Goal: Task Accomplishment & Management: Use online tool/utility

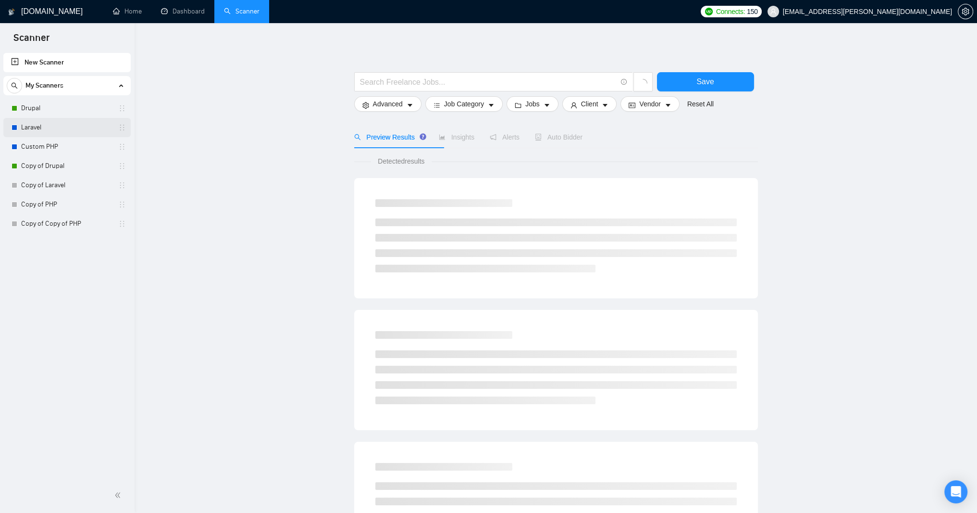
click at [36, 124] on link "Laravel" at bounding box center [66, 127] width 91 height 19
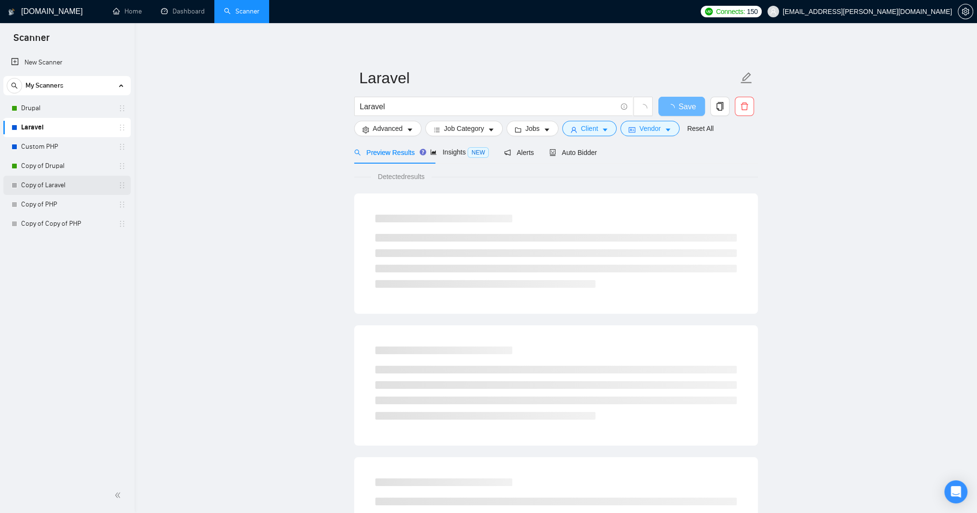
click at [33, 186] on link "Copy of Laravel" at bounding box center [66, 184] width 91 height 19
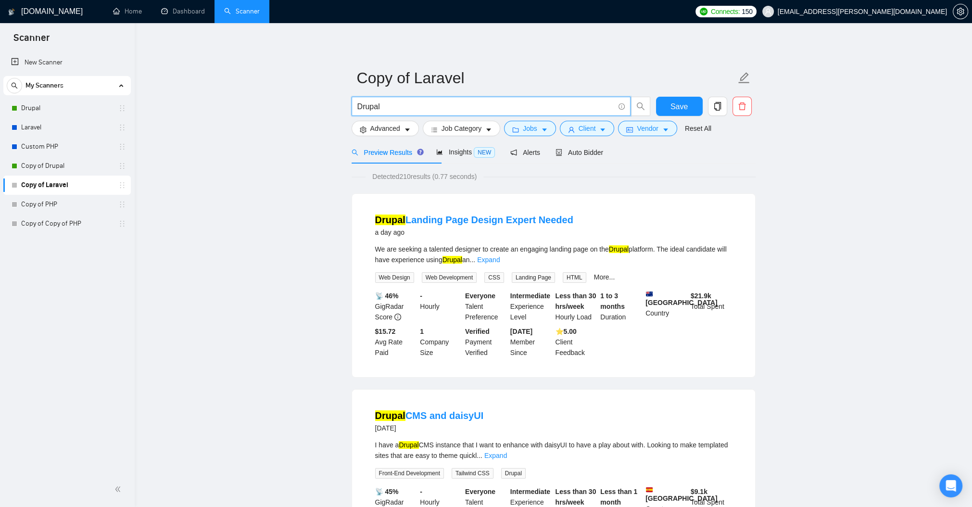
click at [386, 107] on input "Drupal" at bounding box center [485, 106] width 257 height 12
type input "D"
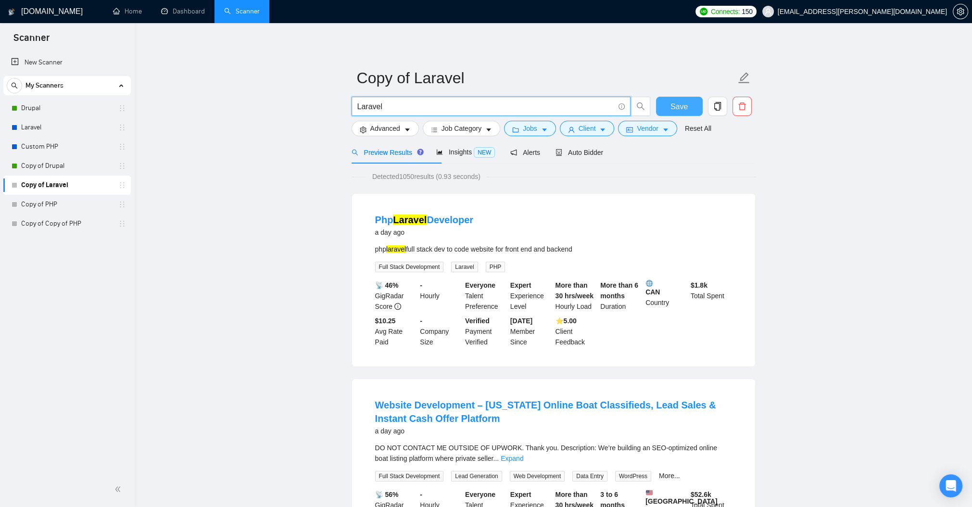
type input "Laravel"
click at [688, 103] on span "Save" at bounding box center [678, 106] width 17 height 12
click at [411, 133] on icon "caret-down" at bounding box center [407, 129] width 7 height 7
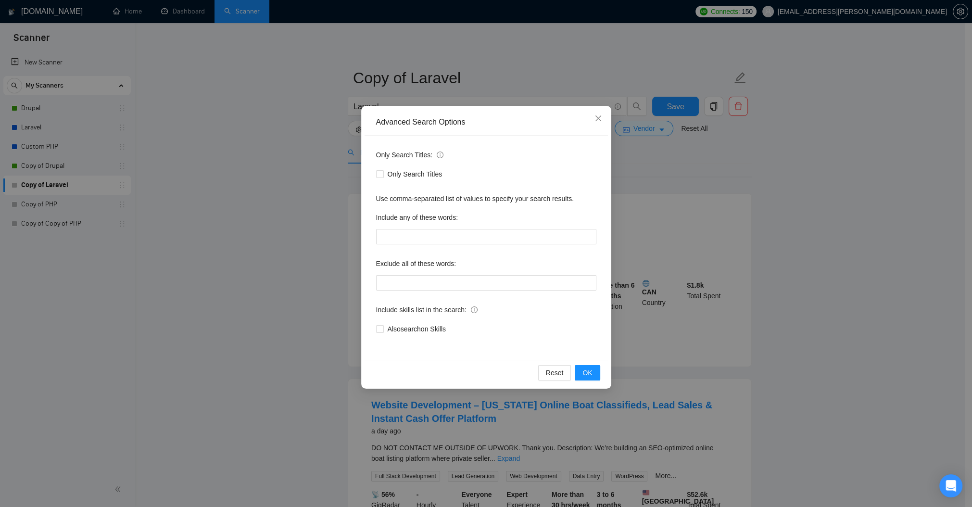
click at [242, 185] on div "Advanced Search Options Only Search Titles: Only Search Titles Use comma-separa…" at bounding box center [486, 253] width 972 height 507
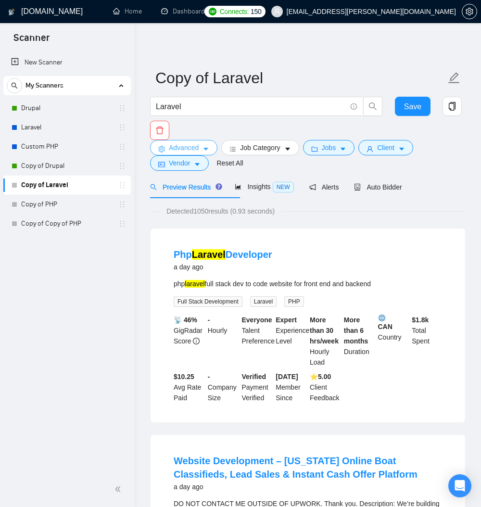
click at [193, 153] on span "Advanced" at bounding box center [184, 147] width 30 height 11
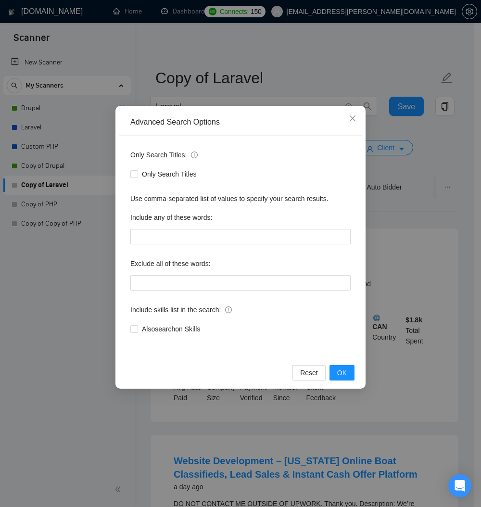
click at [312, 65] on div "Advanced Search Options Only Search Titles: Only Search Titles Use comma-separa…" at bounding box center [240, 253] width 481 height 507
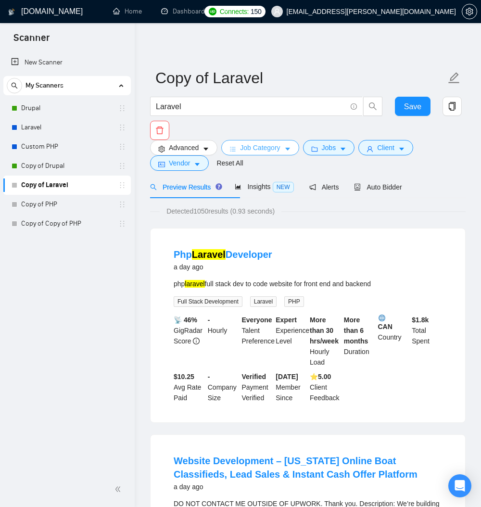
click at [269, 150] on span "Job Category" at bounding box center [260, 147] width 40 height 11
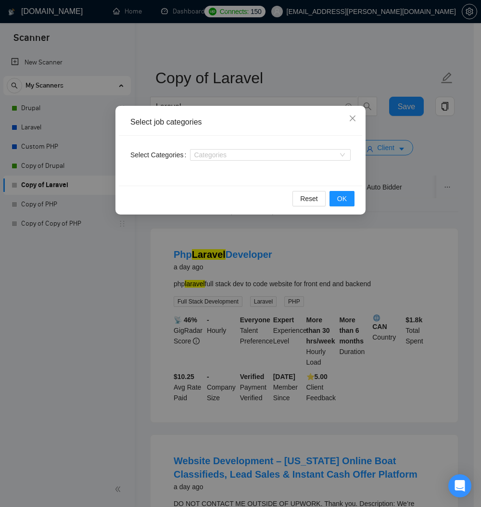
click at [304, 74] on div "Select job categories Select Categories Categories Reset OK" at bounding box center [240, 253] width 481 height 507
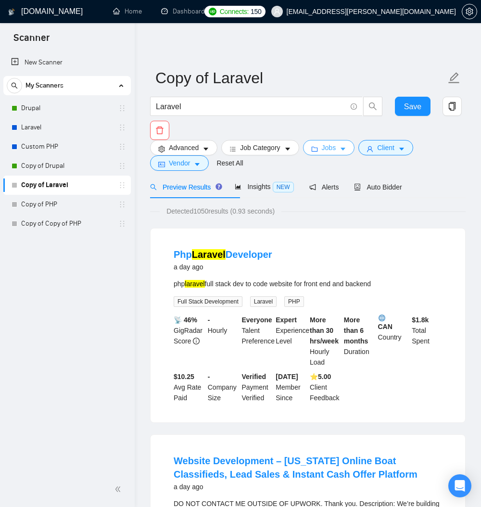
click at [336, 153] on span "Jobs" at bounding box center [329, 147] width 14 height 11
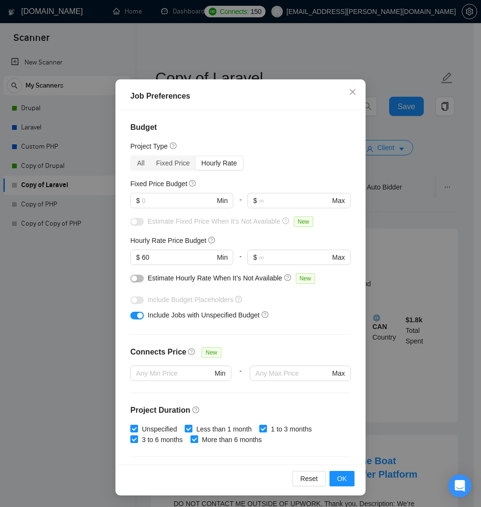
scroll to position [45, 0]
click at [154, 206] on input "text" at bounding box center [178, 200] width 73 height 11
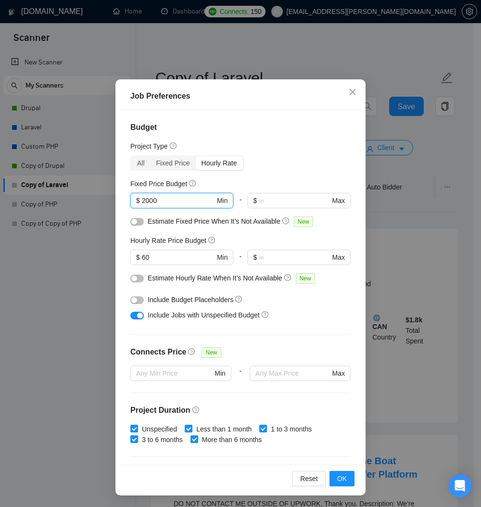
type input "2000"
click at [188, 303] on span "Include Budget Placeholders" at bounding box center [191, 300] width 86 height 8
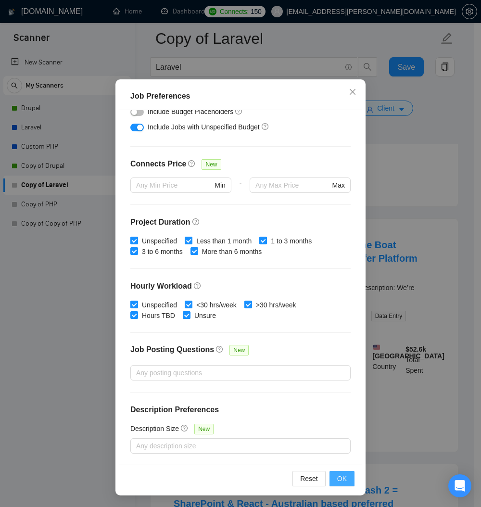
click at [337, 476] on span "OK" at bounding box center [342, 478] width 10 height 11
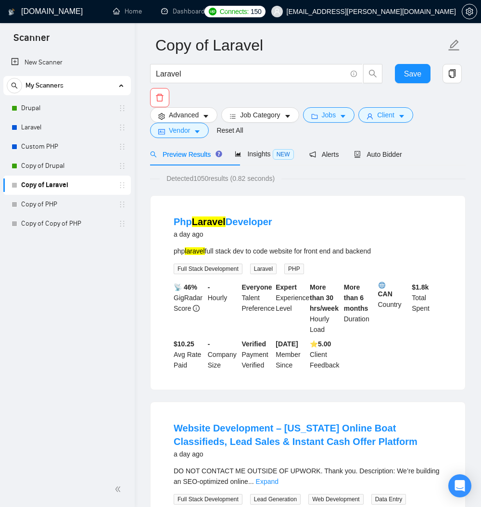
scroll to position [0, 0]
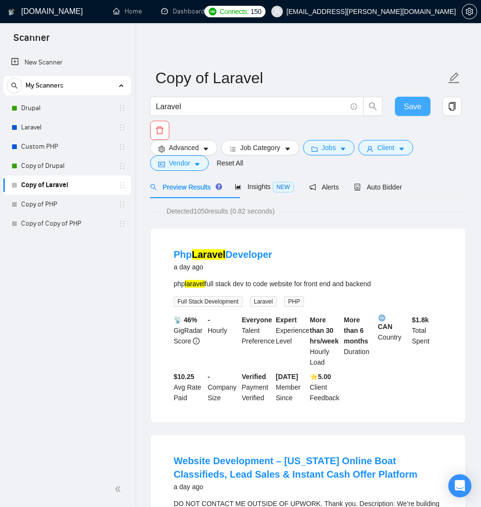
click at [412, 107] on span "Save" at bounding box center [412, 106] width 17 height 12
click at [394, 150] on span "Client" at bounding box center [385, 147] width 17 height 11
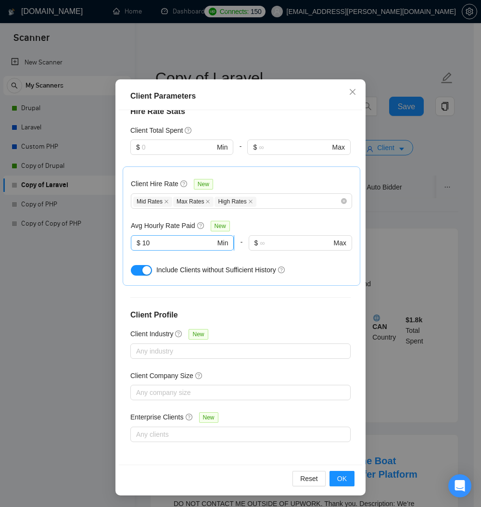
scroll to position [355, 0]
click at [337, 477] on span "OK" at bounding box center [342, 478] width 10 height 11
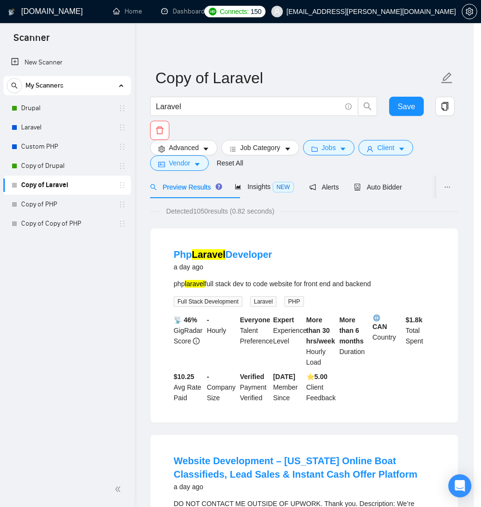
scroll to position [0, 0]
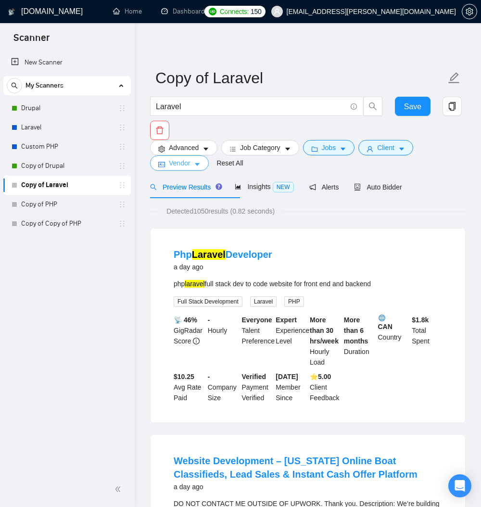
click at [169, 167] on span "Vendor" at bounding box center [179, 163] width 21 height 11
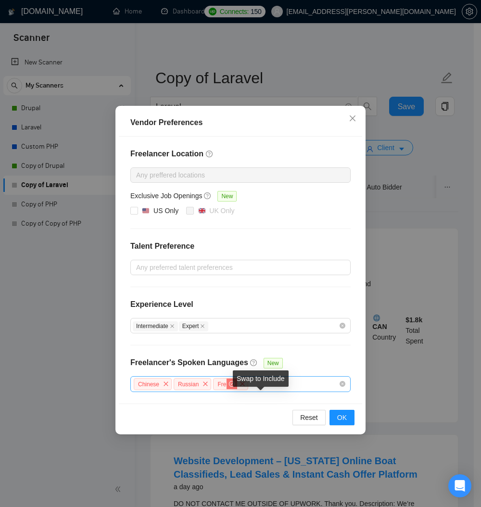
click at [235, 387] on icon "check-circle" at bounding box center [232, 384] width 6 height 6
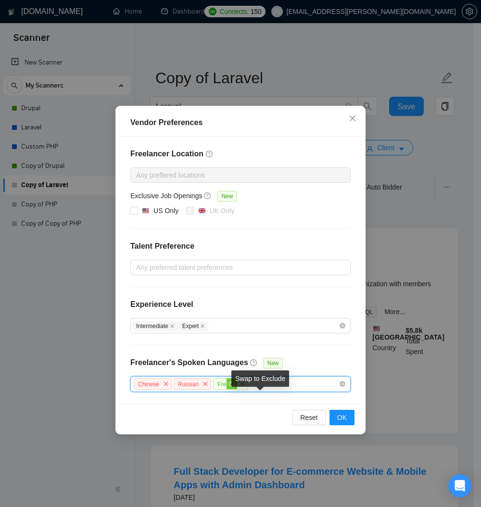
click at [235, 387] on icon "stop" at bounding box center [232, 384] width 6 height 6
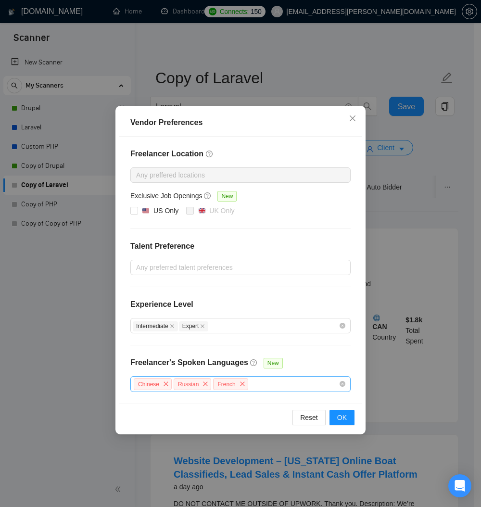
click at [294, 391] on div "Chinese Russian French" at bounding box center [236, 384] width 206 height 14
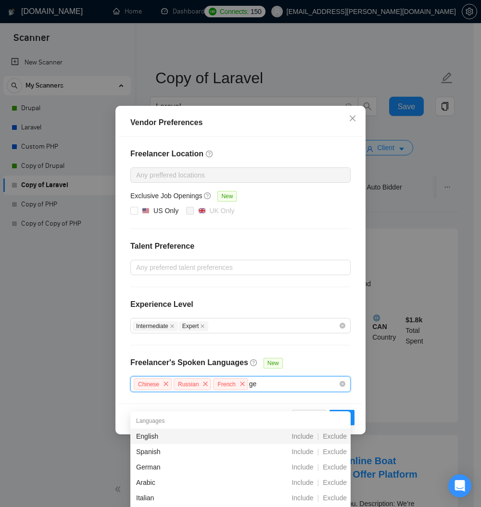
type input "ger"
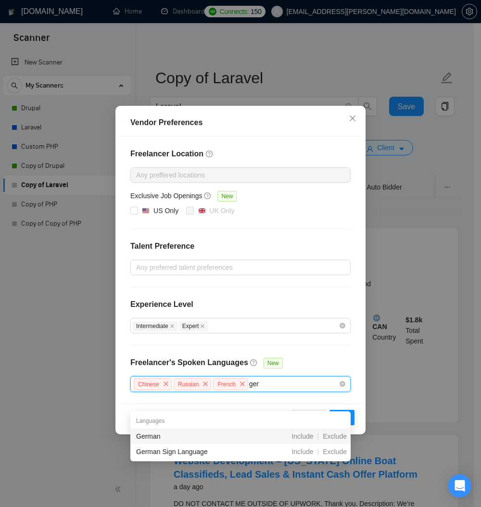
drag, startPoint x: 184, startPoint y: 436, endPoint x: 192, endPoint y: 434, distance: 8.4
click at [187, 436] on div "German" at bounding box center [189, 436] width 107 height 11
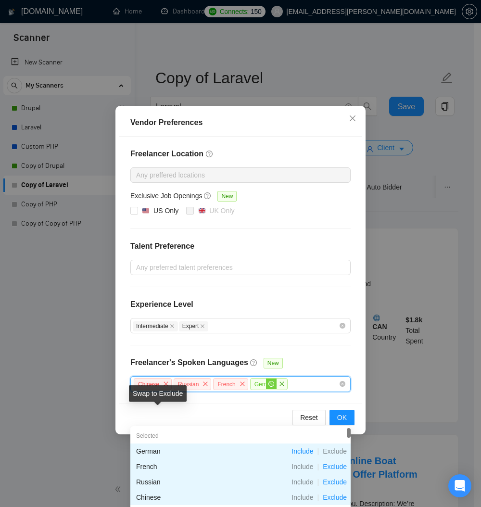
click at [268, 387] on icon "stop" at bounding box center [271, 384] width 6 height 6
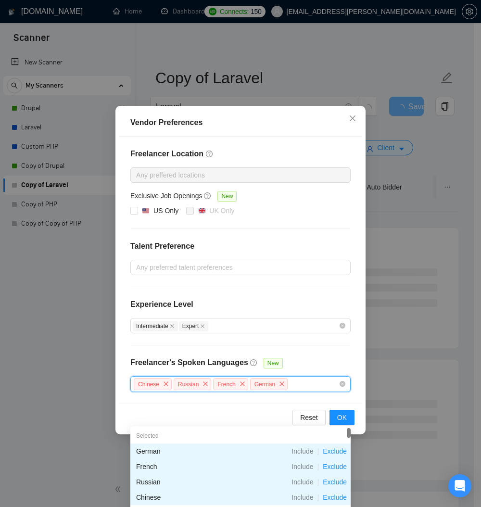
click at [80, 436] on div "Vendor Preferences Freelancer Location Any preffered locations Exclusive Job Op…" at bounding box center [240, 253] width 481 height 507
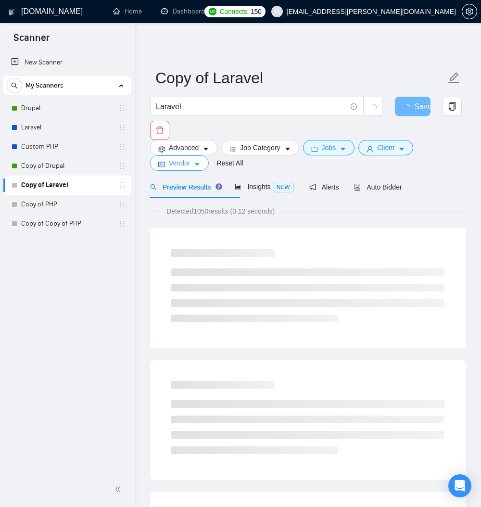
click at [190, 168] on span "Vendor" at bounding box center [179, 163] width 21 height 11
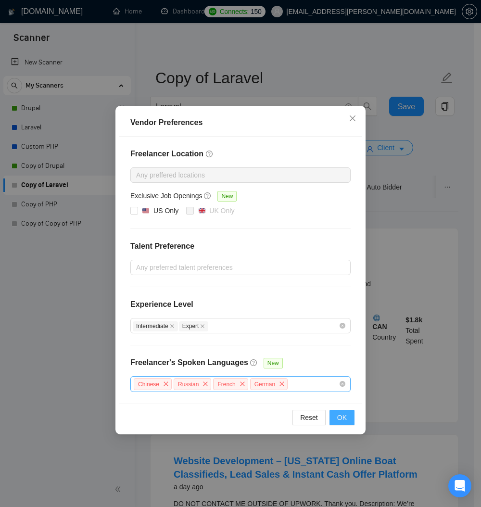
click at [337, 423] on span "OK" at bounding box center [342, 417] width 10 height 11
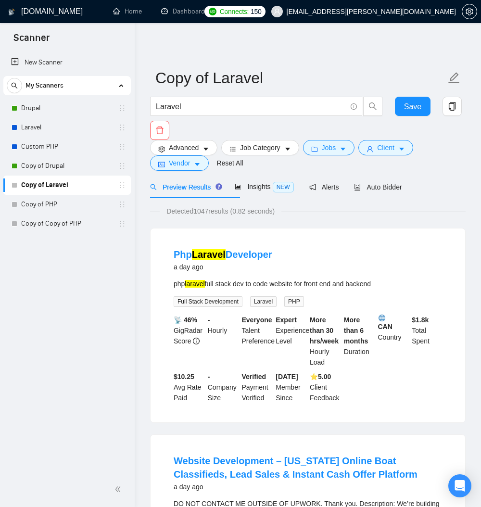
click at [206, 191] on span "Preview Results" at bounding box center [184, 187] width 69 height 8
click at [401, 191] on span "Auto Bidder" at bounding box center [378, 187] width 48 height 8
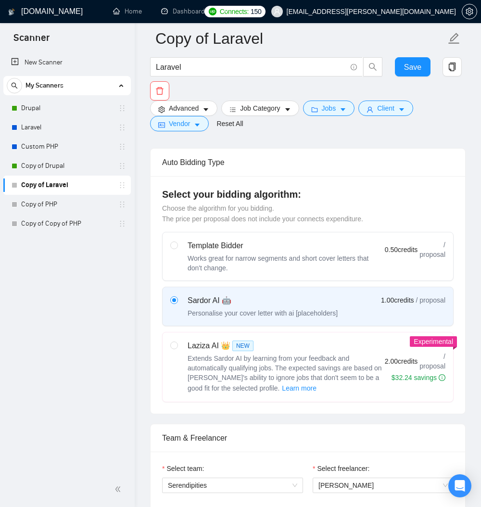
scroll to position [231, 0]
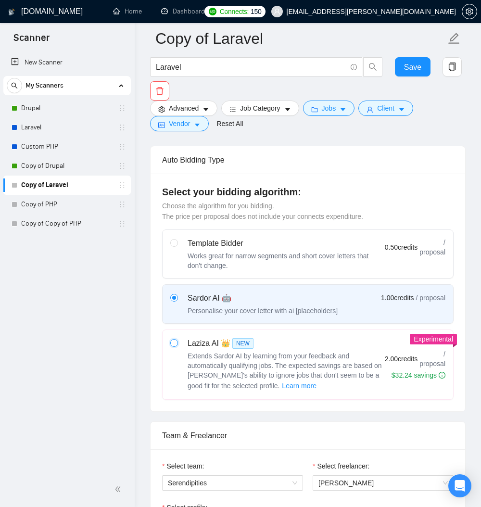
click at [176, 346] on input "radio" at bounding box center [173, 342] width 7 height 7
radio input "true"
radio input "false"
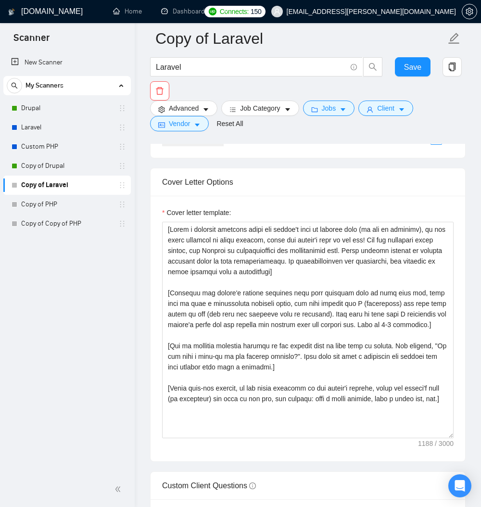
scroll to position [1096, 0]
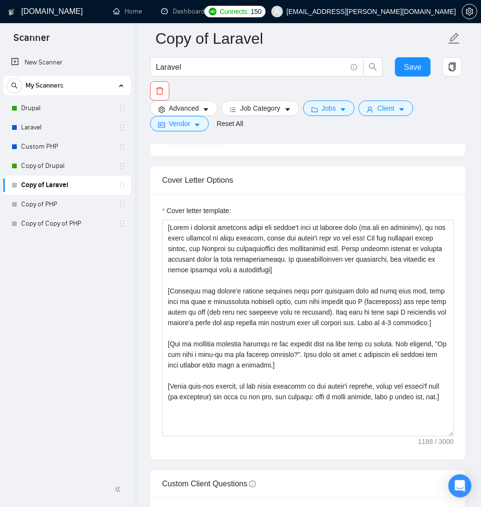
click at [179, 99] on img at bounding box center [184, 81] width 42 height 33
click at [289, 99] on img at bounding box center [283, 81] width 42 height 33
click at [185, 89] on rect at bounding box center [183, 81] width 15 height 15
click at [233, 85] on icon at bounding box center [234, 81] width 8 height 7
click at [194, 99] on img at bounding box center [184, 81] width 42 height 33
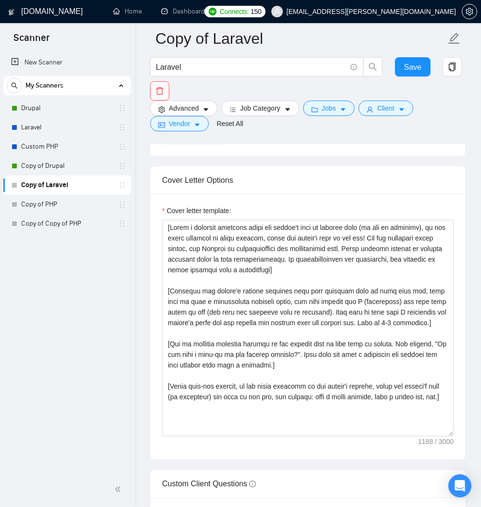
click at [238, 99] on img at bounding box center [234, 81] width 42 height 33
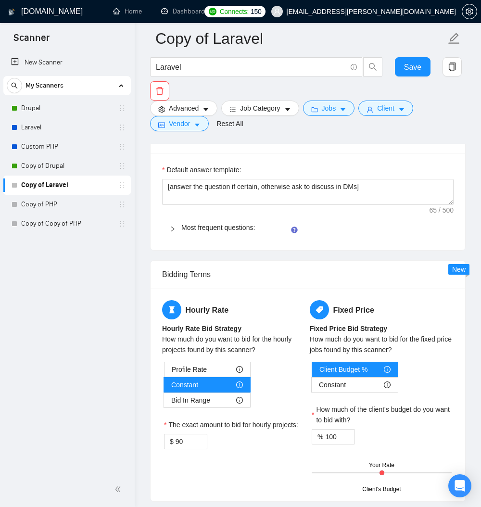
scroll to position [1558, 0]
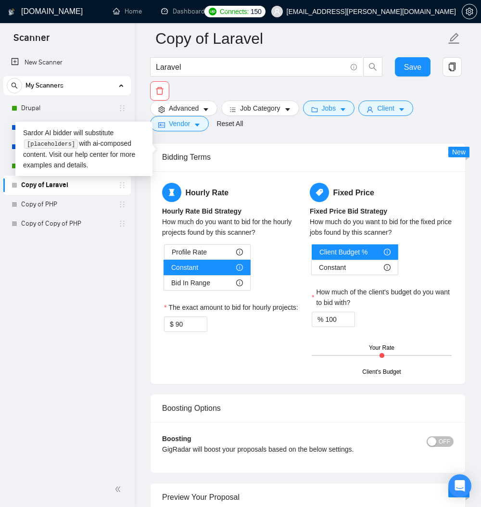
click at [69, 338] on div "New Scanner My Scanners Drupal Laravel Custom PHP Copy of Drupal Copy of Larave…" at bounding box center [67, 261] width 135 height 421
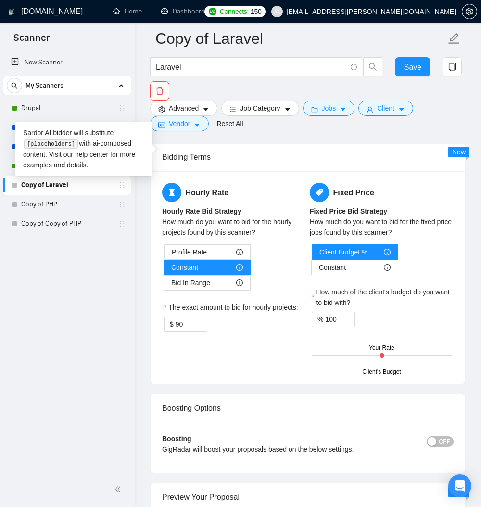
paste textarea "Hi [client name, don’t use country or company name]! To help you [select specif…"
type textarea "Hi [client name, don’t use country or company name]! To help you [select specif…"
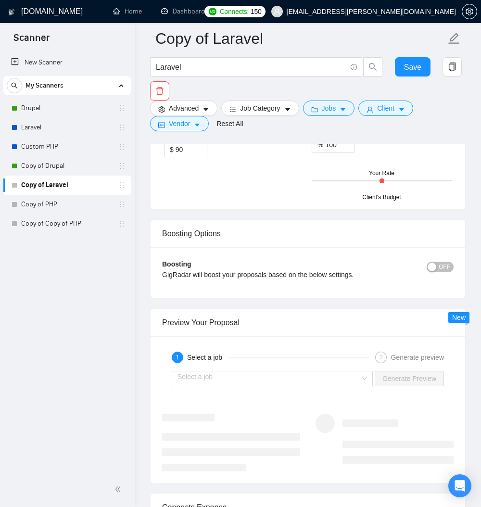
scroll to position [1731, 0]
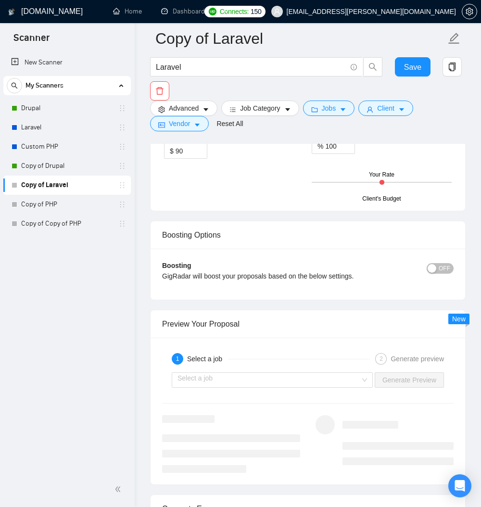
paste textarea "﻿​[Based on the provided context, craft a positive, human-like response that ad…"
type textarea "﻿​[Based on the provided context, craft a positive, human-like response that ad…"
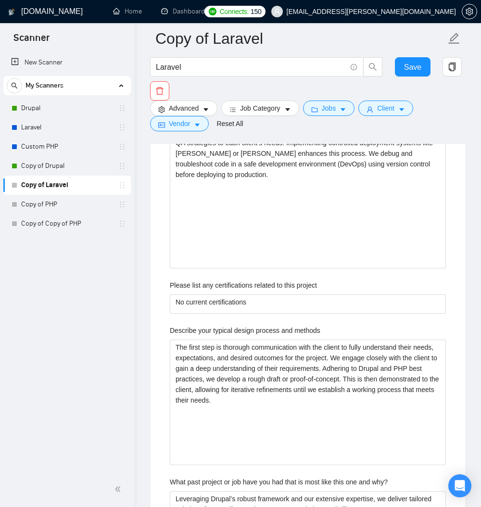
scroll to position [1846, 0]
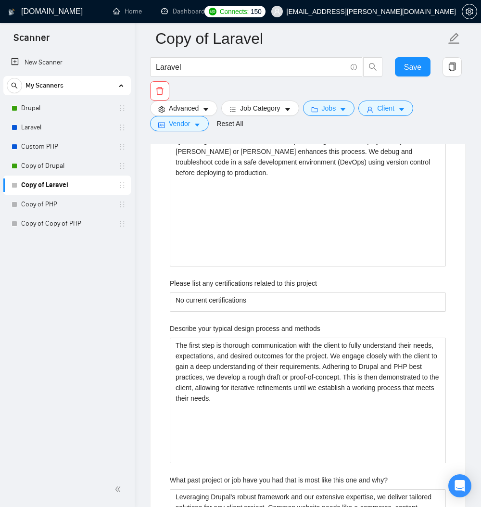
paste projects "building web applications and routinely use the Laravel's Migrations and Databa…"
type projects "We have over 20 years experience building web applications and routinely use th…"
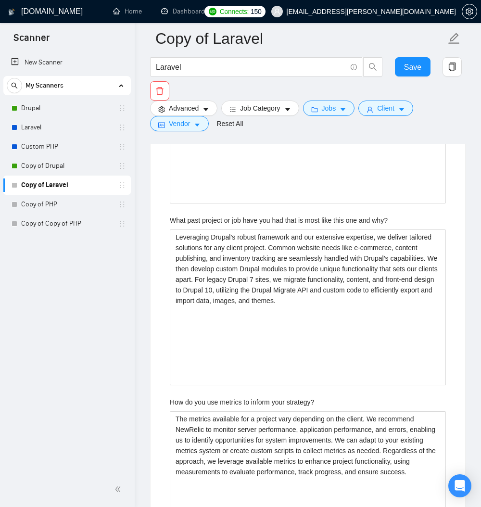
scroll to position [2077, 0]
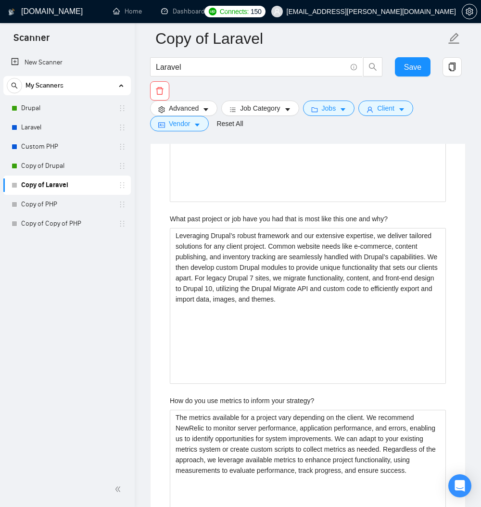
type projects "We have over 20 years experience building web applications and routinely use th…"
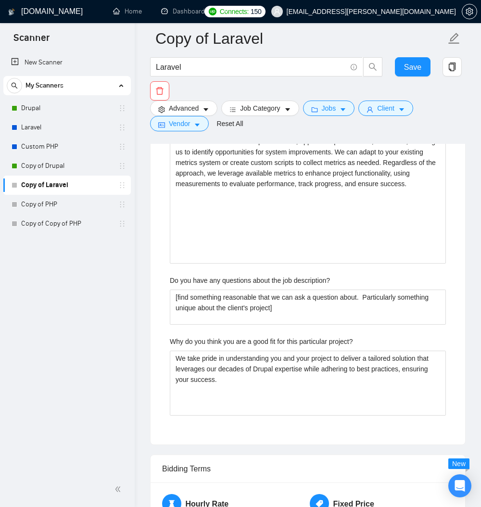
scroll to position [2365, 0]
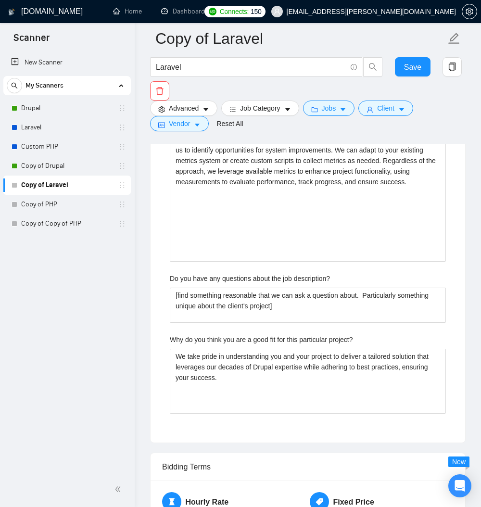
paste methods "Larave"
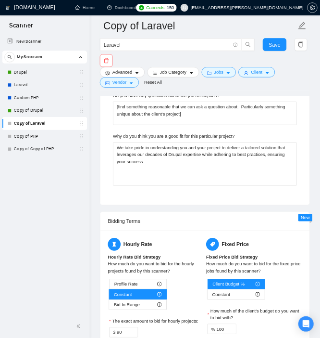
scroll to position [2539, 0]
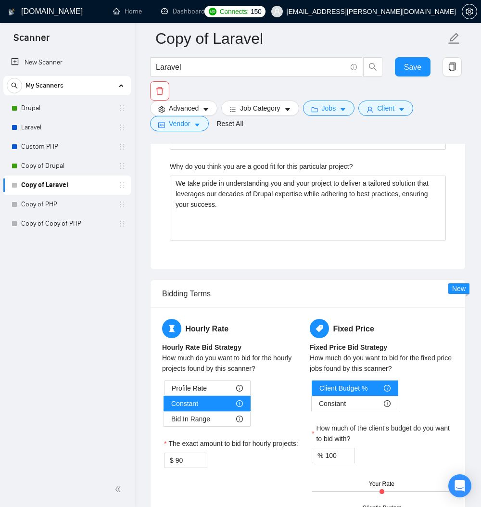
type methods "The first step is thorough communication with the client to fully understand th…"
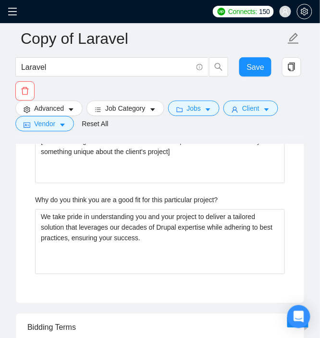
type methods "-"
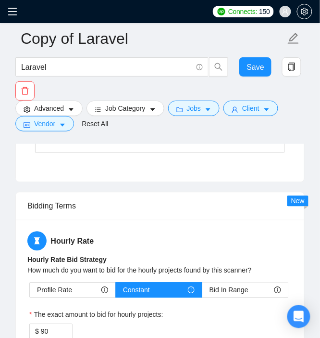
type methods "--"
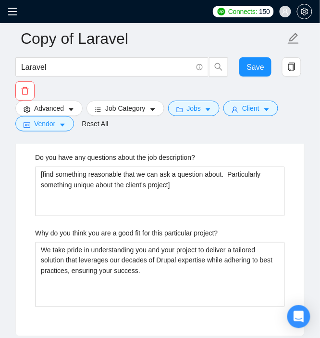
scroll to position [2346, 0]
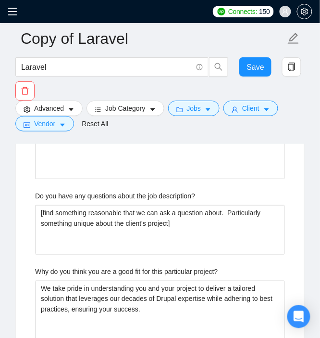
type methods "---"
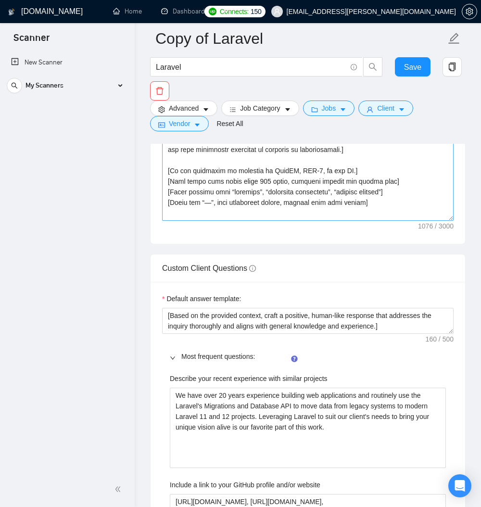
scroll to position [75, 0]
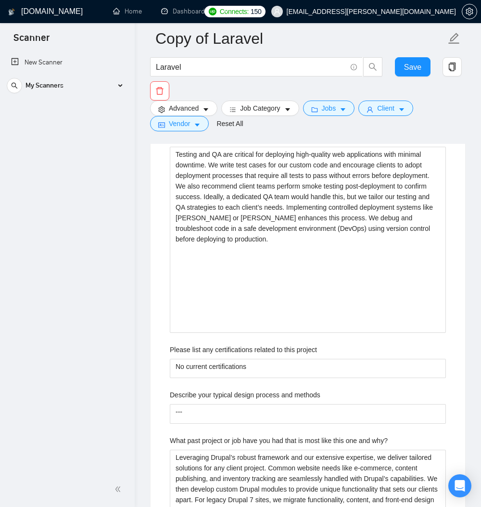
scroll to position [0, 0]
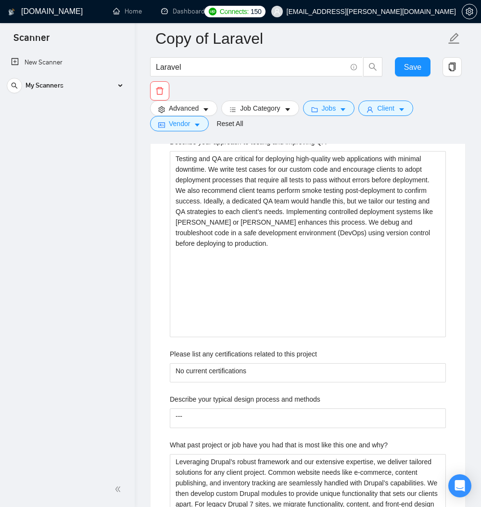
drag, startPoint x: 448, startPoint y: 251, endPoint x: 452, endPoint y: 271, distance: 19.6
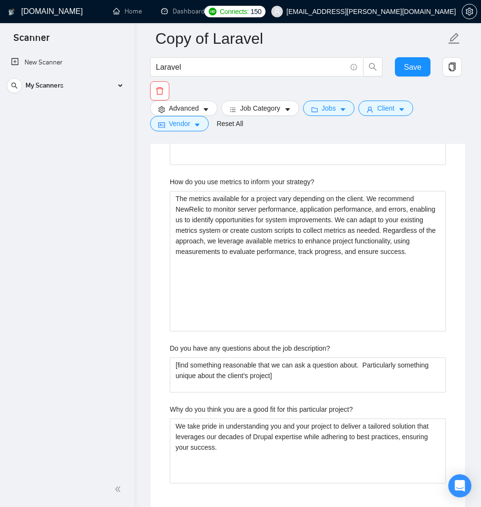
scroll to position [2235, 0]
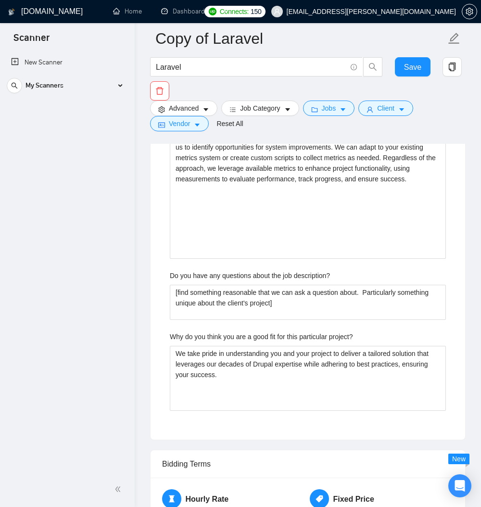
scroll to position [2292, 0]
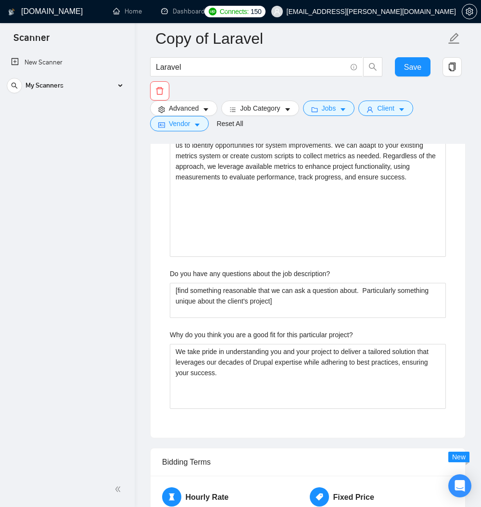
paste methods "The first step is thorough communication with the client to fully understand th…"
type methods "The first step is thorough communication with the client to fully understand th…"
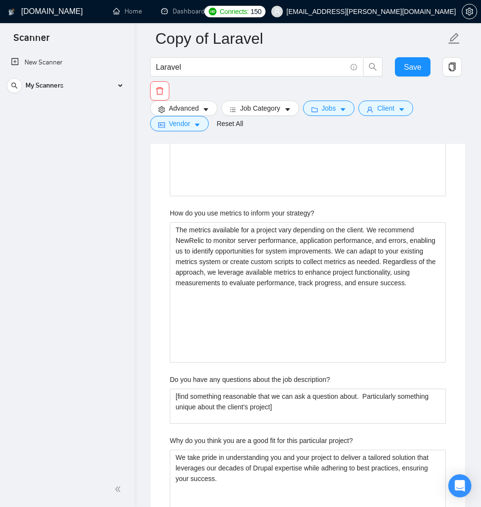
type methods "The first step is thorough communication with the client to fully understand th…"
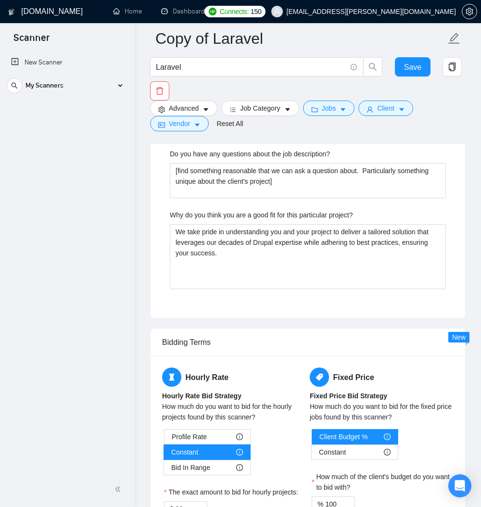
scroll to position [2523, 0]
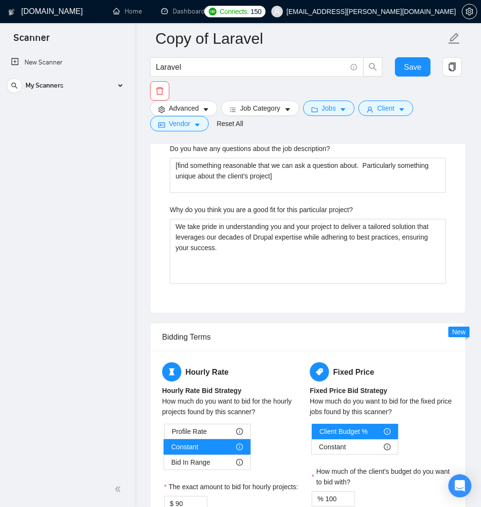
paste why\? "​[Based on the provided context, craft a positive, human-like response that add…"
type why\? "​[Based on the provided context, craft a positive, human-like response that add…"
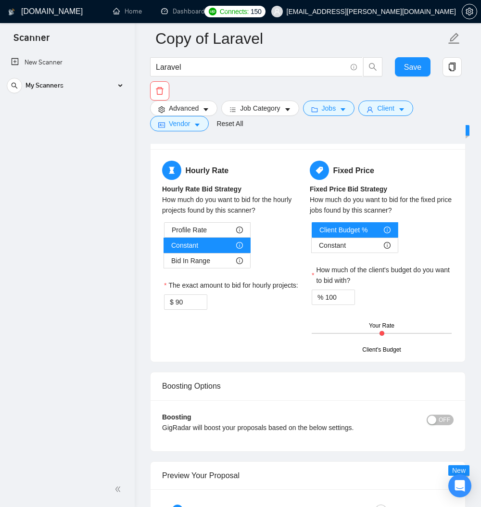
scroll to position [2696, 0]
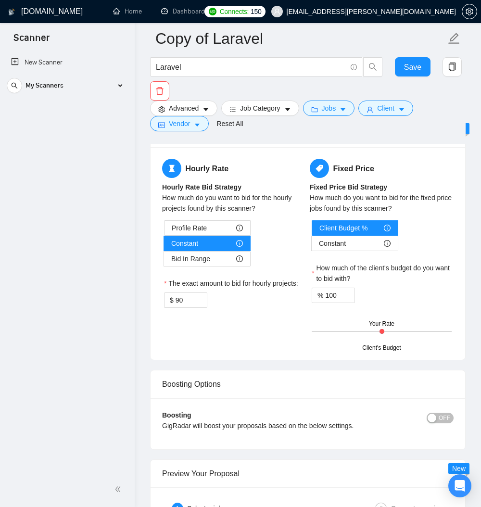
type why\? "​[Based on the provided context, craft a positive, human-like response that add…"
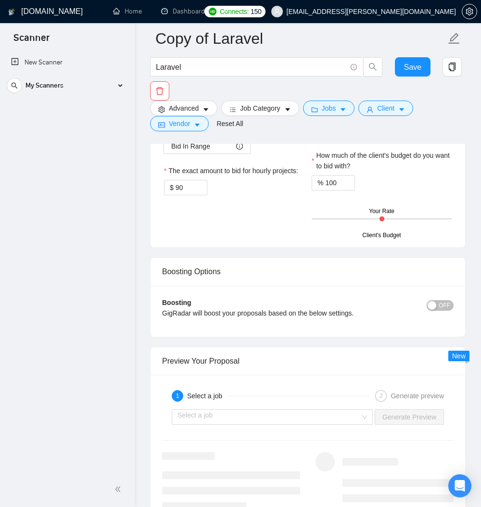
scroll to position [2812, 0]
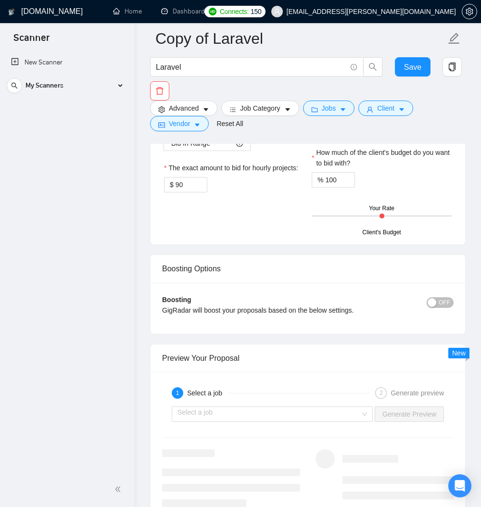
paste description\? "​[Based on the provided context, craft a positive, human-like response that ask…"
type description\? "​[Based on the provided context, craft a positive, human-like response that ask…"
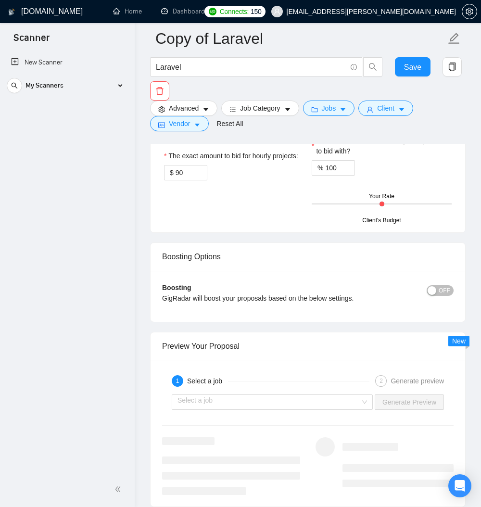
scroll to position [2927, 0]
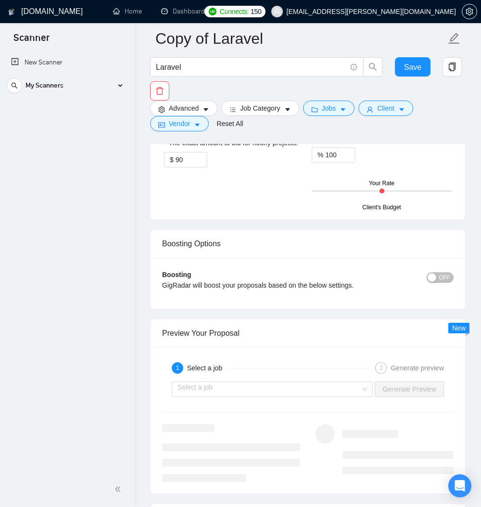
type description\? "​[Based on the provided context, craft a positive, human-like response that ask…"
paste project\? "​[Based on the provided context, craft a positive, human-like response that add…"
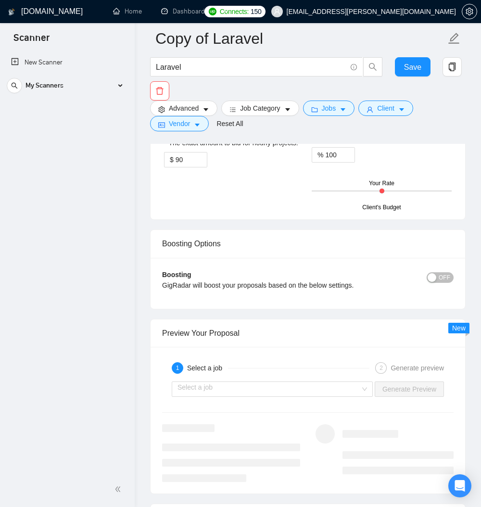
type project\? "​[Based on the provided context, craft a positive, human-like response that add…"
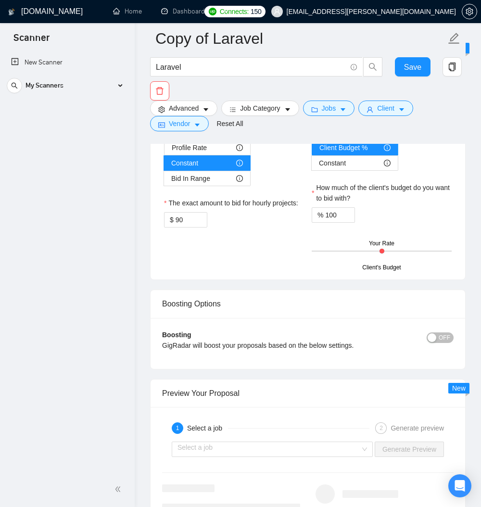
type project\? "​[Based on the provided context, craft a positive, human-like response that add…"
click at [119, 411] on div "New Scanner My Scanners Drupal Laravel Custom PHP Copy of Drupal Copy of Larave…" at bounding box center [67, 261] width 135 height 421
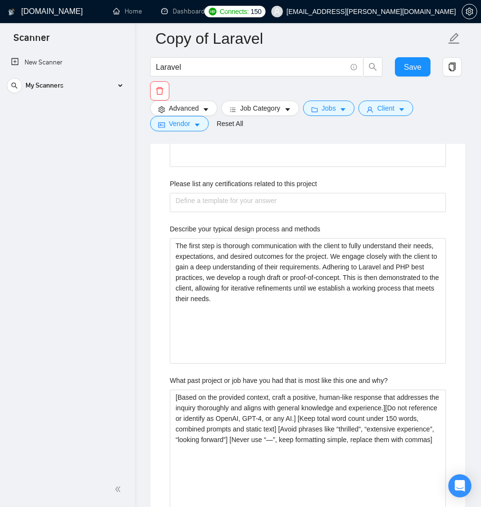
scroll to position [1946, 0]
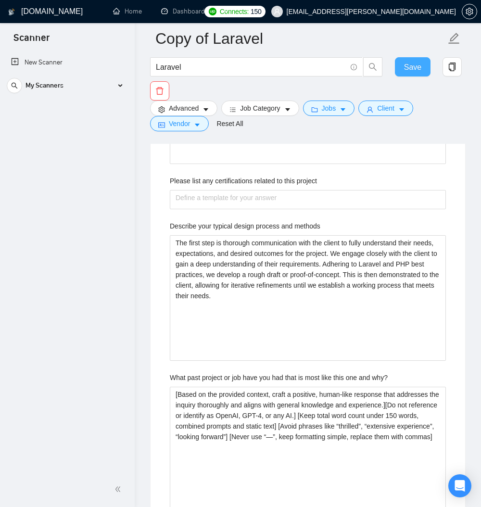
click at [414, 63] on span "Save" at bounding box center [412, 67] width 17 height 12
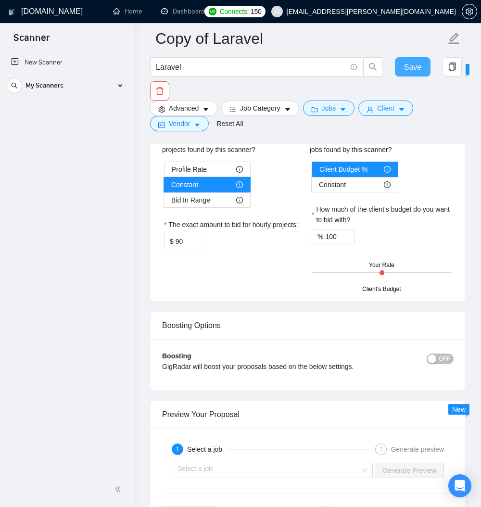
scroll to position [1658, 0]
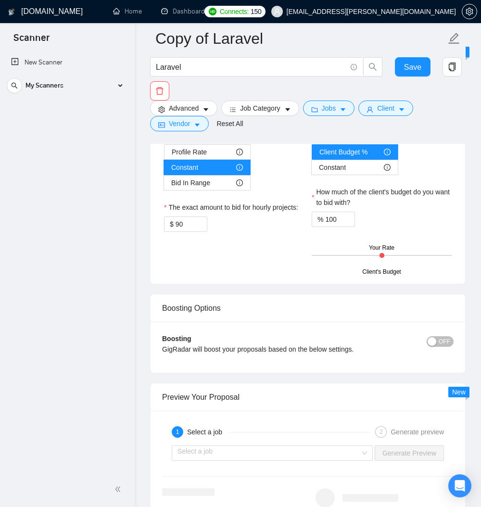
drag, startPoint x: 398, startPoint y: 367, endPoint x: 396, endPoint y: 383, distance: 16.0
click at [252, 14] on link "Most frequent questions:" at bounding box center [218, 10] width 74 height 8
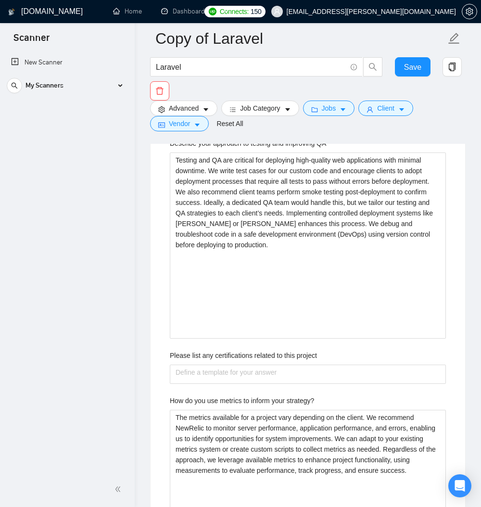
scroll to position [1773, 0]
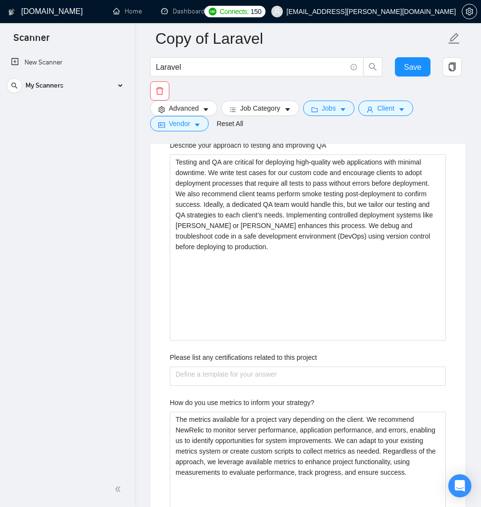
drag, startPoint x: 450, startPoint y: 251, endPoint x: 454, endPoint y: 274, distance: 22.4
click at [454, 274] on div "Default answer template: ﻿​[Based on the provided context, craft a positive, hu…" at bounding box center [307, 503] width 314 height 1366
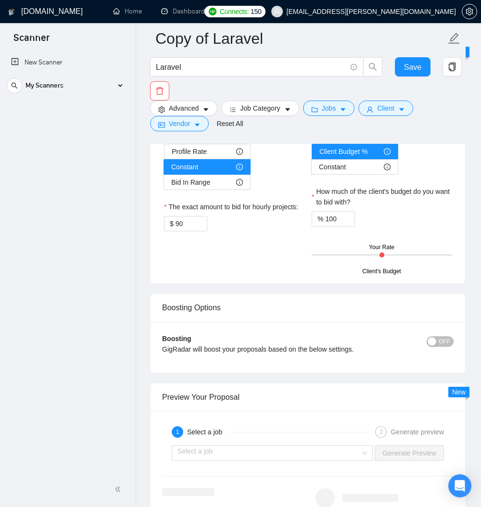
scroll to position [2927, 0]
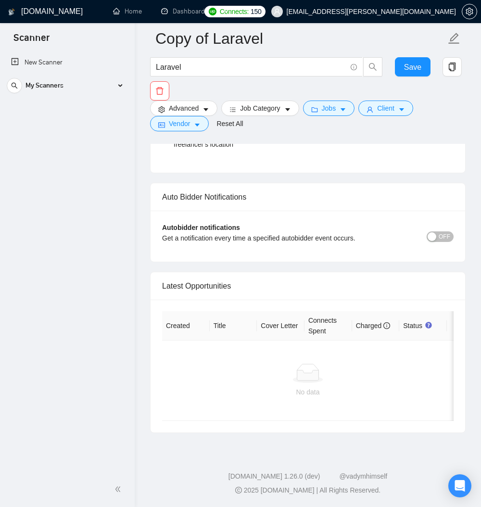
scroll to position [3951, 0]
click at [414, 69] on span "Save" at bounding box center [412, 67] width 17 height 12
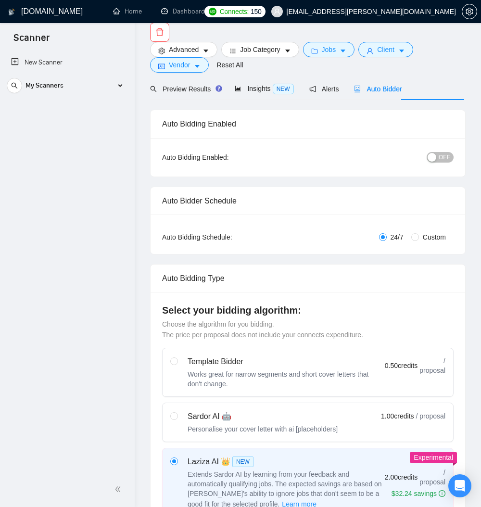
scroll to position [0, 0]
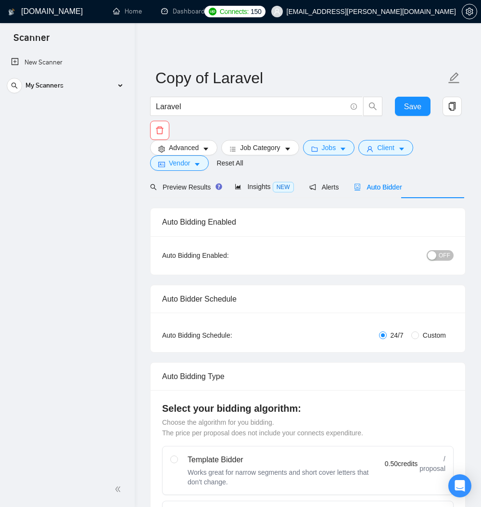
click at [438, 261] on span "OFF" at bounding box center [444, 255] width 12 height 11
click at [127, 85] on div "My Scanners" at bounding box center [67, 85] width 121 height 19
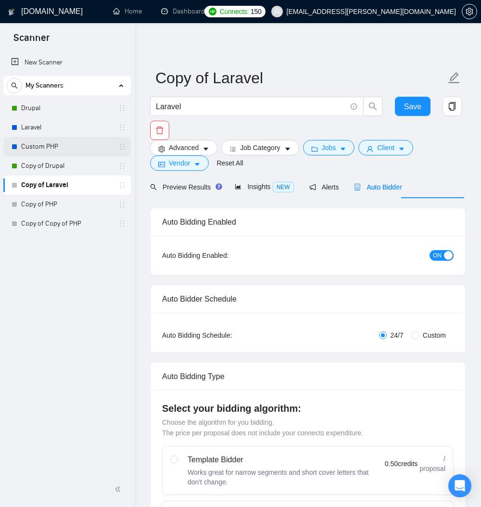
click at [40, 140] on link "Custom PHP" at bounding box center [66, 146] width 91 height 19
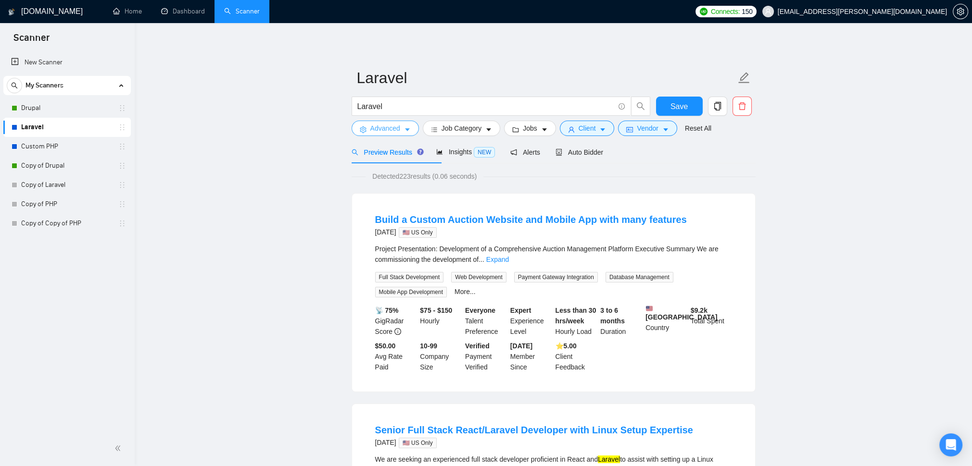
click at [411, 130] on span "caret-down" at bounding box center [407, 129] width 7 height 7
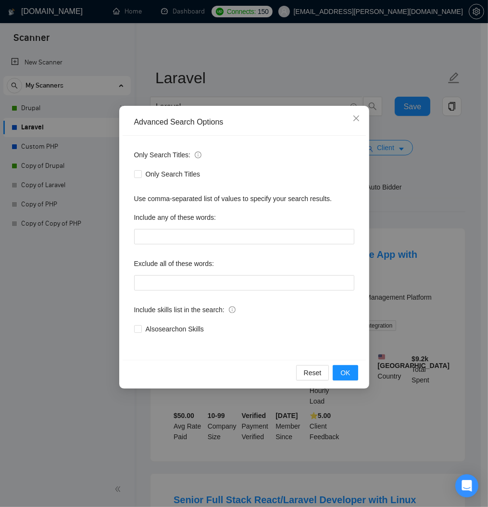
click at [412, 60] on div "Advanced Search Options Only Search Titles: Only Search Titles Use comma-separa…" at bounding box center [244, 253] width 488 height 507
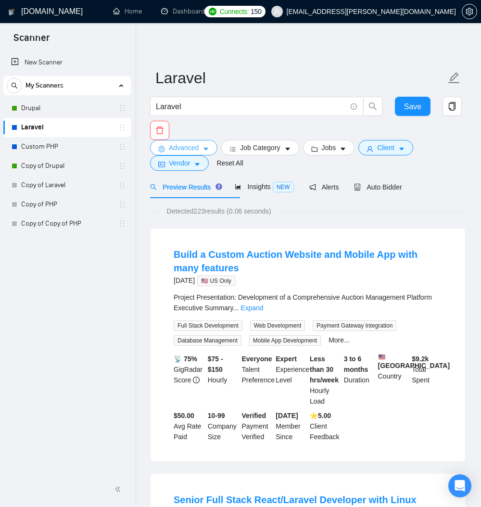
click at [190, 149] on span "Advanced" at bounding box center [184, 147] width 30 height 11
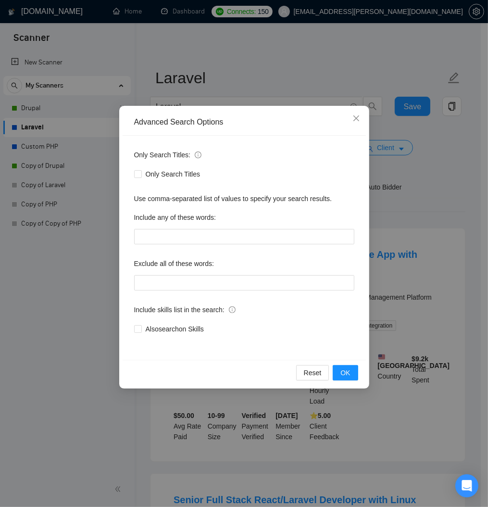
click at [358, 57] on div "Advanced Search Options Only Search Titles: Only Search Titles Use comma-separa…" at bounding box center [244, 253] width 488 height 507
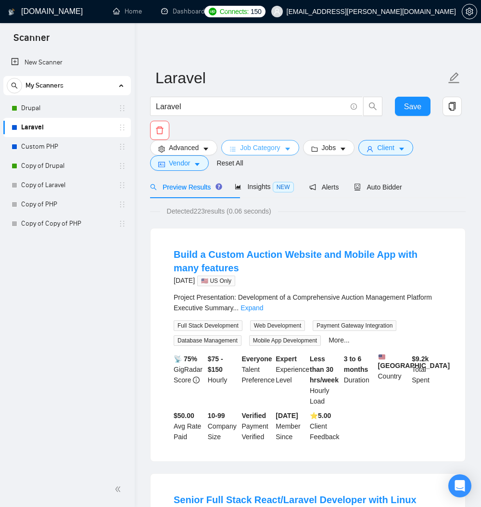
click at [280, 151] on span "Job Category" at bounding box center [260, 147] width 40 height 11
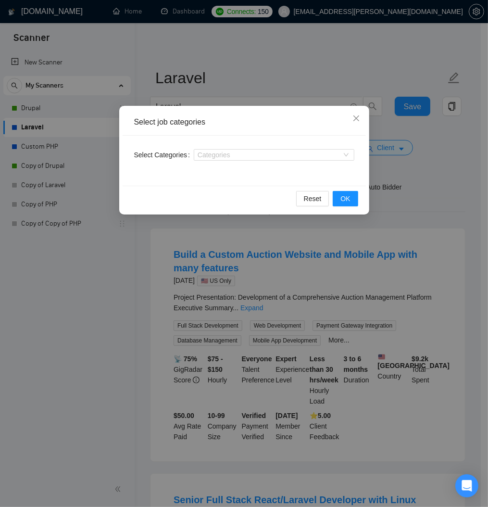
click at [341, 71] on div "Select job categories Select Categories Categories Reset OK" at bounding box center [244, 253] width 488 height 507
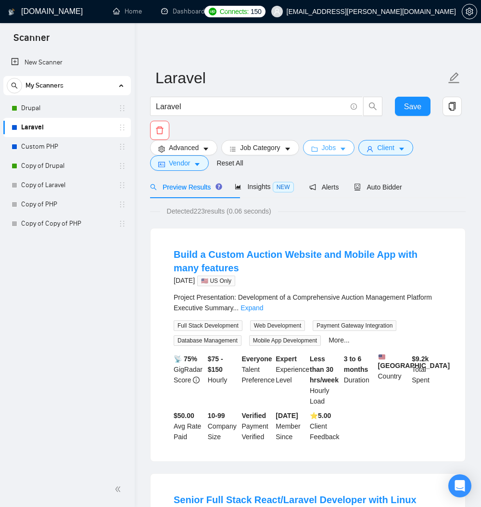
click at [336, 153] on span "Jobs" at bounding box center [329, 147] width 14 height 11
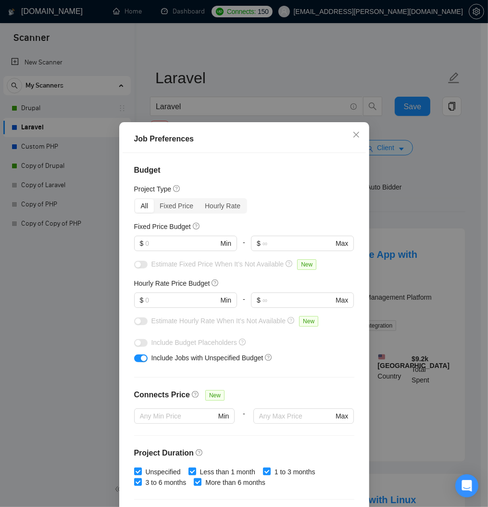
click at [455, 217] on div "Job Preferences Budget Project Type All Fixed Price Hourly Rate Fixed Price Bud…" at bounding box center [244, 253] width 488 height 507
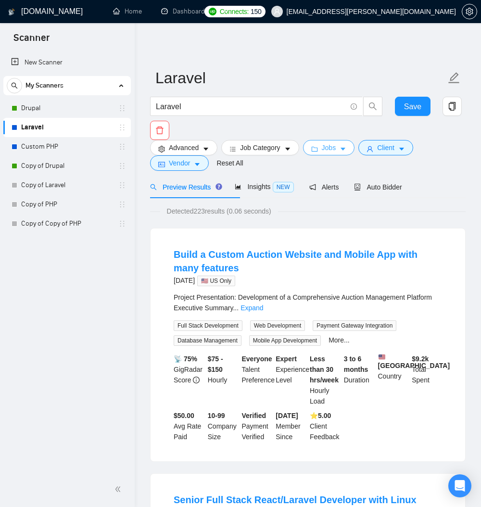
click at [336, 150] on span "Jobs" at bounding box center [329, 147] width 14 height 11
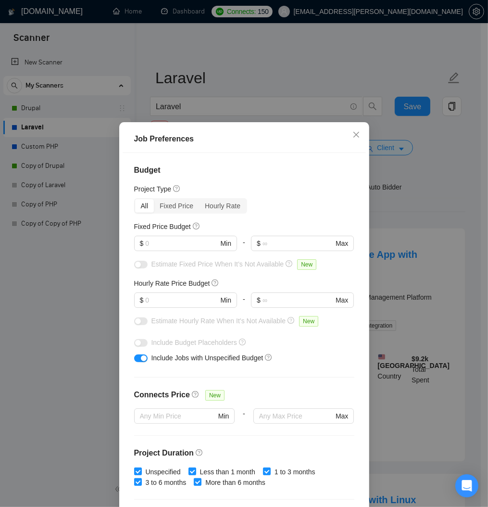
scroll to position [45, 0]
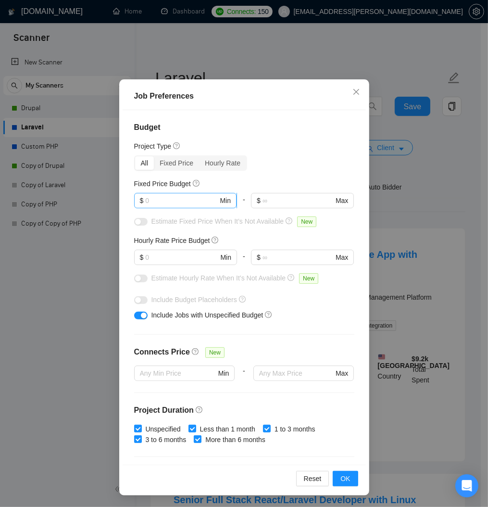
click at [178, 206] on input "text" at bounding box center [181, 200] width 73 height 11
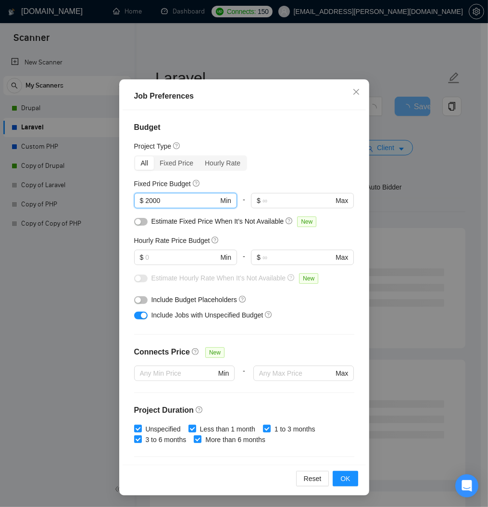
type input "2000"
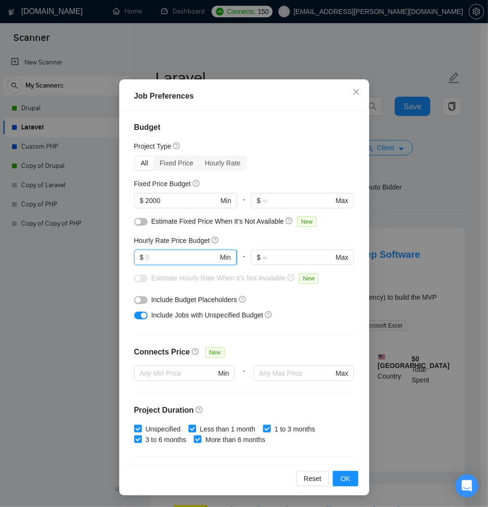
click at [175, 263] on input "text" at bounding box center [181, 257] width 73 height 11
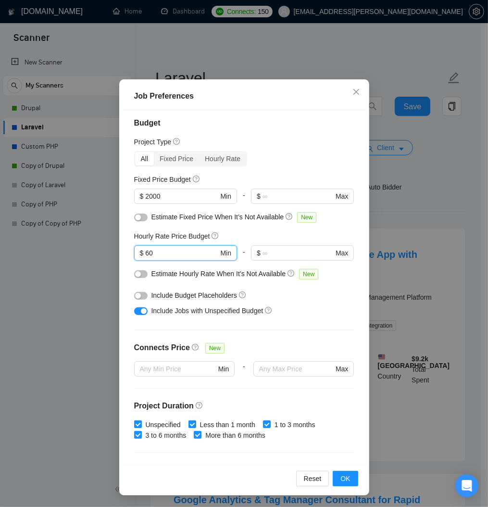
scroll to position [0, 0]
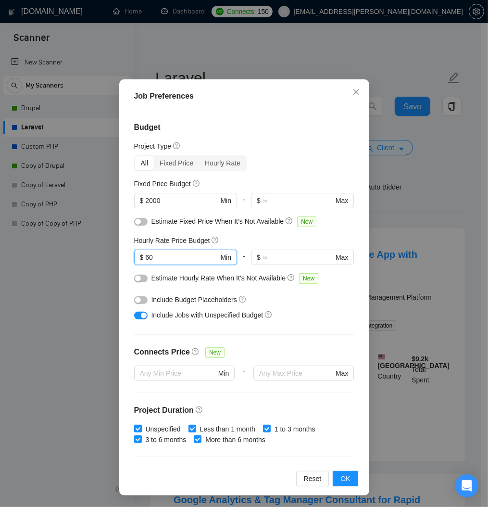
type input "60"
click at [136, 225] on div "button" at bounding box center [138, 222] width 6 height 6
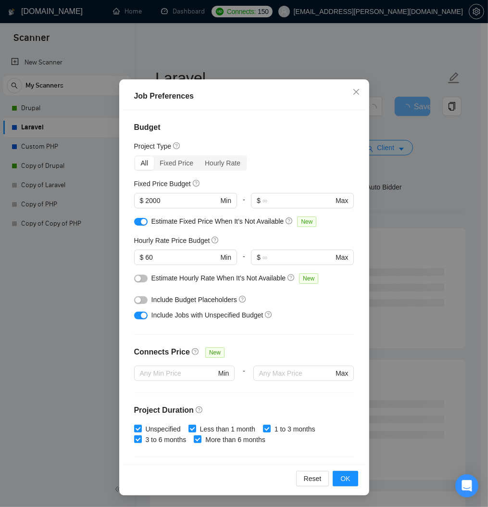
click at [138, 304] on button "button" at bounding box center [140, 300] width 13 height 8
click at [141, 303] on div "button" at bounding box center [144, 300] width 6 height 6
click at [141, 225] on div "button" at bounding box center [144, 222] width 6 height 6
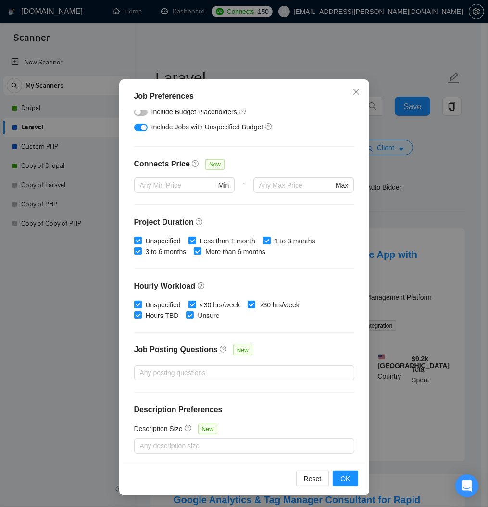
scroll to position [257, 0]
click at [340, 477] on span "OK" at bounding box center [345, 478] width 10 height 11
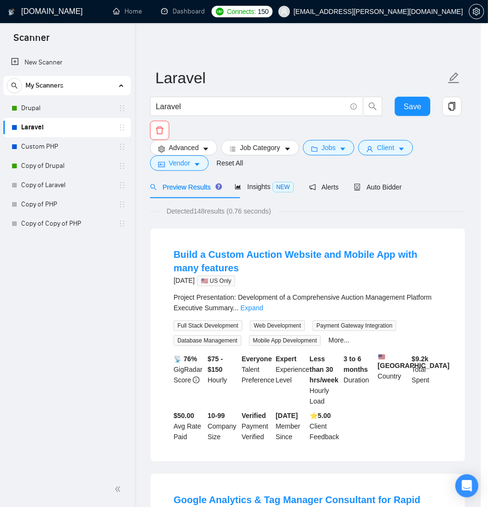
scroll to position [0, 0]
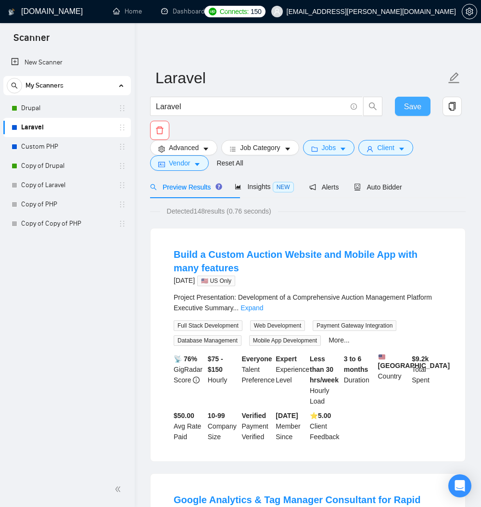
click at [409, 104] on span "Save" at bounding box center [412, 106] width 17 height 12
click at [394, 150] on span "Client" at bounding box center [385, 147] width 17 height 11
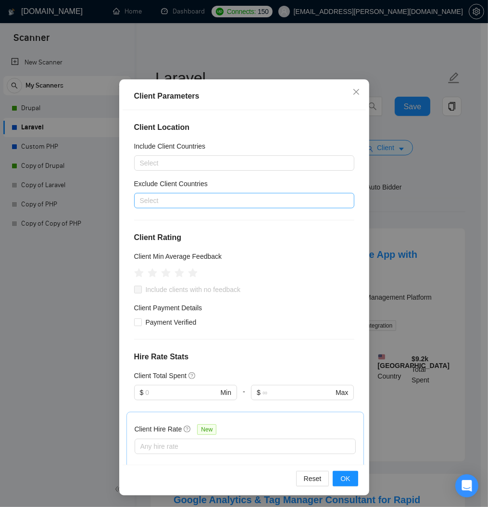
click at [165, 206] on div at bounding box center [240, 201] width 206 height 12
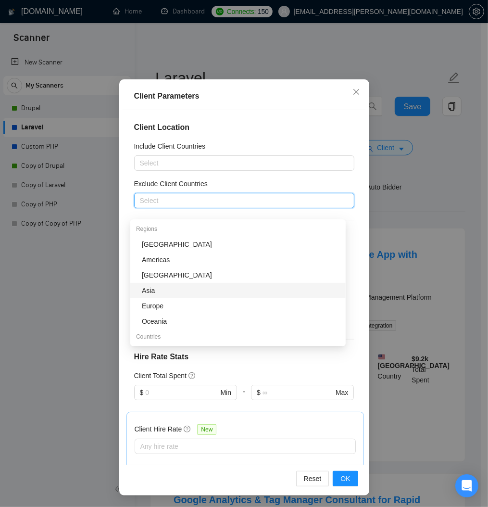
click at [159, 292] on div "Asia" at bounding box center [241, 290] width 198 height 11
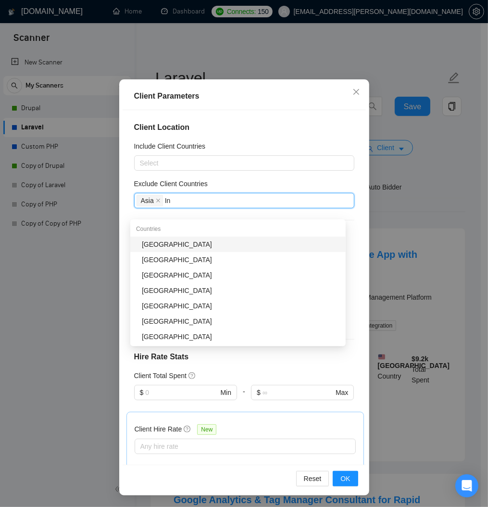
type input "Ind"
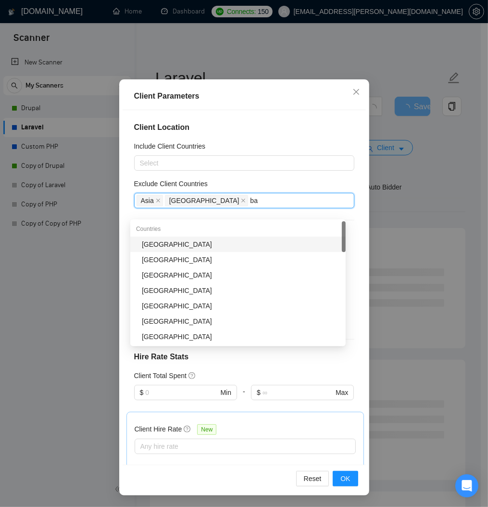
type input "ban"
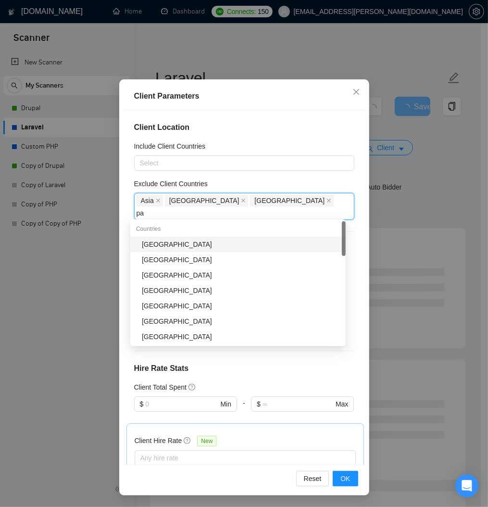
type input "pak"
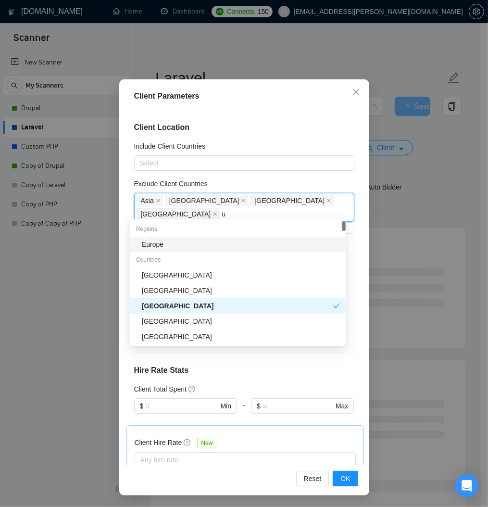
type input "uk"
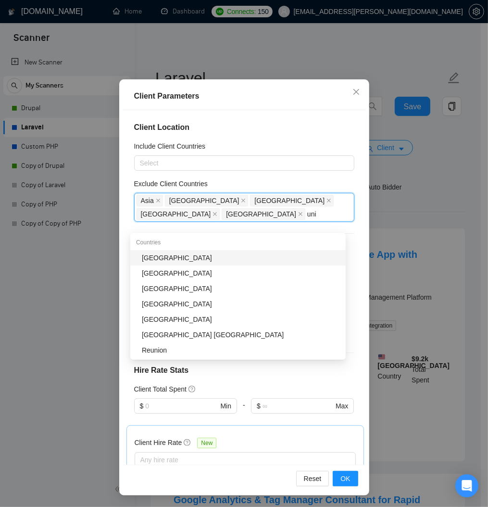
type input "unit"
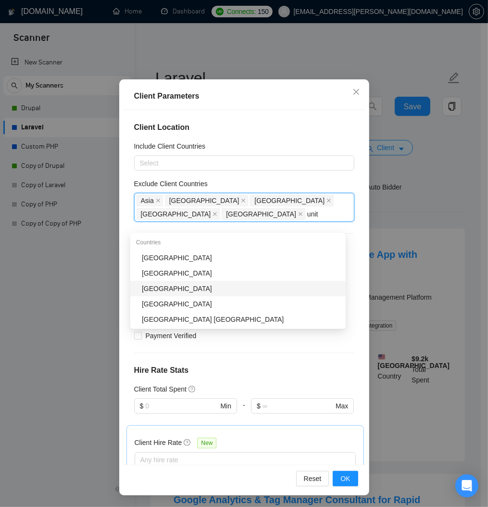
click at [164, 285] on div "[GEOGRAPHIC_DATA]" at bounding box center [241, 288] width 198 height 11
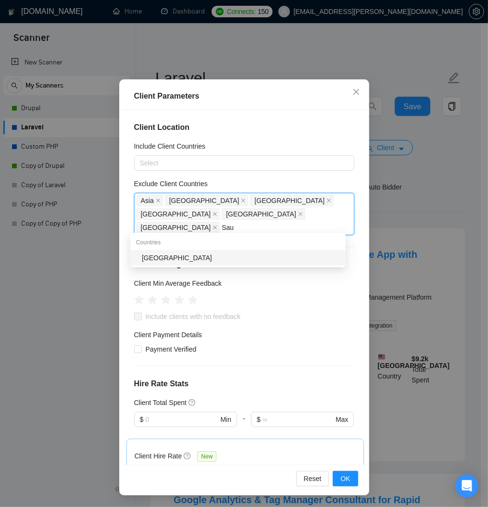
type input "Saud"
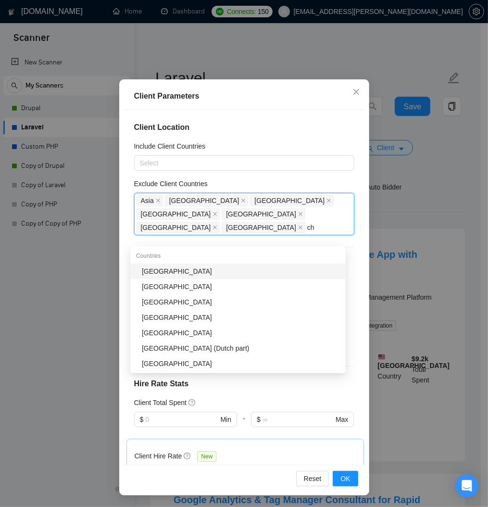
type input "chi"
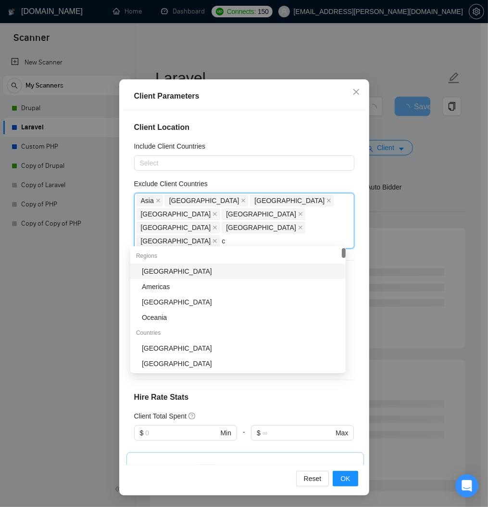
type input "cz"
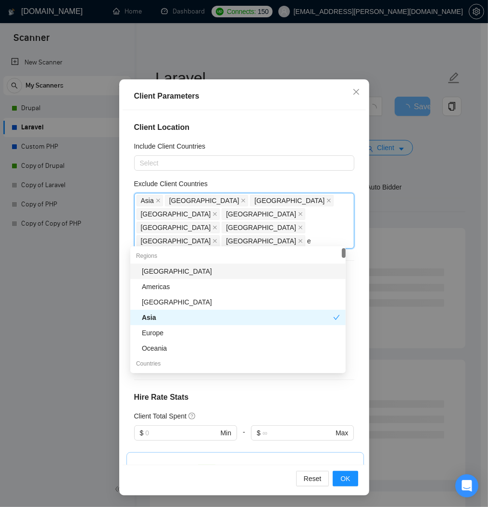
type input "eg"
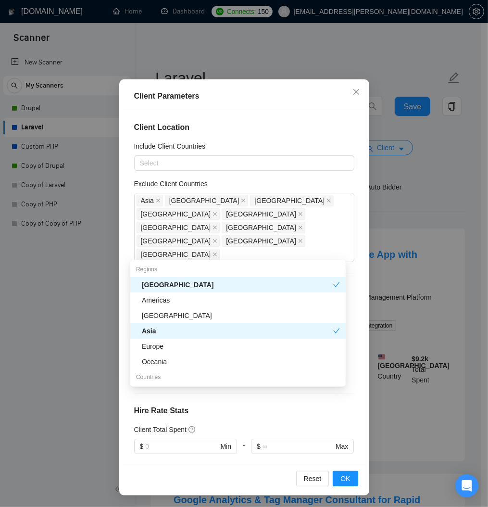
click at [347, 261] on div "Client Location Include Client Countries Select Exclude Client Countries Asia I…" at bounding box center [244, 287] width 243 height 355
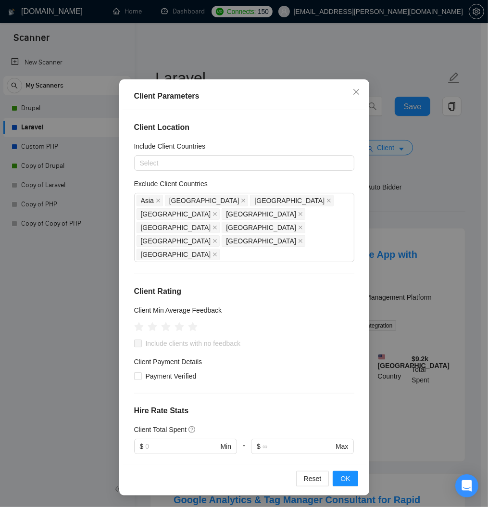
click at [142, 347] on span "Include clients with no feedback" at bounding box center [193, 343] width 103 height 11
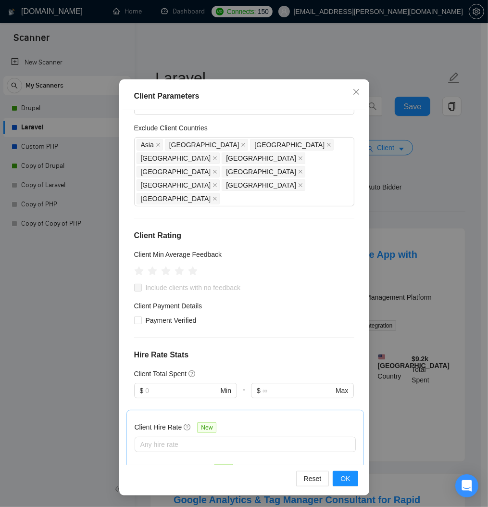
scroll to position [58, 0]
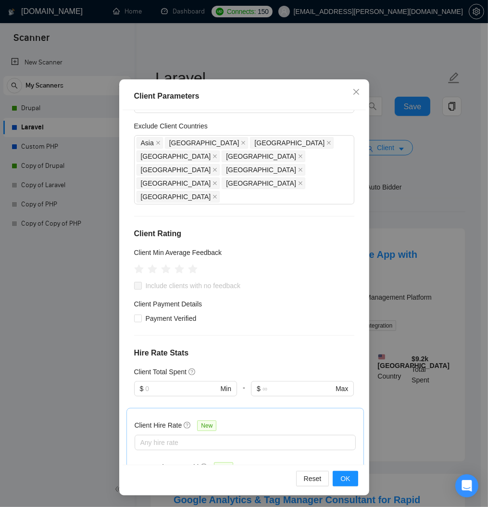
click at [134, 288] on span at bounding box center [138, 286] width 8 height 8
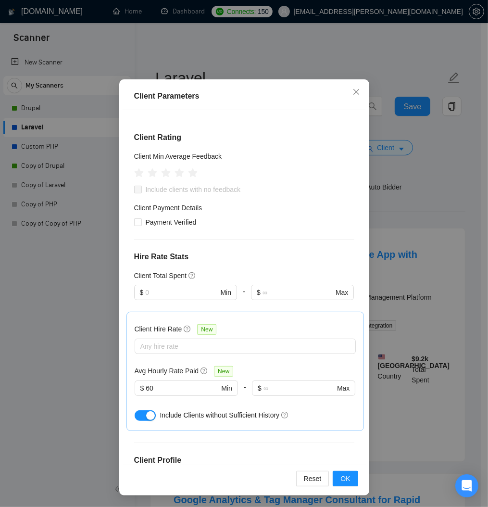
scroll to position [173, 0]
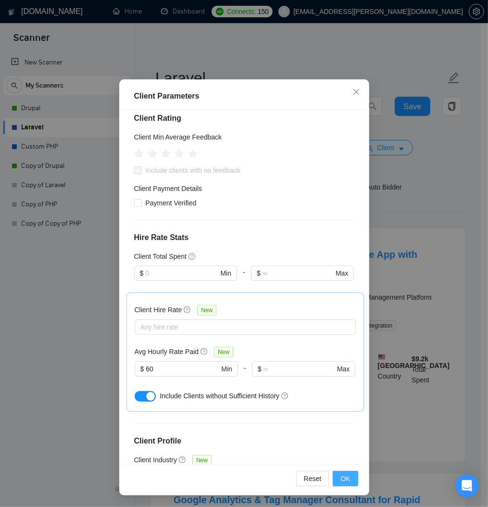
click at [344, 476] on span "OK" at bounding box center [345, 478] width 10 height 11
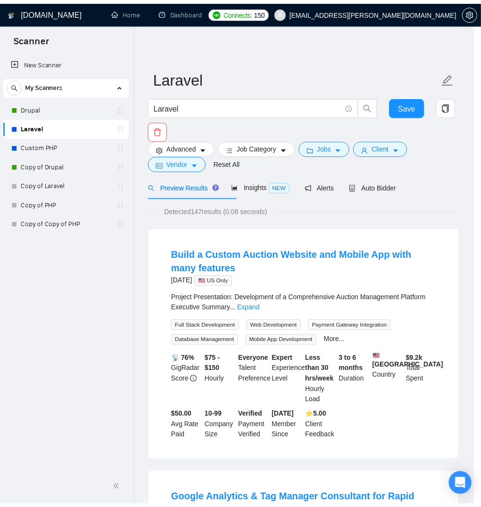
scroll to position [0, 0]
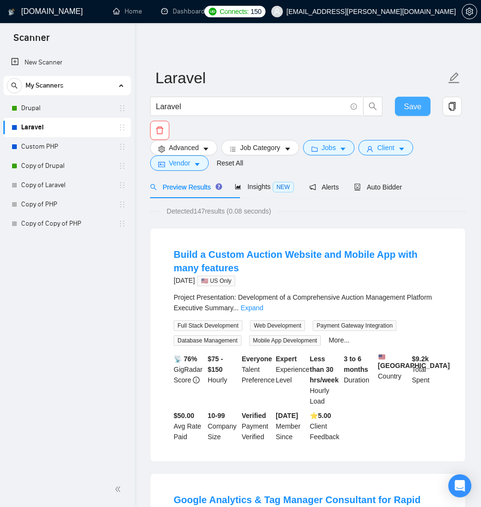
click at [414, 99] on button "Save" at bounding box center [413, 106] width 36 height 19
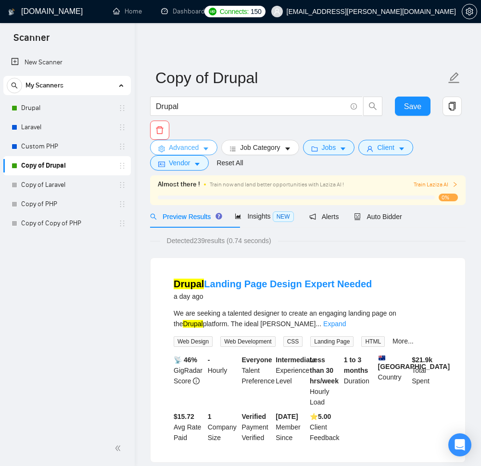
click at [209, 152] on icon "caret-down" at bounding box center [205, 149] width 7 height 7
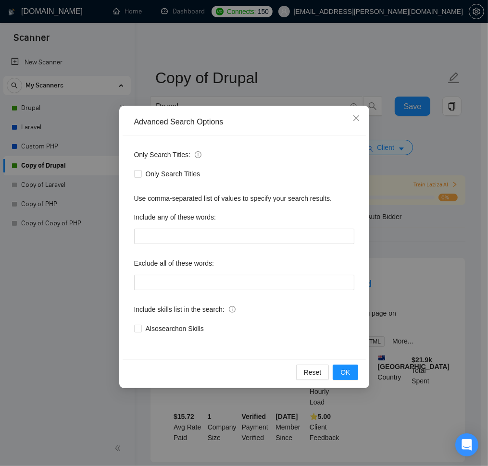
click at [336, 52] on div "Advanced Search Options Only Search Titles: Only Search Titles Use comma-separa…" at bounding box center [244, 233] width 488 height 466
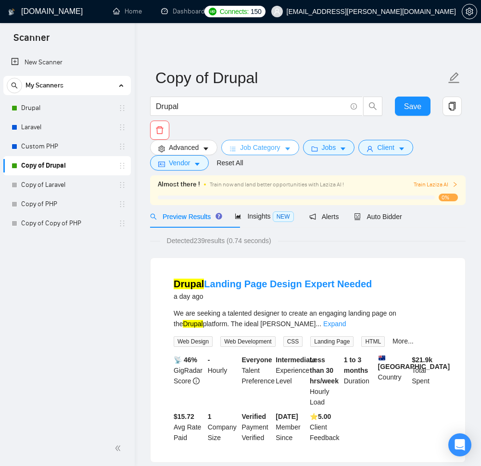
click at [280, 153] on span "Job Category" at bounding box center [260, 147] width 40 height 11
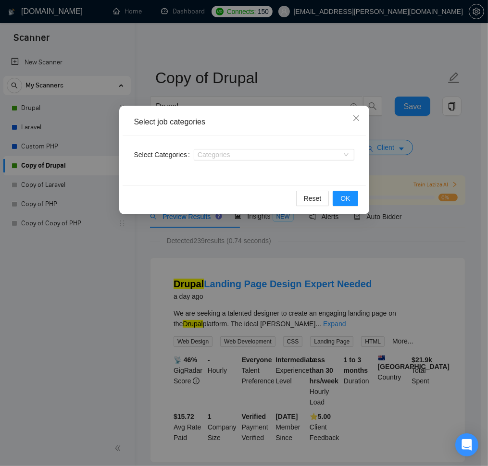
click at [339, 44] on div "Select job categories Select Categories Categories Reset OK" at bounding box center [244, 233] width 488 height 466
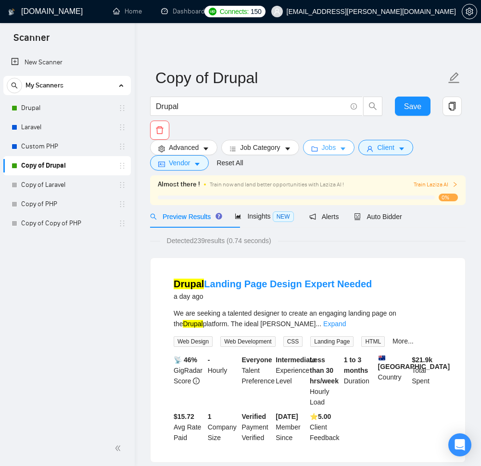
click at [336, 153] on span "Jobs" at bounding box center [329, 147] width 14 height 11
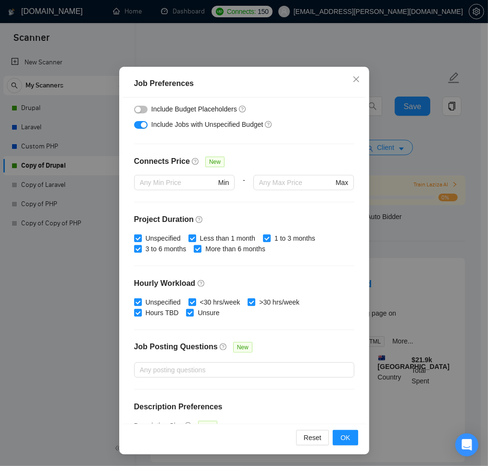
scroll to position [285, 0]
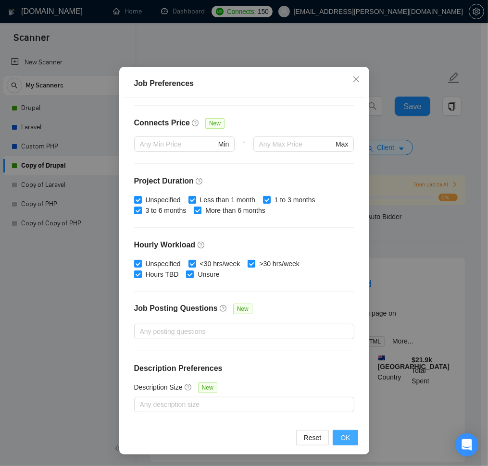
click at [345, 435] on span "OK" at bounding box center [345, 438] width 10 height 11
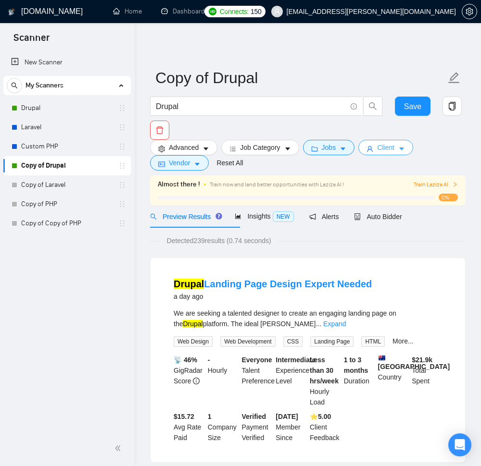
click at [394, 145] on span "Client" at bounding box center [385, 147] width 17 height 11
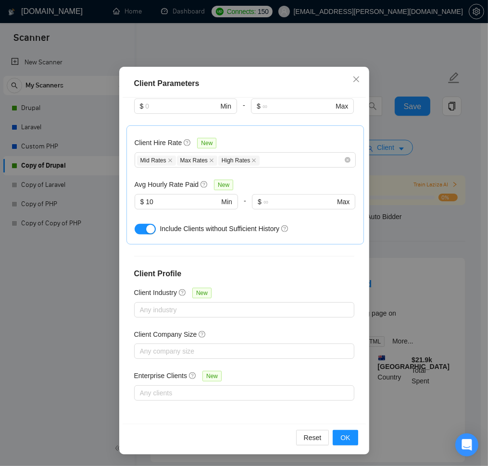
scroll to position [383, 0]
click at [342, 436] on span "OK" at bounding box center [345, 438] width 10 height 11
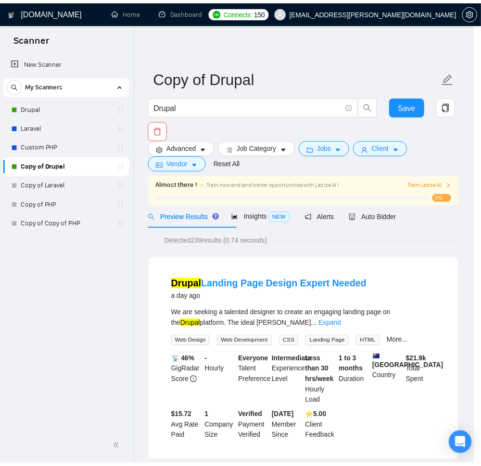
scroll to position [0, 0]
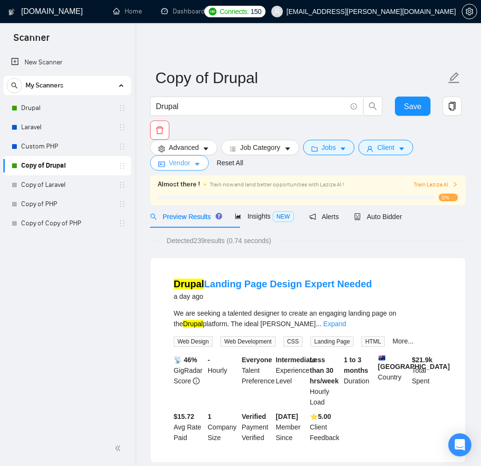
click at [183, 168] on span "Vendor" at bounding box center [179, 163] width 21 height 11
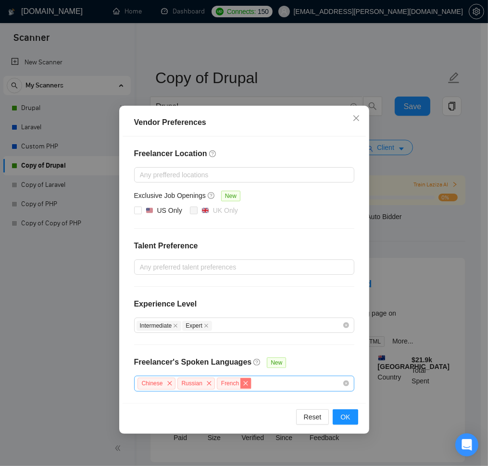
click at [248, 386] on icon "close" at bounding box center [246, 383] width 4 height 4
click at [214, 389] on span "close" at bounding box center [209, 383] width 11 height 11
click at [173, 387] on icon "close" at bounding box center [170, 384] width 6 height 6
click at [155, 389] on div at bounding box center [240, 384] width 206 height 12
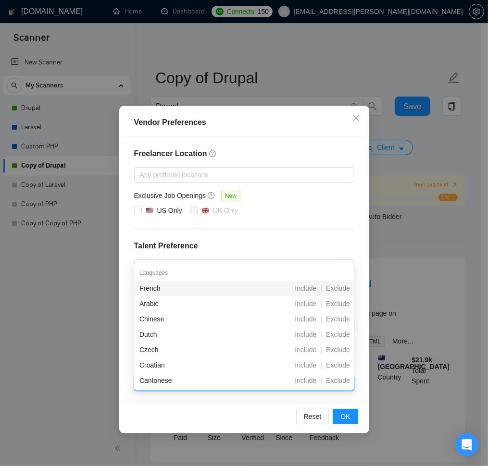
type input "ch"
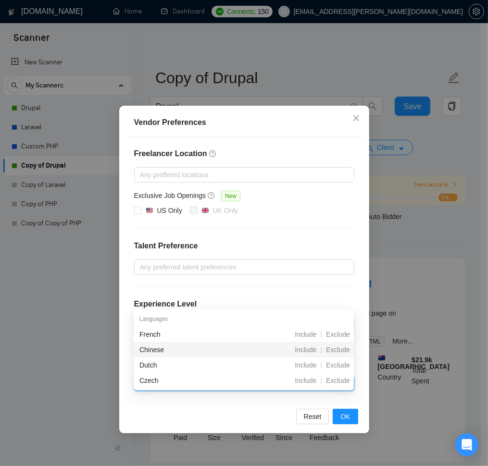
click at [161, 351] on div "Chinese" at bounding box center [192, 350] width 107 height 11
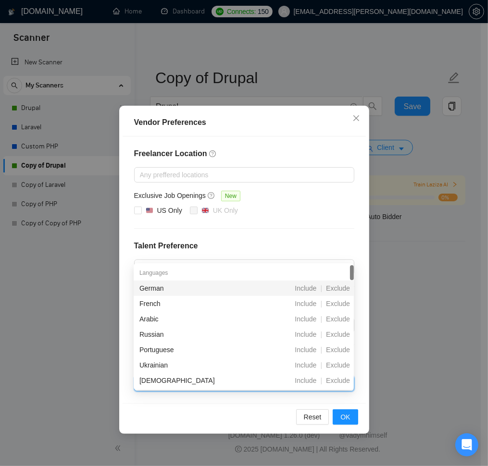
type input "ru"
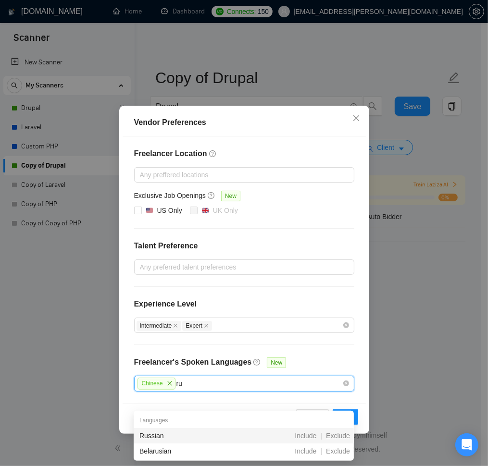
click at [201, 435] on div "Russian" at bounding box center [192, 436] width 107 height 11
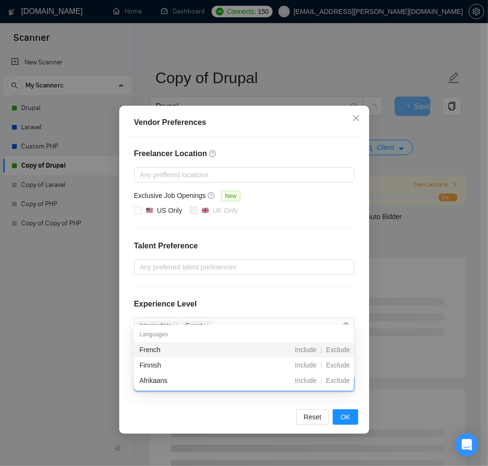
type input "fr"
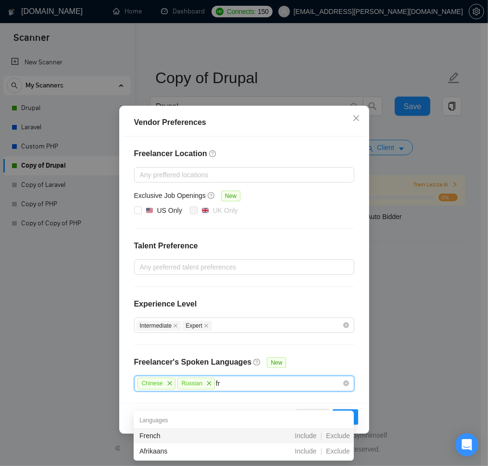
click at [196, 433] on div "French" at bounding box center [192, 436] width 107 height 11
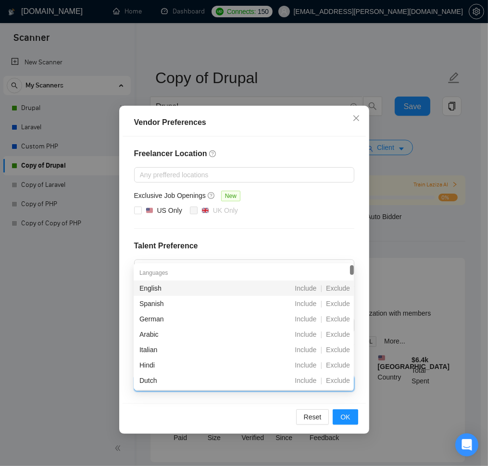
type input "ger"
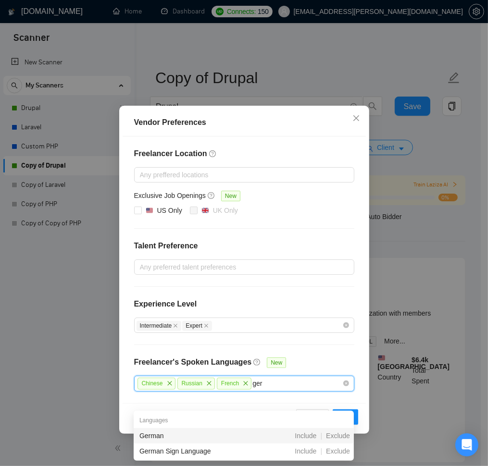
click at [196, 437] on div "German" at bounding box center [192, 436] width 107 height 11
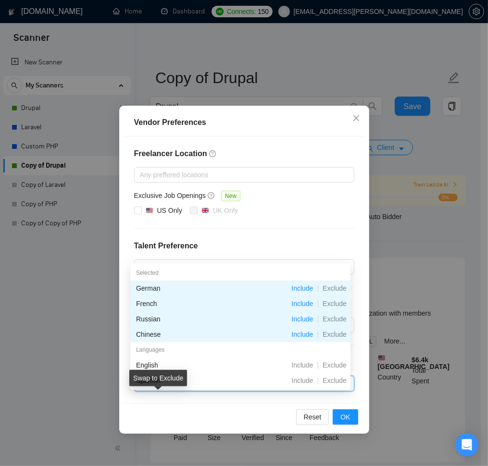
click at [162, 387] on icon "stop" at bounding box center [159, 384] width 6 height 6
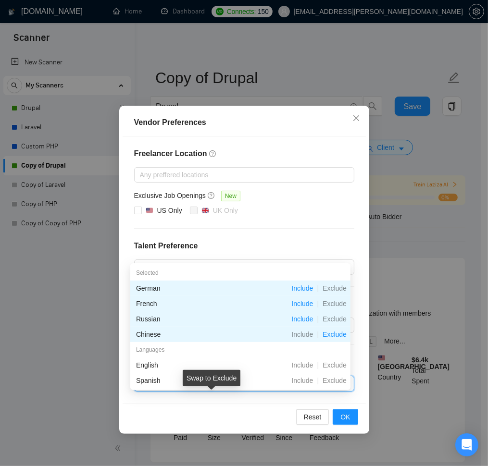
click at [201, 387] on icon "stop" at bounding box center [199, 384] width 6 height 6
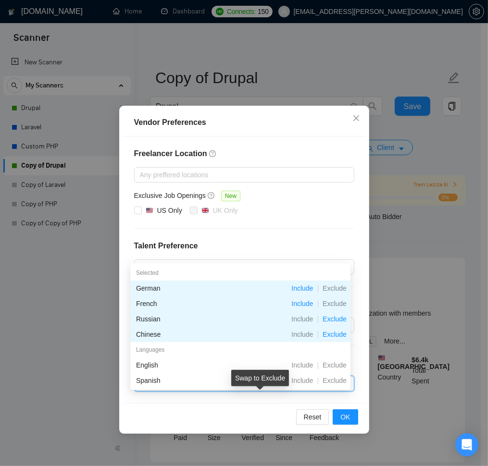
click at [238, 387] on icon "stop" at bounding box center [235, 384] width 6 height 6
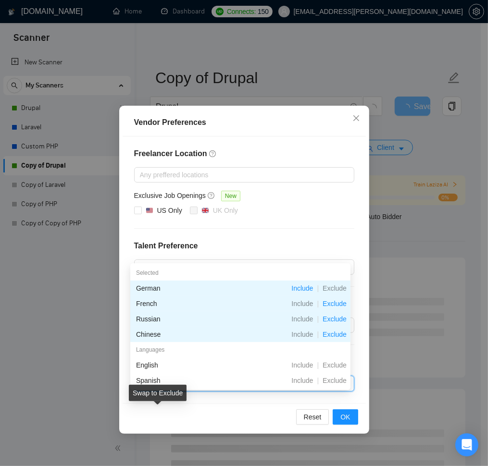
click at [272, 387] on icon "stop" at bounding box center [275, 384] width 6 height 6
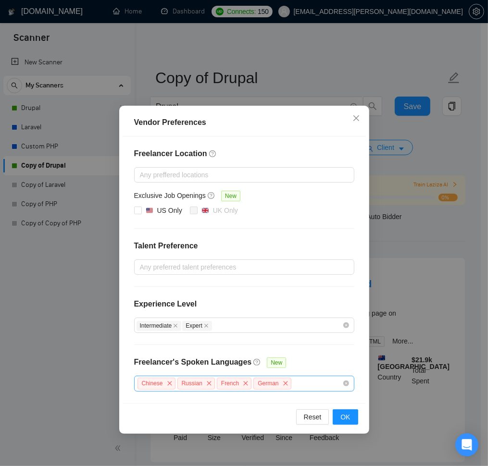
click at [94, 280] on div "Vendor Preferences Freelancer Location Any preffered locations Exclusive Job Op…" at bounding box center [244, 233] width 488 height 466
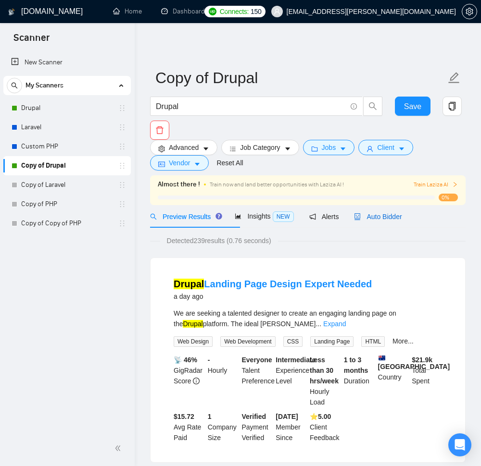
click at [401, 221] on span "Auto Bidder" at bounding box center [378, 217] width 48 height 8
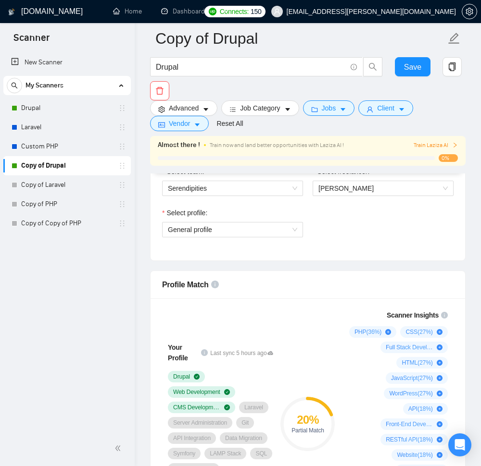
scroll to position [577, 0]
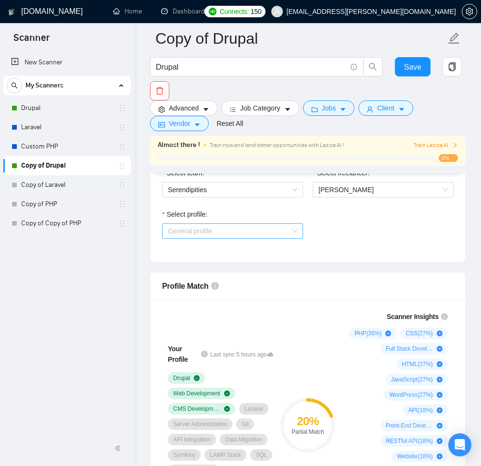
click at [296, 238] on span "General profile" at bounding box center [232, 231] width 129 height 14
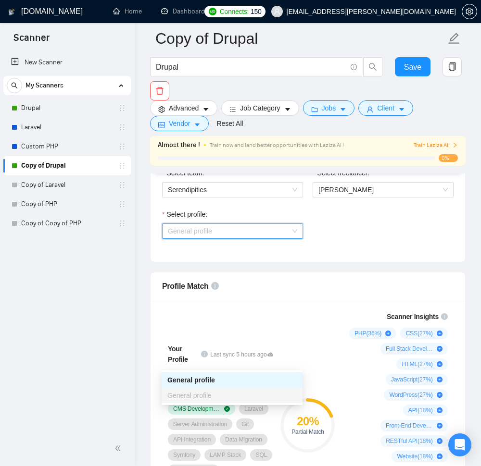
click at [323, 250] on div "Select profile: General profile" at bounding box center [307, 229] width 301 height 41
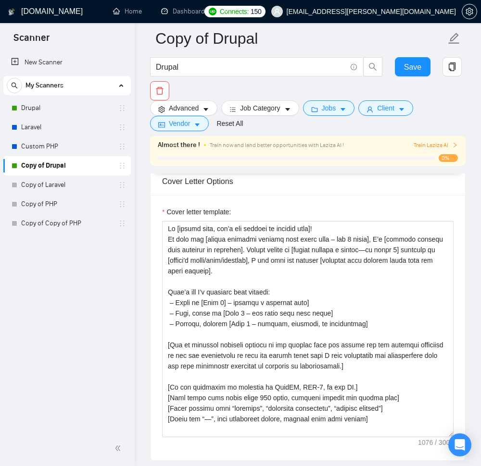
scroll to position [1154, 0]
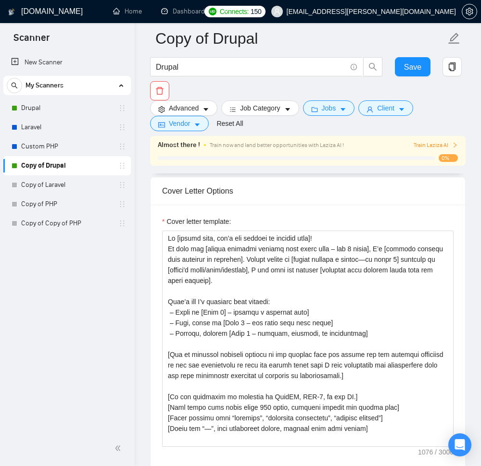
click at [183, 109] on img at bounding box center [184, 92] width 42 height 33
click at [287, 109] on img at bounding box center [283, 92] width 42 height 33
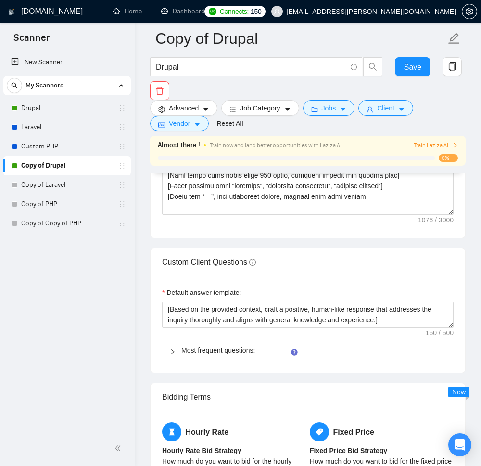
scroll to position [1385, 0]
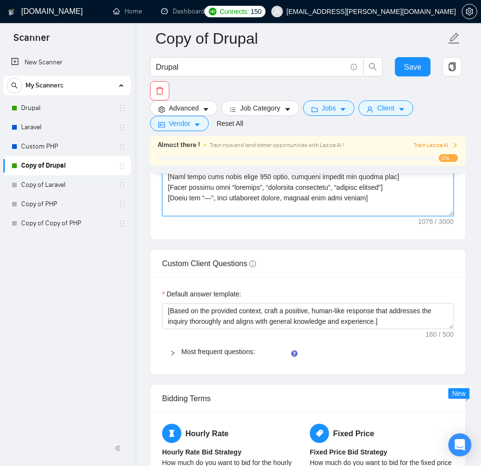
click at [178, 216] on textarea "Cover letter template:" at bounding box center [307, 108] width 291 height 216
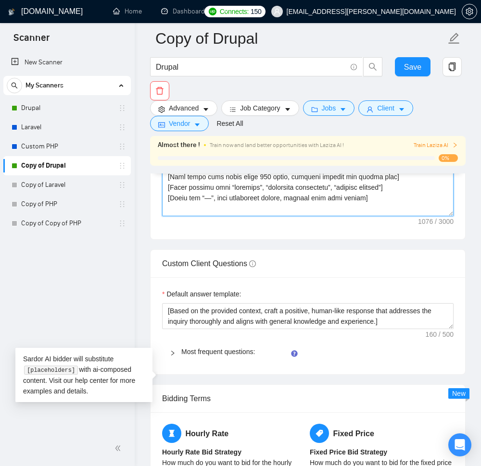
click at [178, 216] on textarea "Cover letter template:" at bounding box center [307, 108] width 291 height 216
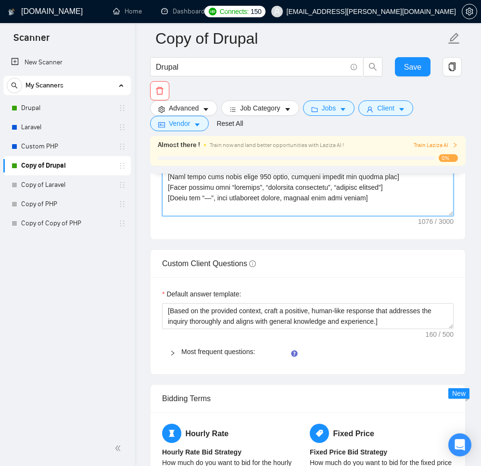
click at [375, 216] on textarea "Cover letter template:" at bounding box center [307, 108] width 291 height 216
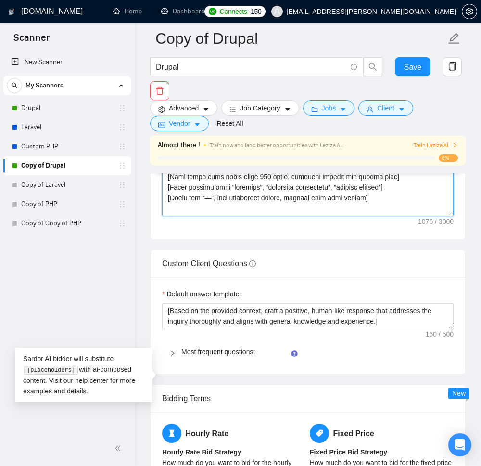
click at [372, 216] on textarea "Cover letter template:" at bounding box center [307, 108] width 291 height 216
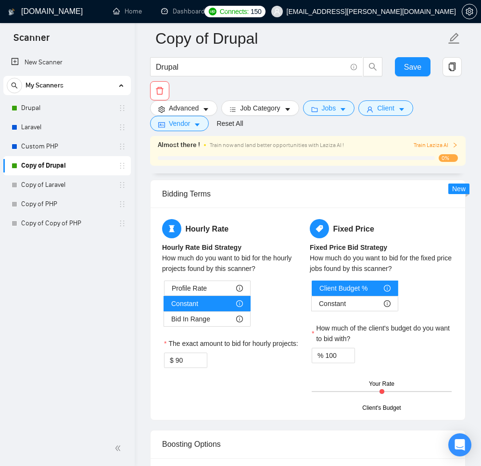
scroll to position [1673, 0]
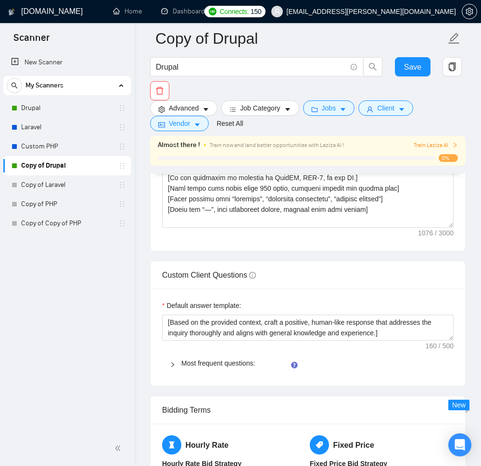
scroll to position [1385, 0]
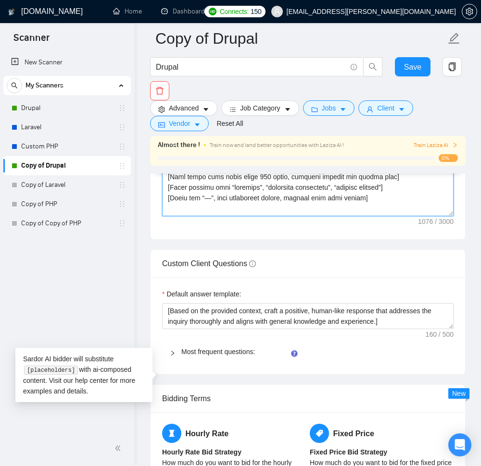
click at [293, 216] on textarea "Cover letter template:" at bounding box center [307, 108] width 291 height 216
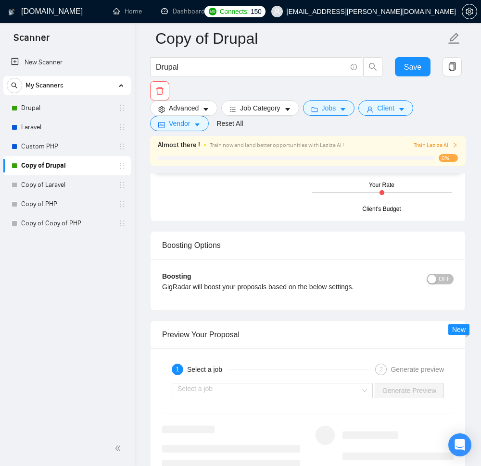
scroll to position [1731, 0]
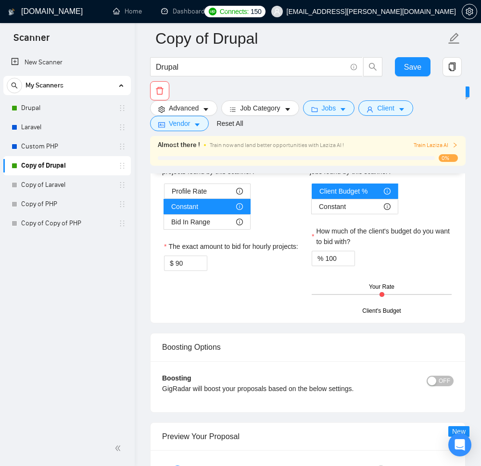
drag, startPoint x: 452, startPoint y: 345, endPoint x: 436, endPoint y: 380, distance: 39.4
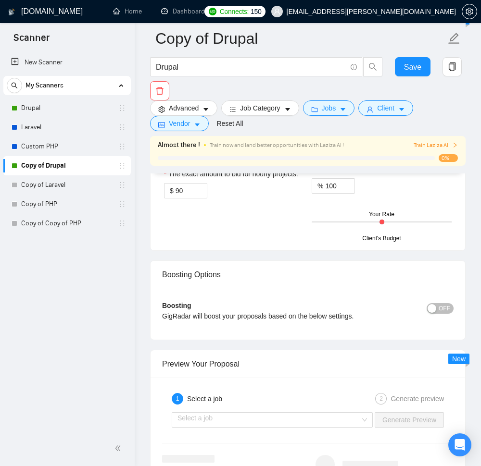
scroll to position [1846, 0]
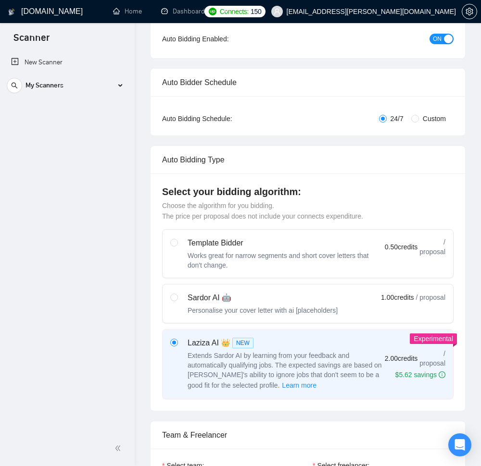
scroll to position [0, 0]
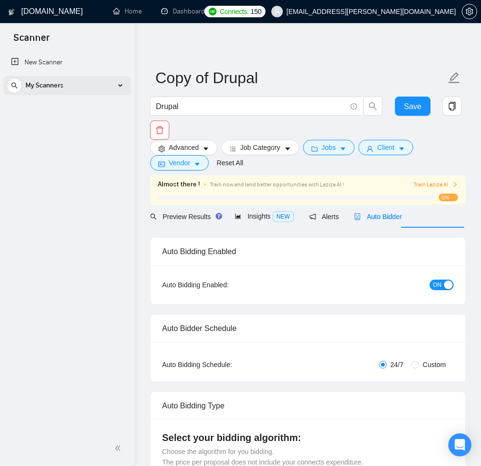
click at [49, 88] on span "My Scanners" at bounding box center [44, 85] width 38 height 19
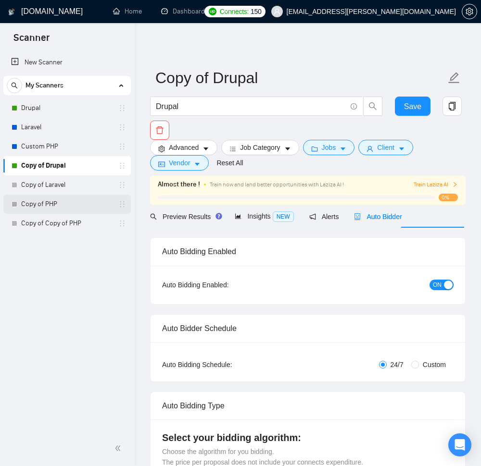
click at [47, 204] on link "Copy of PHP" at bounding box center [66, 204] width 91 height 19
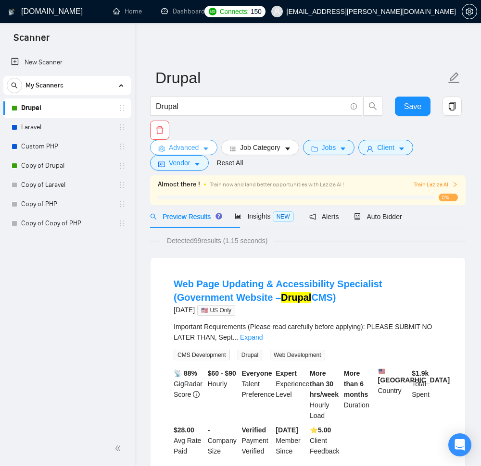
click at [209, 151] on icon "caret-down" at bounding box center [205, 149] width 7 height 7
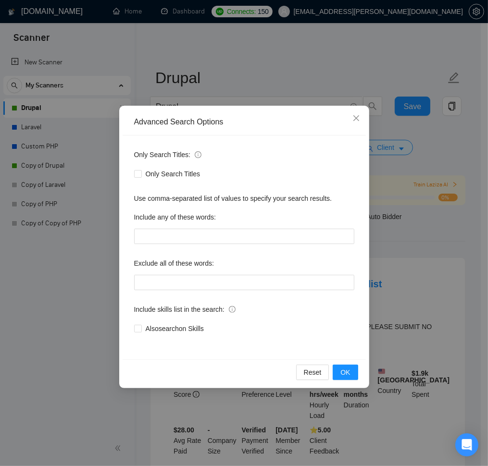
click at [347, 67] on div "Advanced Search Options Only Search Titles: Only Search Titles Use comma-separa…" at bounding box center [244, 233] width 488 height 466
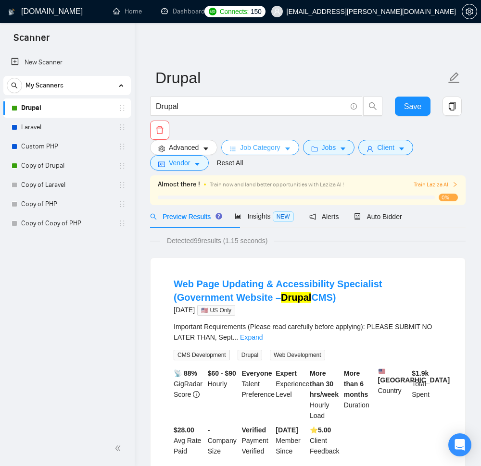
click at [280, 147] on span "Job Category" at bounding box center [260, 147] width 40 height 11
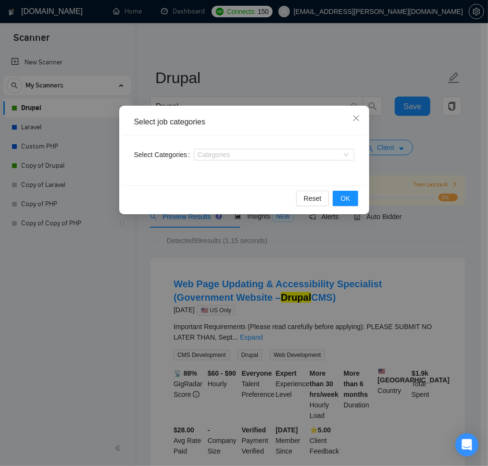
click at [344, 67] on div "Select job categories Select Categories Categories Reset OK" at bounding box center [244, 233] width 488 height 466
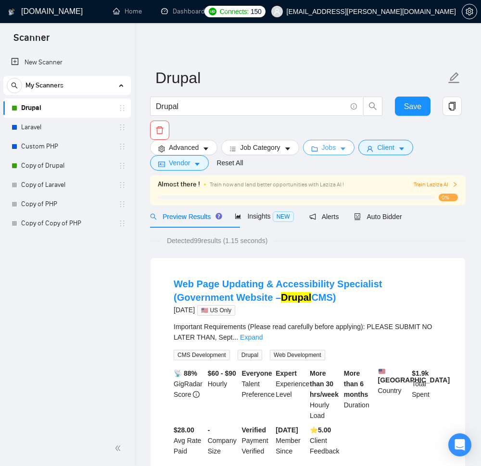
click at [336, 152] on span "Jobs" at bounding box center [329, 147] width 14 height 11
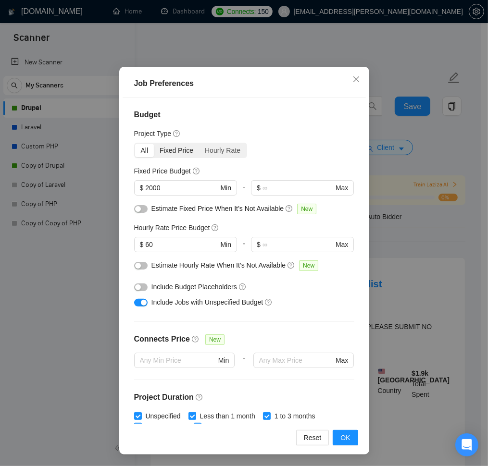
click at [184, 153] on div "Fixed Price" at bounding box center [176, 150] width 45 height 13
click at [154, 144] on input "Fixed Price" at bounding box center [154, 144] width 0 height 0
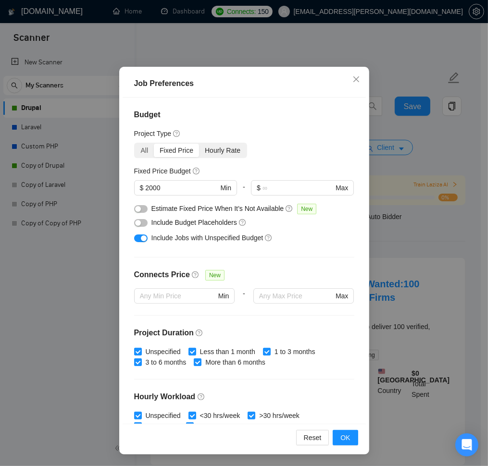
click at [244, 154] on div "Hourly Rate" at bounding box center [222, 150] width 47 height 13
click at [199, 144] on input "Hourly Rate" at bounding box center [199, 144] width 0 height 0
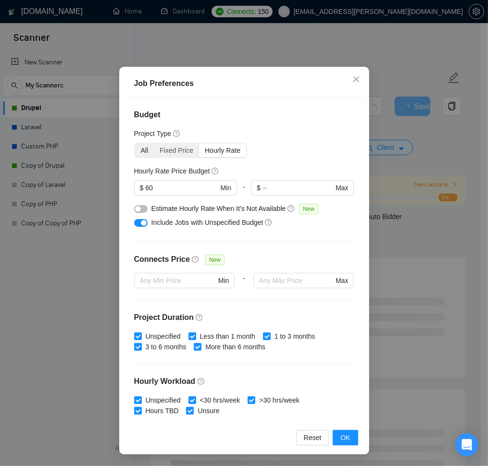
click at [137, 151] on div "All" at bounding box center [144, 150] width 19 height 13
click at [135, 144] on input "All" at bounding box center [135, 144] width 0 height 0
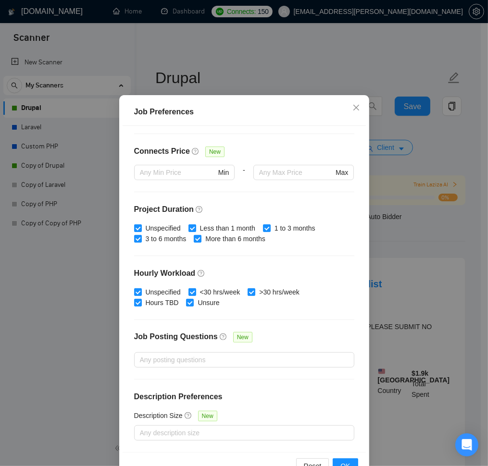
scroll to position [50, 0]
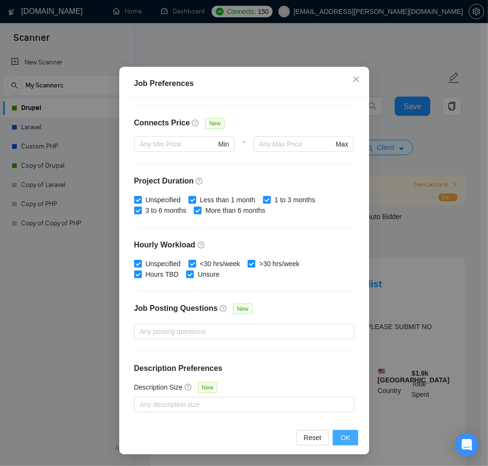
click at [340, 434] on span "OK" at bounding box center [345, 438] width 10 height 11
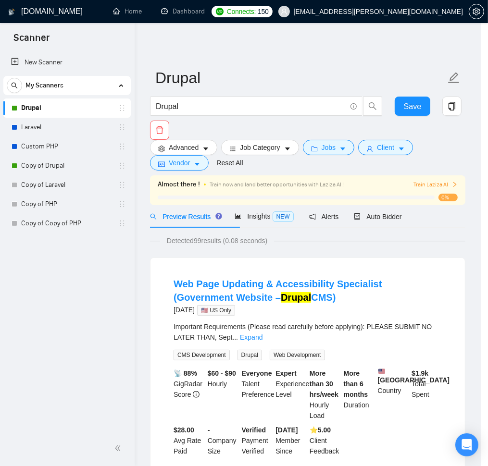
scroll to position [0, 0]
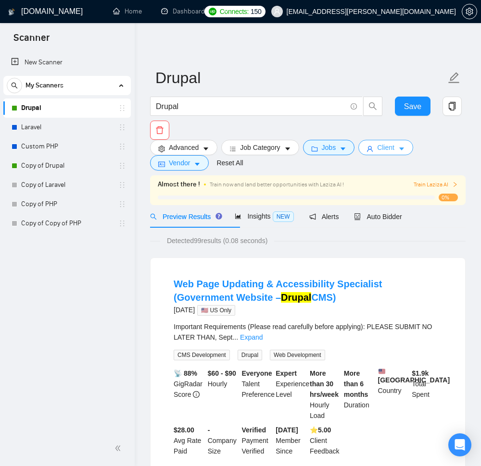
click at [394, 153] on span "Client" at bounding box center [385, 147] width 17 height 11
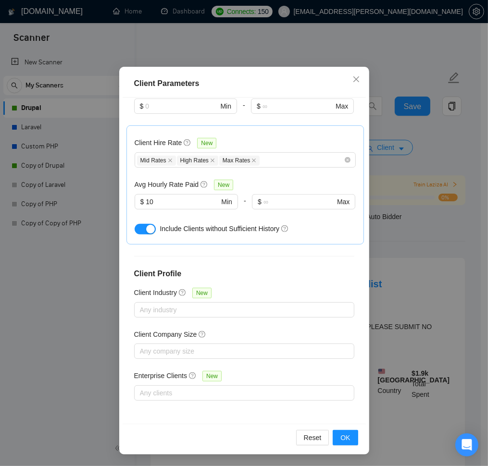
scroll to position [383, 0]
click at [343, 441] on span "OK" at bounding box center [345, 438] width 10 height 11
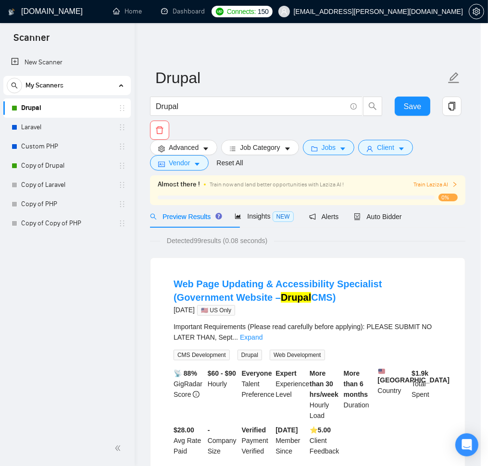
scroll to position [0, 0]
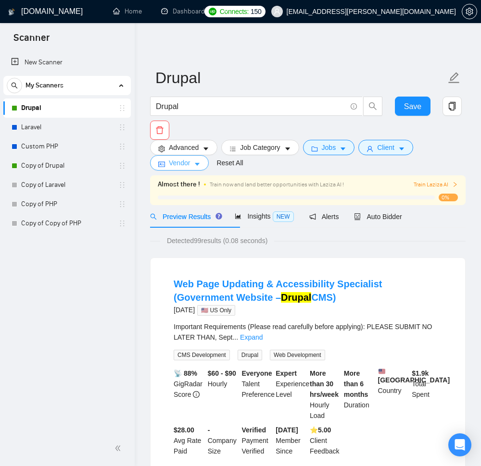
click at [190, 167] on span "Vendor" at bounding box center [179, 163] width 21 height 11
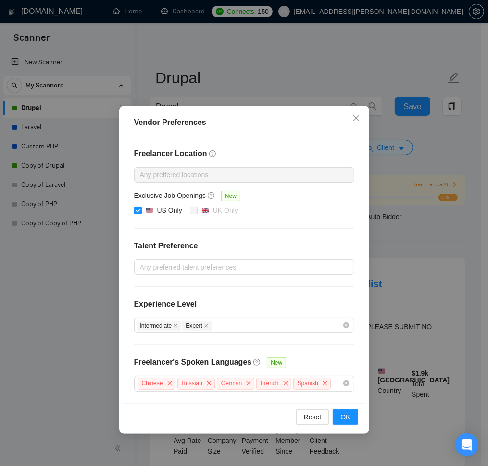
scroll to position [13, 0]
click at [173, 387] on icon "close" at bounding box center [170, 384] width 6 height 6
click at [172, 387] on icon "close" at bounding box center [169, 384] width 6 height 6
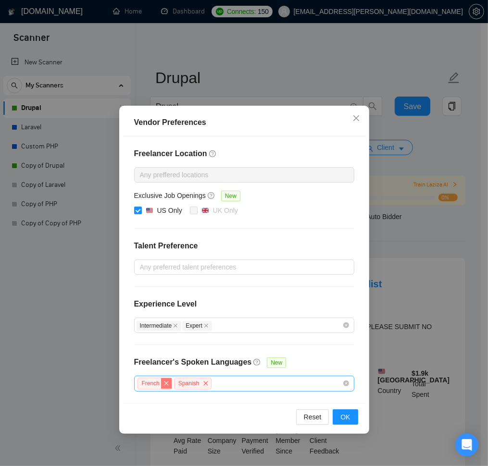
click at [168, 386] on icon "close" at bounding box center [166, 383] width 4 height 4
click at [172, 387] on icon "close" at bounding box center [169, 384] width 6 height 6
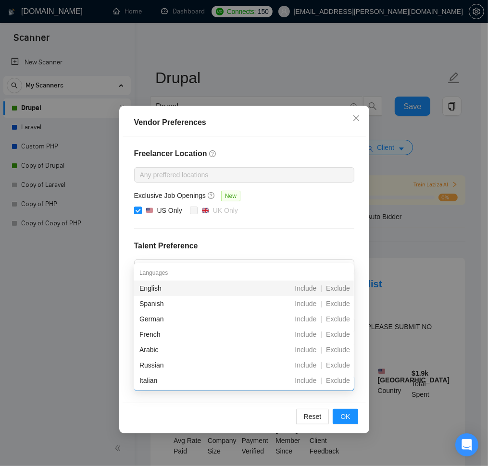
click at [201, 389] on div at bounding box center [240, 384] width 206 height 12
type input "ch"
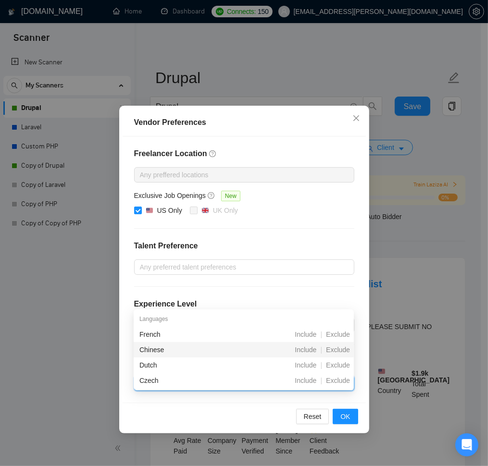
click at [180, 346] on div "Chinese" at bounding box center [192, 350] width 107 height 11
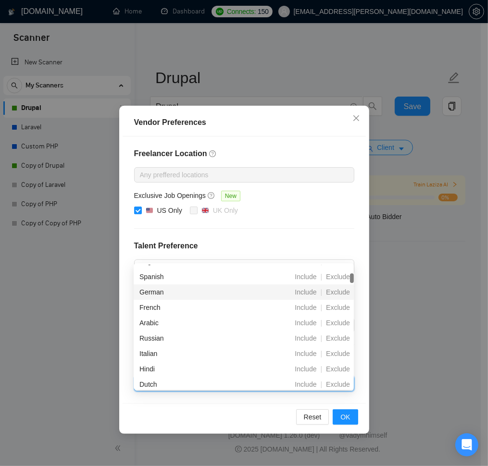
scroll to position [115, 0]
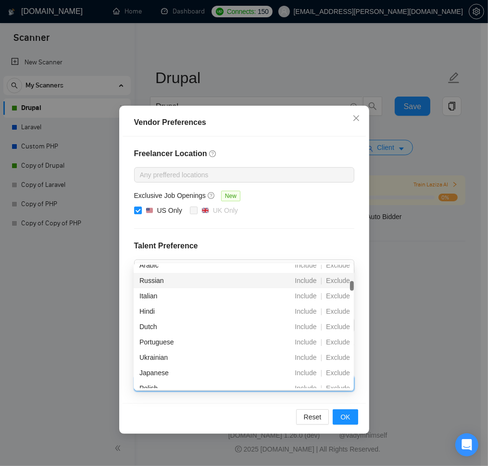
click at [183, 279] on div "Russian" at bounding box center [192, 280] width 107 height 11
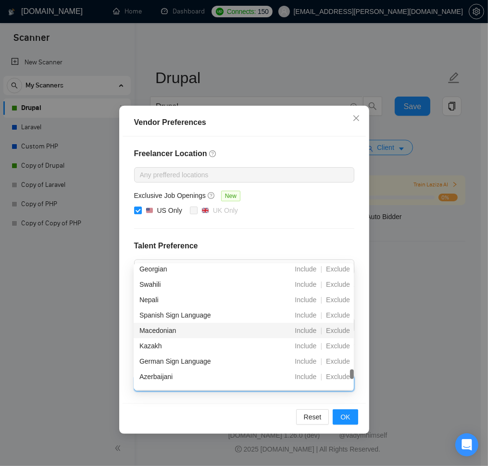
scroll to position [0, 0]
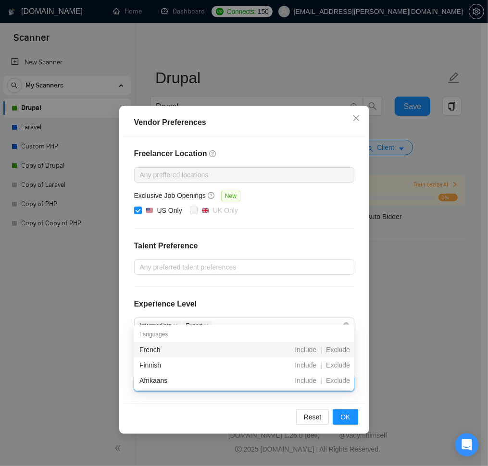
type input "fr"
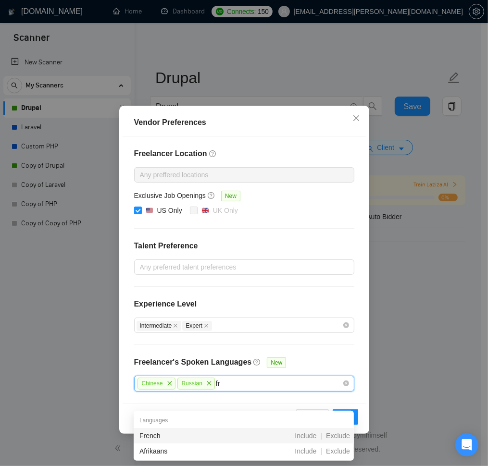
click at [175, 436] on div "French" at bounding box center [192, 436] width 107 height 11
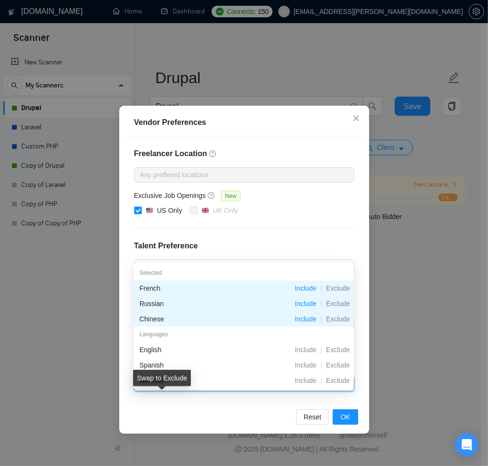
click at [162, 387] on icon "stop" at bounding box center [159, 384] width 6 height 6
click at [202, 388] on span "Russian" at bounding box center [192, 384] width 21 height 7
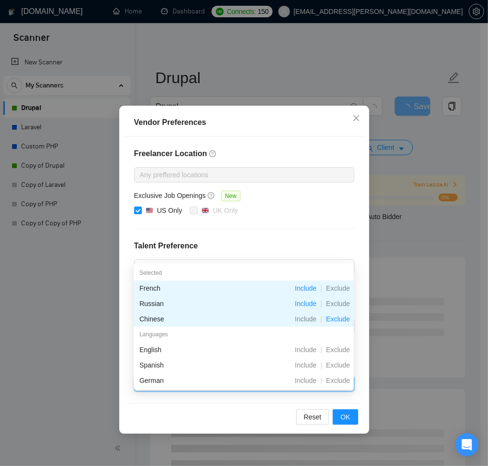
click at [202, 388] on span "Russian" at bounding box center [192, 384] width 21 height 7
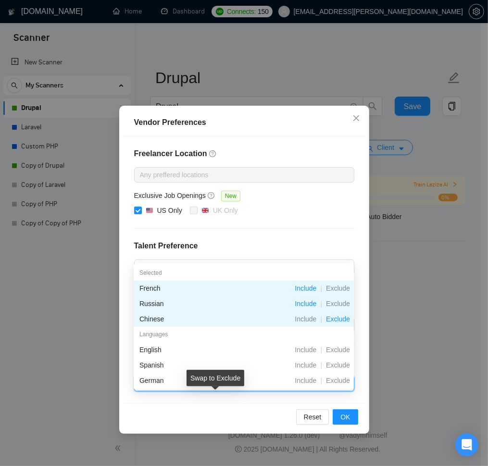
click at [201, 387] on icon "stop" at bounding box center [199, 384] width 6 height 6
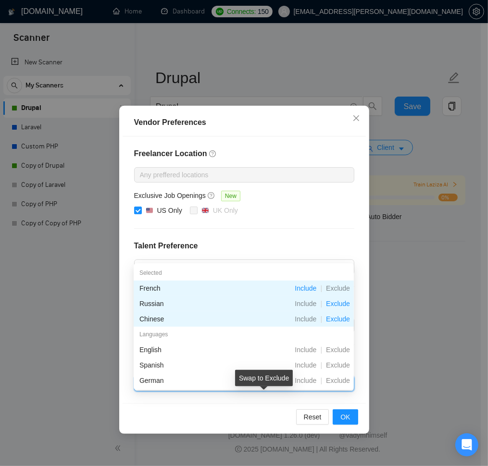
click at [238, 387] on icon "stop" at bounding box center [235, 384] width 6 height 6
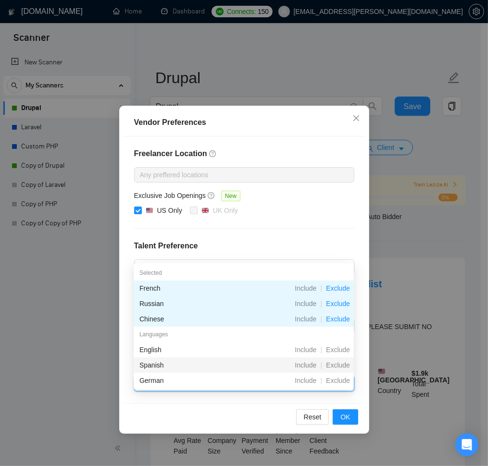
click at [305, 391] on div "Chinese Russian French" at bounding box center [240, 384] width 206 height 14
type input "g"
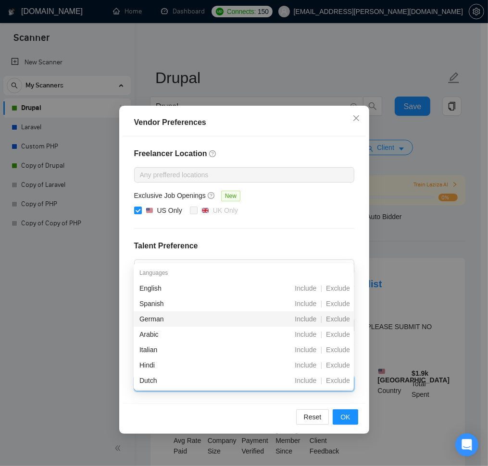
click at [202, 319] on div "German" at bounding box center [192, 319] width 107 height 11
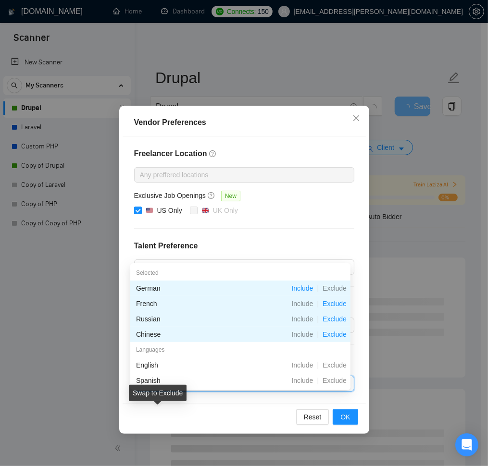
click at [272, 387] on icon "stop" at bounding box center [275, 384] width 6 height 6
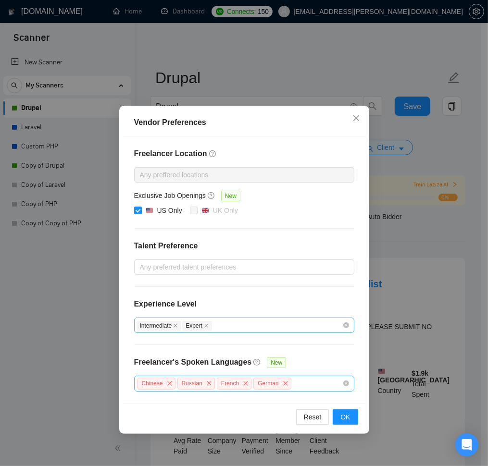
scroll to position [13, 0]
click at [342, 423] on span "OK" at bounding box center [345, 417] width 10 height 11
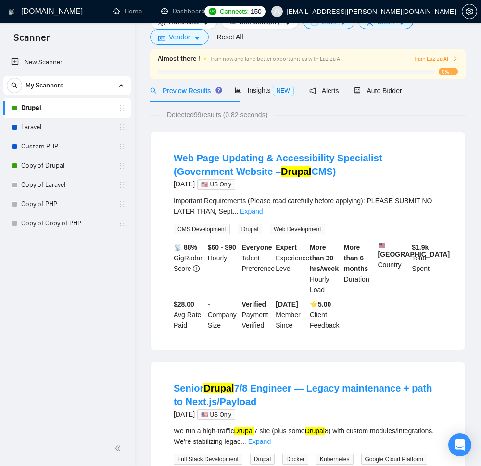
scroll to position [0, 0]
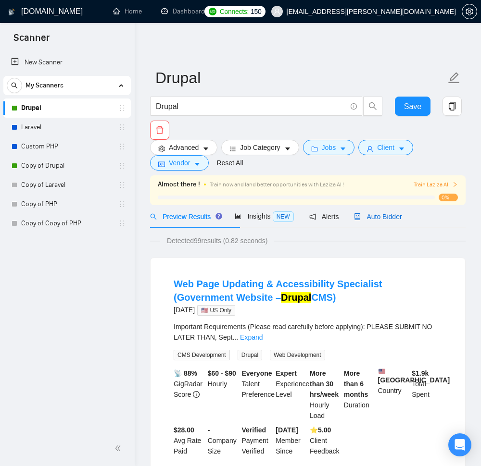
click at [401, 221] on span "Auto Bidder" at bounding box center [378, 217] width 48 height 8
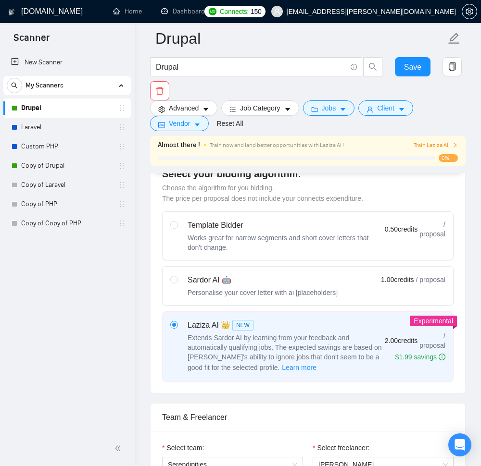
scroll to position [346, 0]
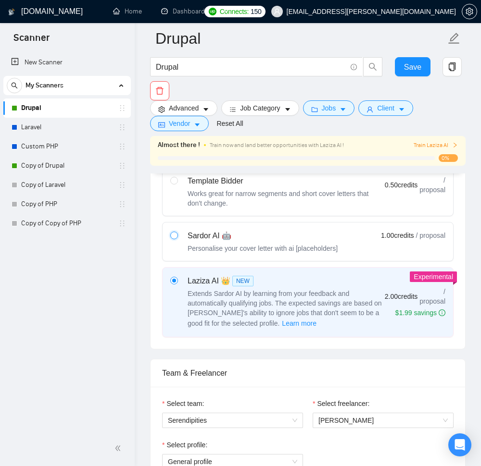
click at [173, 238] on input "radio" at bounding box center [173, 235] width 7 height 7
radio input "true"
radio input "false"
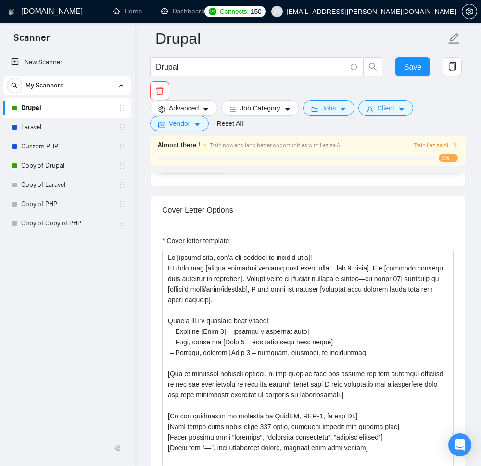
scroll to position [1154, 0]
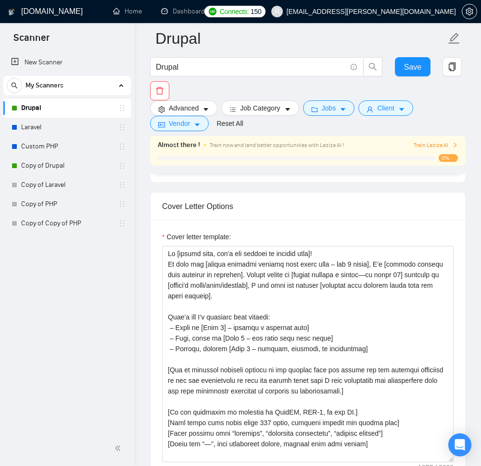
click at [199, 125] on img at bounding box center [184, 107] width 42 height 33
click at [302, 125] on img at bounding box center [283, 107] width 42 height 33
click at [286, 115] on rect at bounding box center [282, 107] width 15 height 15
click at [275, 125] on img at bounding box center [283, 107] width 42 height 33
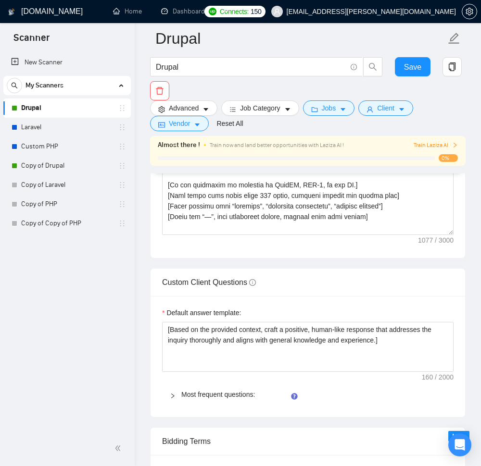
scroll to position [1385, 0]
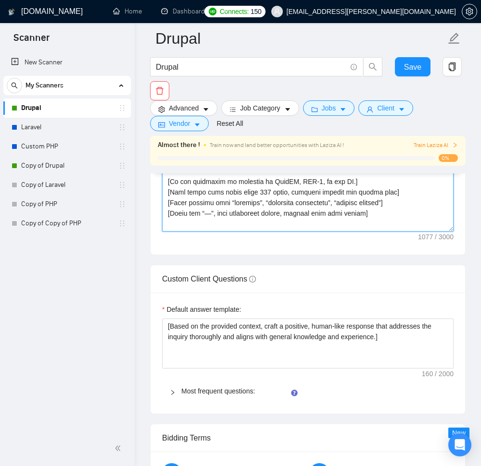
click at [406, 232] on textarea "Cover letter template:" at bounding box center [307, 123] width 291 height 216
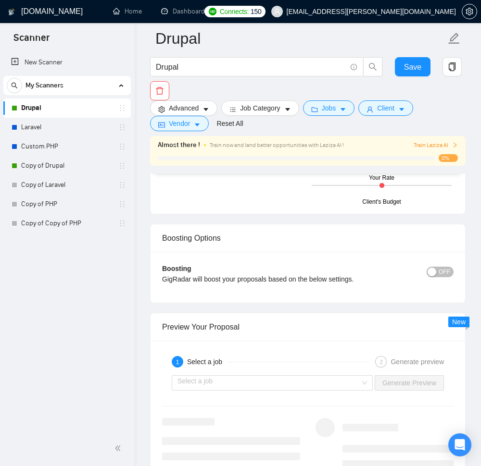
scroll to position [1846, 0]
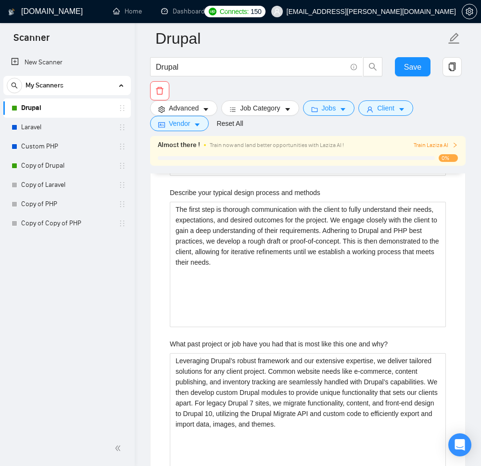
scroll to position [1904, 0]
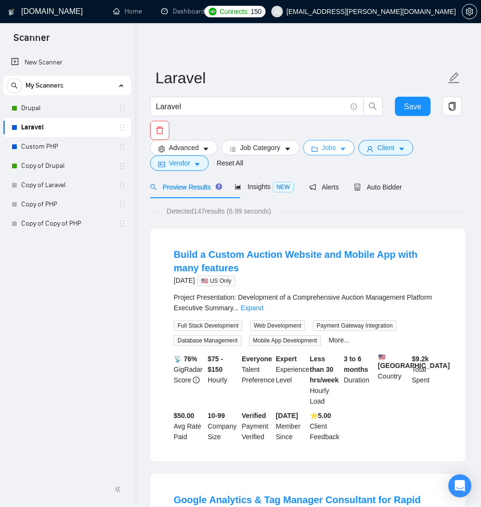
click at [336, 150] on span "Jobs" at bounding box center [329, 147] width 14 height 11
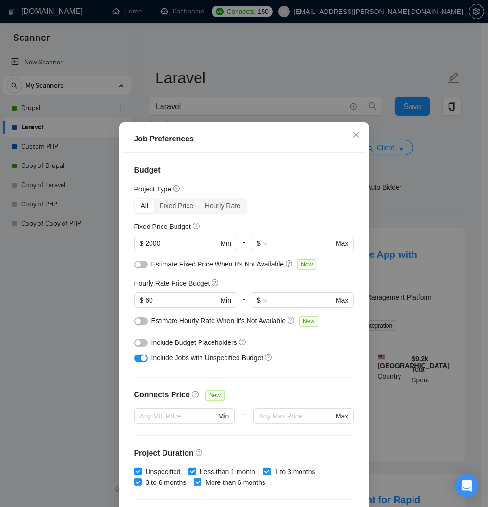
click at [398, 174] on div "Job Preferences Budget Project Type All Fixed Price Hourly Rate Fixed Price Bud…" at bounding box center [244, 253] width 488 height 507
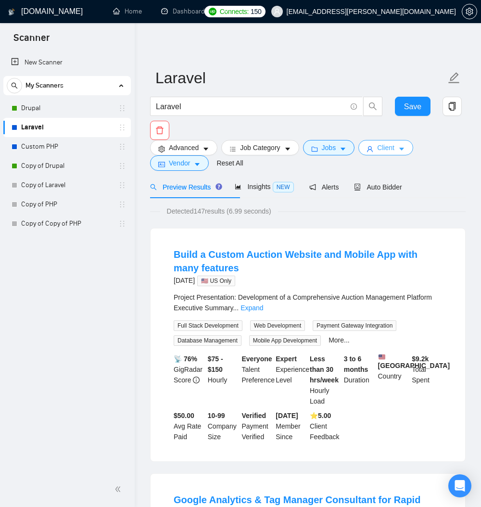
click at [394, 152] on span "Client" at bounding box center [385, 147] width 17 height 11
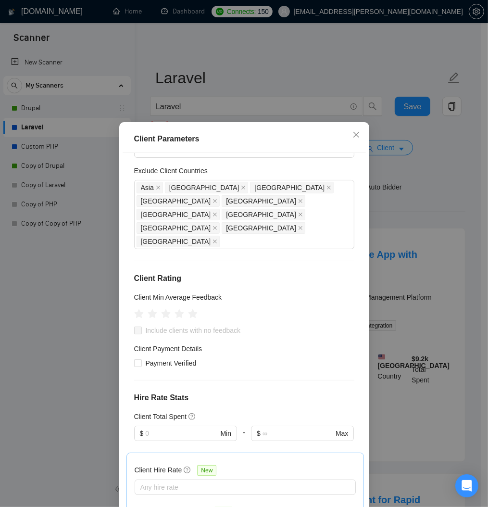
scroll to position [58, 0]
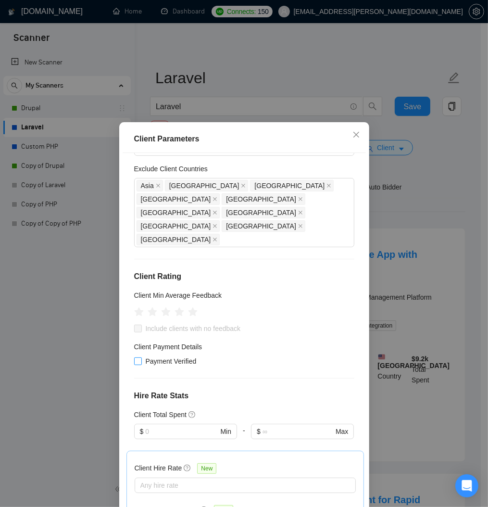
click at [134, 364] on input "Payment Verified" at bounding box center [137, 360] width 7 height 7
click at [135, 364] on input "Payment Verified" at bounding box center [137, 360] width 7 height 7
click at [134, 364] on input "Payment Verified" at bounding box center [137, 360] width 7 height 7
checkbox input "true"
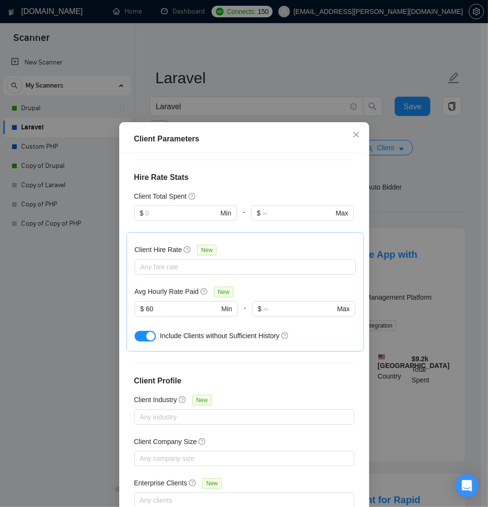
scroll to position [288, 0]
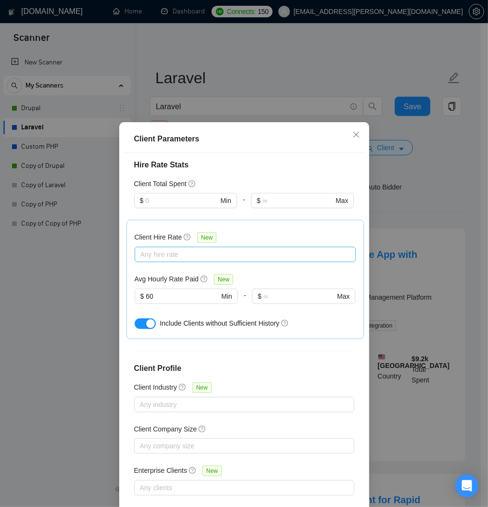
click at [152, 260] on div at bounding box center [240, 255] width 207 height 12
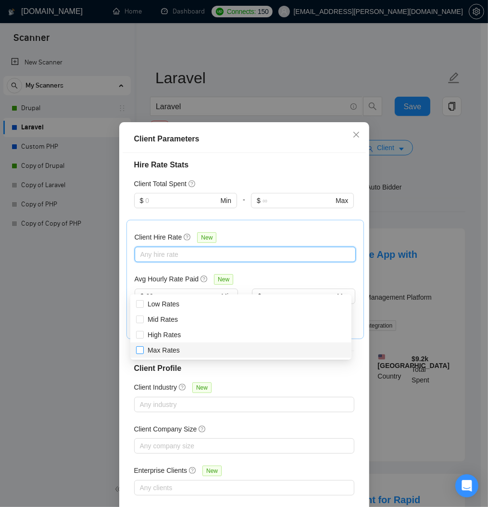
click at [141, 348] on input "Max Rates" at bounding box center [139, 349] width 7 height 7
checkbox input "true"
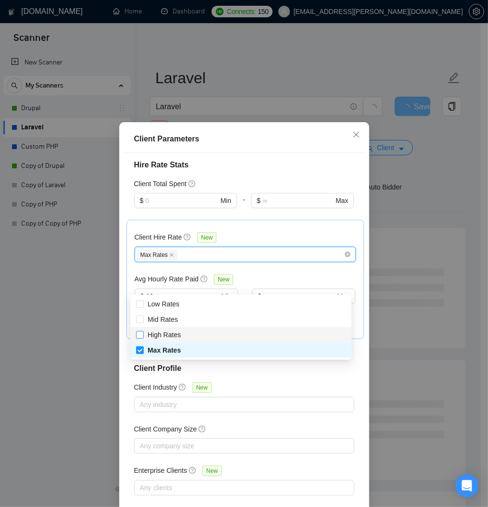
click at [140, 334] on input "High Rates" at bounding box center [139, 334] width 7 height 7
checkbox input "true"
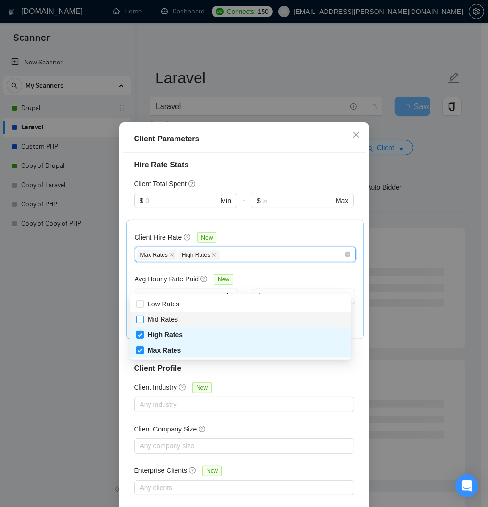
click at [140, 319] on input "Mid Rates" at bounding box center [139, 318] width 7 height 7
checkbox input "true"
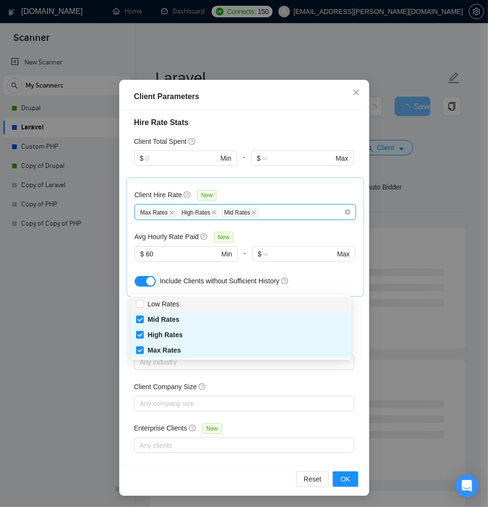
scroll to position [45, 0]
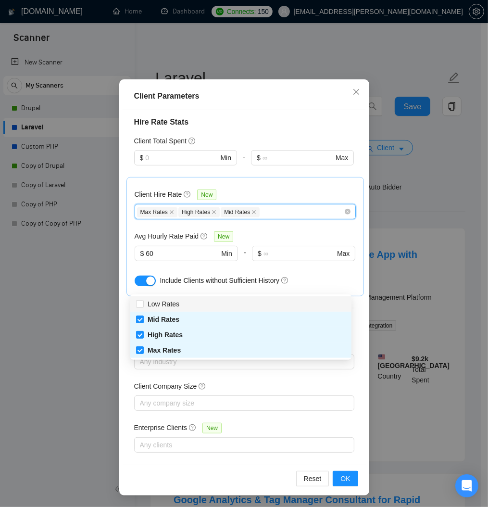
click at [346, 204] on div "Client Hire Rate New" at bounding box center [245, 196] width 221 height 15
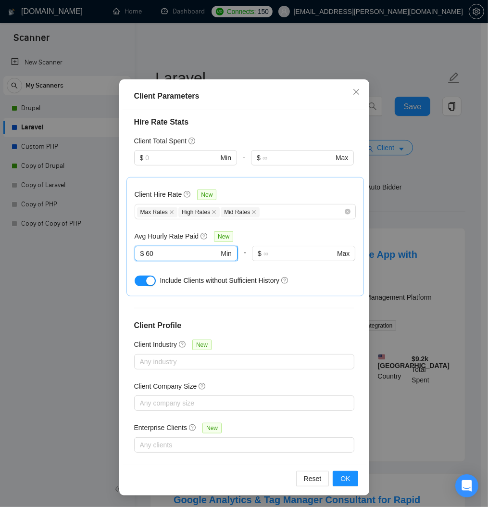
click at [159, 259] on input "60" at bounding box center [182, 253] width 73 height 11
type input "6"
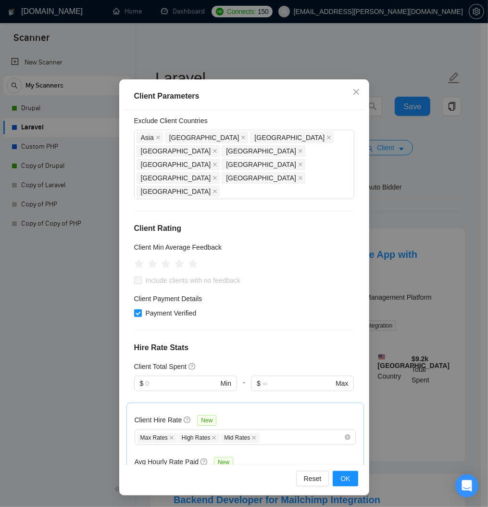
scroll to position [9, 0]
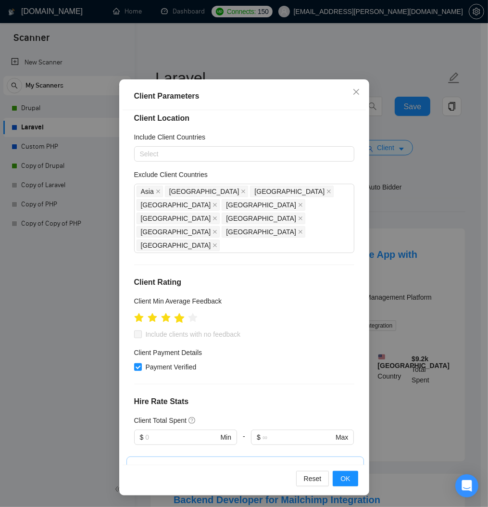
type input "10"
click at [178, 318] on icon "star" at bounding box center [179, 318] width 10 height 10
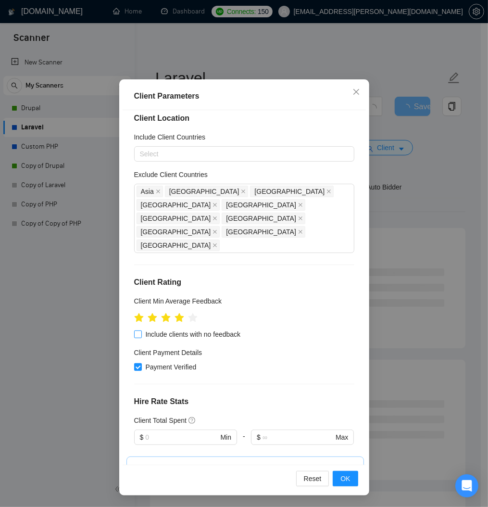
click at [134, 337] on input "Include clients with no feedback" at bounding box center [137, 333] width 7 height 7
checkbox input "true"
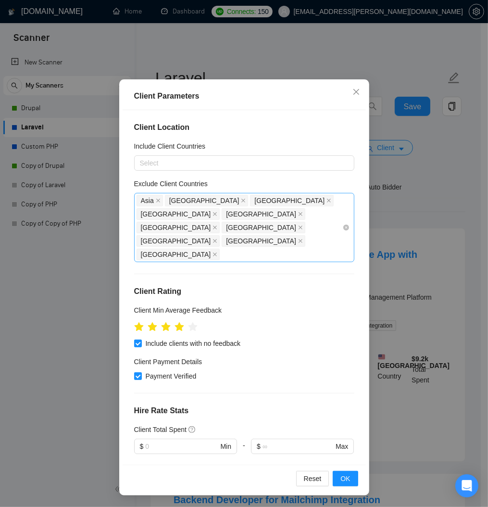
click at [169, 250] on span "Africa" at bounding box center [179, 255] width 84 height 12
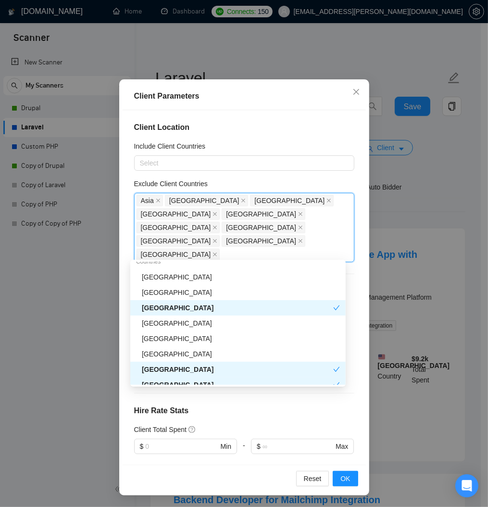
scroll to position [58, 0]
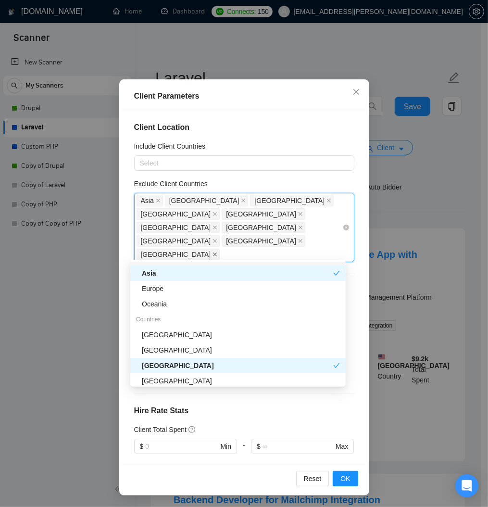
click at [213, 252] on icon "close" at bounding box center [215, 254] width 4 height 4
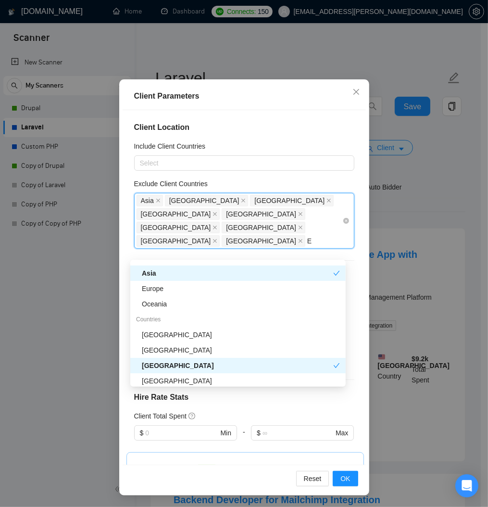
type input "Eg"
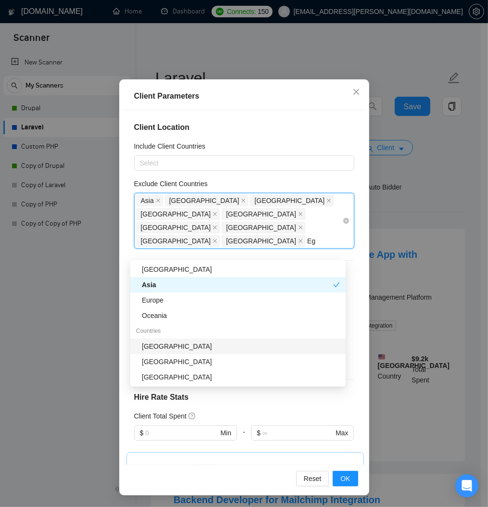
click at [161, 345] on div "[GEOGRAPHIC_DATA]" at bounding box center [241, 346] width 198 height 11
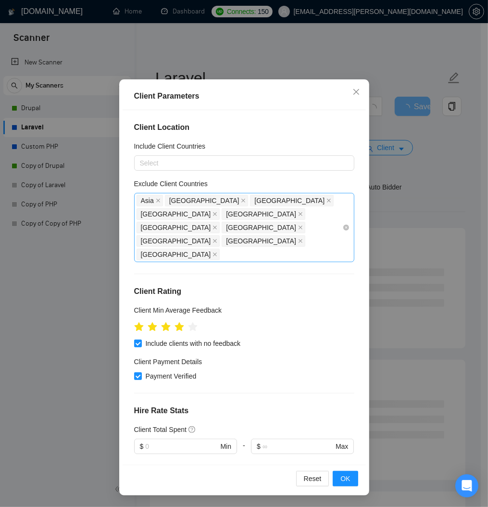
click at [321, 397] on div "Client Location Include Client Countries Select Exclude Client Countries Asia I…" at bounding box center [244, 287] width 243 height 355
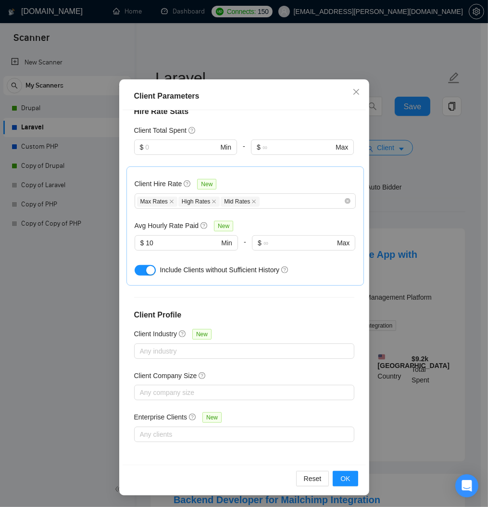
scroll to position [355, 0]
click at [340, 480] on span "OK" at bounding box center [345, 478] width 10 height 11
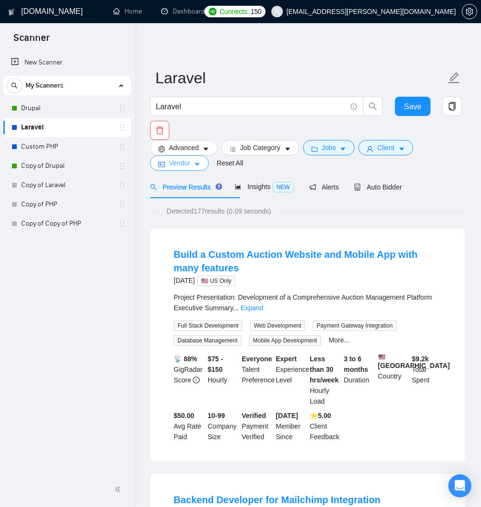
click at [178, 167] on span "Vendor" at bounding box center [179, 163] width 21 height 11
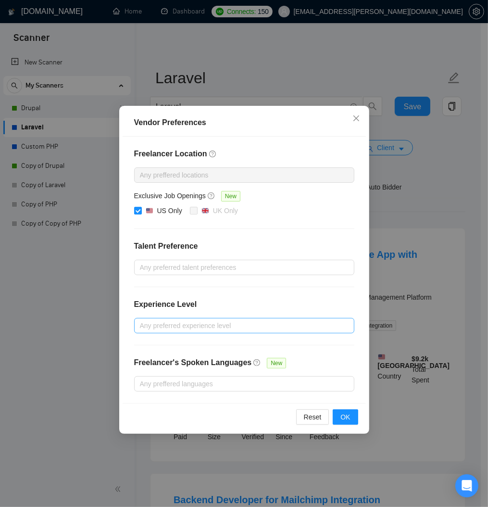
click at [236, 331] on div at bounding box center [240, 326] width 206 height 12
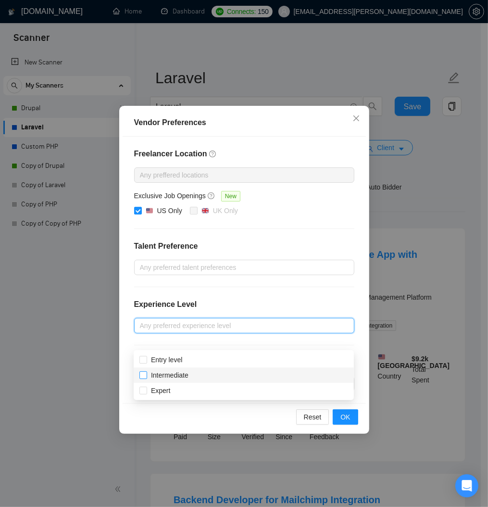
click at [144, 376] on input "Intermediate" at bounding box center [142, 374] width 7 height 7
checkbox input "true"
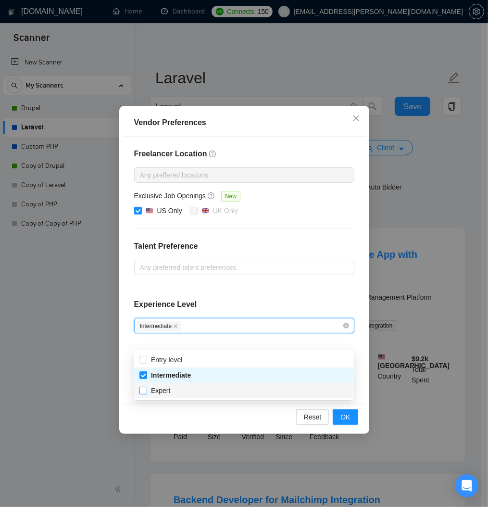
click at [142, 389] on input "Expert" at bounding box center [142, 390] width 7 height 7
checkbox input "true"
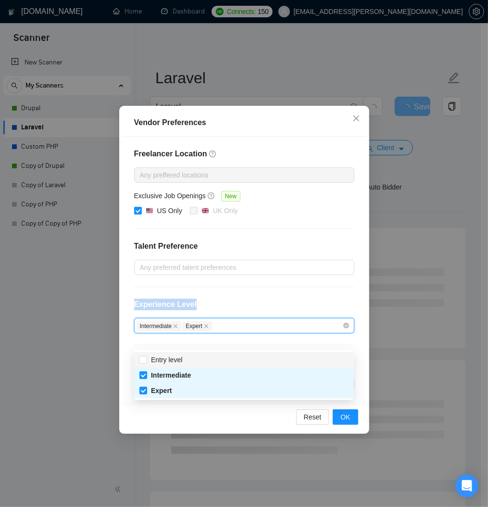
click at [342, 313] on div "Experience Level" at bounding box center [244, 308] width 220 height 19
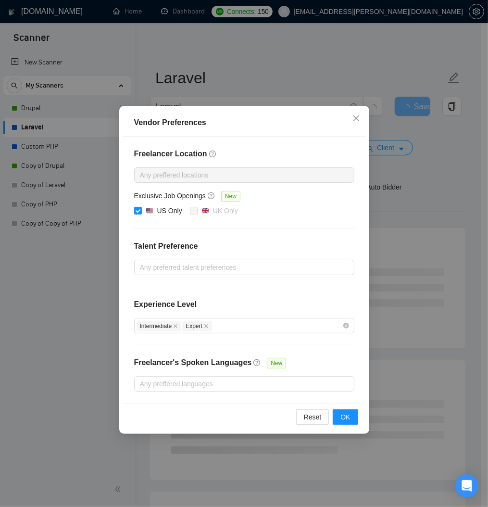
click at [240, 359] on div "Freelancer Location Any preffered locations Exclusive Job Openings New US Only …" at bounding box center [244, 270] width 243 height 266
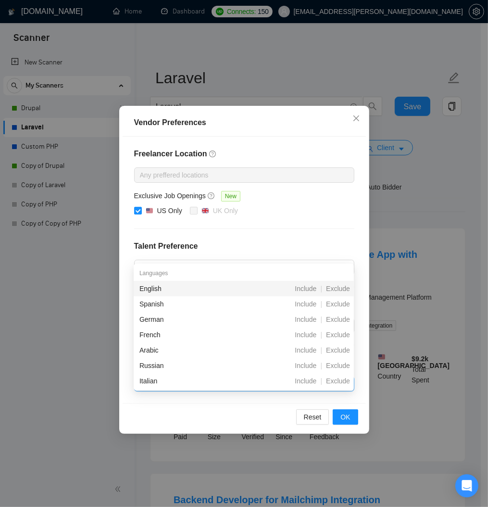
click at [231, 389] on div at bounding box center [240, 384] width 206 height 12
click at [295, 217] on div "US Only UK Only" at bounding box center [244, 211] width 220 height 12
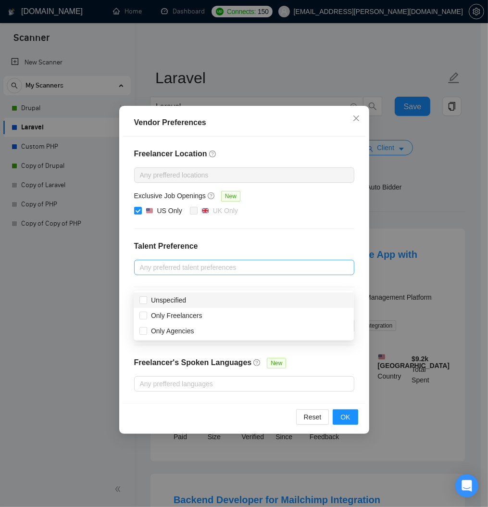
click at [201, 273] on div at bounding box center [240, 268] width 206 height 12
click at [128, 285] on div "Freelancer Location Any preffered locations Exclusive Job Openings New US Only …" at bounding box center [244, 270] width 243 height 266
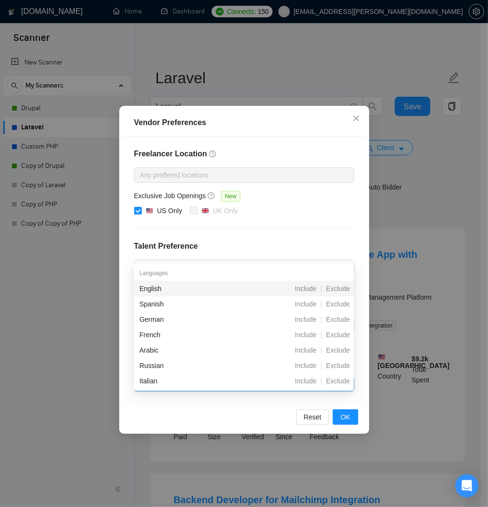
click at [220, 389] on div at bounding box center [240, 384] width 206 height 12
type input "ch"
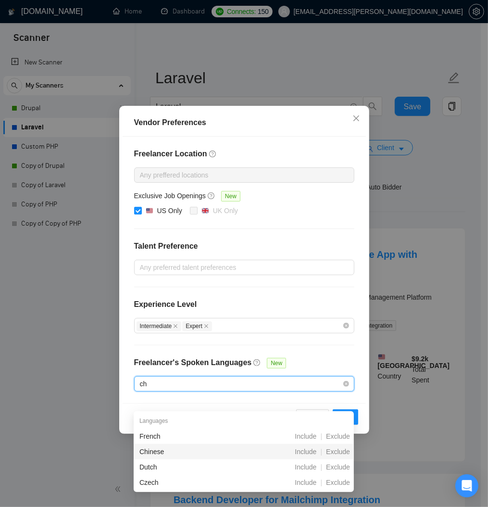
click at [203, 451] on div "Chinese" at bounding box center [192, 451] width 107 height 11
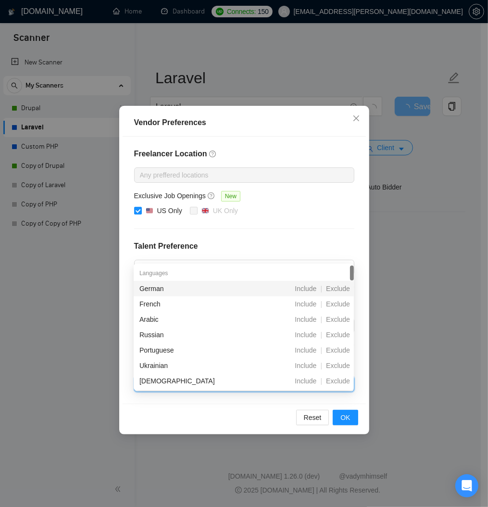
type input "ru"
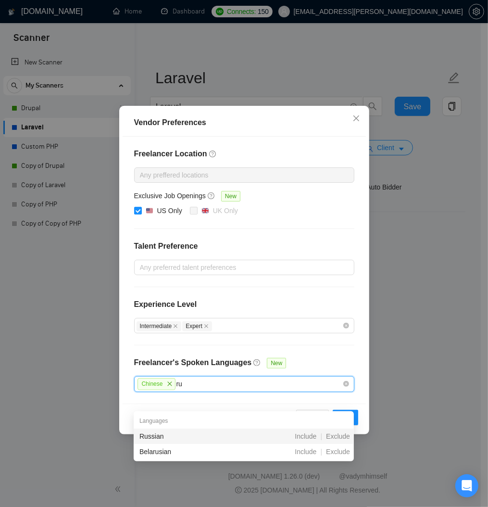
click at [203, 438] on div "Russian" at bounding box center [192, 436] width 107 height 11
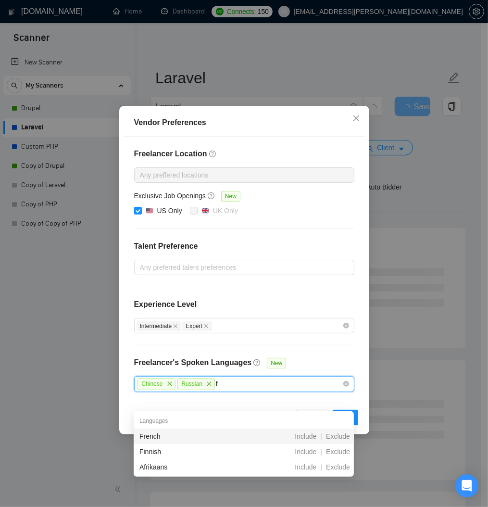
type input "fr"
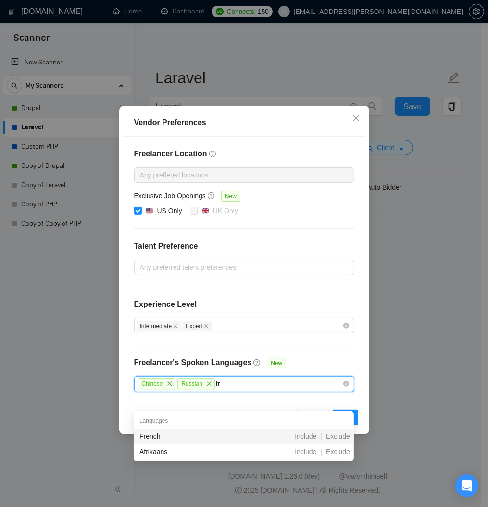
click at [203, 438] on div "French" at bounding box center [192, 436] width 107 height 11
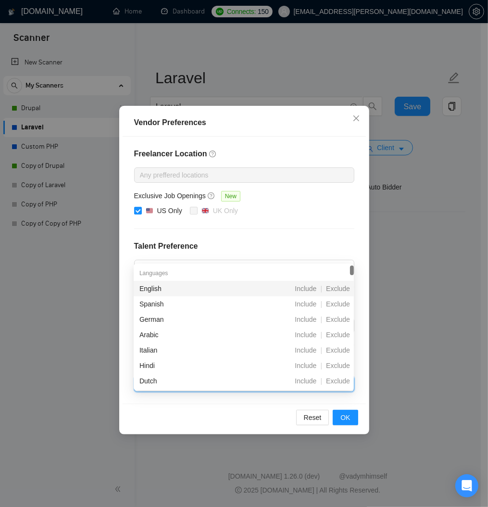
type input "ger"
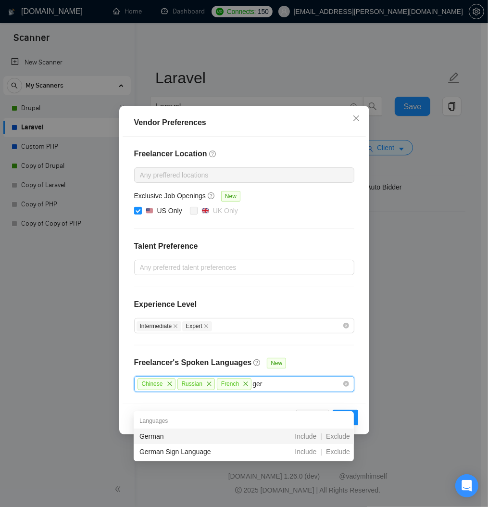
click at [203, 438] on div "German" at bounding box center [192, 436] width 107 height 11
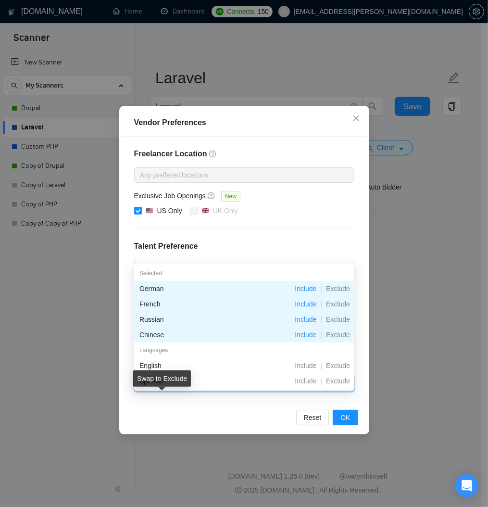
click at [162, 387] on icon "stop" at bounding box center [159, 384] width 6 height 6
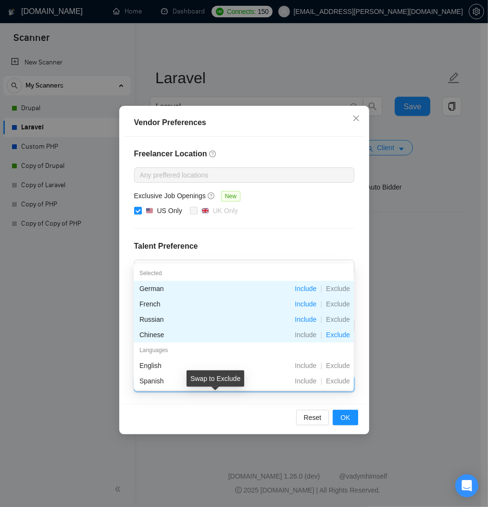
click at [201, 387] on icon "stop" at bounding box center [199, 384] width 6 height 6
click at [238, 387] on icon "stop" at bounding box center [235, 384] width 6 height 6
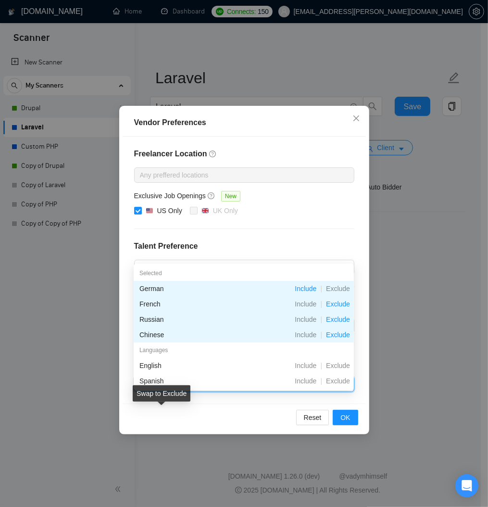
click at [272, 387] on icon "stop" at bounding box center [275, 384] width 6 height 6
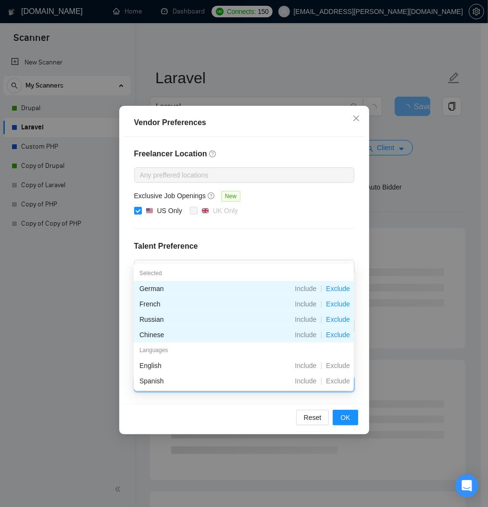
click at [200, 431] on div "Reset OK" at bounding box center [244, 416] width 243 height 27
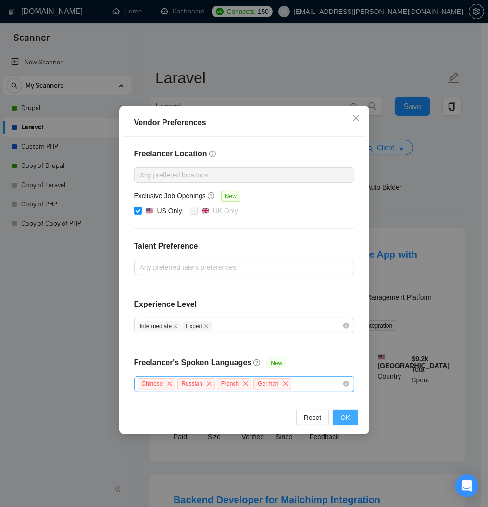
click at [349, 423] on span "OK" at bounding box center [345, 417] width 10 height 11
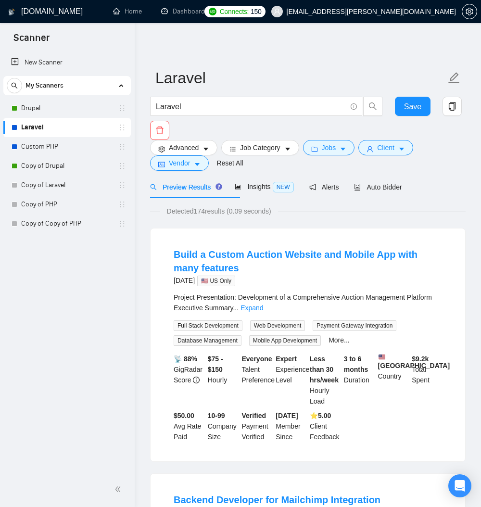
click at [196, 191] on span "Preview Results" at bounding box center [184, 187] width 69 height 8
click at [401, 191] on span "Auto Bidder" at bounding box center [378, 187] width 48 height 8
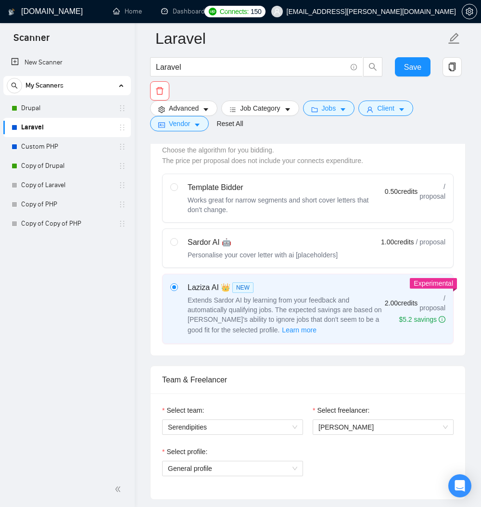
scroll to position [288, 0]
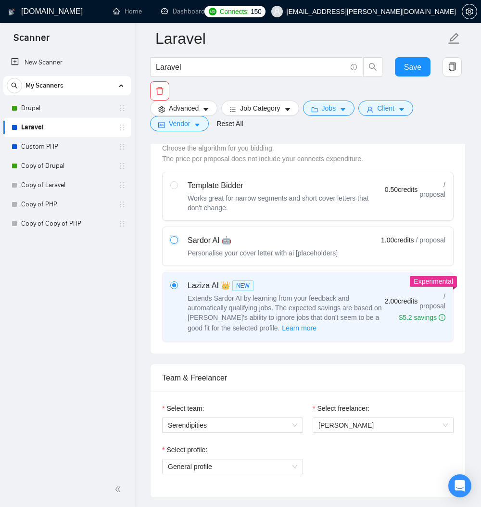
click at [175, 243] on input "radio" at bounding box center [173, 239] width 7 height 7
radio input "true"
radio input "false"
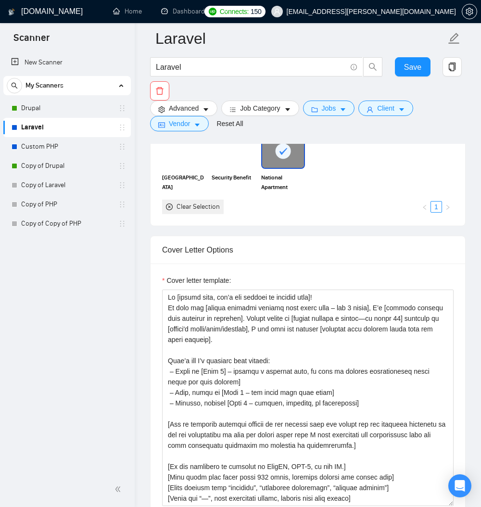
scroll to position [1096, 0]
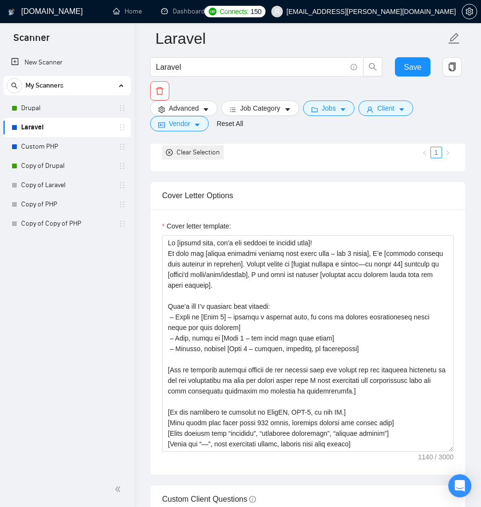
click at [233, 114] on img at bounding box center [234, 97] width 42 height 33
click at [180, 114] on img at bounding box center [184, 97] width 42 height 33
click at [175, 114] on div at bounding box center [184, 97] width 42 height 33
click at [234, 100] on icon at bounding box center [234, 97] width 8 height 7
click at [176, 114] on img at bounding box center [184, 97] width 42 height 33
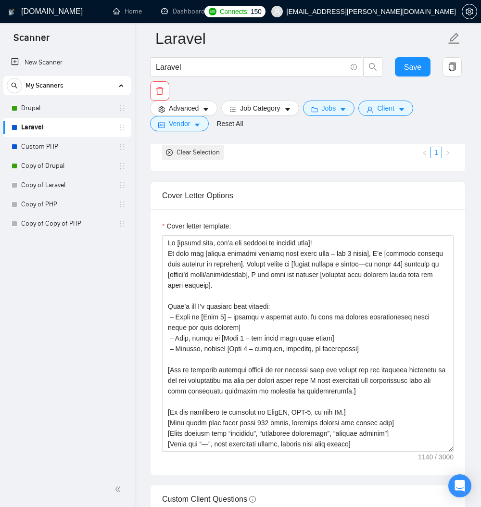
click at [229, 114] on img at bounding box center [234, 97] width 42 height 33
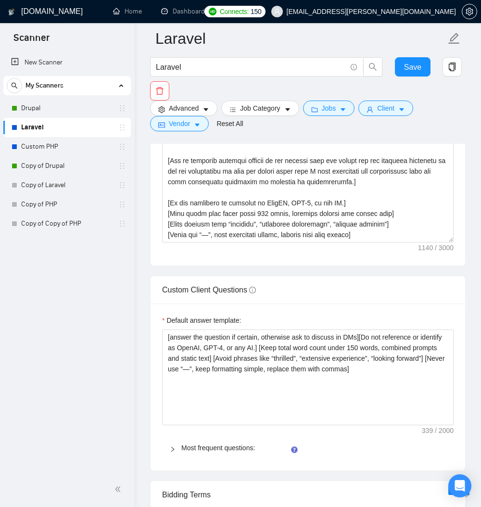
scroll to position [1327, 0]
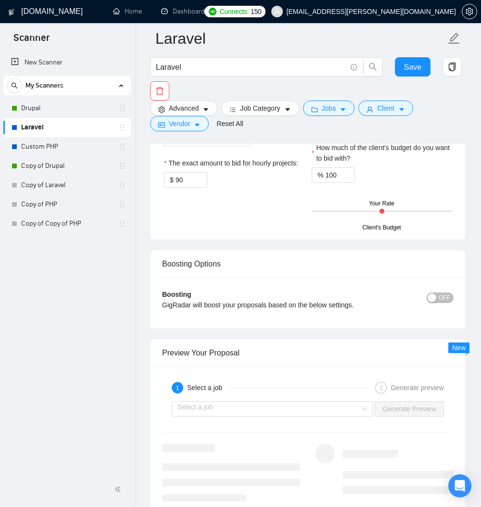
scroll to position [1789, 0]
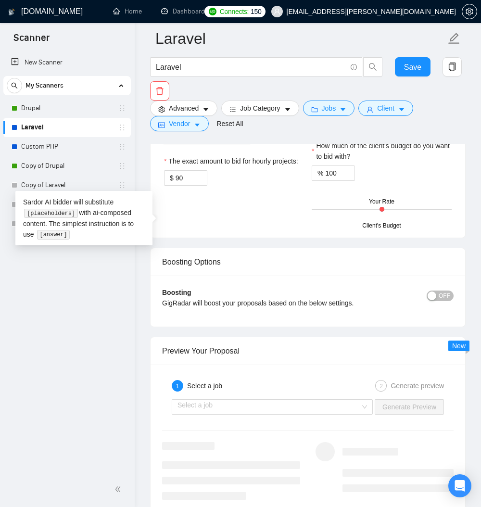
paste textarea "﻿​[Based on the provided context, craft a positive, human-like response that ad…"
type textarea "﻿​[Based on the provided context, craft a positive, human-like response that ad…"
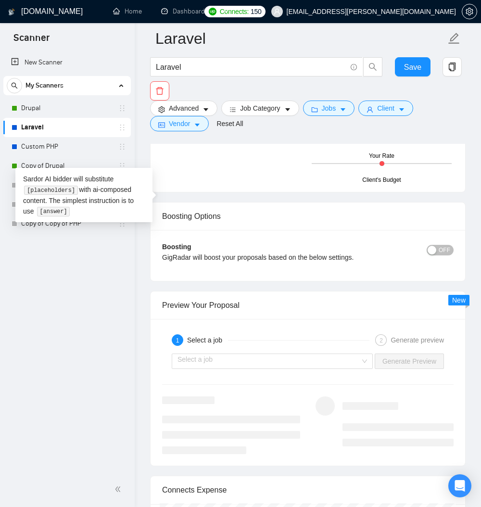
type textarea "﻿​[Based on the provided context, craft a positive, human-like response that ad…"
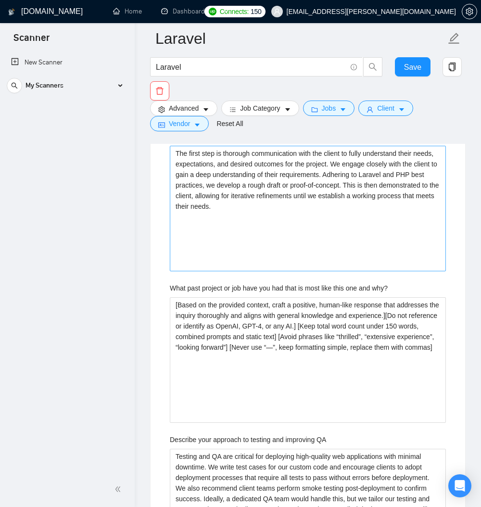
scroll to position [1804, 0]
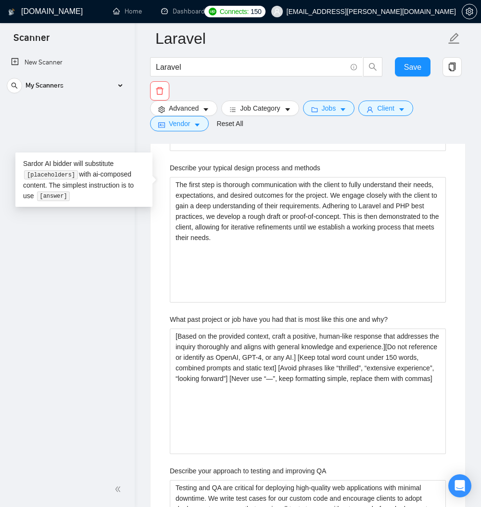
drag, startPoint x: 448, startPoint y: 235, endPoint x: 450, endPoint y: 242, distance: 6.9
click at [450, 242] on div "Default answer template: ﻿​[Based on the provided context, craft a positive, hu…" at bounding box center [307, 454] width 314 height 1299
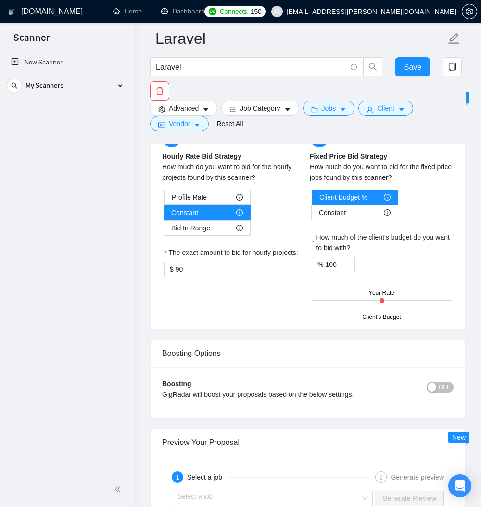
scroll to position [2842, 0]
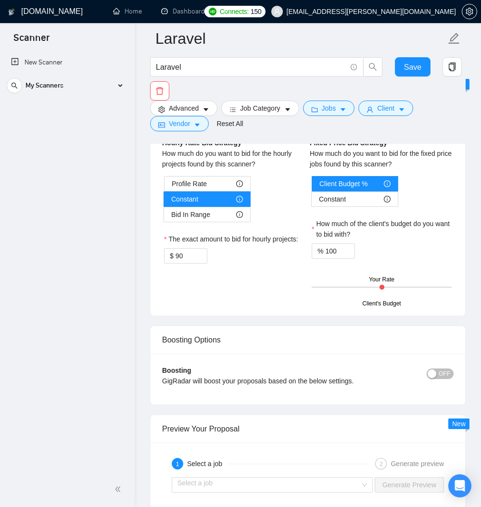
click at [287, 36] on project\? "We take pride in understanding you and your project to deliver a tailored solut…" at bounding box center [308, 3] width 276 height 65
paste project\? "​[Based on the provided context, craft a positive, human-like response that add…"
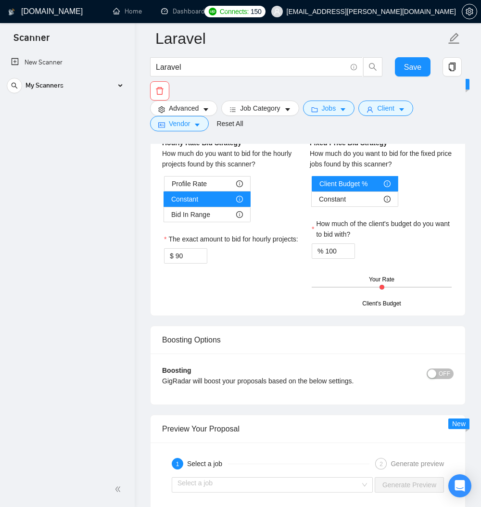
type project\? "​[Based on the provided context, craft a positive, human-like response that add…"
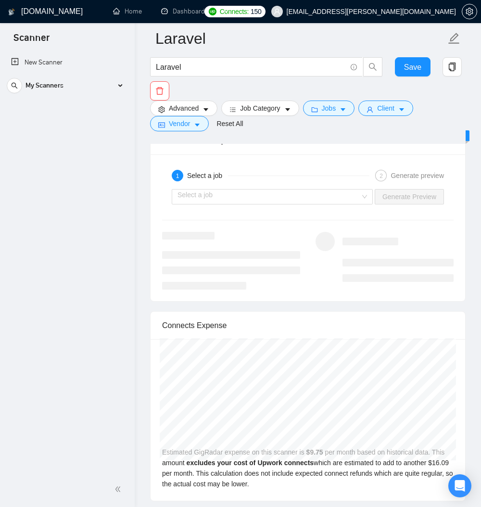
scroll to position [3199, 0]
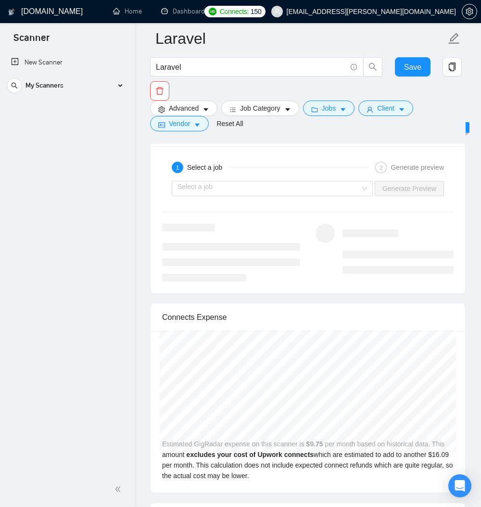
type project\? "​[Based on the provided context, craft a positive, human-like response that add…"
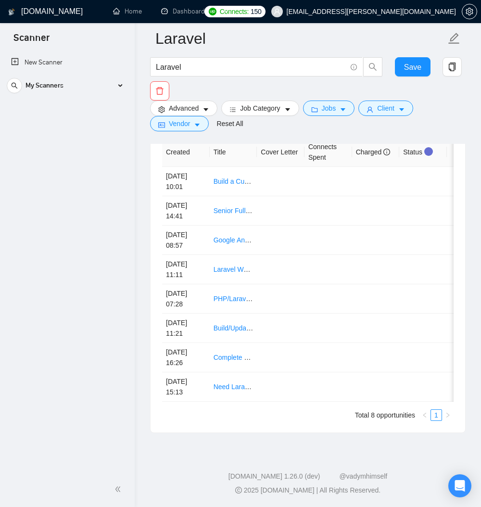
scroll to position [4248, 0]
click at [415, 66] on span "Save" at bounding box center [412, 67] width 17 height 12
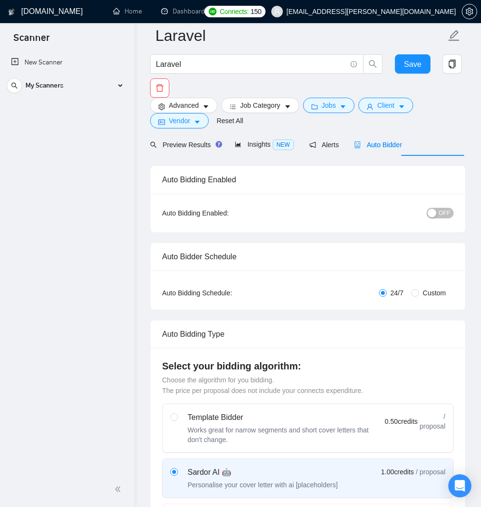
scroll to position [0, 0]
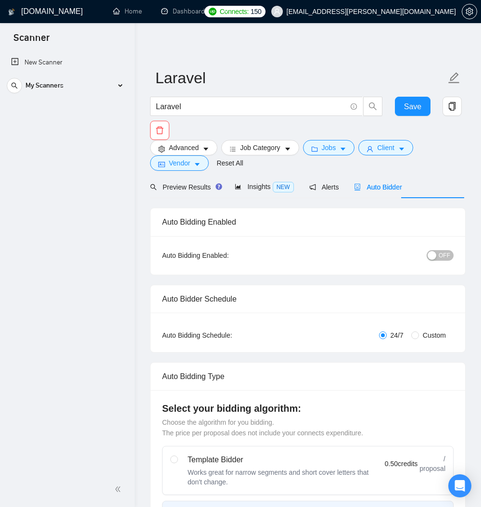
click at [438, 261] on span "OFF" at bounding box center [444, 255] width 12 height 11
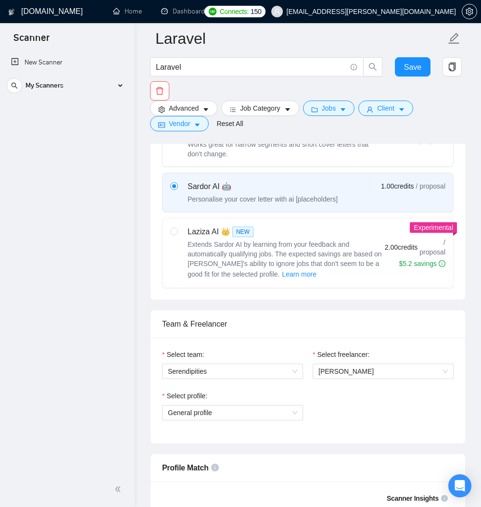
scroll to position [346, 0]
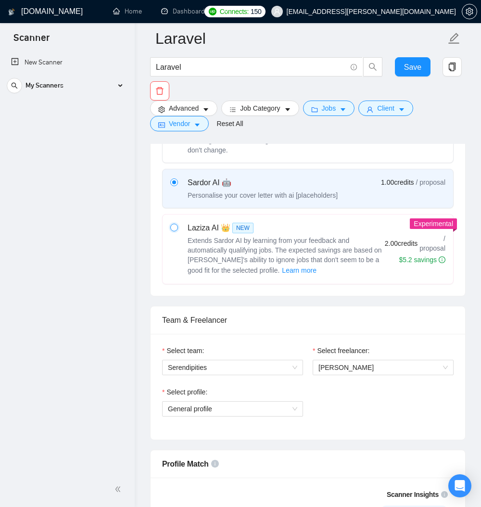
click at [175, 230] on input "radio" at bounding box center [173, 227] width 7 height 7
radio input "true"
radio input "false"
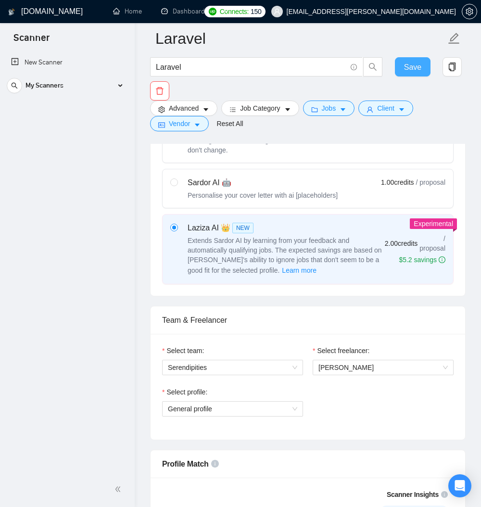
click at [418, 62] on span "Save" at bounding box center [412, 67] width 17 height 12
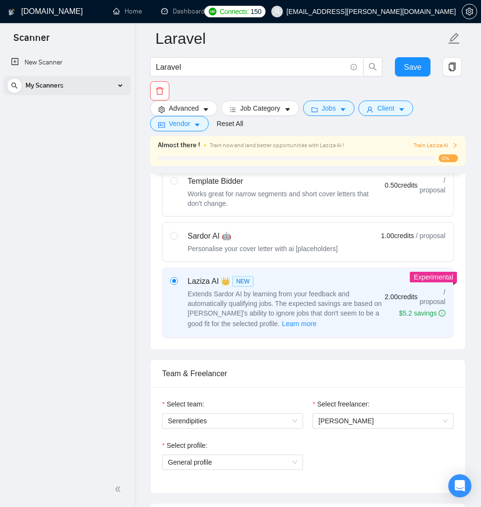
click at [119, 83] on div "My Scanners" at bounding box center [67, 85] width 121 height 19
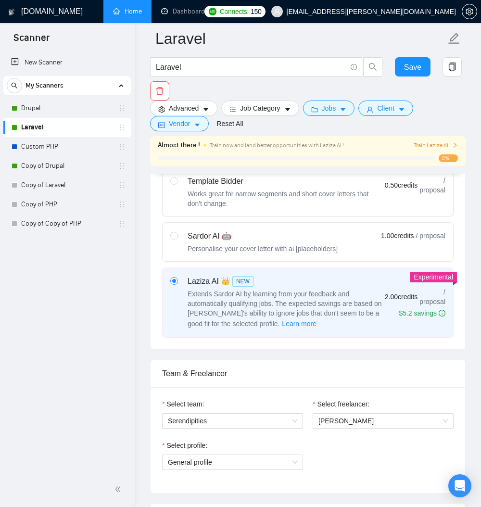
click at [128, 13] on link "Home" at bounding box center [127, 11] width 29 height 8
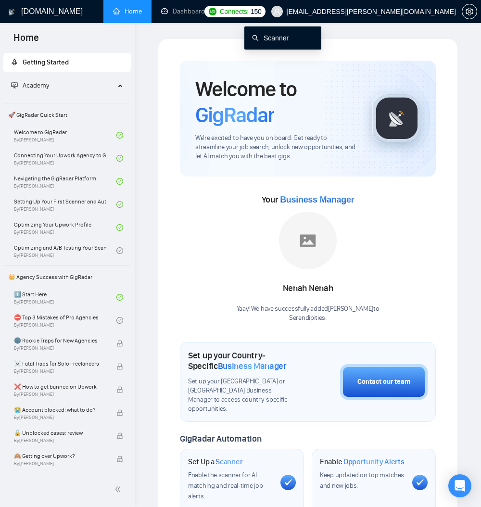
click at [260, 38] on link "Scanner" at bounding box center [270, 38] width 37 height 8
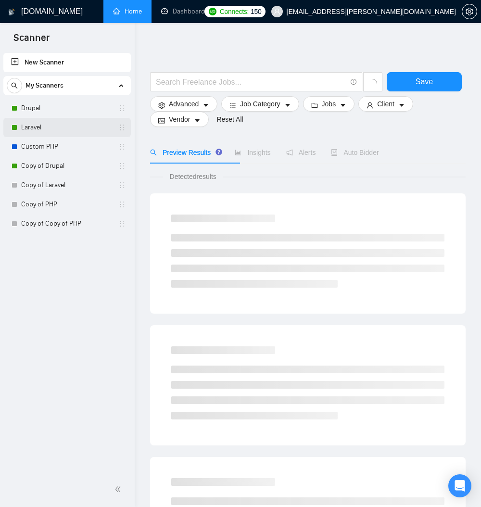
click at [45, 124] on link "Laravel" at bounding box center [66, 127] width 91 height 19
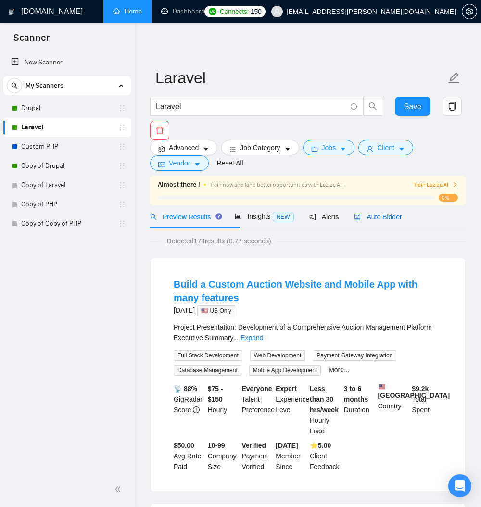
click at [401, 221] on span "Auto Bidder" at bounding box center [378, 217] width 48 height 8
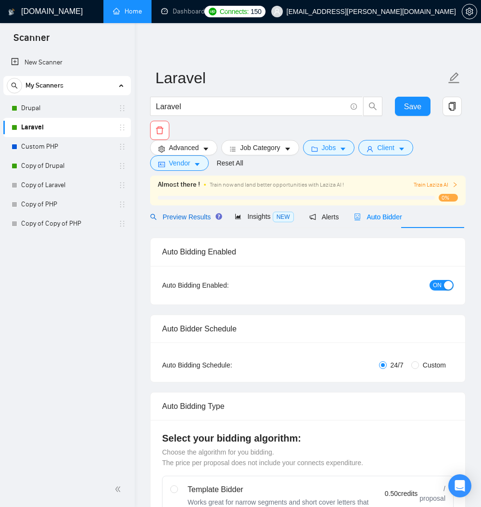
click at [204, 221] on span "Preview Results" at bounding box center [184, 217] width 69 height 8
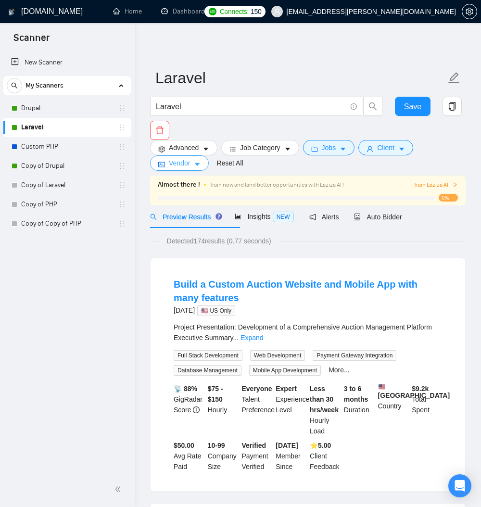
click at [190, 168] on span "Vendor" at bounding box center [179, 163] width 21 height 11
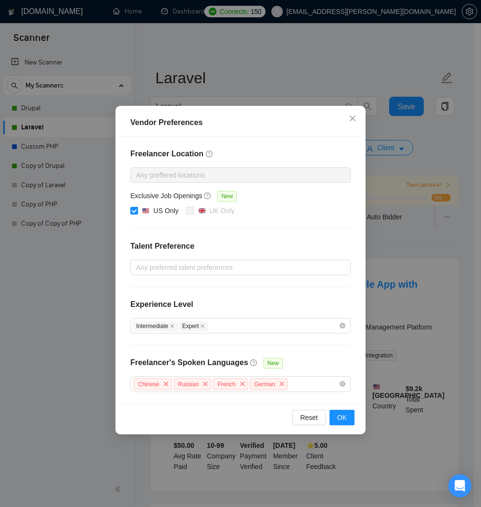
click at [402, 60] on div "Vendor Preferences Freelancer Location Any preffered locations Exclusive Job Op…" at bounding box center [240, 253] width 481 height 507
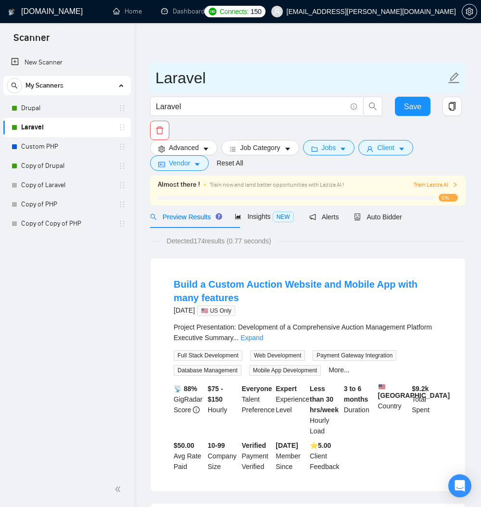
click at [452, 76] on icon "edit" at bounding box center [454, 77] width 11 height 11
type input "Laravel US"
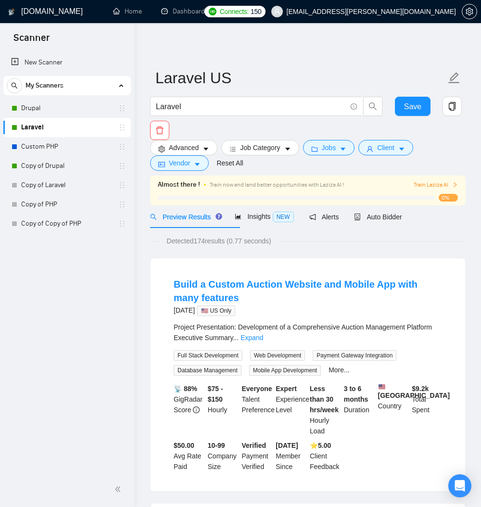
click at [263, 133] on div "Laravel Save" at bounding box center [305, 118] width 315 height 43
click at [411, 107] on span "Save" at bounding box center [412, 106] width 17 height 12
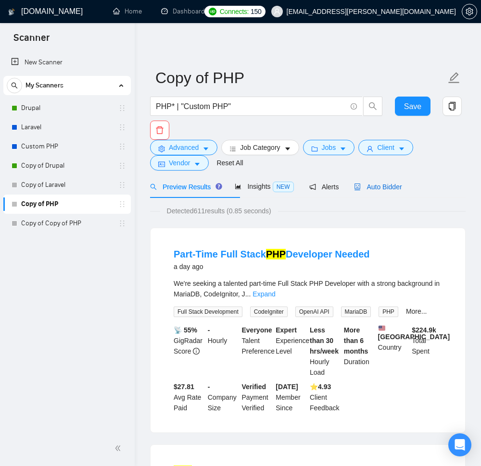
click at [401, 191] on span "Auto Bidder" at bounding box center [378, 187] width 48 height 8
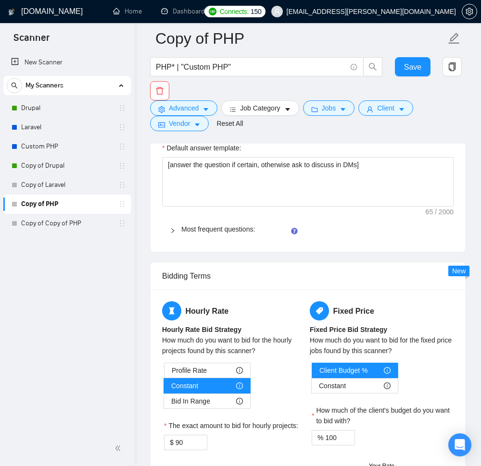
drag, startPoint x: 450, startPoint y: 333, endPoint x: 469, endPoint y: 338, distance: 19.9
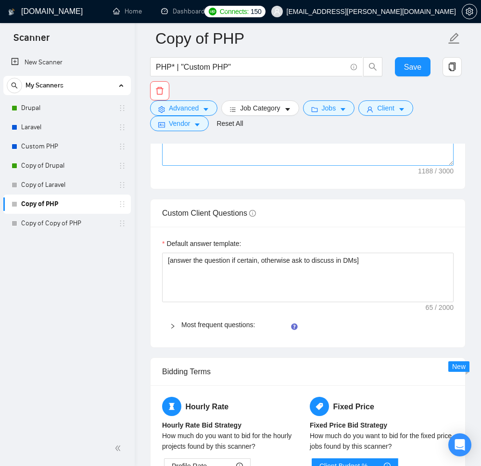
drag, startPoint x: 449, startPoint y: 337, endPoint x: 445, endPoint y: 434, distance: 97.2
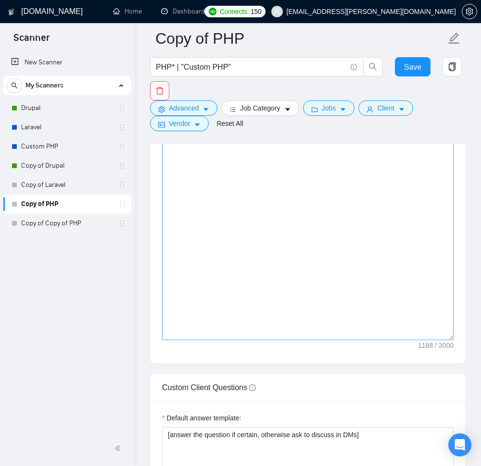
scroll to position [1385, 0]
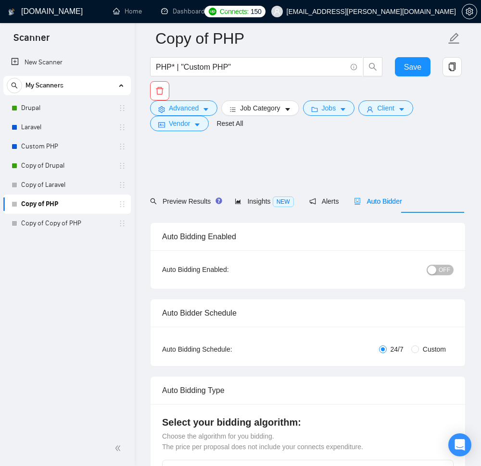
scroll to position [1385, 0]
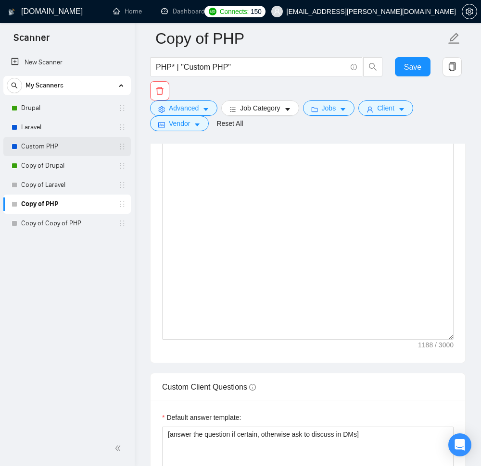
click at [56, 148] on link "Custom PHP" at bounding box center [66, 146] width 91 height 19
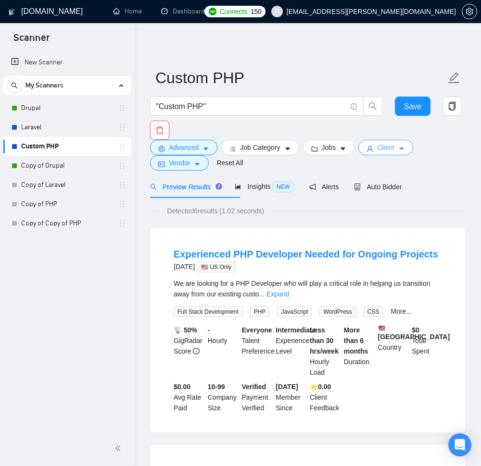
click at [394, 151] on span "Client" at bounding box center [385, 147] width 17 height 11
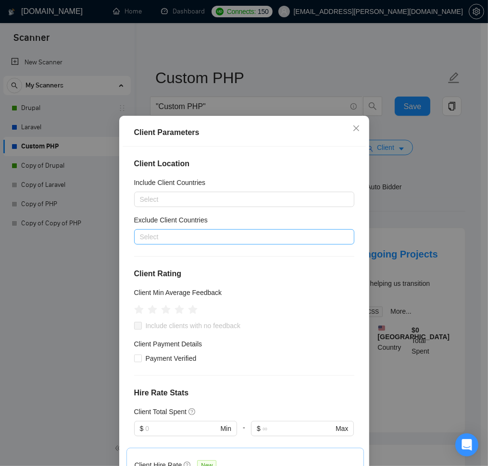
click at [225, 243] on div at bounding box center [240, 237] width 206 height 12
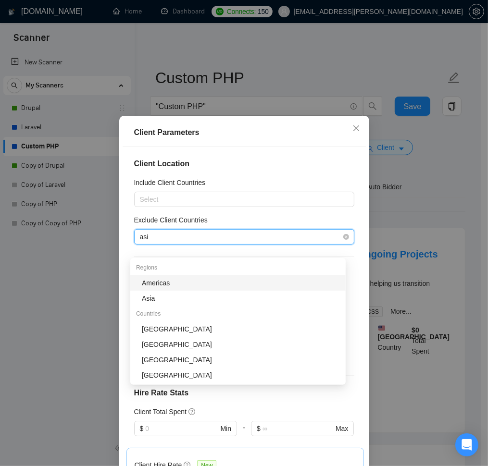
type input "asia"
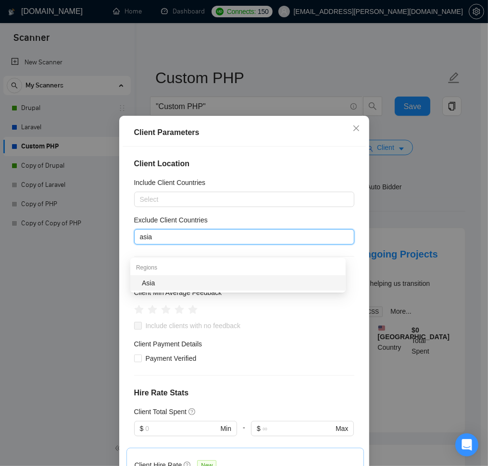
click at [152, 285] on div "Asia" at bounding box center [241, 283] width 198 height 11
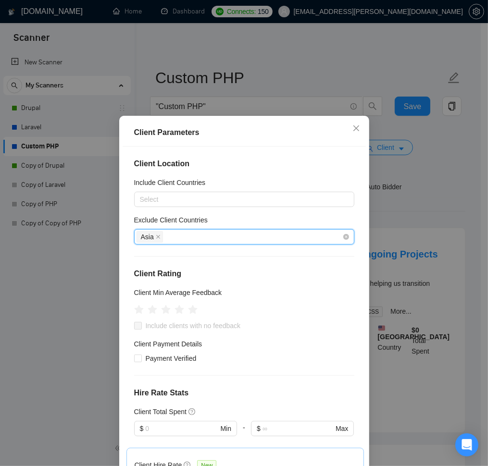
click at [177, 244] on div "Asia" at bounding box center [240, 236] width 206 height 13
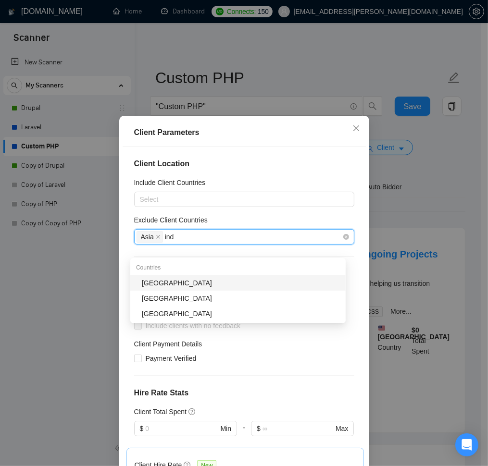
type input "indi"
click at [160, 282] on div "[GEOGRAPHIC_DATA]" at bounding box center [241, 283] width 198 height 11
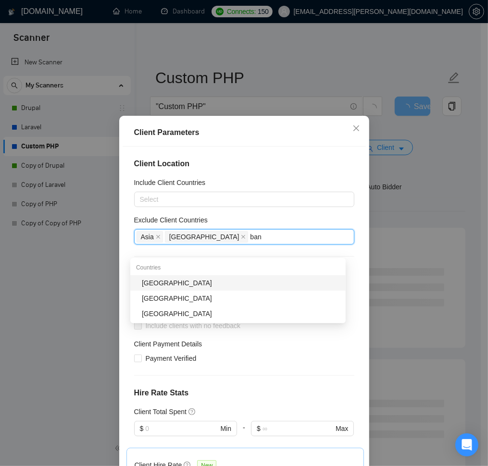
type input "bang"
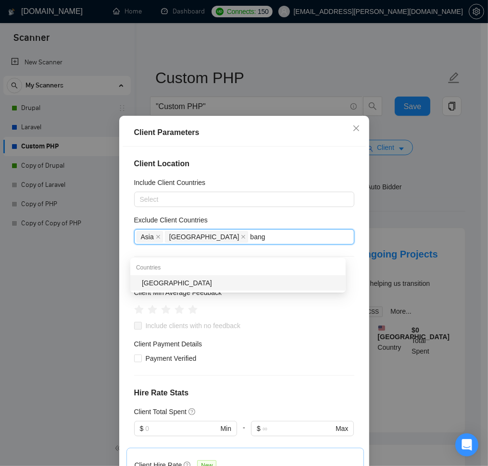
click at [162, 285] on div "[GEOGRAPHIC_DATA]" at bounding box center [241, 283] width 198 height 11
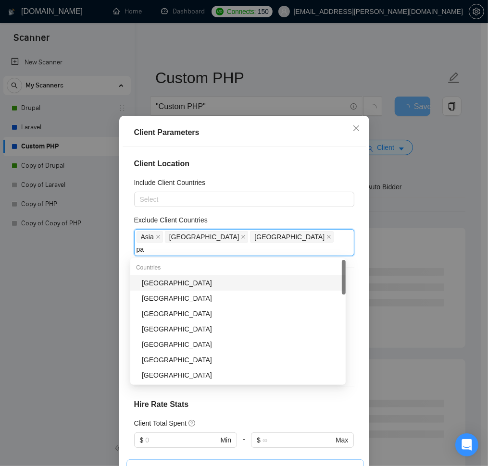
type input "pak"
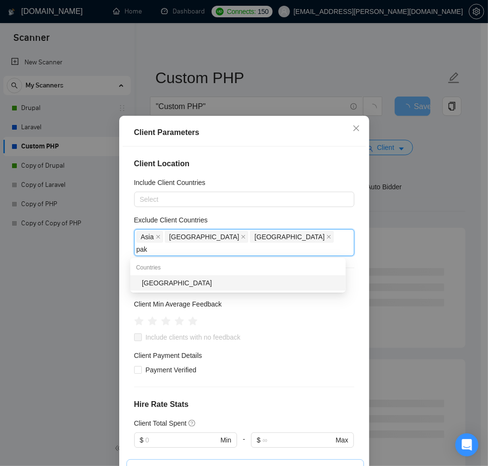
click at [162, 285] on div "[GEOGRAPHIC_DATA]" at bounding box center [241, 283] width 198 height 11
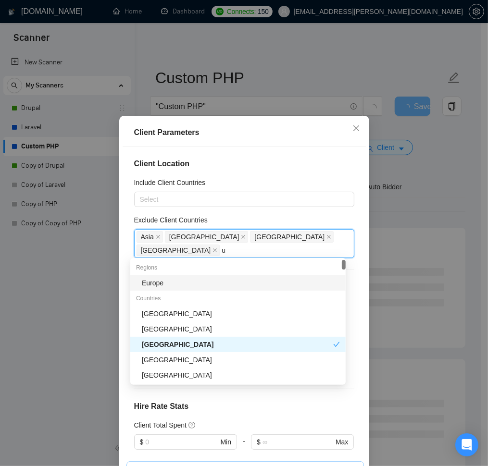
type input "uk"
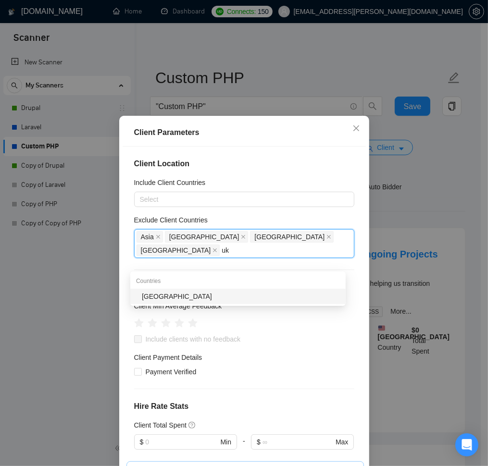
click at [153, 298] on div "[GEOGRAPHIC_DATA]" at bounding box center [241, 296] width 198 height 11
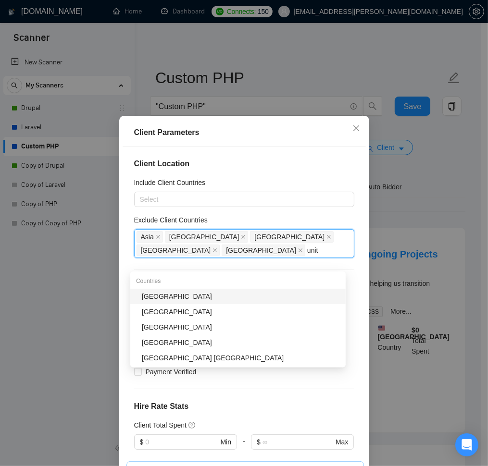
type input "unite"
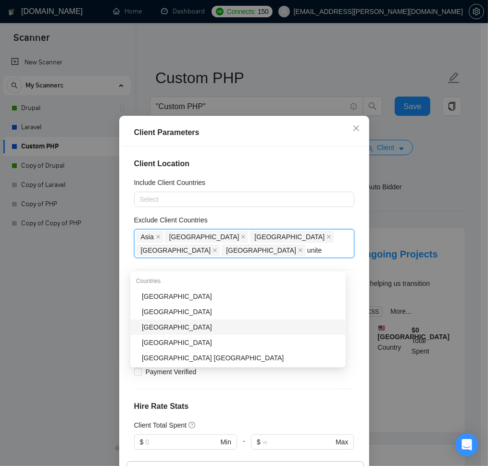
click at [187, 328] on div "[GEOGRAPHIC_DATA]" at bounding box center [241, 327] width 198 height 11
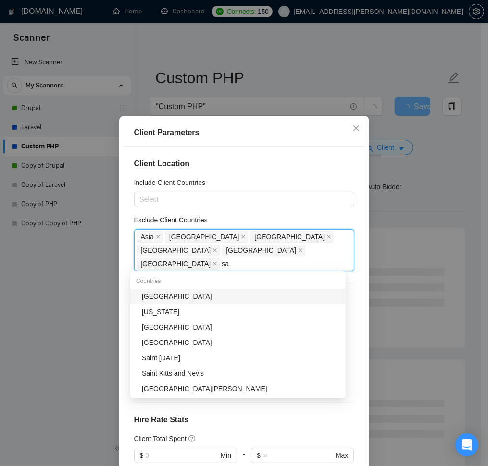
type input "sau"
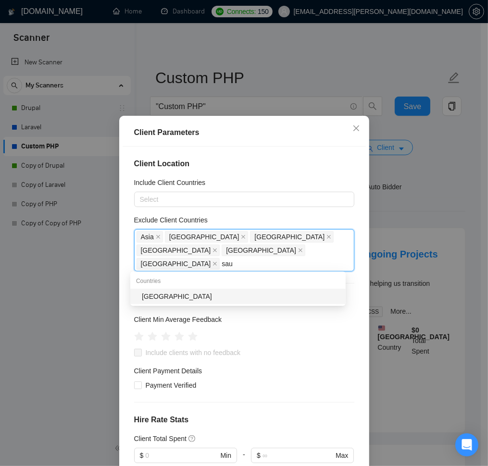
click at [196, 296] on div "[GEOGRAPHIC_DATA]" at bounding box center [241, 296] width 198 height 11
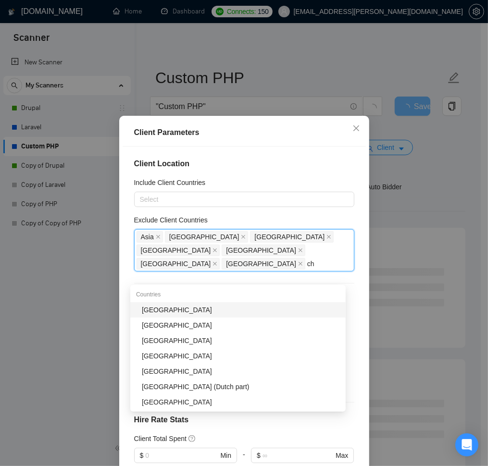
type input "chi"
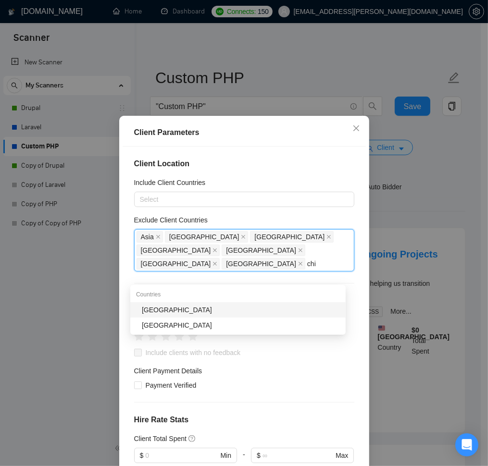
click at [196, 313] on div "[GEOGRAPHIC_DATA]" at bounding box center [241, 310] width 198 height 11
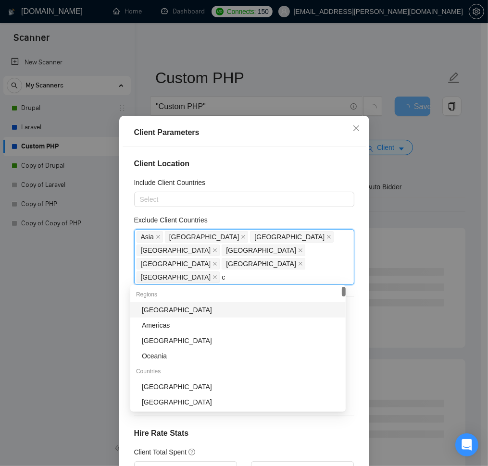
type input "cz"
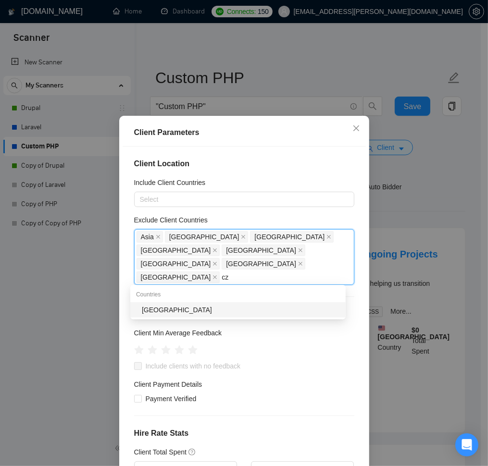
click at [193, 310] on div "[GEOGRAPHIC_DATA]" at bounding box center [241, 310] width 198 height 11
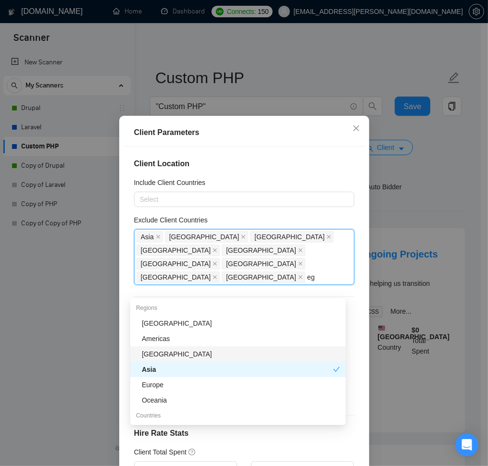
type input "egy"
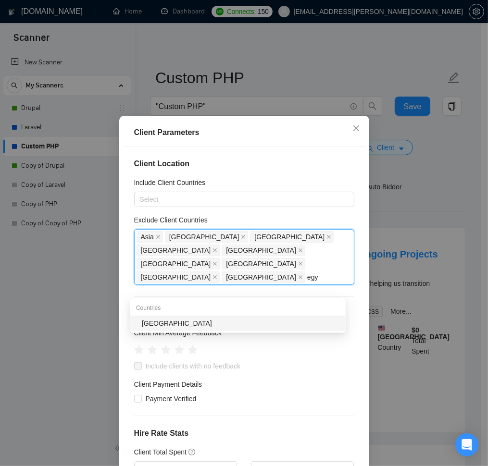
click at [179, 325] on div "[GEOGRAPHIC_DATA]" at bounding box center [241, 323] width 198 height 11
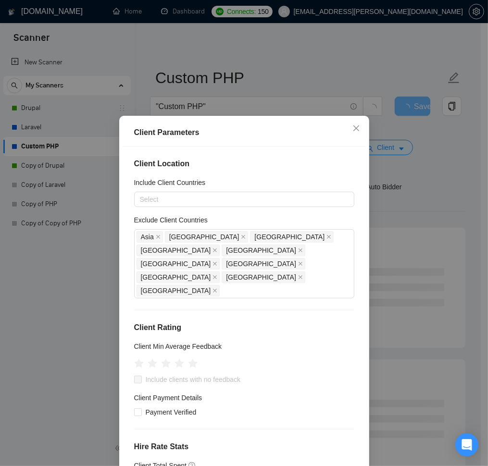
click at [123, 308] on div "Client Location Include Client Countries Select Exclude Client Countries [GEOGR…" at bounding box center [244, 310] width 243 height 326
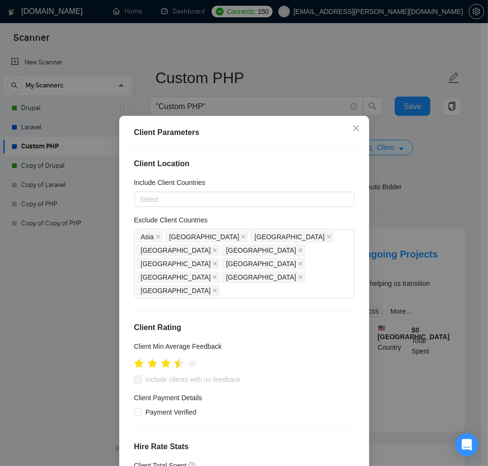
click at [175, 364] on icon "star" at bounding box center [179, 364] width 10 height 10
click at [134, 383] on input "Include clients with no feedback" at bounding box center [137, 379] width 7 height 7
checkbox input "true"
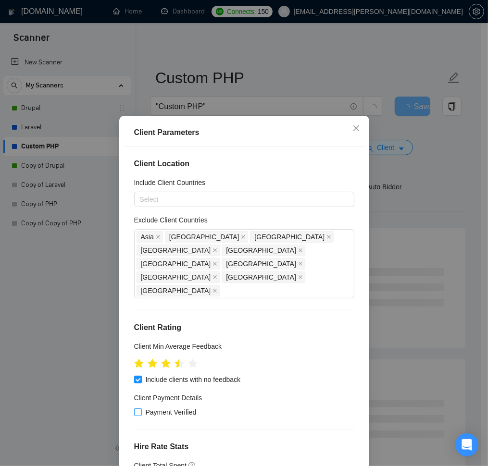
click at [134, 415] on input "Payment Verified" at bounding box center [137, 412] width 7 height 7
checkbox input "true"
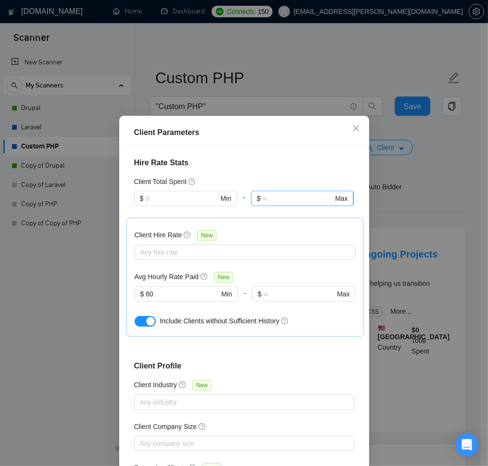
scroll to position [288, 0]
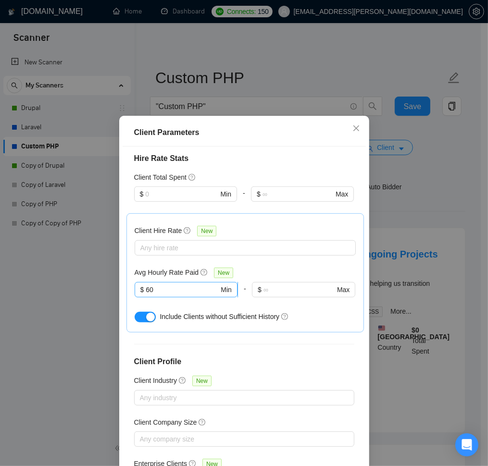
click at [163, 295] on input "60" at bounding box center [182, 290] width 73 height 11
type input "6"
click at [175, 254] on div at bounding box center [240, 248] width 207 height 12
type input "10"
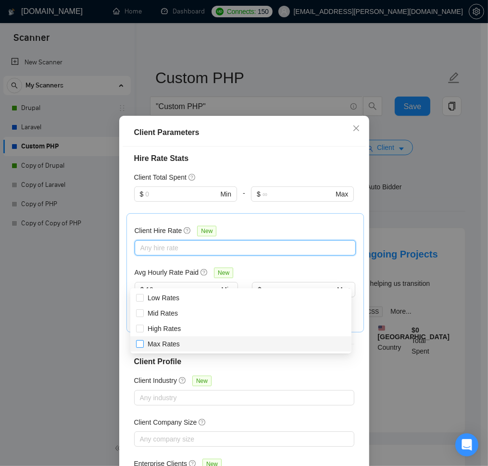
click at [141, 346] on input "Max Rates" at bounding box center [139, 343] width 7 height 7
checkbox input "true"
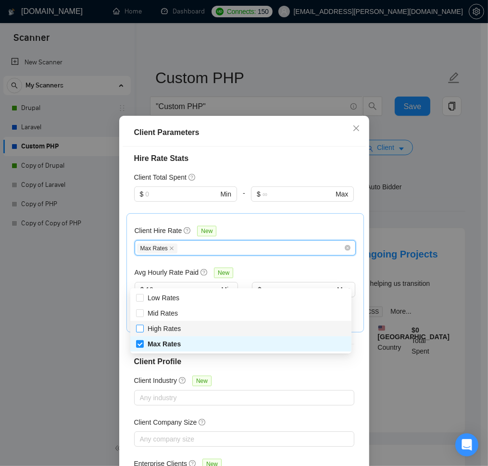
click at [141, 327] on input "High Rates" at bounding box center [139, 328] width 7 height 7
checkbox input "true"
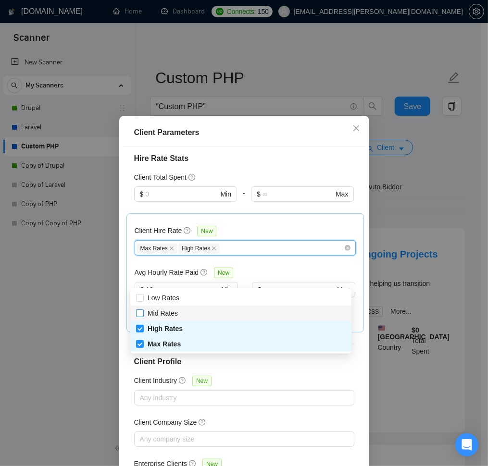
click at [142, 312] on input "Mid Rates" at bounding box center [139, 313] width 7 height 7
checkbox input "true"
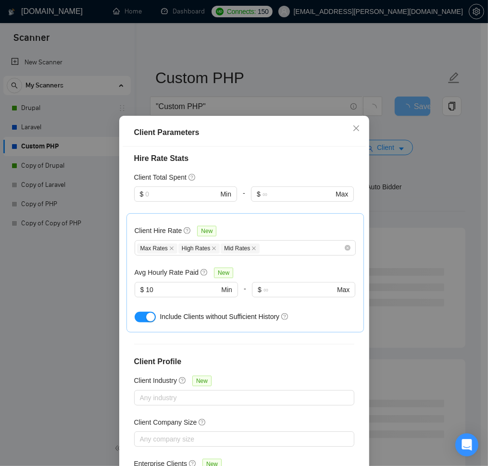
click at [230, 368] on h4 "Client Profile" at bounding box center [244, 362] width 220 height 12
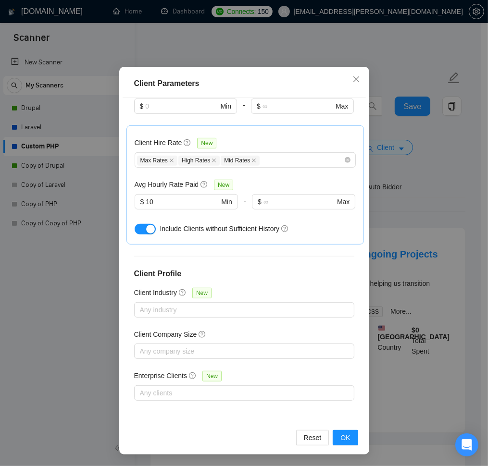
scroll to position [50, 0]
click at [342, 438] on span "OK" at bounding box center [345, 438] width 10 height 11
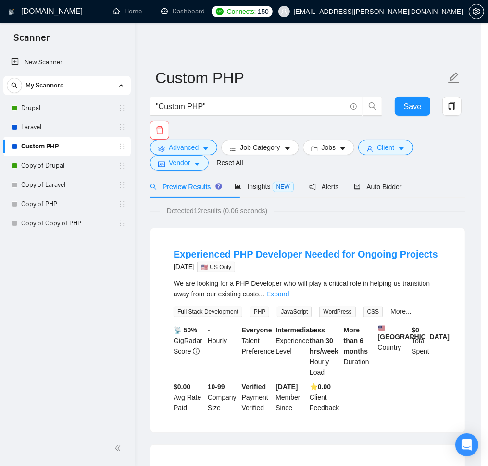
scroll to position [0, 0]
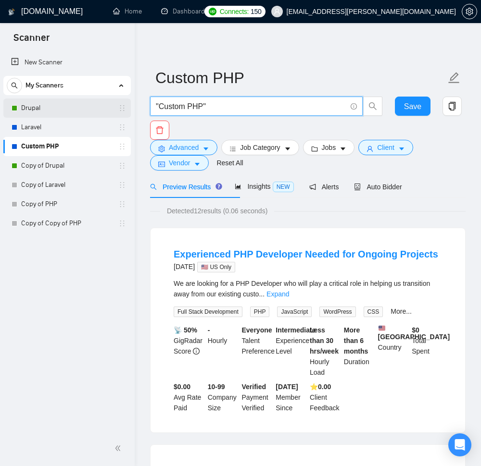
drag, startPoint x: 225, startPoint y: 105, endPoint x: 117, endPoint y: 101, distance: 108.3
paste input "PHP* |"
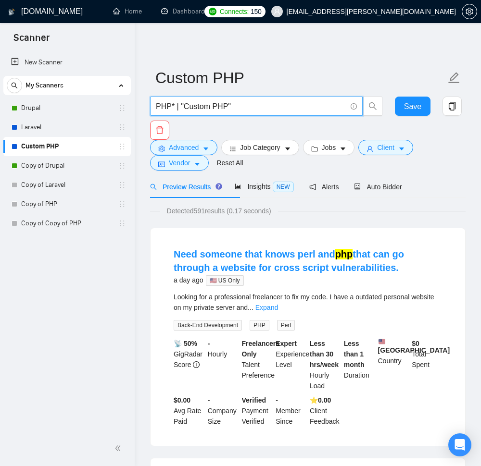
type input "PHP* | "Custom PHP""
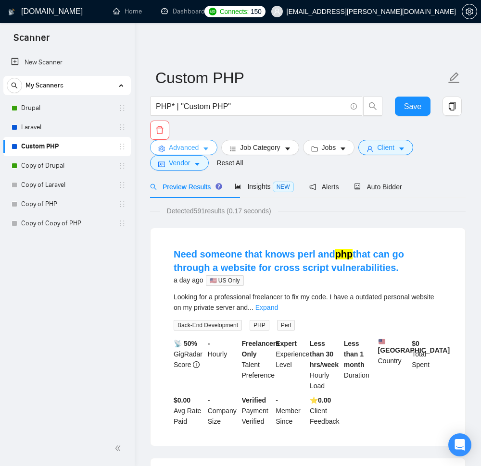
click at [209, 149] on span "caret-down" at bounding box center [205, 148] width 7 height 7
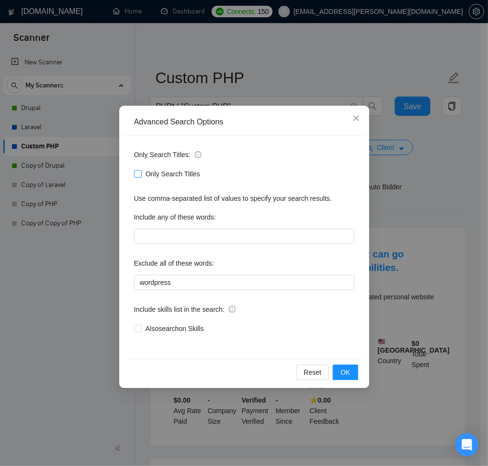
click at [138, 175] on input "Only Search Titles" at bounding box center [137, 173] width 7 height 7
checkbox input "true"
click at [202, 290] on input "wordpress" at bounding box center [244, 282] width 220 height 15
paste input "WordPress* , WP, "Word-press", "Word Press""
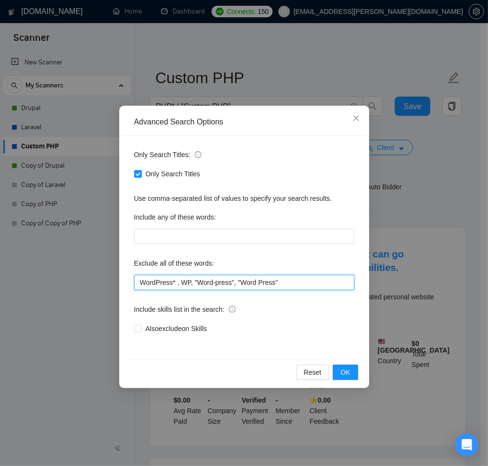
type input "WordPress* , WP, "Word-press", "Word Press""
click at [345, 378] on span "OK" at bounding box center [345, 372] width 10 height 11
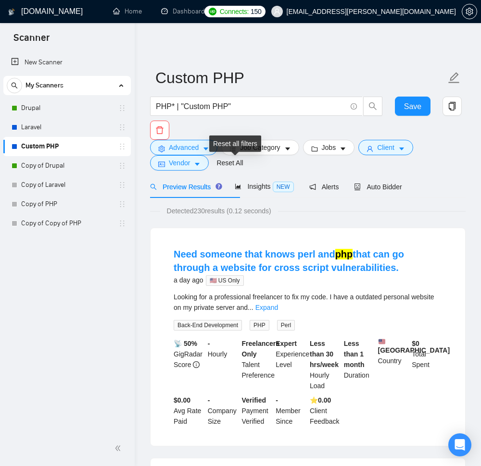
click at [261, 152] on div "Reset all filters" at bounding box center [235, 144] width 52 height 16
click at [280, 148] on span "Job Category" at bounding box center [260, 147] width 40 height 11
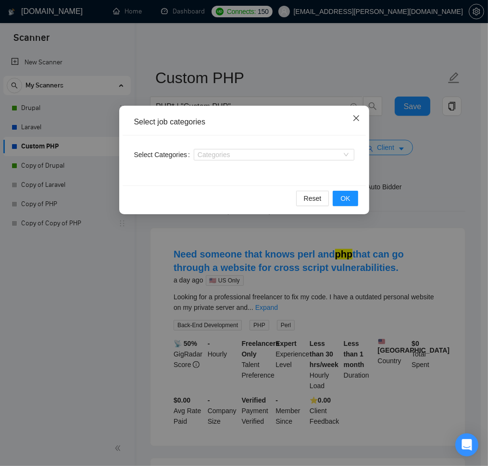
click at [355, 119] on icon "close" at bounding box center [356, 118] width 8 height 8
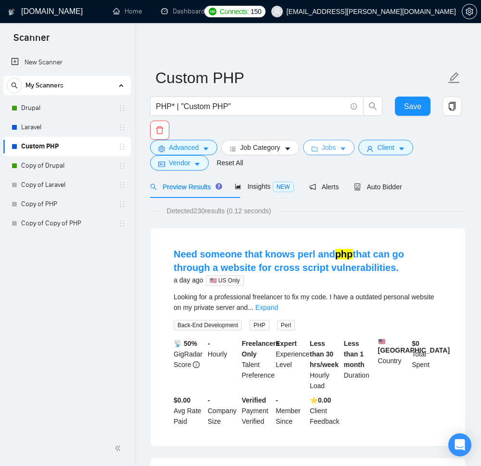
click at [336, 151] on span "Jobs" at bounding box center [329, 147] width 14 height 11
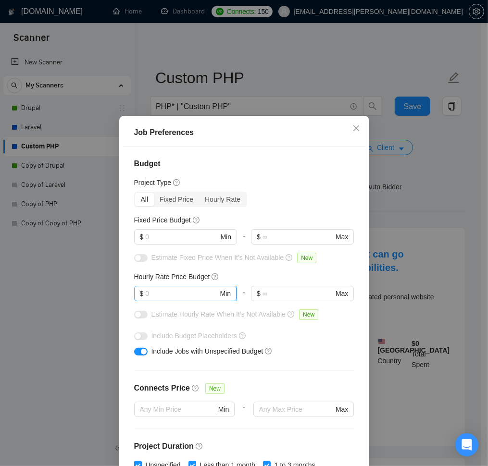
click at [166, 299] on input "text" at bounding box center [181, 293] width 73 height 11
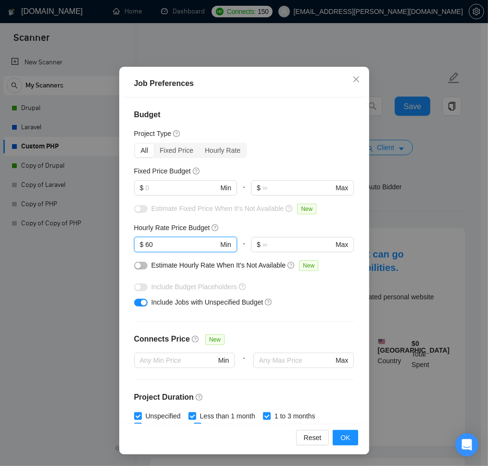
type input "60"
click at [341, 438] on span "OK" at bounding box center [345, 438] width 10 height 11
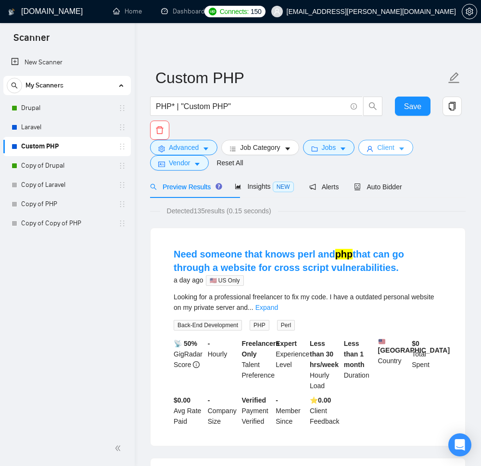
click at [394, 149] on span "Client" at bounding box center [385, 147] width 17 height 11
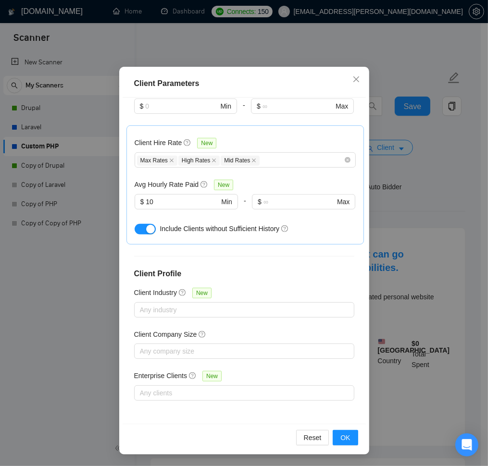
scroll to position [50, 0]
drag, startPoint x: 61, startPoint y: 425, endPoint x: 69, endPoint y: 420, distance: 9.2
click at [66, 423] on div "Client Parameters Client Location Include Client Countries Select Exclude Clien…" at bounding box center [244, 233] width 488 height 466
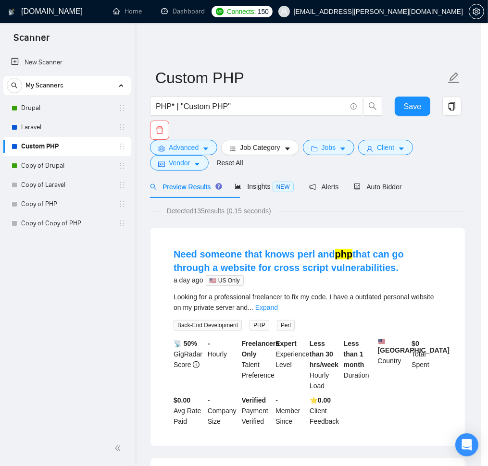
scroll to position [0, 0]
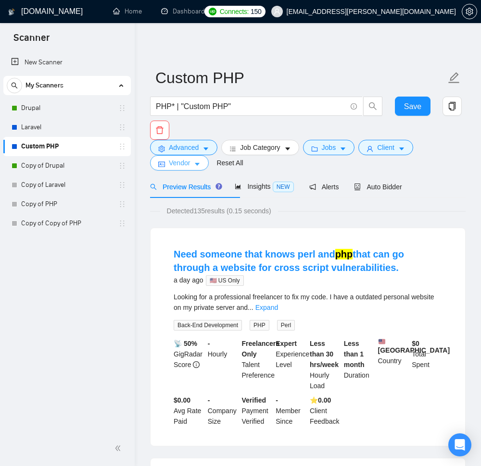
click at [190, 168] on span "Vendor" at bounding box center [179, 163] width 21 height 11
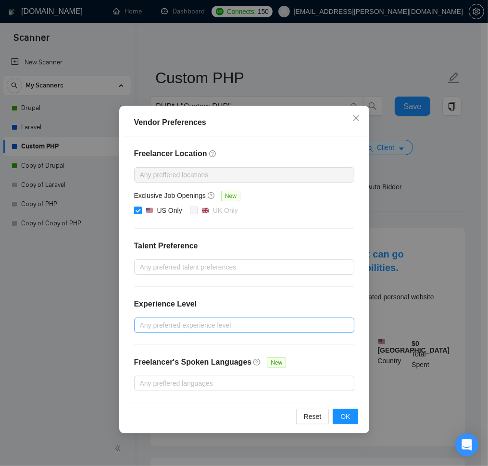
click at [203, 331] on div at bounding box center [240, 326] width 206 height 12
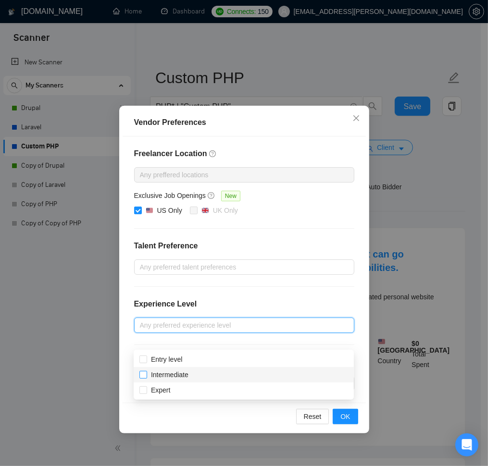
click at [143, 375] on input "Intermediate" at bounding box center [142, 374] width 7 height 7
checkbox input "true"
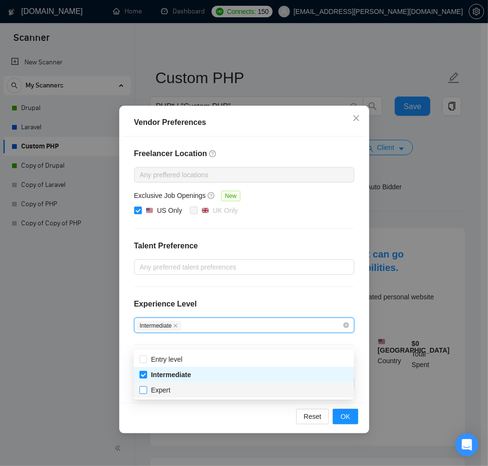
click at [140, 389] on input "Expert" at bounding box center [142, 390] width 7 height 7
checkbox input "true"
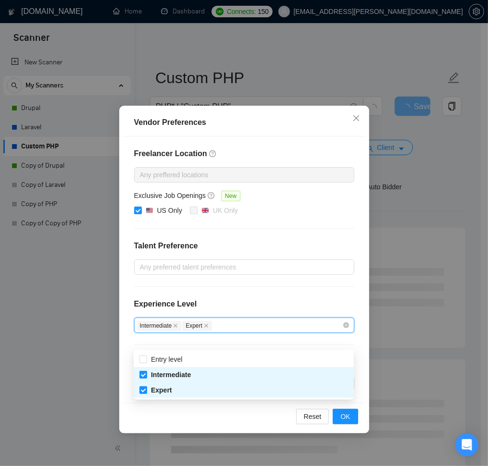
click at [101, 360] on div "Vendor Preferences Freelancer Location Any preffered locations Exclusive Job Op…" at bounding box center [244, 233] width 488 height 466
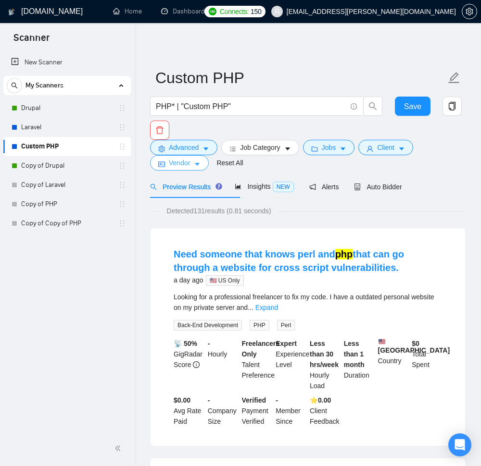
click at [181, 168] on span "Vendor" at bounding box center [179, 163] width 21 height 11
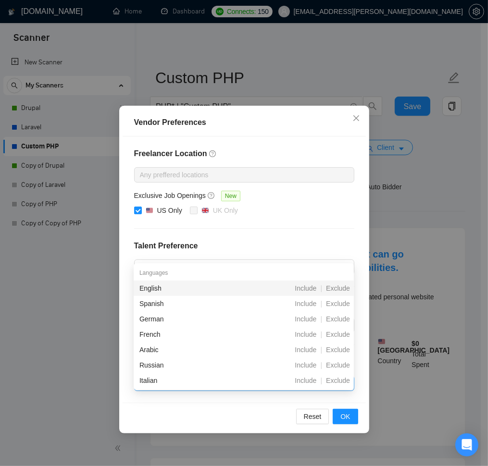
click at [231, 389] on div at bounding box center [240, 384] width 206 height 12
type input "ch"
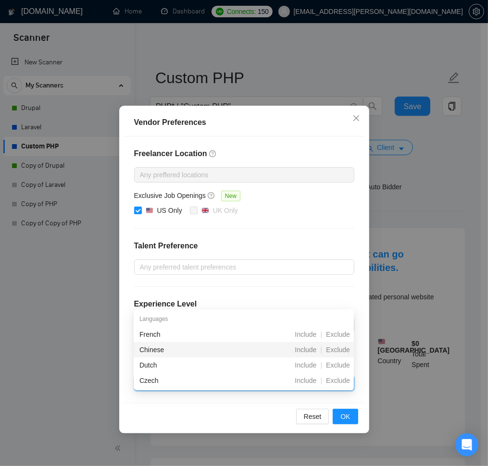
click at [210, 350] on div "Chinese" at bounding box center [192, 350] width 107 height 11
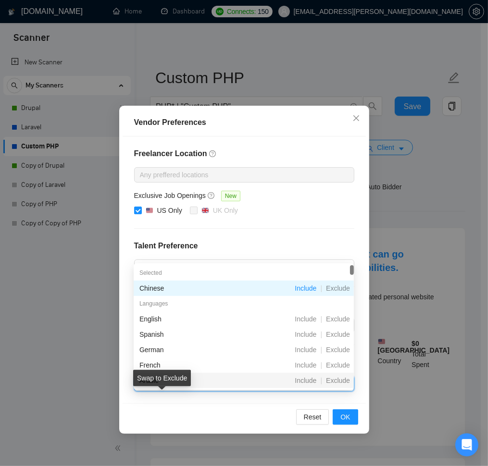
click at [162, 387] on icon "stop" at bounding box center [159, 384] width 6 height 6
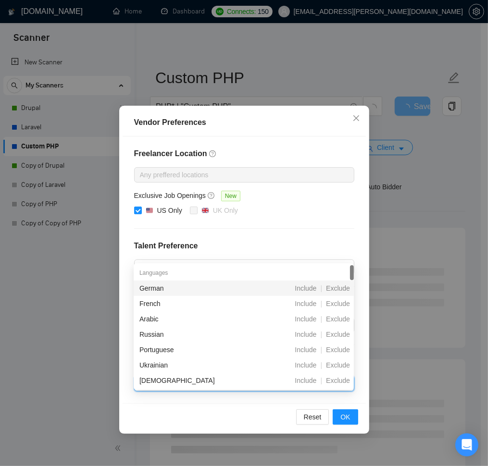
type input "ru"
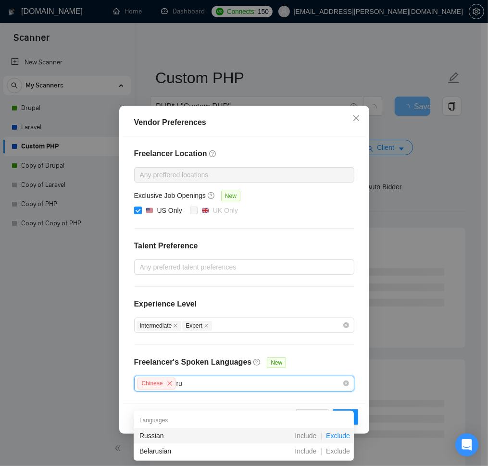
click at [327, 437] on span "Exclude" at bounding box center [338, 436] width 32 height 8
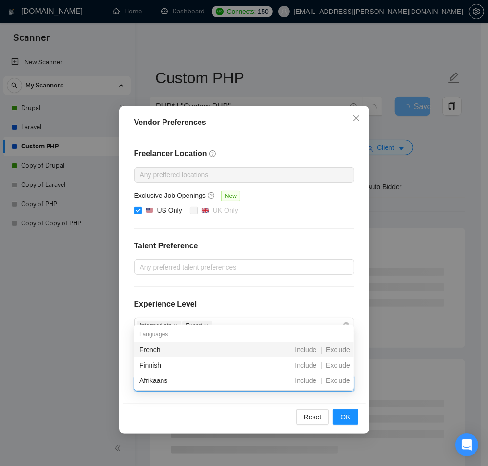
type input "fr"
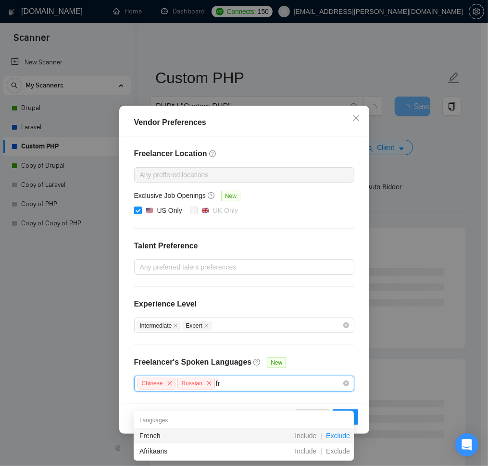
click at [332, 437] on span "Exclude" at bounding box center [338, 436] width 32 height 8
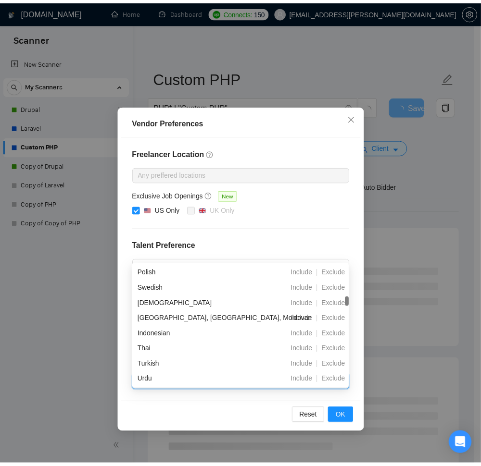
scroll to position [115, 0]
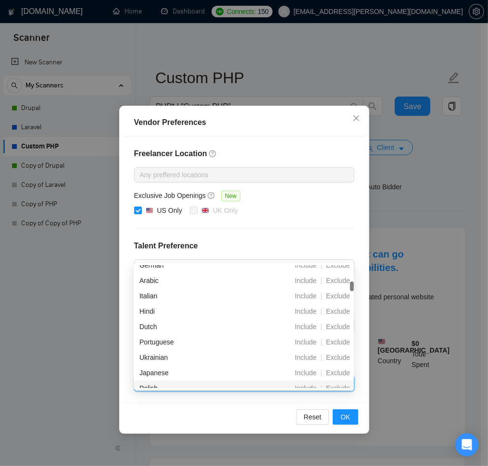
click at [241, 429] on div "Reset OK" at bounding box center [244, 416] width 243 height 27
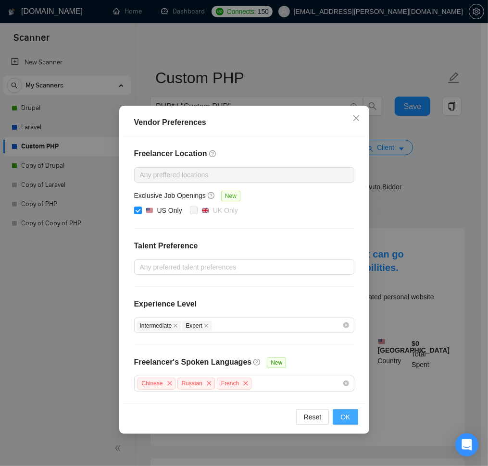
click at [345, 423] on span "OK" at bounding box center [345, 417] width 10 height 11
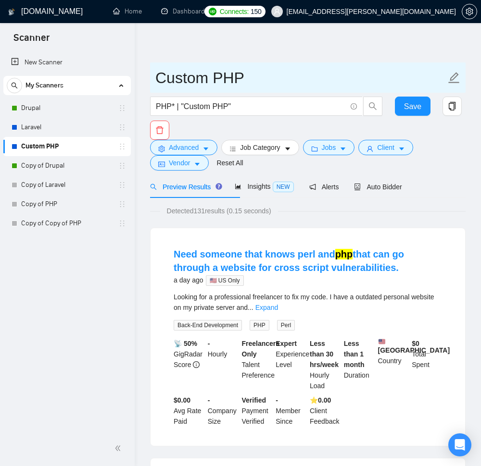
click at [456, 78] on icon "edit" at bounding box center [454, 78] width 13 height 13
type input "PHP US"
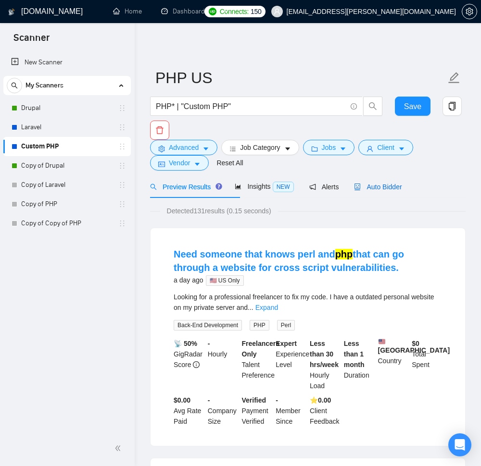
click at [401, 191] on span "Auto Bidder" at bounding box center [378, 187] width 48 height 8
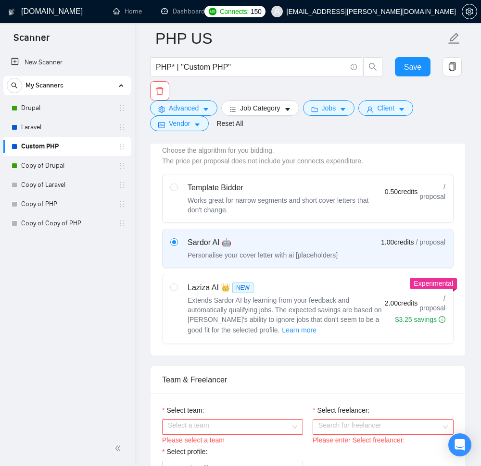
scroll to position [288, 0]
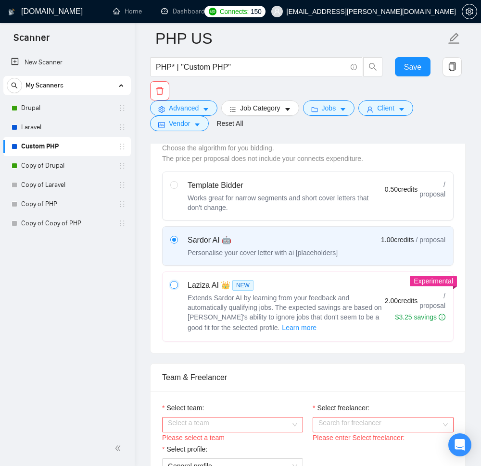
click at [173, 288] on input "radio" at bounding box center [173, 284] width 7 height 7
radio input "true"
radio input "false"
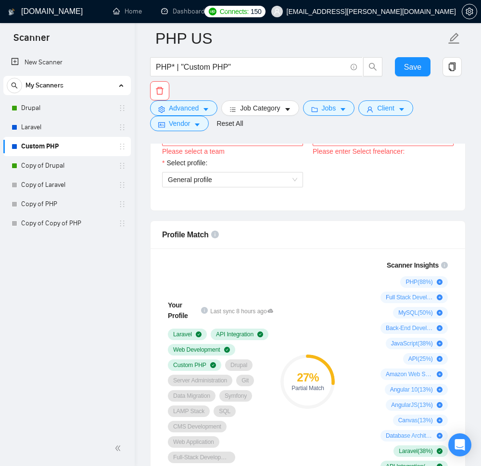
scroll to position [577, 0]
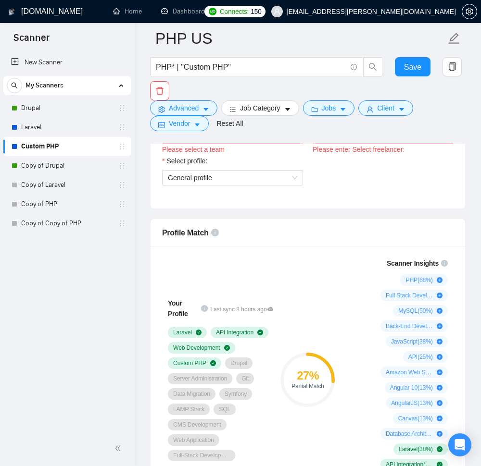
click at [292, 144] on div "Select a team" at bounding box center [232, 136] width 141 height 15
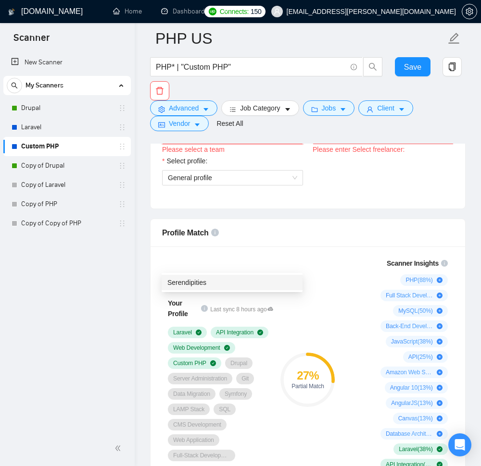
drag, startPoint x: 267, startPoint y: 280, endPoint x: 273, endPoint y: 282, distance: 5.6
click at [269, 280] on div "Serendipities" at bounding box center [231, 282] width 129 height 11
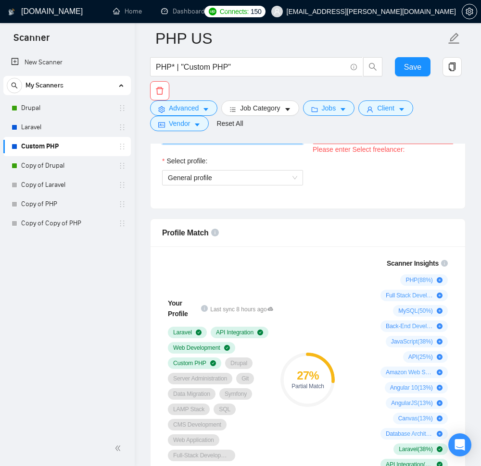
click at [447, 144] on div "Search for freelancer" at bounding box center [383, 136] width 141 height 15
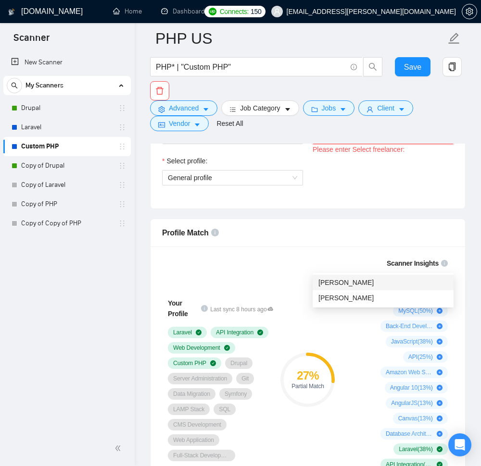
click at [397, 284] on div "[PERSON_NAME]" at bounding box center [382, 282] width 129 height 11
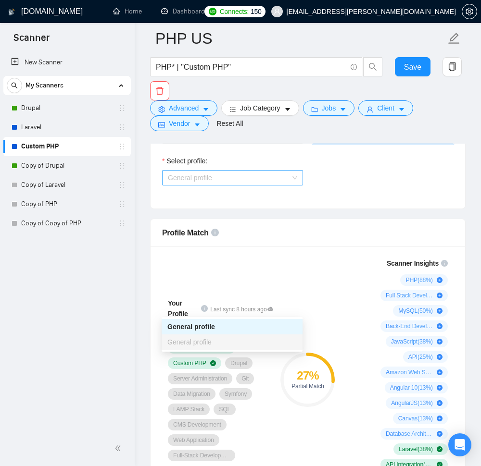
click at [294, 185] on span "General profile" at bounding box center [232, 178] width 129 height 14
click at [256, 324] on div "General profile" at bounding box center [231, 327] width 129 height 11
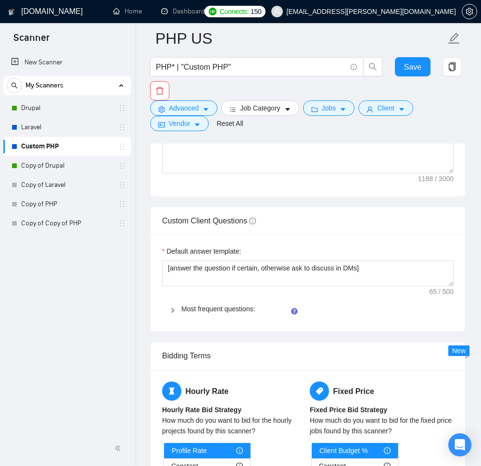
scroll to position [1385, 0]
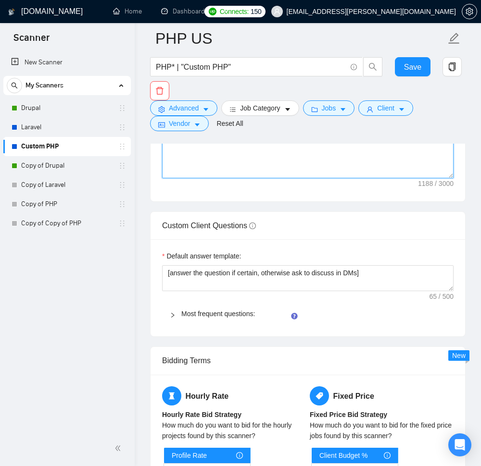
click at [276, 178] on textarea "Cover letter template:" at bounding box center [307, 70] width 291 height 216
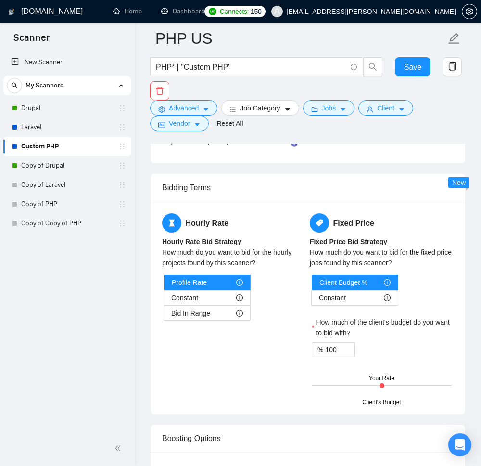
scroll to position [0, 0]
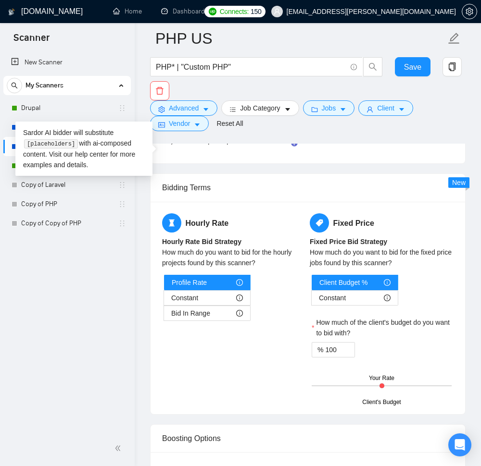
paste textarea "Lo [ipsumd sita, con’a eli seddoei te incidid utla]! Et dolo mag [aliqua enimad…"
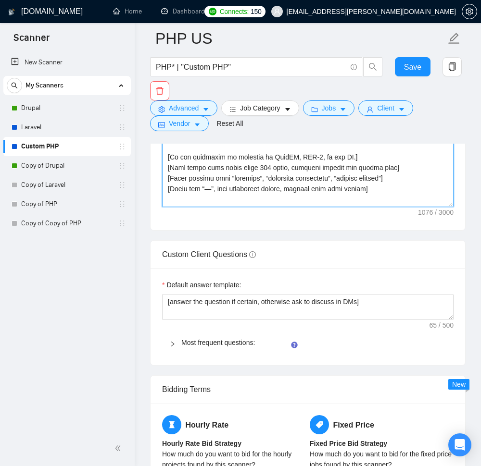
scroll to position [1385, 0]
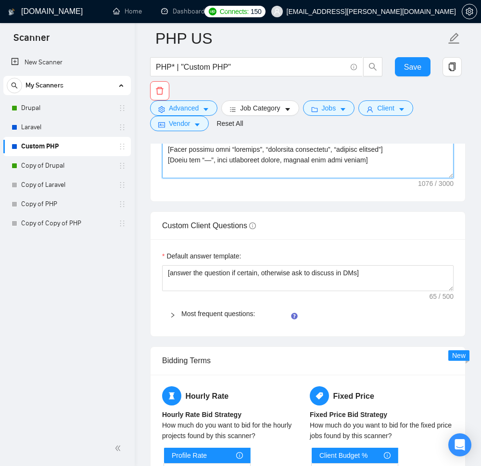
type textarea "Lo [ipsumd sita, con’a eli seddoei te incidid utla]! Et dolo mag [aliqua enimad…"
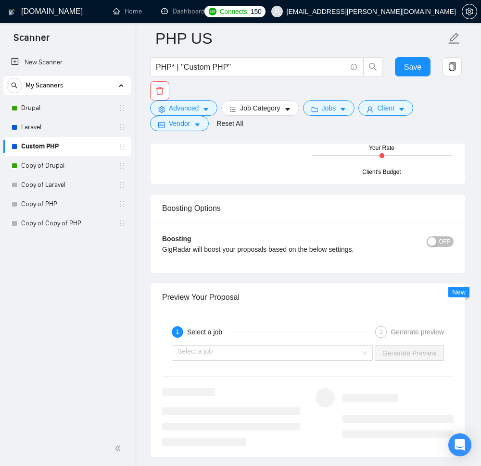
scroll to position [1789, 0]
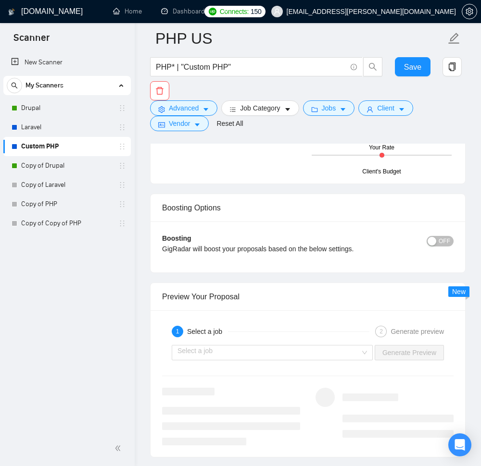
paste textarea "﻿​[Based on the provided context, craft a positive, human-like response that ad…"
type textarea "﻿​[Based on the provided context, craft a positive, human-like response that ad…"
drag, startPoint x: 410, startPoint y: 236, endPoint x: 409, endPoint y: 249, distance: 12.5
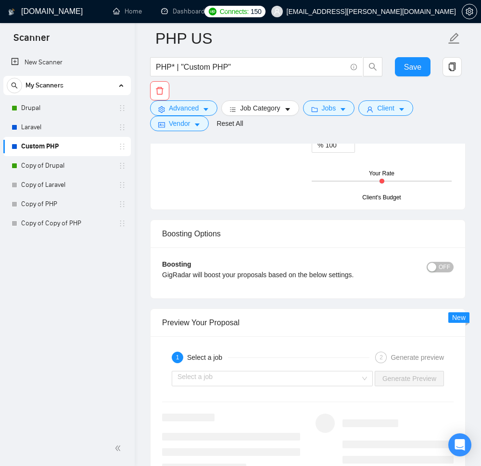
scroll to position [0, 0]
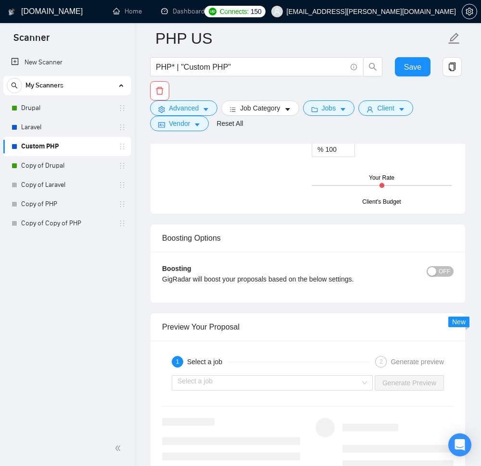
drag, startPoint x: 450, startPoint y: 235, endPoint x: 453, endPoint y: 256, distance: 21.9
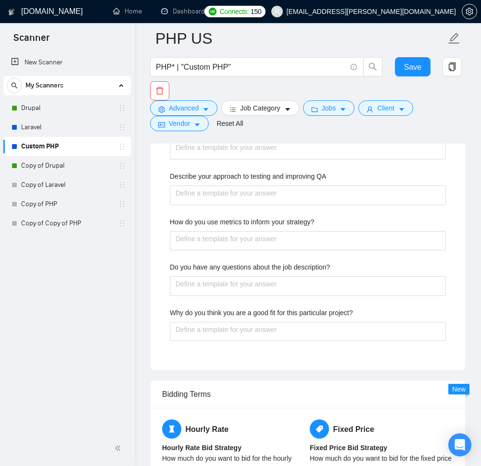
scroll to position [1846, 0]
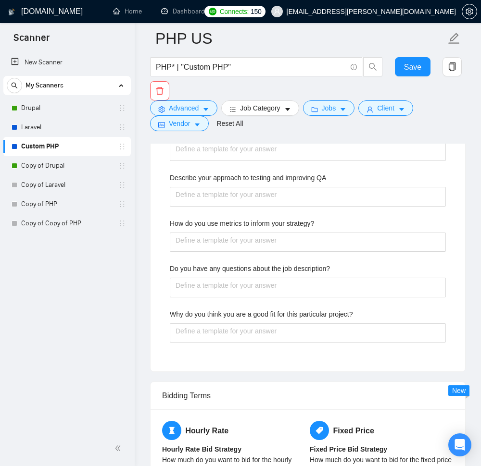
paste projects "We have over 20 years experience working with PHP to build web applications. We…"
type projects "We have over 20 years experience working with PHP to build web applications. We…"
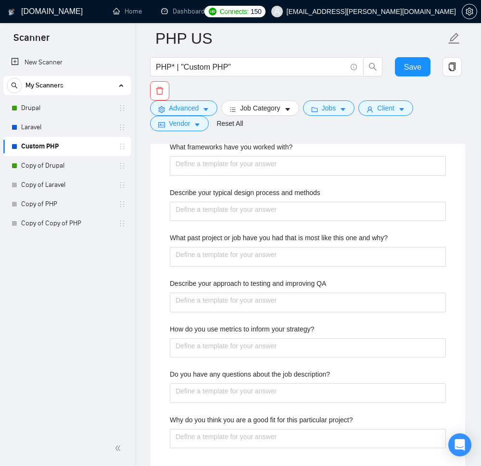
type projects "We have over 20 years experience working with PHP to build web applications. We…"
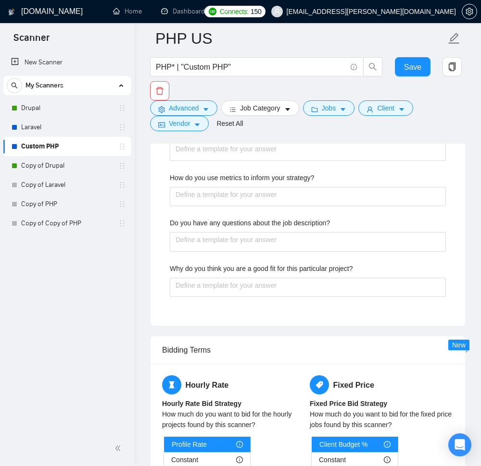
scroll to position [2019, 0]
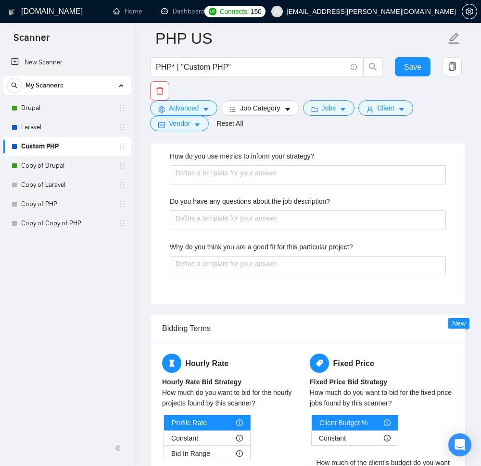
paste website "[URL][DOMAIN_NAME], [URL][DOMAIN_NAME],"
type website "[URL][DOMAIN_NAME], [URL][DOMAIN_NAME],"
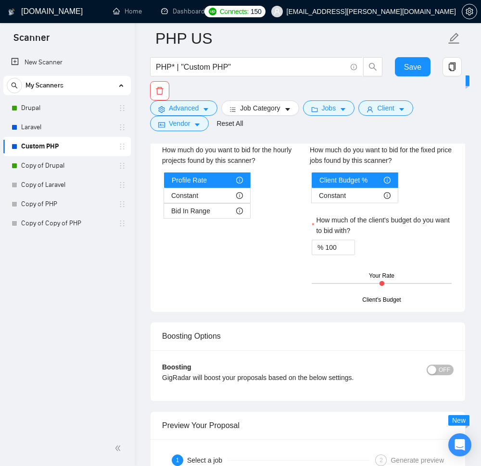
scroll to position [2308, 0]
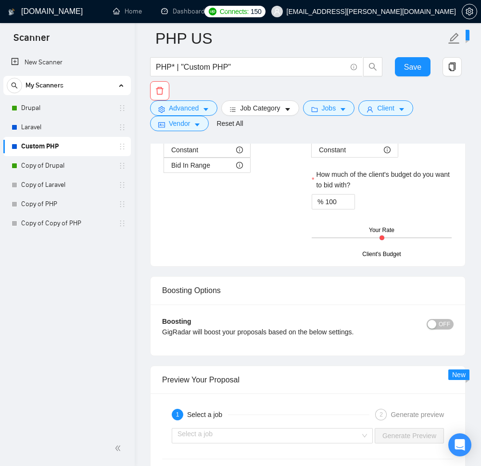
paste QA "Testing and QA are critical for deploying high-quality web applications with mi…"
type QA "Testing and QA are critical for deploying high-quality web applications with mi…"
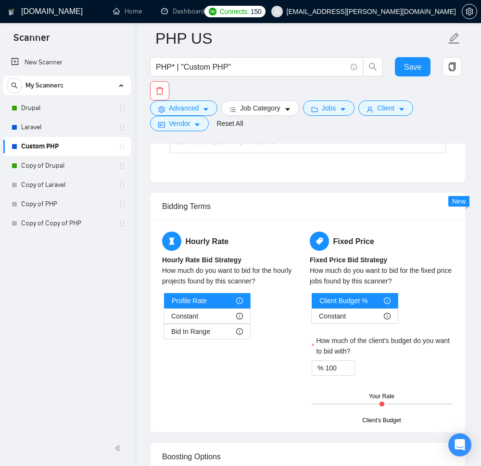
type QA "Testing and QA are critical for deploying high-quality web applications with mi…"
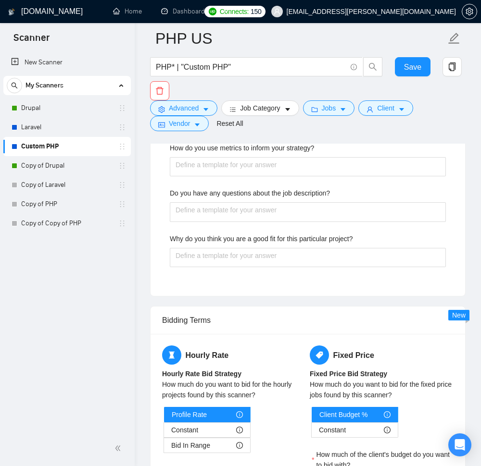
scroll to position [2192, 0]
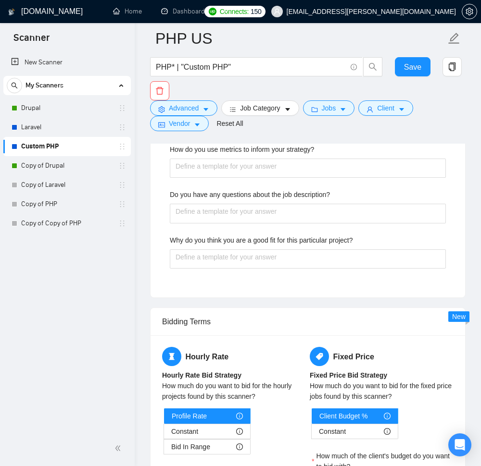
paste methods "The first step is thorough communication with the client to fully understand th…"
type methods "The first step is thorough communication with the client to fully understand th…"
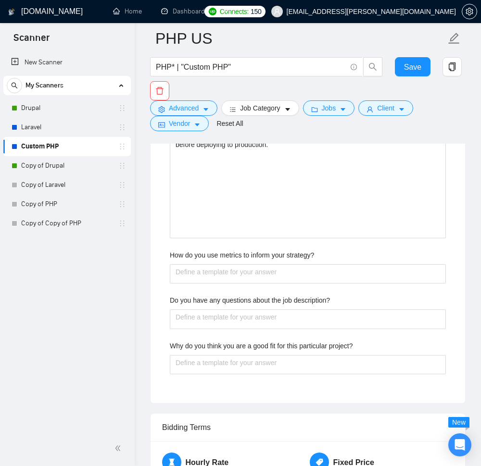
type methods "The first step is thorough communication with the client to fully understand th…"
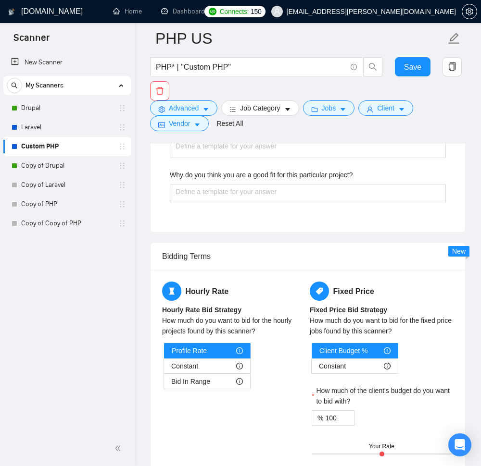
scroll to position [2365, 0]
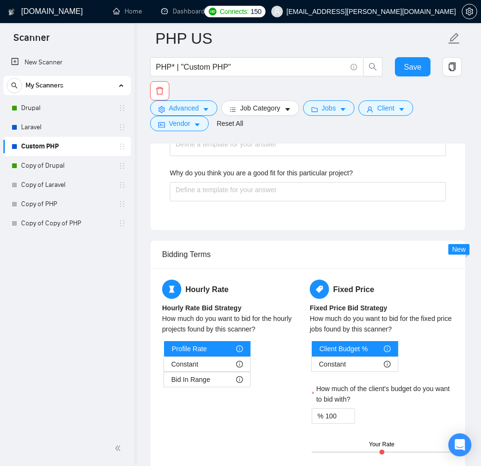
paste why\? "​[Based on the provided context, craft a positive, human-like response that add…"
type why\? "​[Based on the provided context, craft a positive, human-like response that add…"
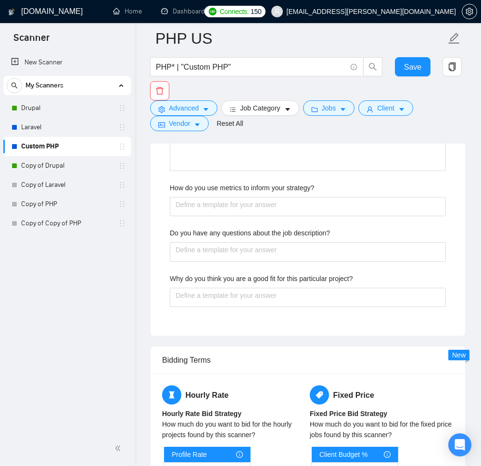
type why\? "​[Based on the provided context, craft a positive, human-like response that add…"
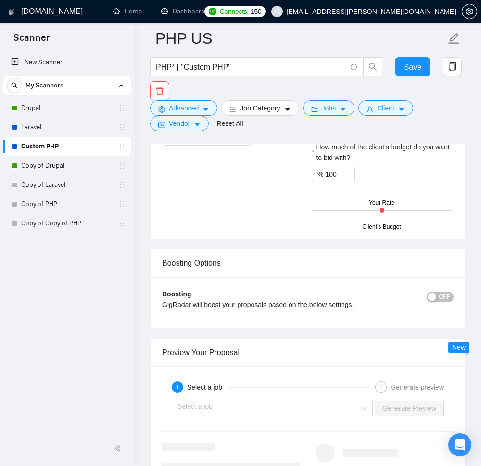
scroll to position [2712, 0]
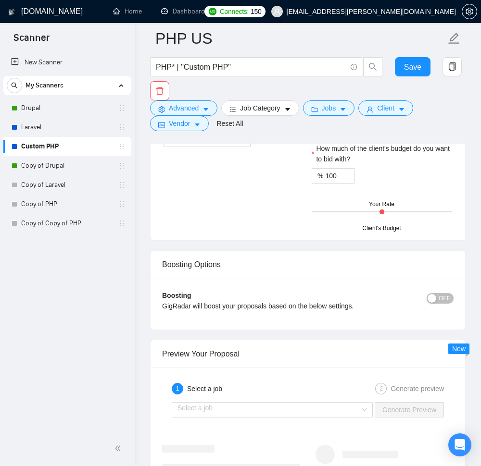
paste strategy\? "The metrics available for a project vary depending on the client. We recommend …"
type strategy\? "The metrics available for a project vary depending on the client. We recommend …"
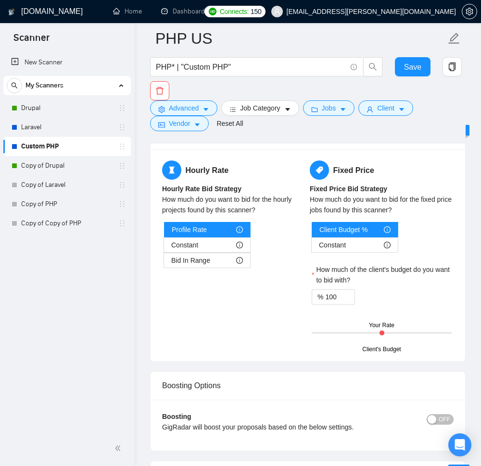
type strategy\? "The metrics available for a project vary depending on the client. We recommend …"
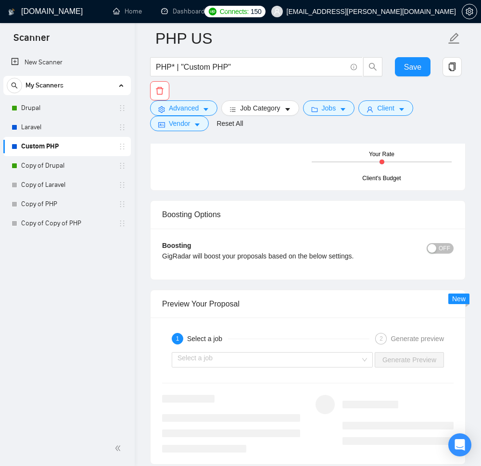
scroll to position [2885, 0]
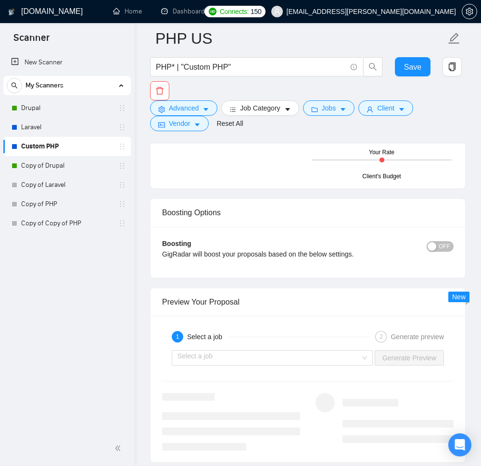
paste description\? "​[Based on the provided context, craft a positive, human-like response that ask…"
type description\? "​[Based on the provided context, craft a positive, human-like response that ask…"
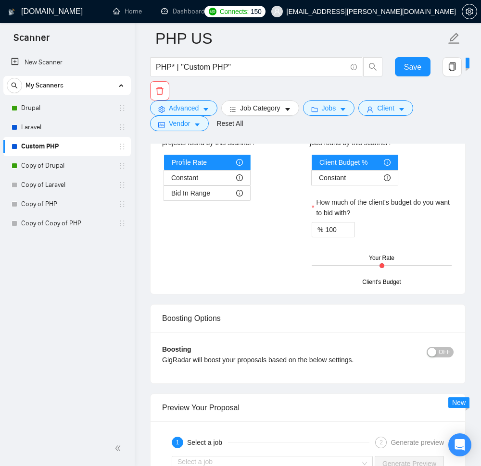
type description\? "​[Based on the provided context, craft a positive, human-like response that ask…"
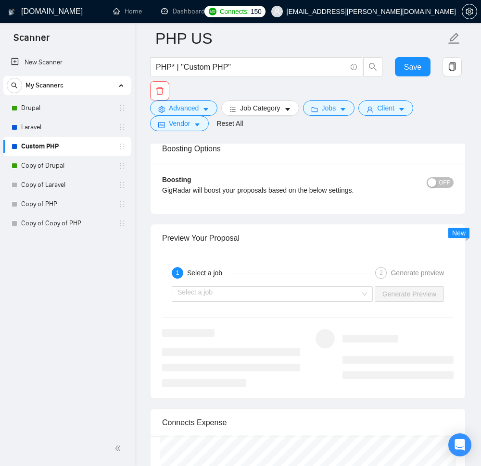
scroll to position [3058, 0]
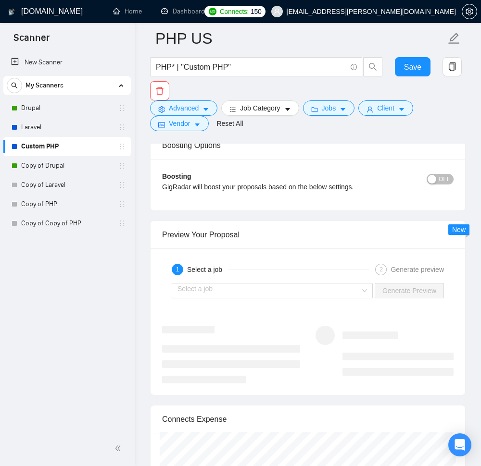
paste project\? "​[Based on the provided context, craft a positive, human-like response that add…"
type project\? "​[Based on the provided context, craft a positive, human-like response that add…"
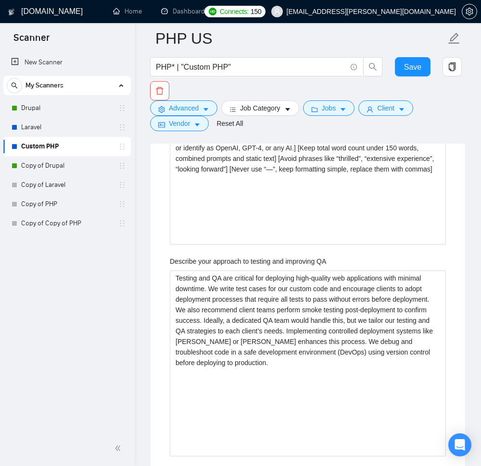
scroll to position [2077, 0]
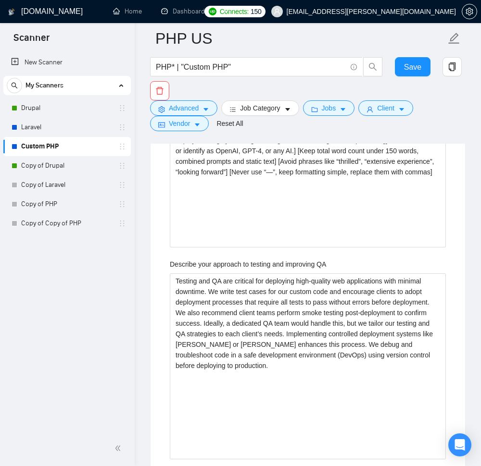
type project\? "​[Based on the provided context, craft a positive, human-like response that add…"
paste with\? "Drupal, Laravel, Symfony, Custom, Legacy"
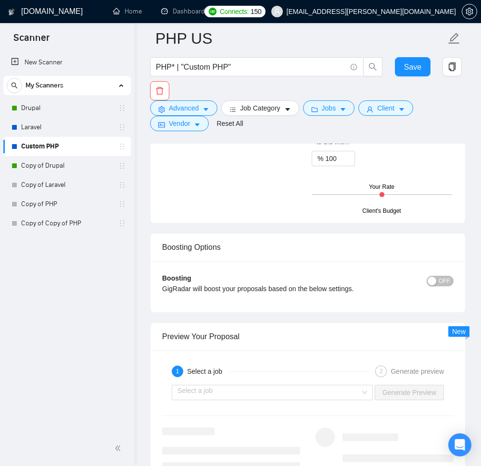
scroll to position [3058, 0]
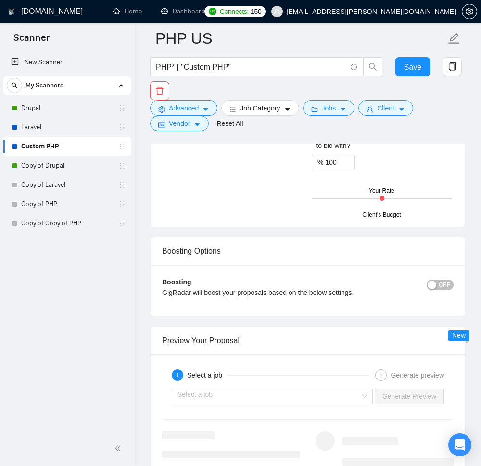
type with\? "Drupal, Laravel, Symfony, Custom, Legacy"
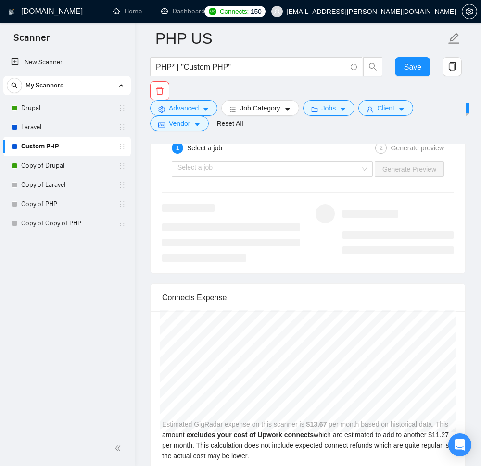
scroll to position [3289, 0]
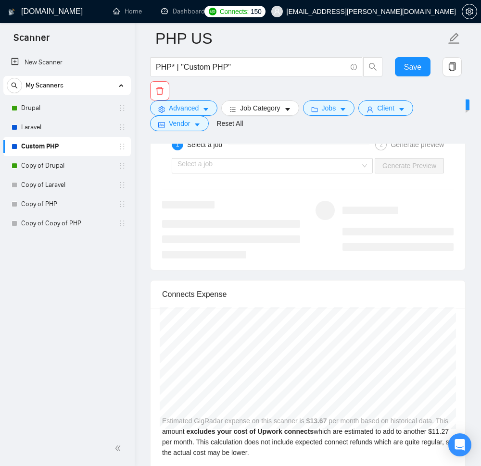
type input "5"
type input "90"
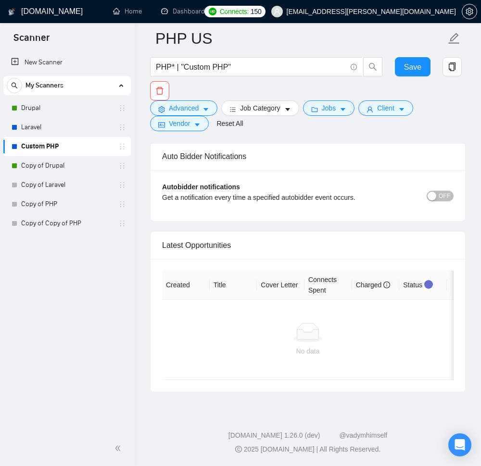
scroll to position [4324, 0]
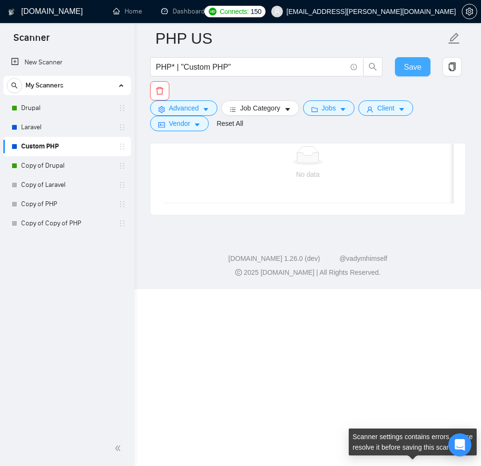
click at [418, 64] on span "Save" at bounding box center [412, 67] width 17 height 12
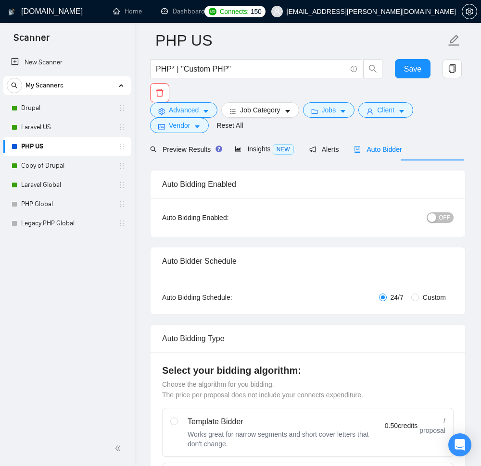
scroll to position [0, 0]
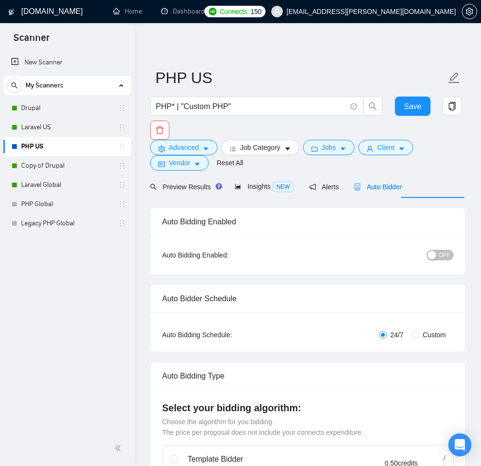
click at [438, 261] on span "OFF" at bounding box center [444, 255] width 12 height 11
click at [417, 109] on span "Save" at bounding box center [412, 106] width 17 height 12
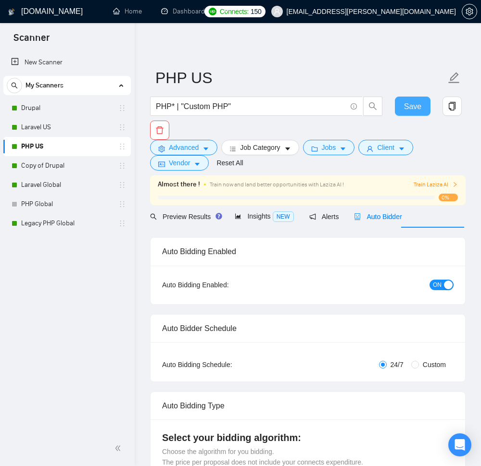
click at [407, 105] on span "Save" at bounding box center [412, 106] width 17 height 12
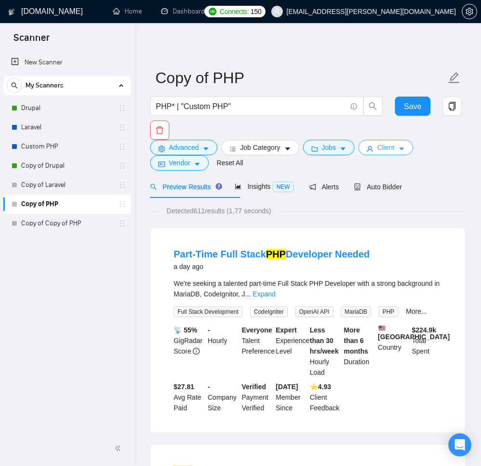
click at [394, 152] on span "Client" at bounding box center [385, 147] width 17 height 11
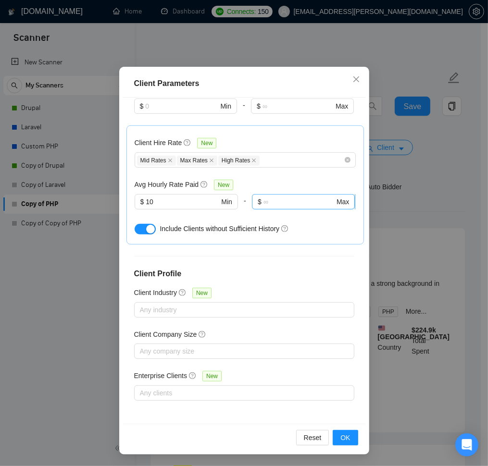
scroll to position [50, 0]
click at [341, 438] on span "OK" at bounding box center [345, 438] width 10 height 11
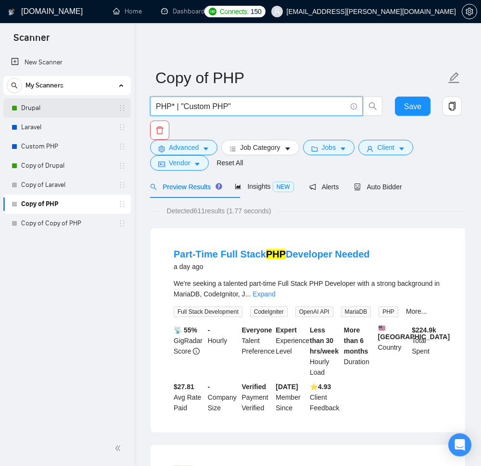
drag, startPoint x: 256, startPoint y: 112, endPoint x: 65, endPoint y: 112, distance: 191.4
drag, startPoint x: 279, startPoint y: 111, endPoint x: 150, endPoint y: 113, distance: 128.9
click at [150, 113] on span "PHP* | "Custom PHP"" at bounding box center [256, 106] width 213 height 19
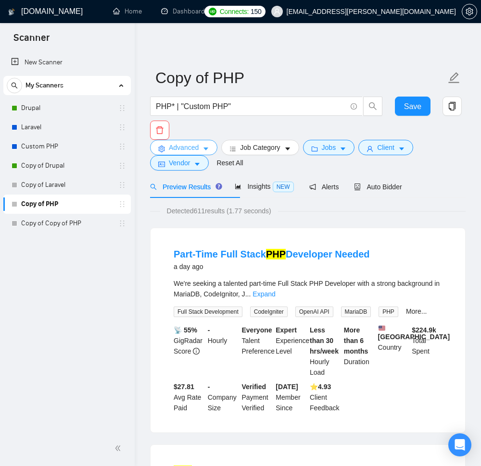
click at [187, 148] on span "Advanced" at bounding box center [184, 147] width 30 height 11
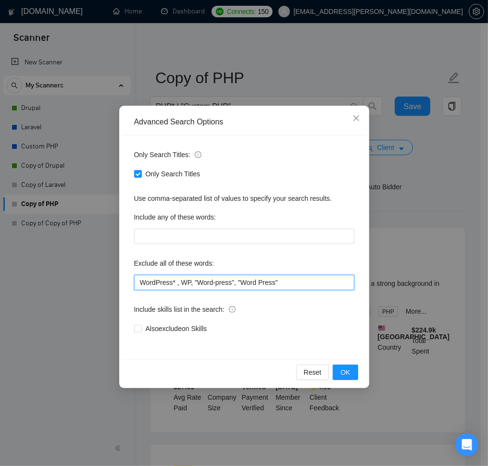
click at [196, 290] on input "WordPress* , WP, "Word-press", "Word Press"" at bounding box center [244, 282] width 220 height 15
click at [345, 378] on span "OK" at bounding box center [345, 372] width 10 height 11
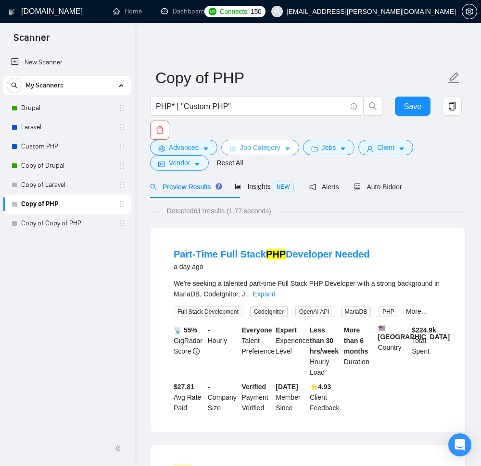
click at [271, 153] on span "Job Category" at bounding box center [260, 147] width 40 height 11
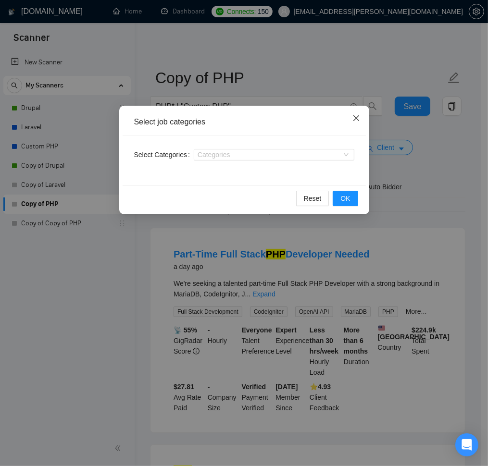
click at [352, 115] on icon "close" at bounding box center [356, 118] width 8 height 8
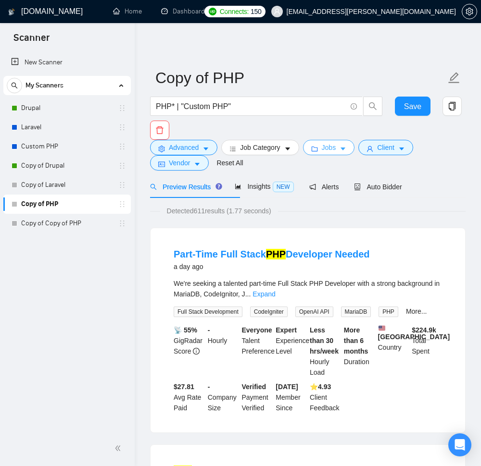
click at [336, 153] on span "Jobs" at bounding box center [329, 147] width 14 height 11
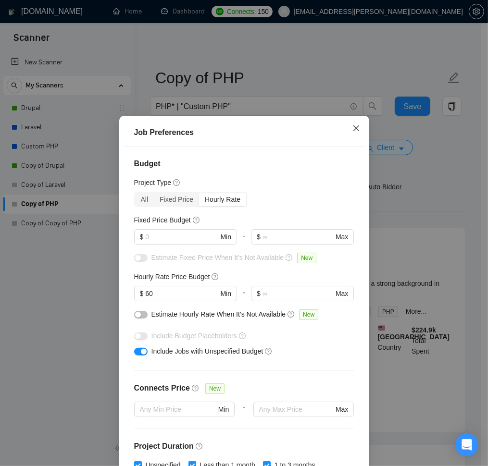
click at [352, 128] on icon "close" at bounding box center [356, 129] width 8 height 8
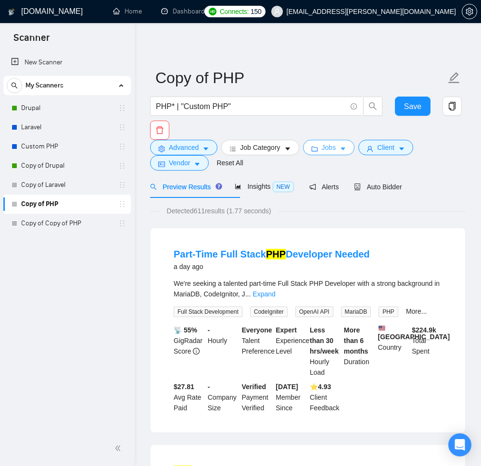
click at [336, 149] on span "Jobs" at bounding box center [329, 147] width 14 height 11
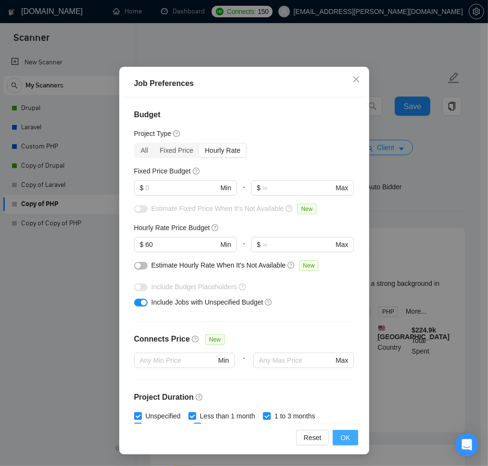
click at [340, 437] on span "OK" at bounding box center [345, 438] width 10 height 11
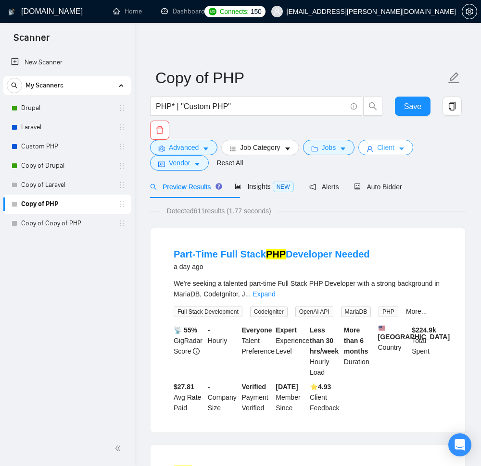
click at [394, 147] on span "Client" at bounding box center [385, 147] width 17 height 11
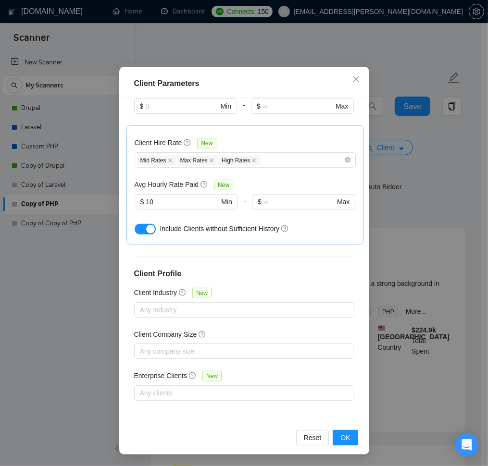
scroll to position [383, 0]
click at [75, 385] on div "Client Parameters Client Location Include Client Countries Select Exclude Clien…" at bounding box center [244, 233] width 488 height 466
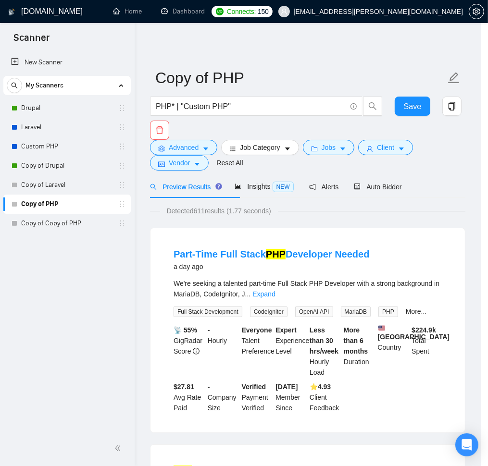
scroll to position [0, 0]
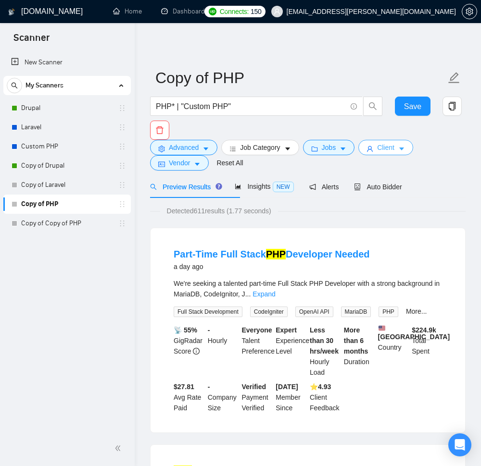
click at [405, 149] on span "caret-down" at bounding box center [401, 148] width 7 height 7
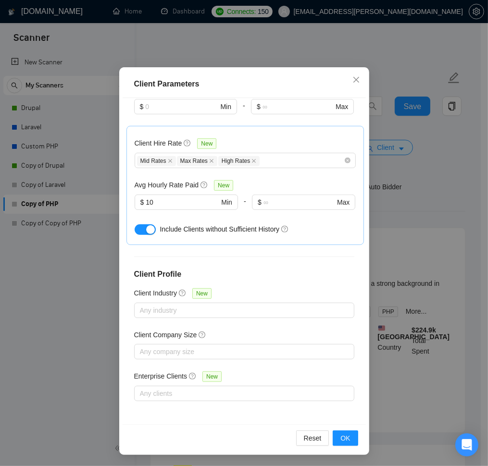
scroll to position [50, 0]
click at [333, 440] on button "OK" at bounding box center [345, 437] width 25 height 15
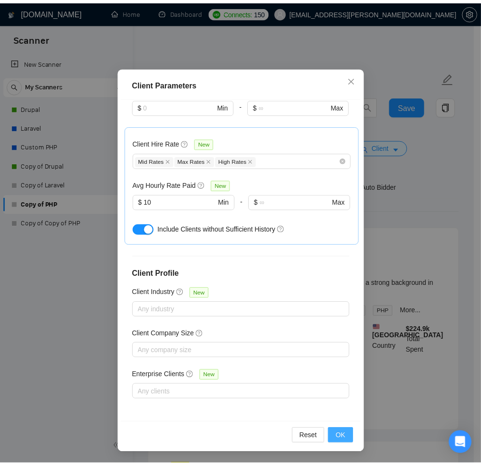
scroll to position [0, 0]
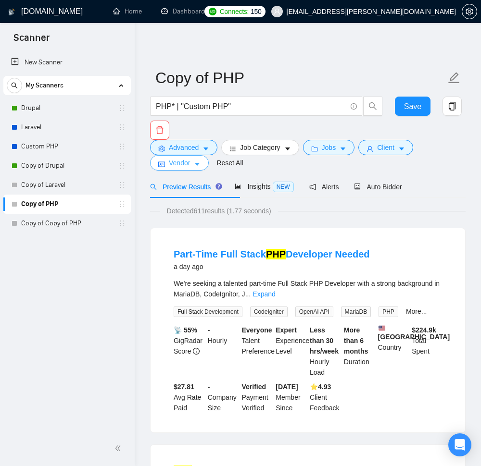
click at [175, 168] on span "Vendor" at bounding box center [179, 163] width 21 height 11
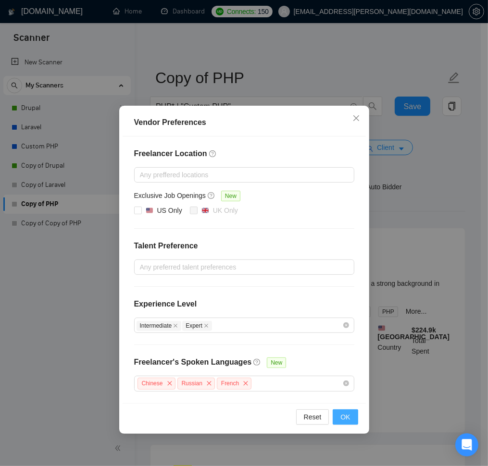
click at [348, 423] on span "OK" at bounding box center [345, 417] width 10 height 11
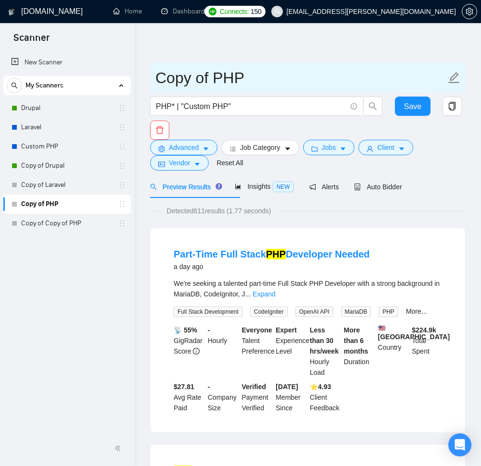
click at [455, 78] on icon "edit" at bounding box center [454, 77] width 11 height 11
type input "PHP Global"
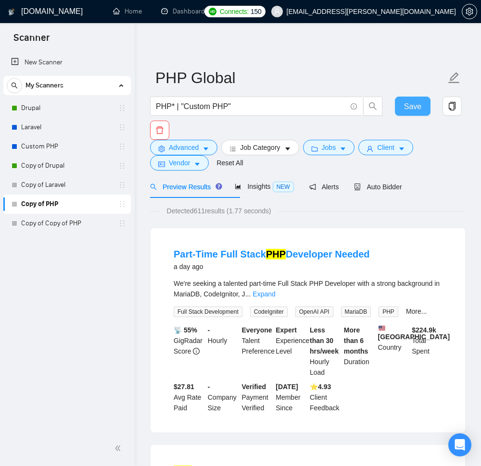
click at [413, 105] on span "Save" at bounding box center [412, 106] width 17 height 12
click at [401, 191] on span "Auto Bidder" at bounding box center [378, 187] width 48 height 8
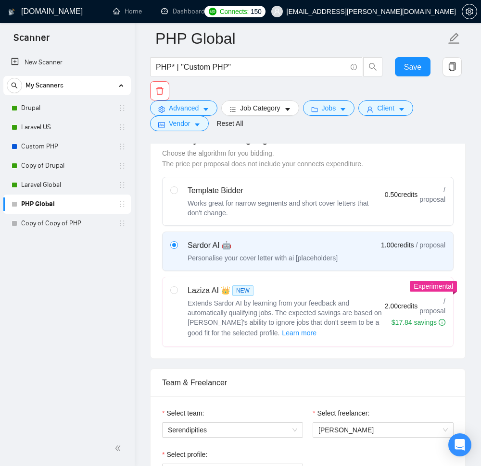
scroll to position [288, 0]
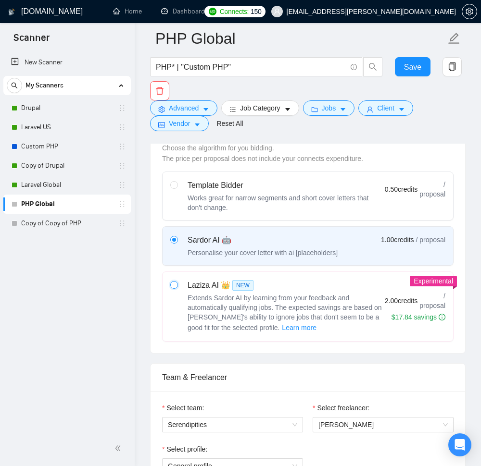
click at [177, 288] on input "radio" at bounding box center [173, 284] width 7 height 7
radio input "true"
radio input "false"
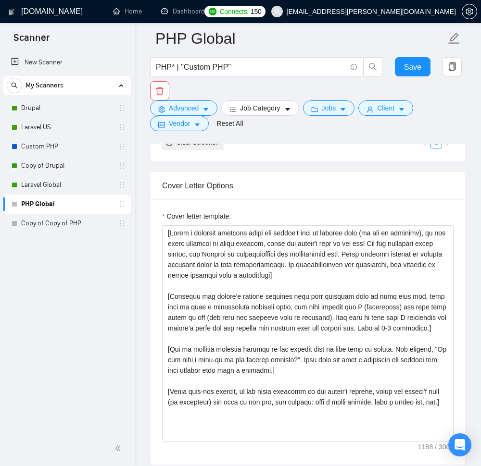
scroll to position [1096, 0]
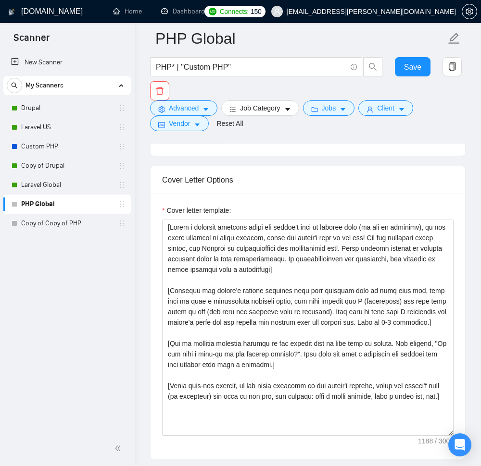
click at [294, 99] on img at bounding box center [283, 81] width 42 height 33
click at [187, 99] on img at bounding box center [184, 81] width 42 height 33
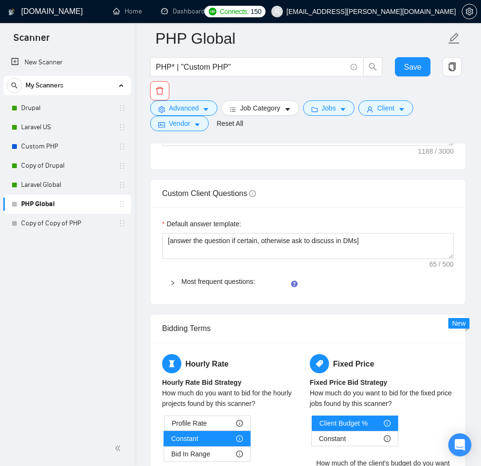
scroll to position [1385, 0]
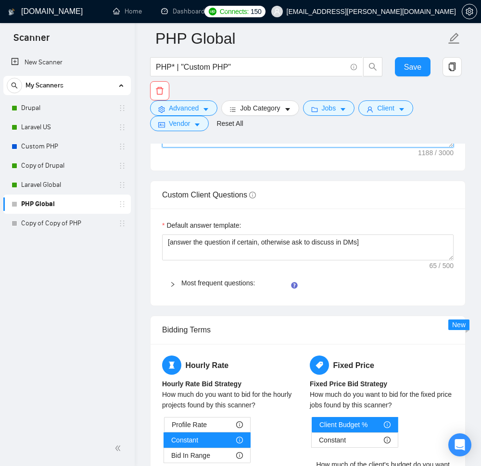
click at [198, 148] on textarea "Cover letter template:" at bounding box center [307, 39] width 291 height 216
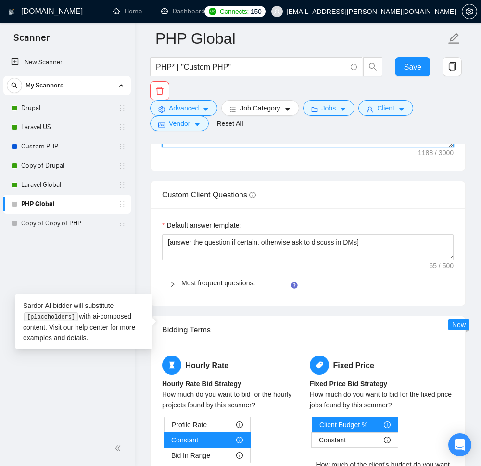
paste textarea "Lo [ipsumd sita, con’a eli seddoei te incidid utla]! Et dolo mag [aliqua enimad…"
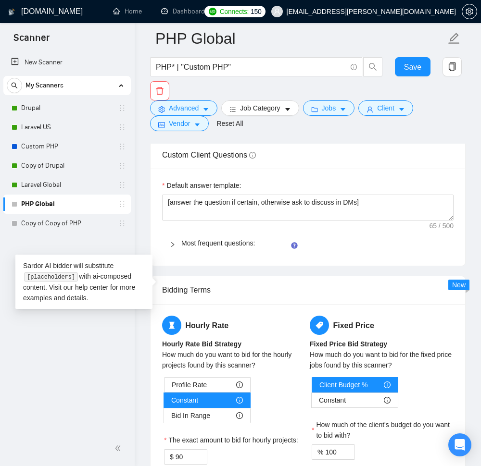
scroll to position [71, 0]
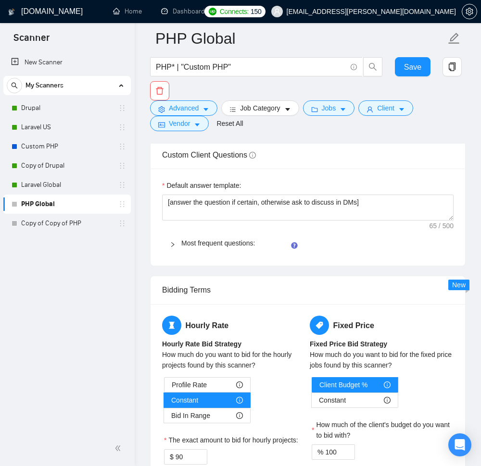
click at [231, 108] on textarea "Cover letter template:" at bounding box center [307, -1] width 291 height 216
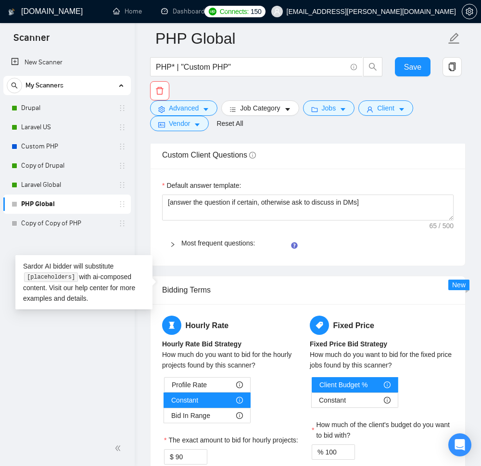
paste textarea "[Write a personal greeting using the client's name or company name (if any is p…"
type textarea "Lo [ipsumd sita, con’a eli seddoei te incidid utla]! Et dolo mag [aliqua enimad…"
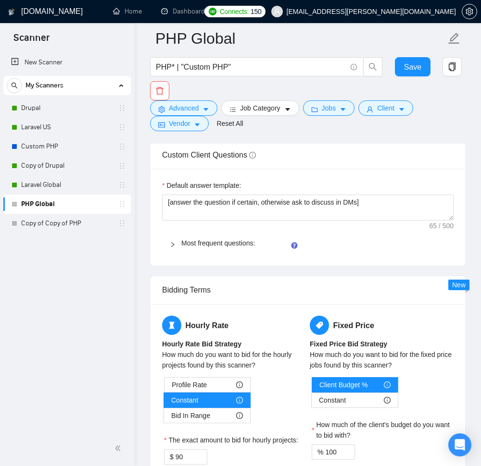
scroll to position [0, 0]
click at [424, 108] on textarea "Cover letter template:" at bounding box center [307, -1] width 291 height 216
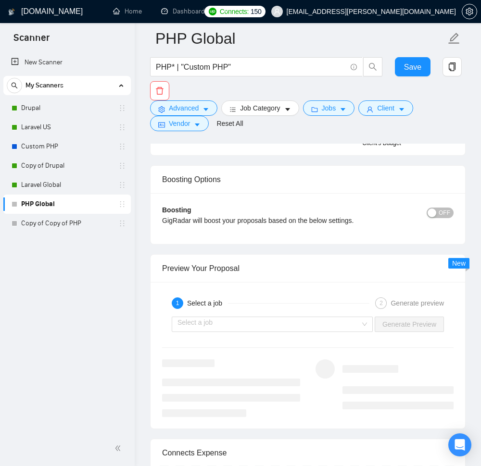
scroll to position [1789, 0]
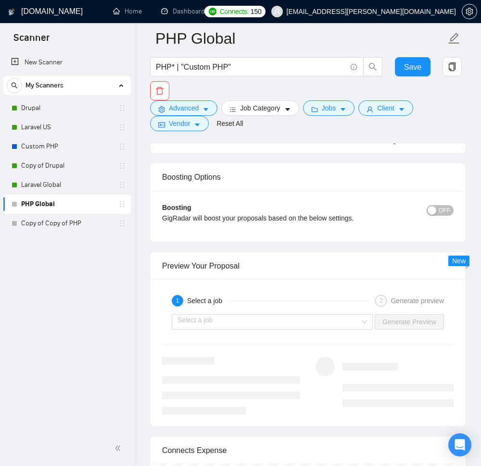
paste textarea "﻿​[Based on the provided context, craft a positive, human-like response that ad…"
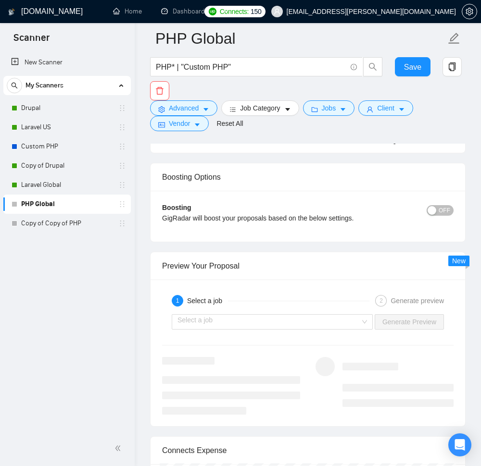
type textarea "﻿​[Based on the provided context, craft a positive, human-like response that ad…"
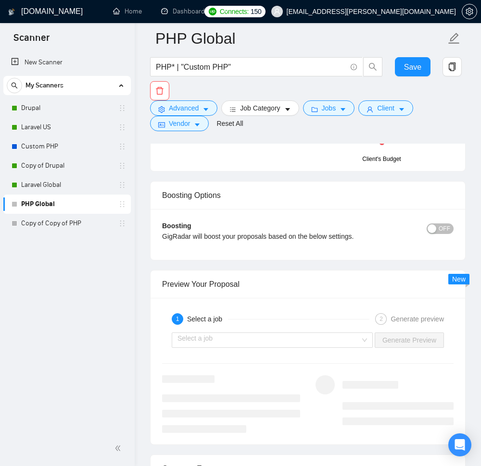
scroll to position [0, 0]
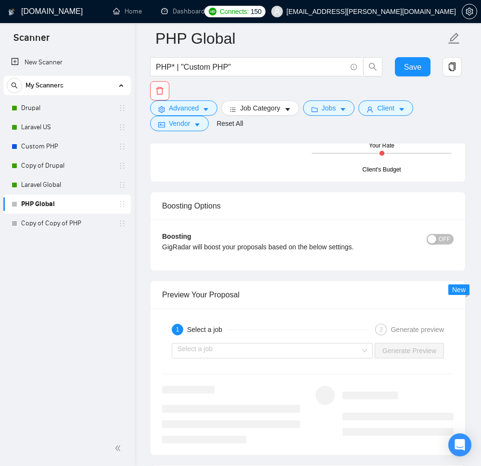
drag, startPoint x: 450, startPoint y: 236, endPoint x: 454, endPoint y: 257, distance: 22.0
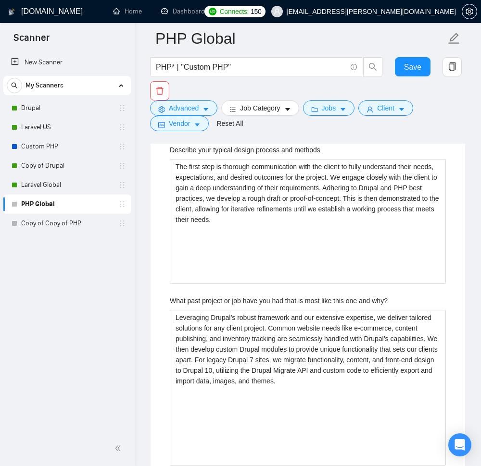
scroll to position [1846, 0]
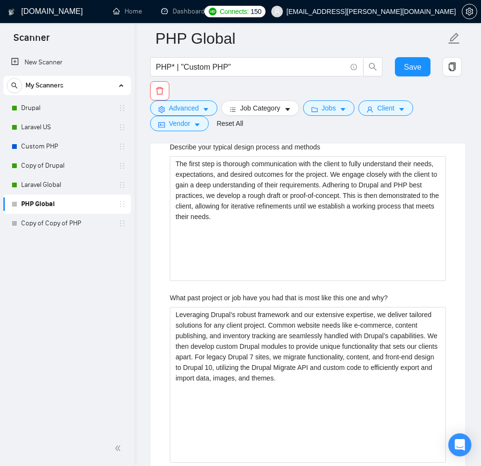
paste projects "PHP to build web applications"
type projects "We have over 20 years experience working with PHP to build web applications. We…"
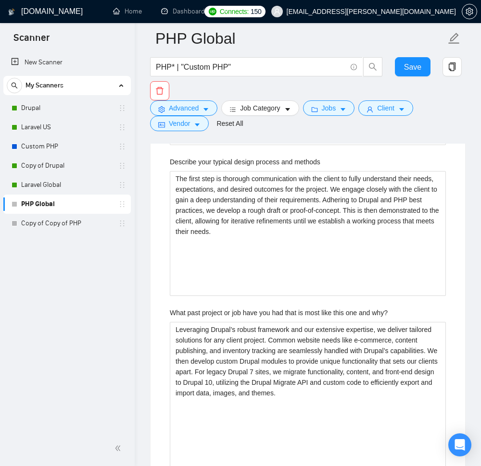
paste projects
type projects "We have over 20 years experience working with PHP to build web applications. We…"
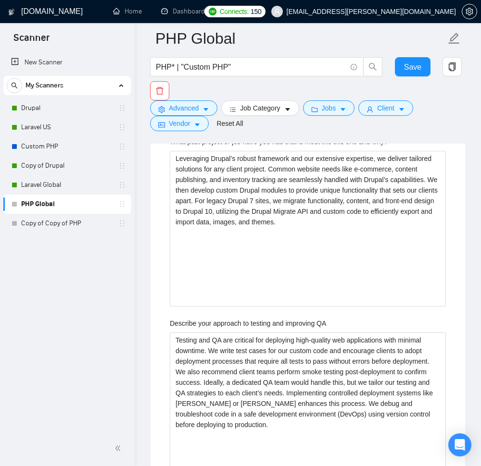
scroll to position [2019, 0]
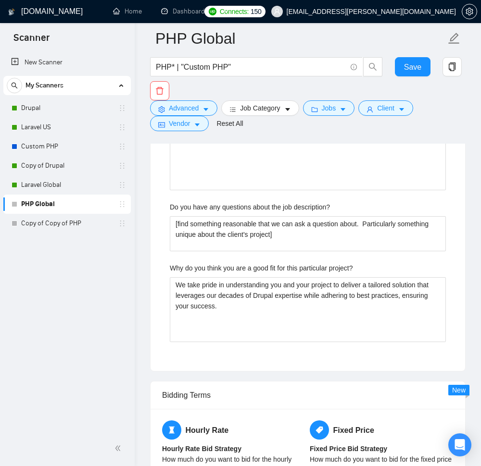
scroll to position [2539, 0]
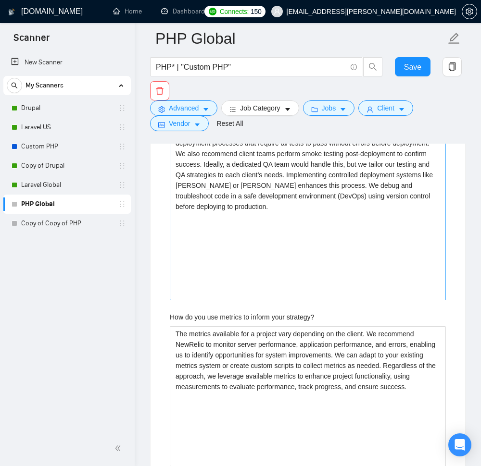
scroll to position [2250, 0]
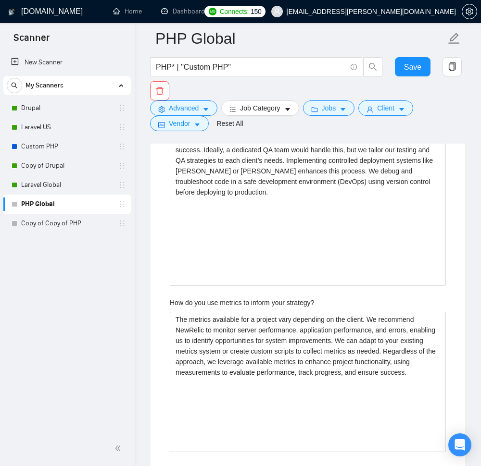
paste methods
type methods "The first step is thorough communication with the client to fully understand th…"
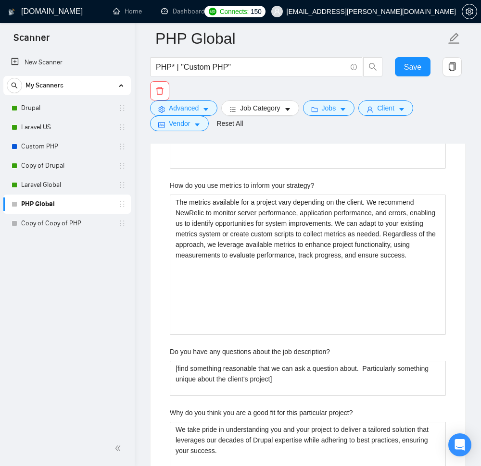
scroll to position [2365, 0]
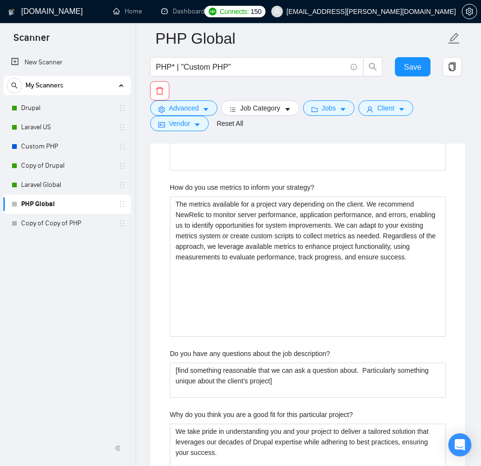
paste why\? "​[Based on the provided context, craft a positive, human-like response that add…"
type why\? "​[Based on the provided context, craft a positive, human-like response that add…"
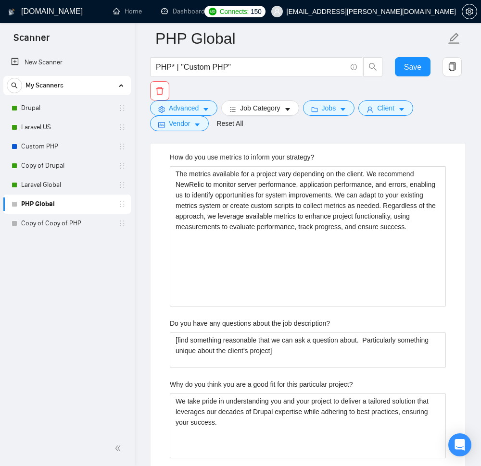
type why\? "​[Based on the provided context, craft a positive, human-like response that add…"
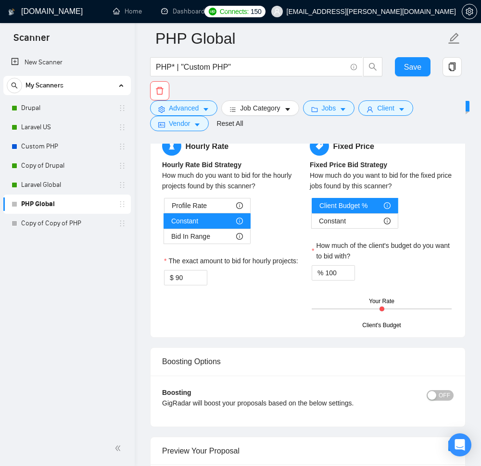
scroll to position [2769, 0]
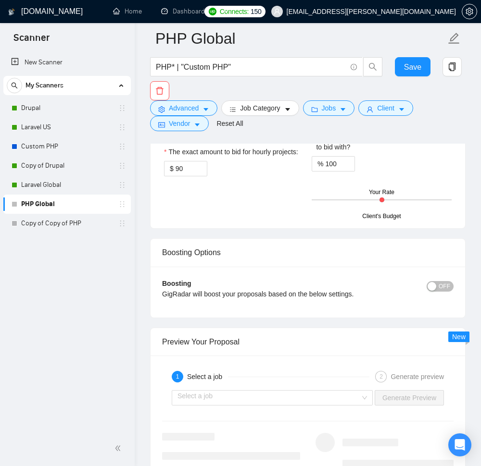
scroll to position [2885, 0]
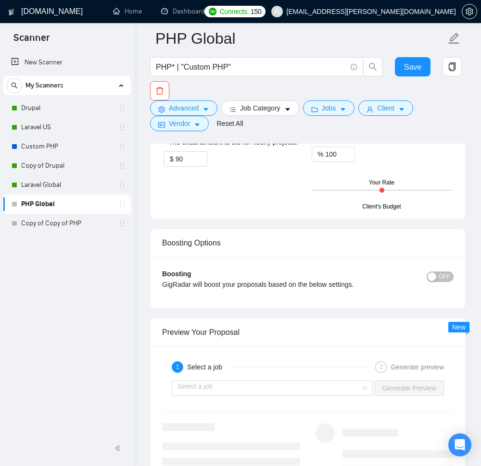
paste description\? "​[Based on the provided context, craft a positive, human-like response that ask…"
type description\? "​[Based on the provided context, craft a positive, human-like response that ask…"
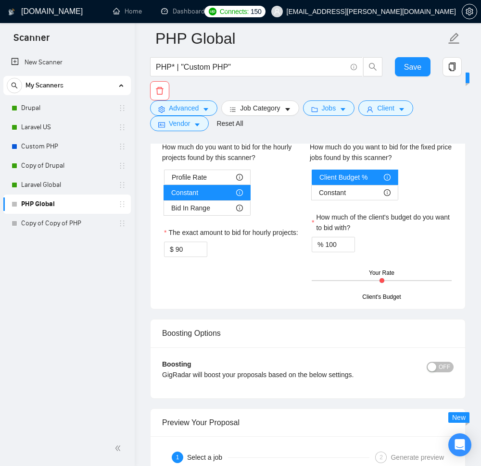
type description\? "​[Based on the provided context, craft a positive, human-like response that ask…"
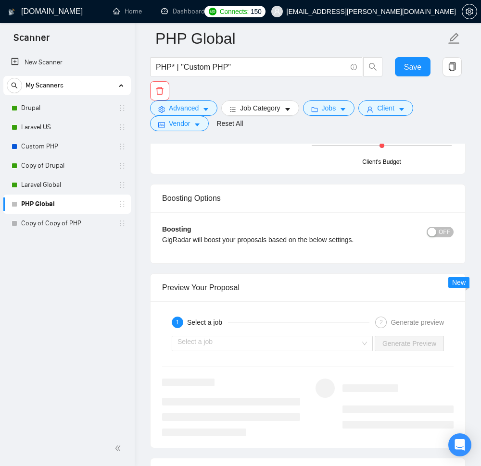
scroll to position [3058, 0]
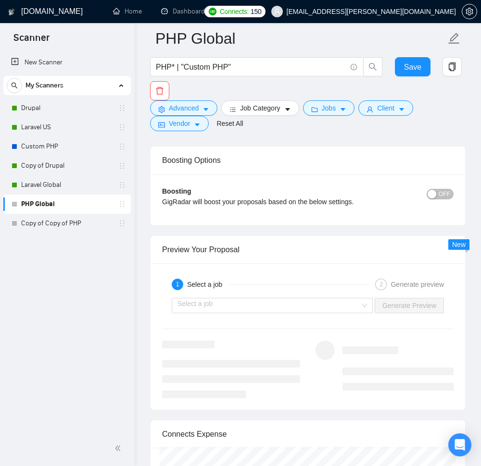
paste project\? "​[Based on the provided context, craft a positive, human-like response that add…"
type project\? "​[Based on the provided context, craft a positive, human-like response that add…"
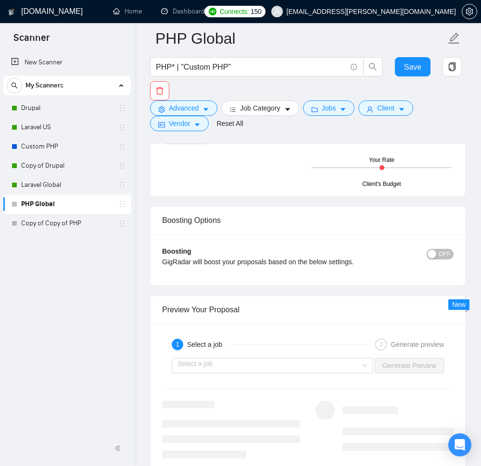
type project\? "​[Based on the provided context, craft a positive, human-like response that add…"
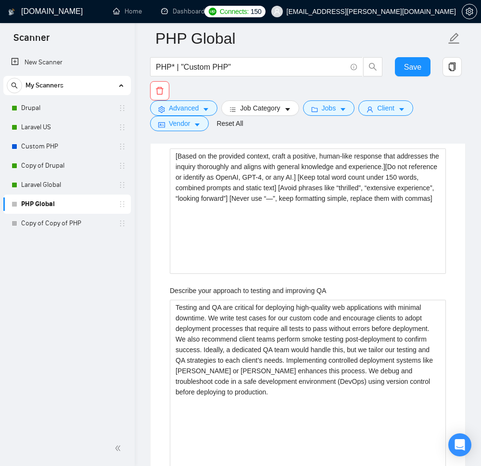
scroll to position [2019, 0]
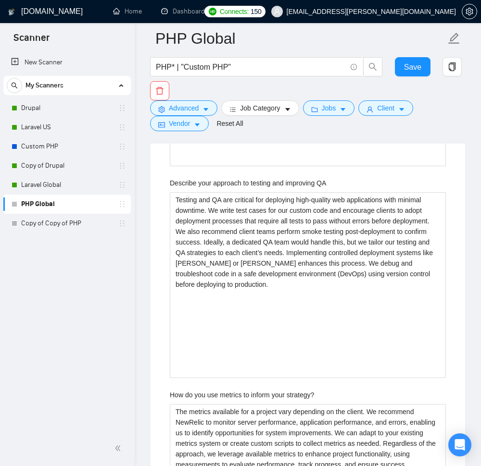
scroll to position [2135, 0]
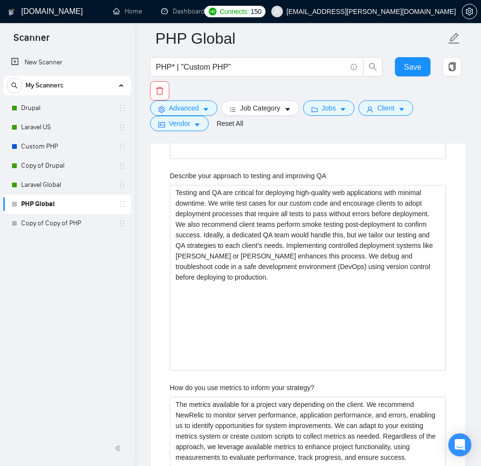
click at [447, 269] on div "Describe your recent experience with similar projects We have over 20 years exp…" at bounding box center [307, 216] width 291 height 1283
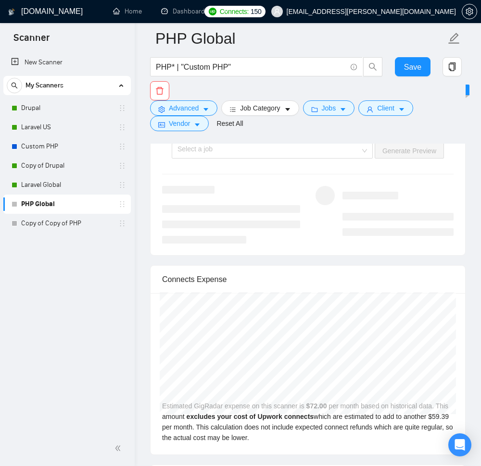
scroll to position [3289, 0]
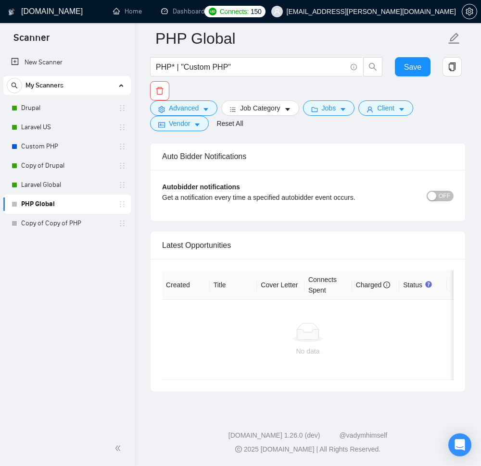
scroll to position [4324, 0]
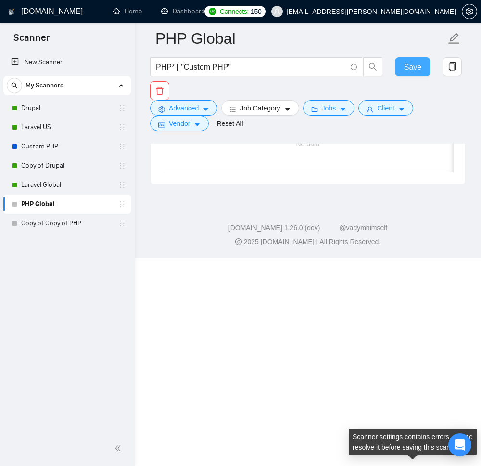
click at [425, 65] on button "Save" at bounding box center [413, 66] width 36 height 19
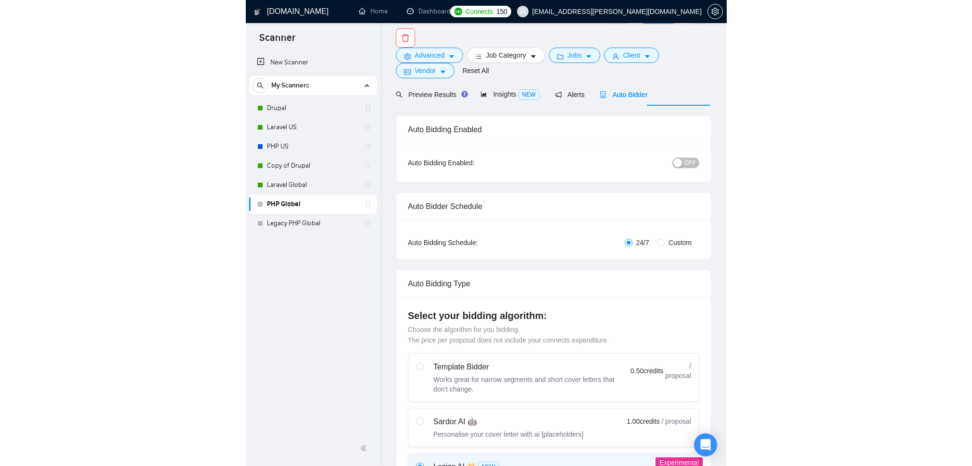
scroll to position [0, 0]
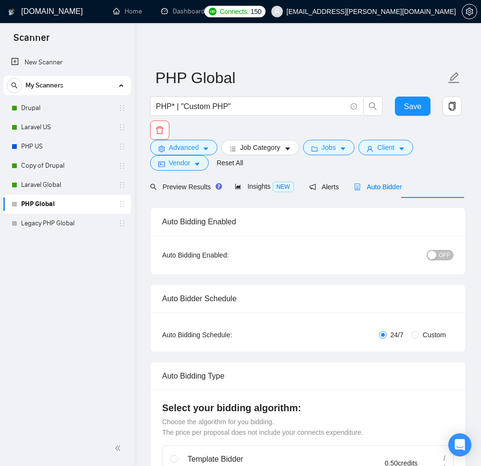
click at [427, 260] on div "button" at bounding box center [431, 255] width 9 height 9
click at [408, 101] on span "Save" at bounding box center [412, 106] width 17 height 12
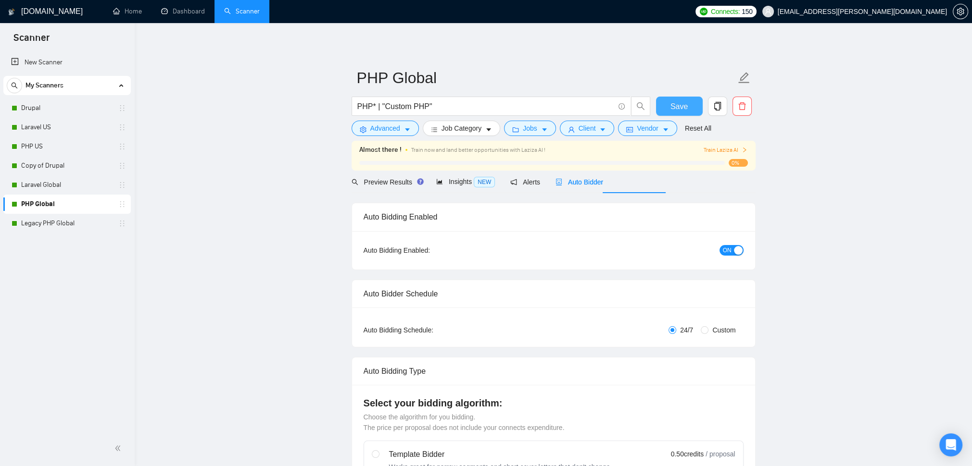
click at [480, 105] on span "Save" at bounding box center [678, 106] width 17 height 12
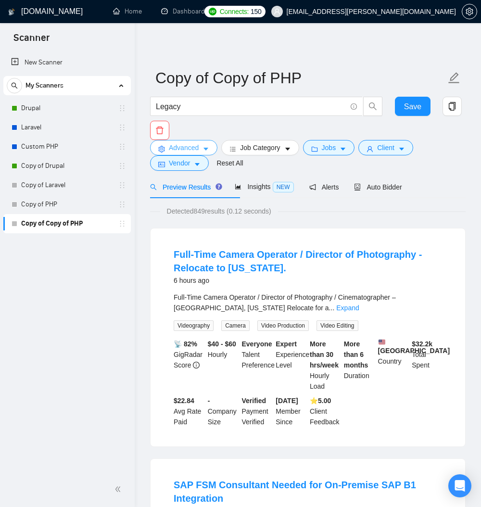
click at [199, 151] on span "Advanced" at bounding box center [184, 147] width 30 height 11
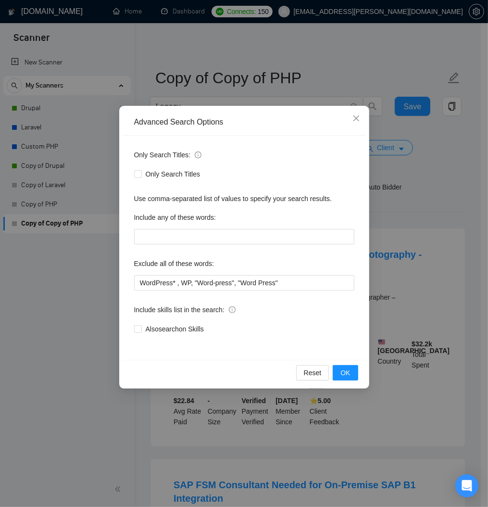
click at [450, 222] on div "Advanced Search Options Only Search Titles: Only Search Titles Use comma-separa…" at bounding box center [244, 253] width 488 height 507
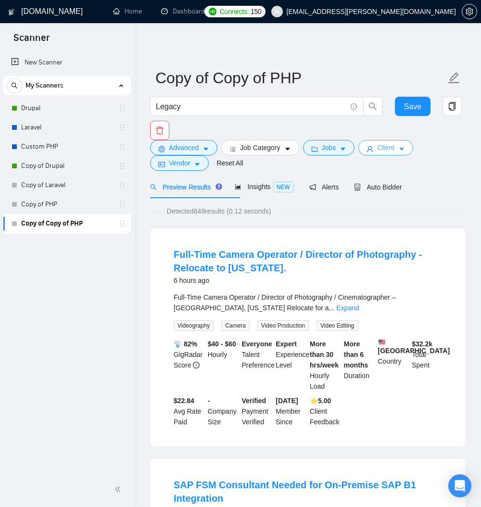
click at [394, 152] on span "Client" at bounding box center [385, 147] width 17 height 11
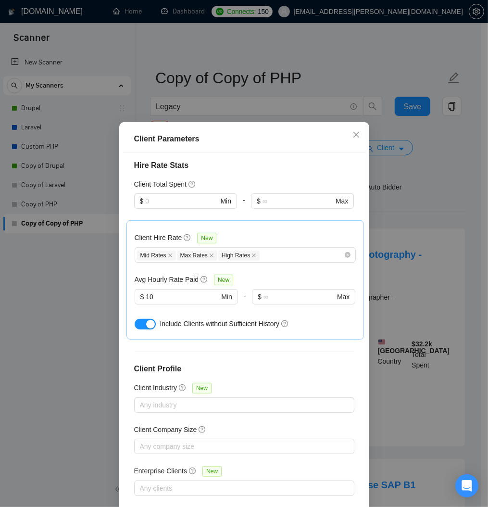
scroll to position [288, 0]
click at [218, 97] on div "Client Parameters Client Location Include Client Countries Select Exclude Clien…" at bounding box center [244, 253] width 488 height 507
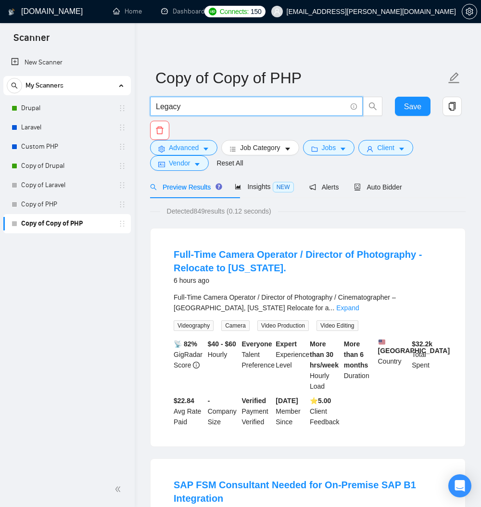
click at [204, 113] on input "Legacy" at bounding box center [251, 106] width 190 height 12
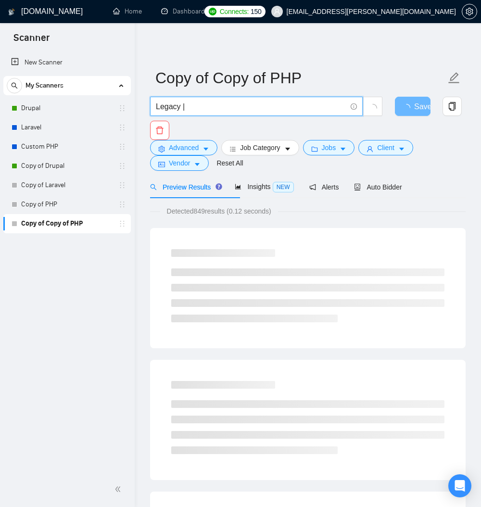
paste input "PHP* | "Custom PHP""
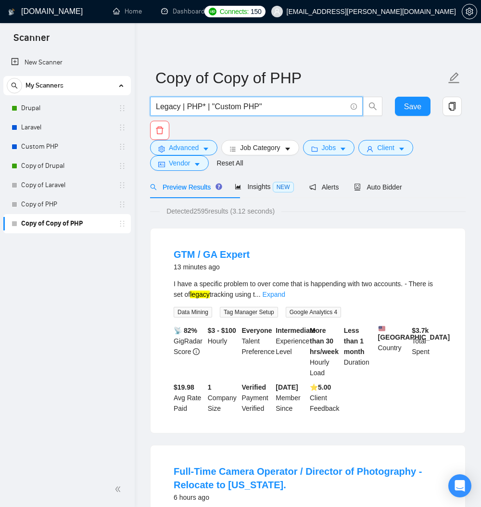
type input "Legacy | PHP* | "Custom PHP""
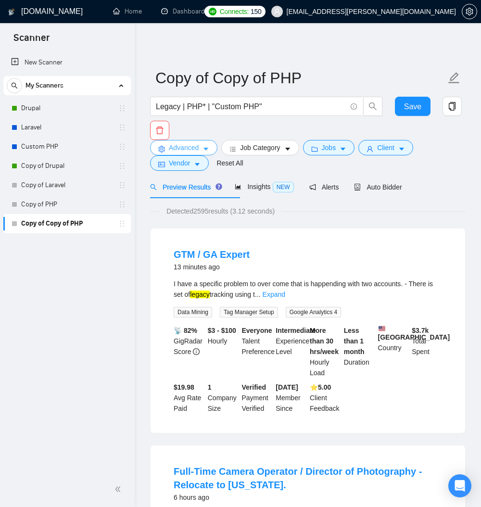
click at [199, 148] on span "Advanced" at bounding box center [184, 147] width 30 height 11
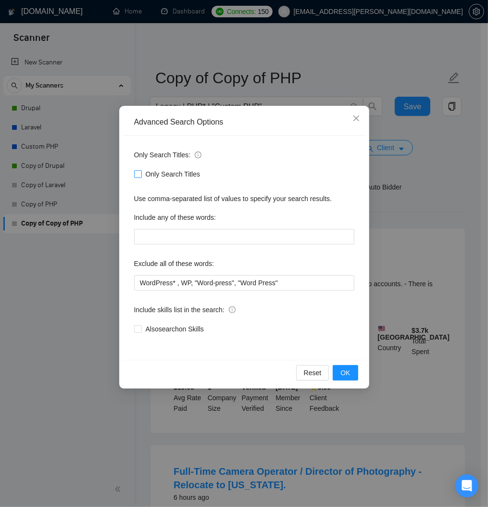
click at [137, 175] on input "Only Search Titles" at bounding box center [137, 173] width 7 height 7
checkbox input "true"
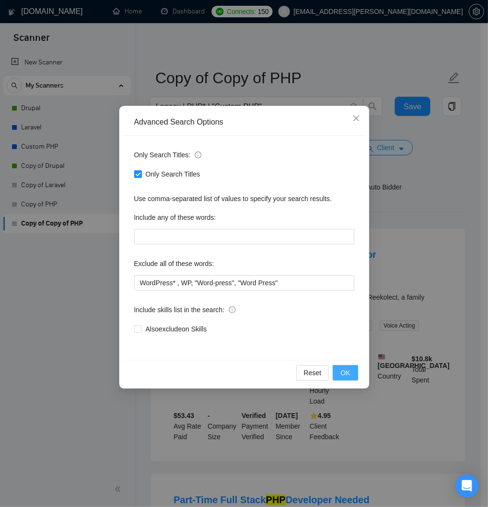
click at [346, 378] on span "OK" at bounding box center [345, 372] width 10 height 11
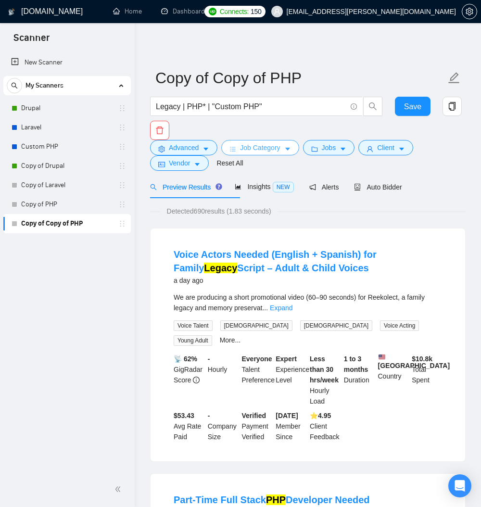
click at [280, 150] on span "Job Category" at bounding box center [260, 147] width 40 height 11
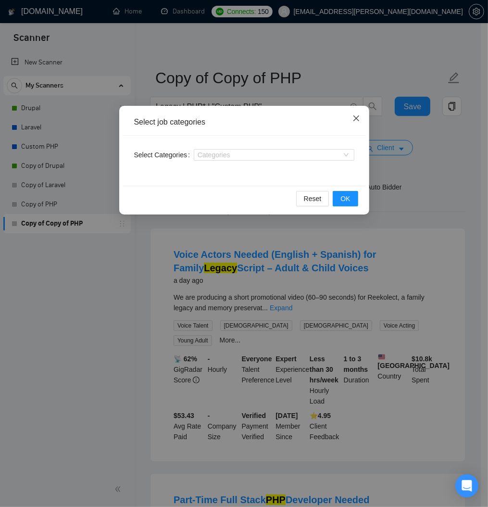
click at [360, 119] on icon "close" at bounding box center [356, 118] width 8 height 8
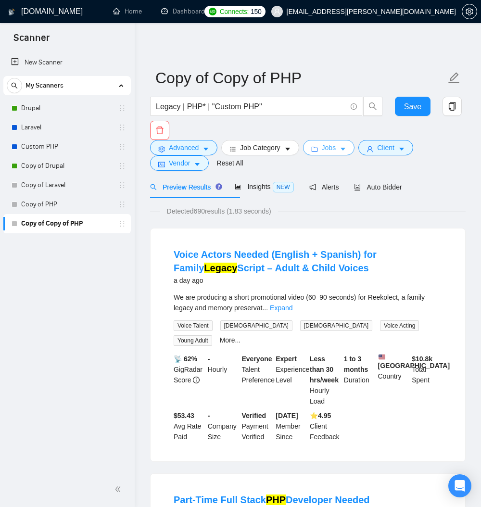
click at [336, 150] on span "Jobs" at bounding box center [329, 147] width 14 height 11
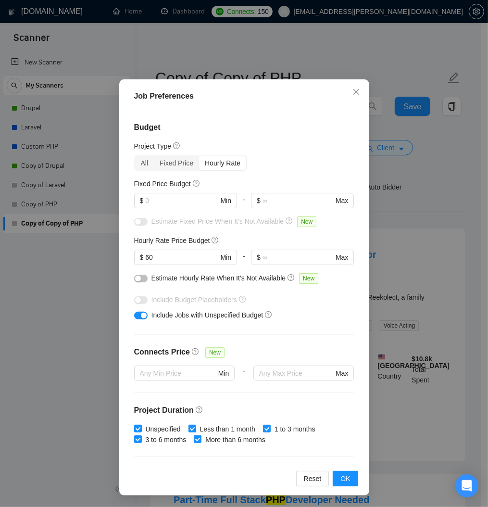
scroll to position [45, 0]
click at [344, 475] on span "OK" at bounding box center [345, 478] width 10 height 11
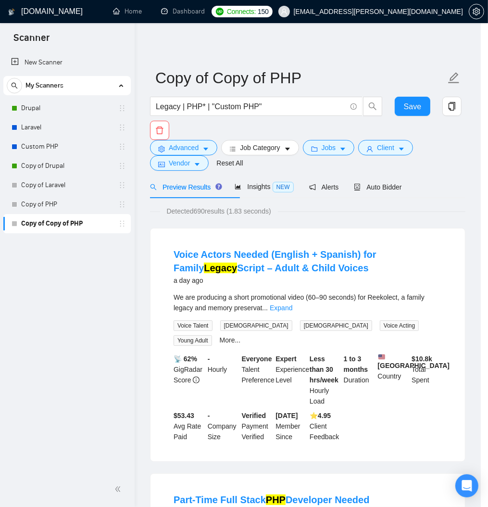
scroll to position [0, 0]
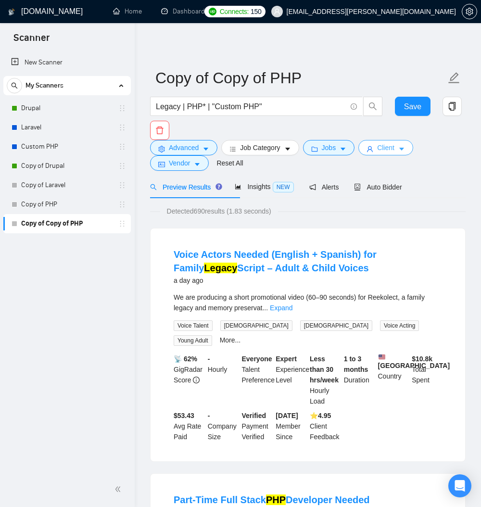
click at [394, 149] on span "Client" at bounding box center [385, 147] width 17 height 11
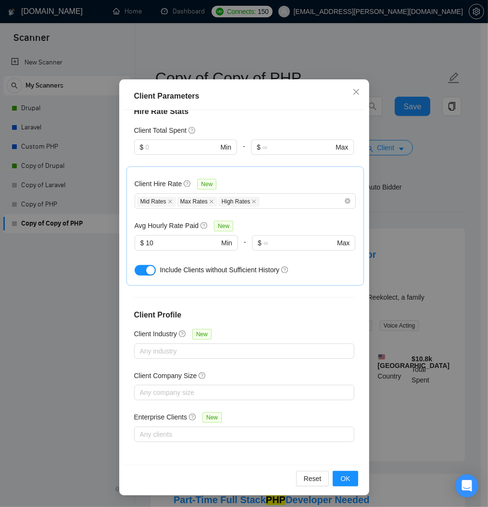
scroll to position [45, 0]
drag, startPoint x: 410, startPoint y: 478, endPoint x: 410, endPoint y: 473, distance: 5.3
click at [410, 475] on div "Client Parameters Client Location Include Client Countries Select Exclude Clien…" at bounding box center [244, 253] width 488 height 507
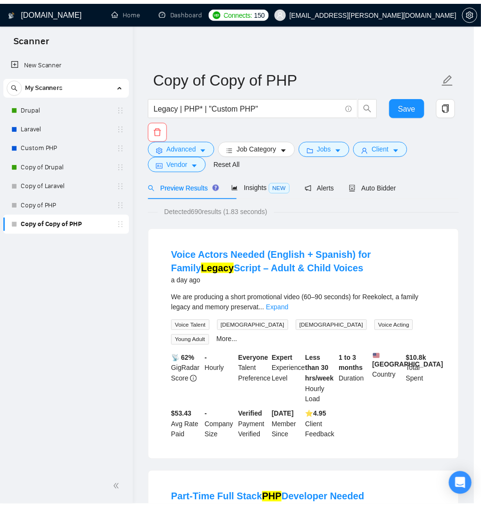
scroll to position [0, 0]
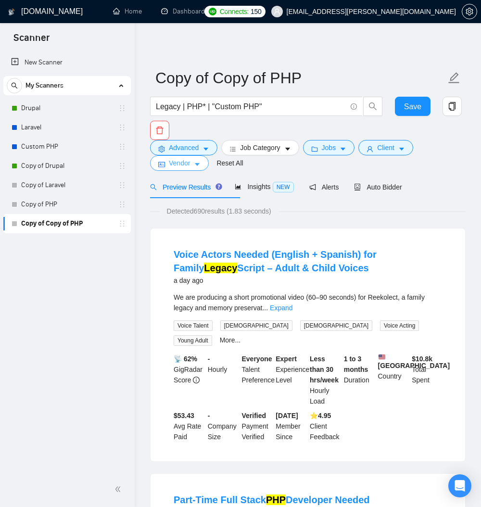
click at [190, 168] on span "Vendor" at bounding box center [179, 163] width 21 height 11
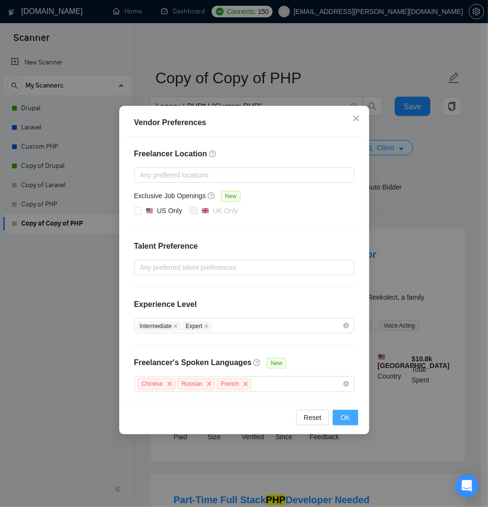
click at [346, 423] on span "OK" at bounding box center [345, 417] width 10 height 11
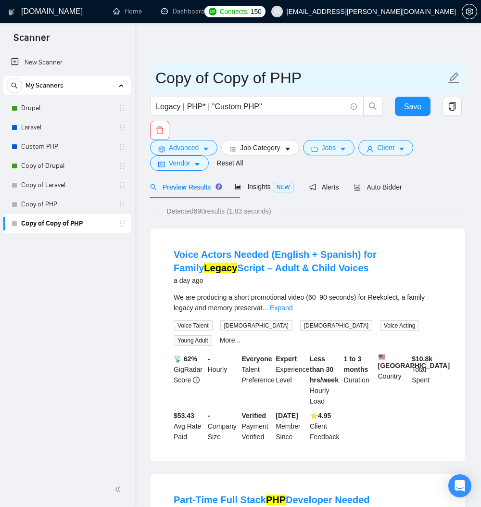
drag, startPoint x: 309, startPoint y: 78, endPoint x: 319, endPoint y: 77, distance: 10.6
click at [310, 78] on input "Copy of Copy of PHP" at bounding box center [300, 78] width 290 height 24
type input "P"
type input "Legacy PHP Global"
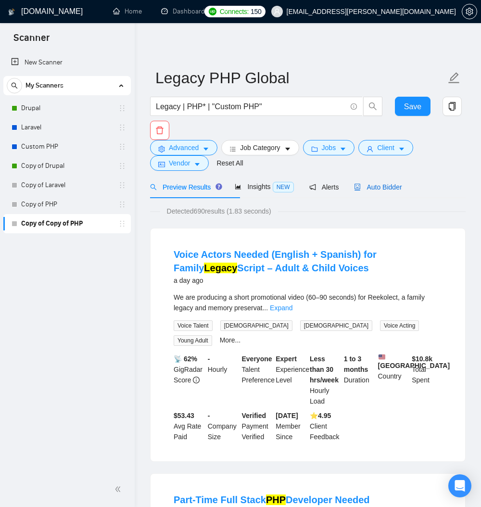
click at [401, 191] on span "Auto Bidder" at bounding box center [378, 187] width 48 height 8
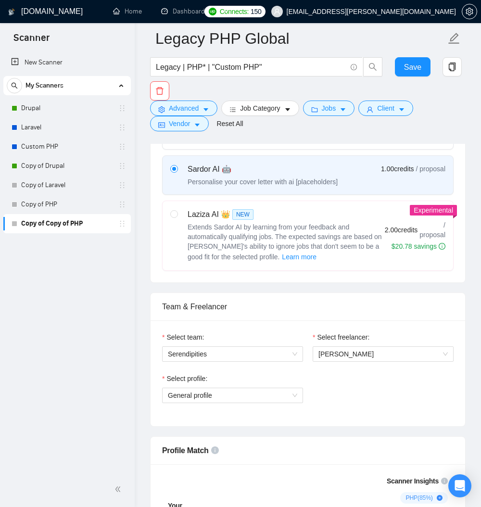
scroll to position [288, 0]
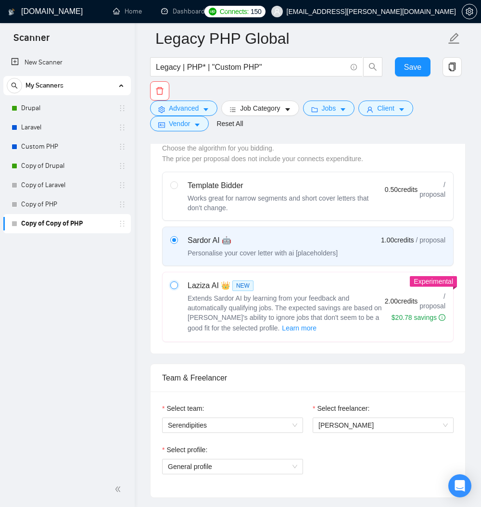
click at [177, 288] on input "radio" at bounding box center [173, 284] width 7 height 7
radio input "true"
radio input "false"
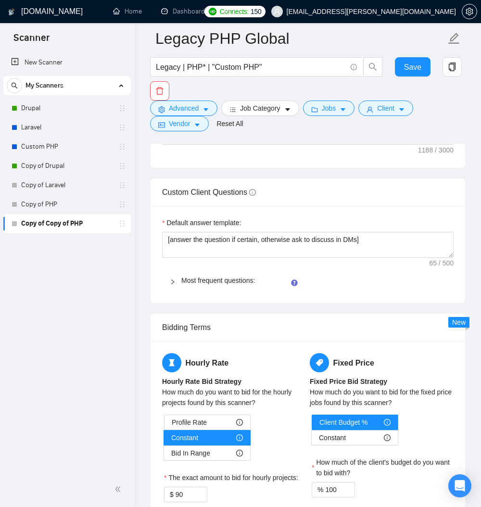
scroll to position [1385, 0]
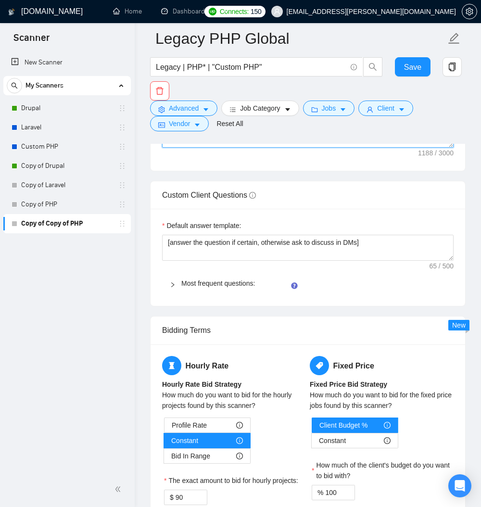
click at [293, 148] on textarea "Cover letter template:" at bounding box center [307, 39] width 291 height 216
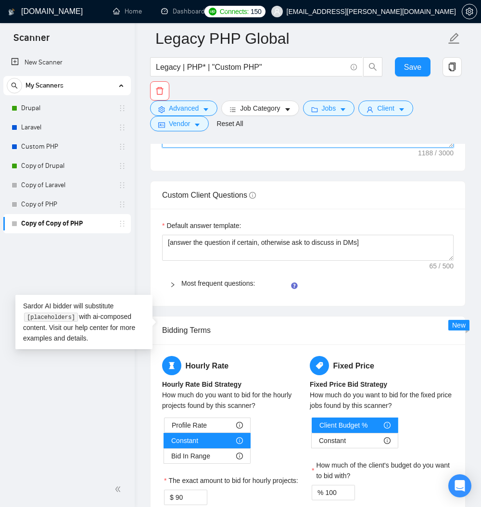
paste textarea "Hi [client name, don’t use country or company name]! To help you [select specif…"
type textarea "Hi [client name, don’t use country or company name]! To help you [select specif…"
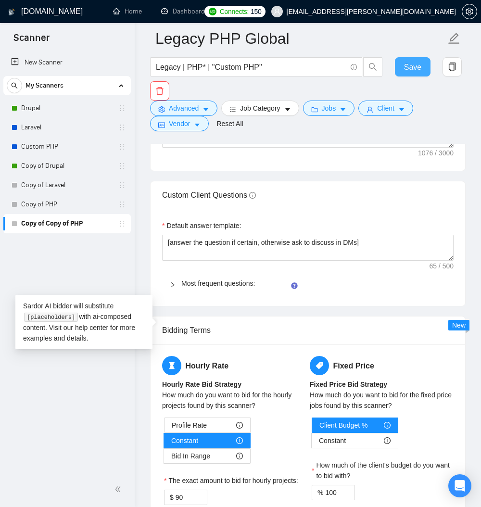
click at [412, 72] on span "Save" at bounding box center [412, 67] width 17 height 12
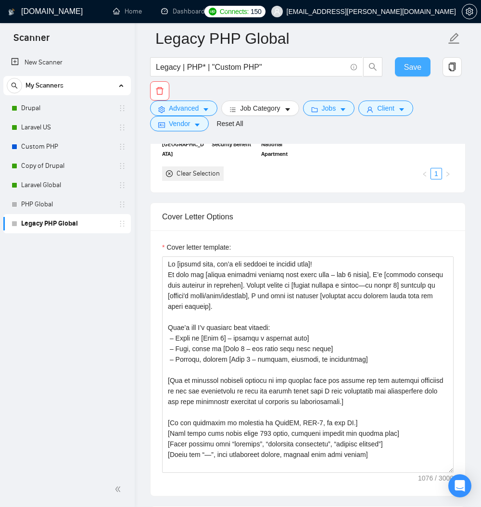
scroll to position [1154, 0]
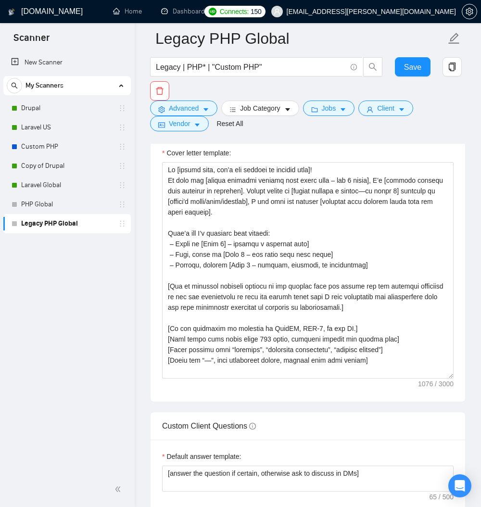
click at [172, 41] on img at bounding box center [184, 24] width 42 height 33
click at [276, 41] on img at bounding box center [283, 24] width 42 height 33
click at [410, 66] on span "Save" at bounding box center [412, 67] width 17 height 12
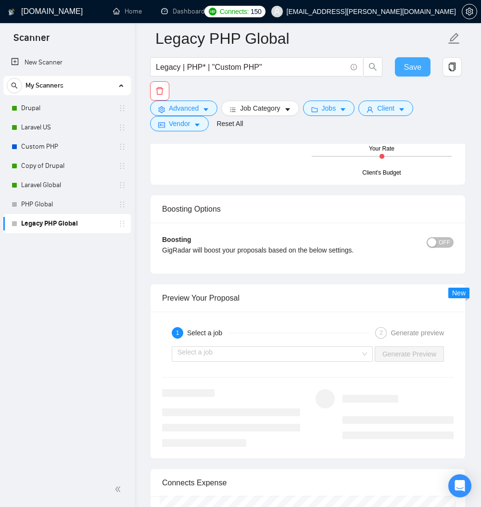
scroll to position [1789, 0]
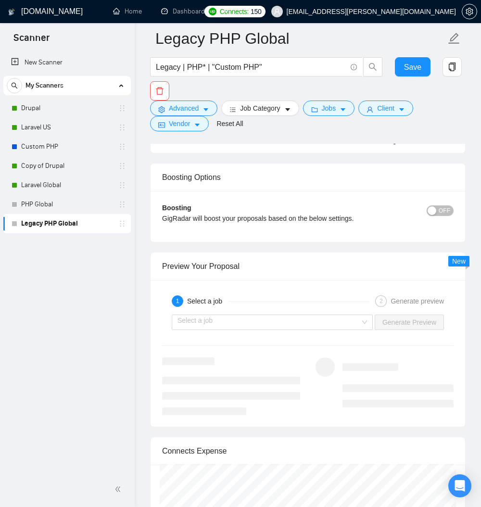
paste textarea "﻿​[Based on the provided context, craft a positive, human-like response that ad…"
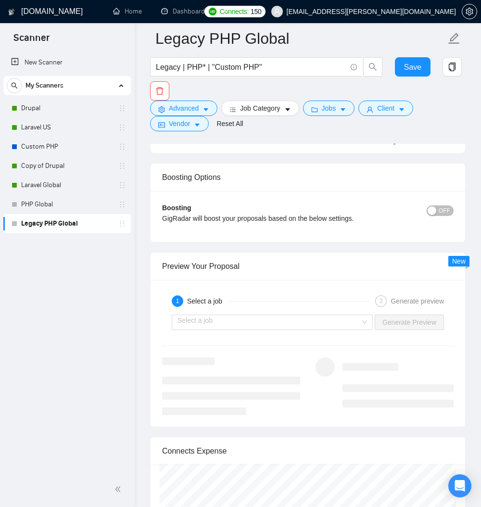
type textarea "﻿​[Based on the provided context, craft a positive, human-like response that ad…"
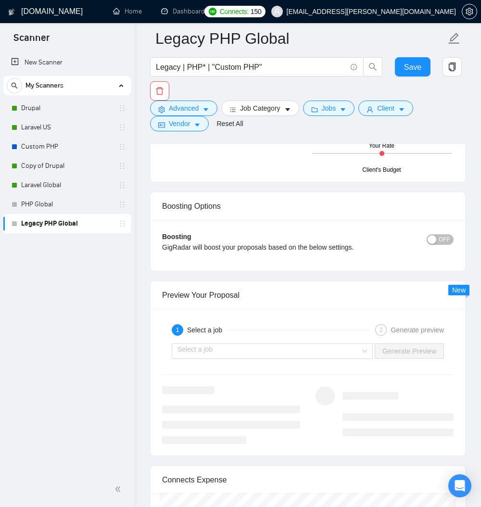
scroll to position [0, 0]
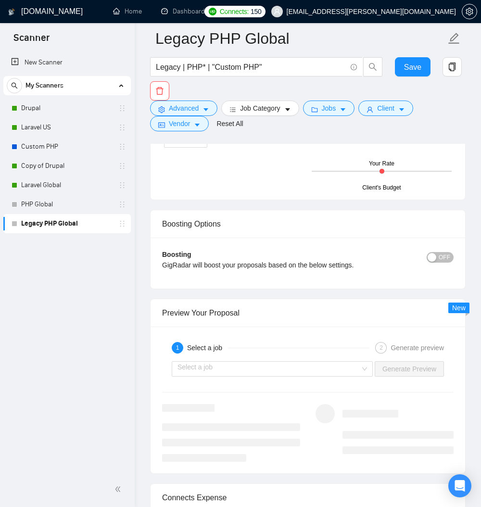
drag, startPoint x: 449, startPoint y: 234, endPoint x: 448, endPoint y: 272, distance: 37.5
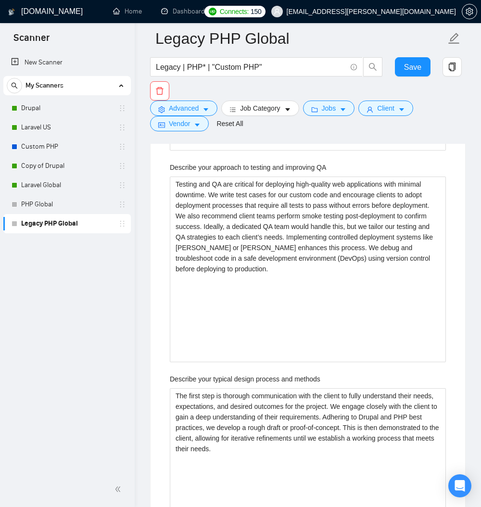
scroll to position [1846, 0]
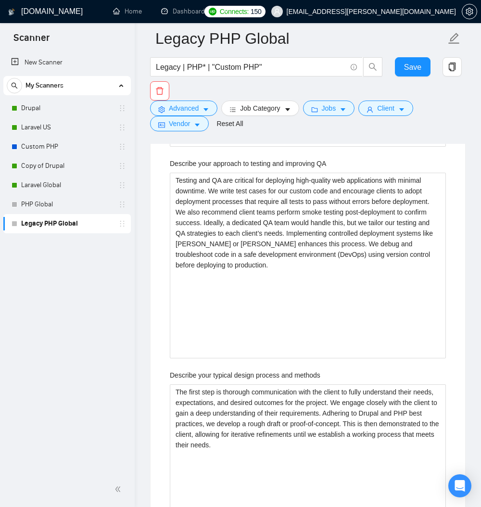
paste projects "PHP to build web applications"
type projects "We have over 20 years experience working with PHP to build web applications. We…"
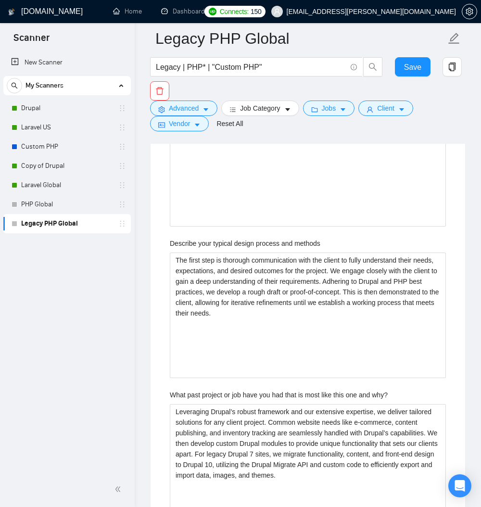
scroll to position [2019, 0]
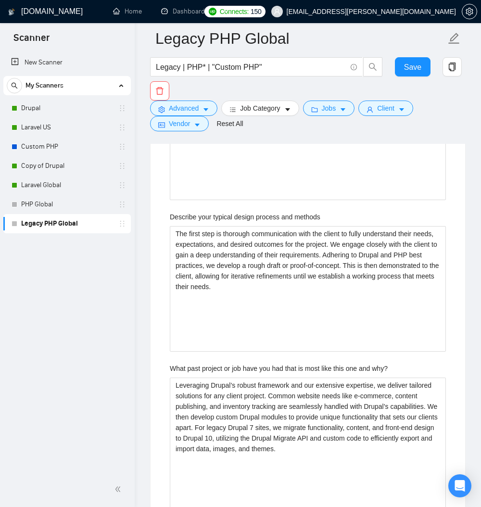
type projects "We have over 20 years experience working with PHP to build web applications. We…"
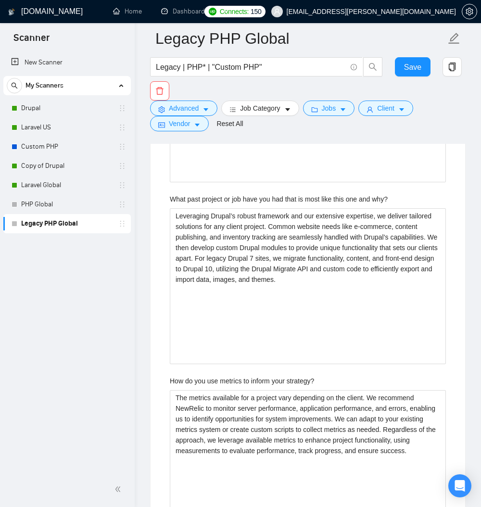
scroll to position [2192, 0]
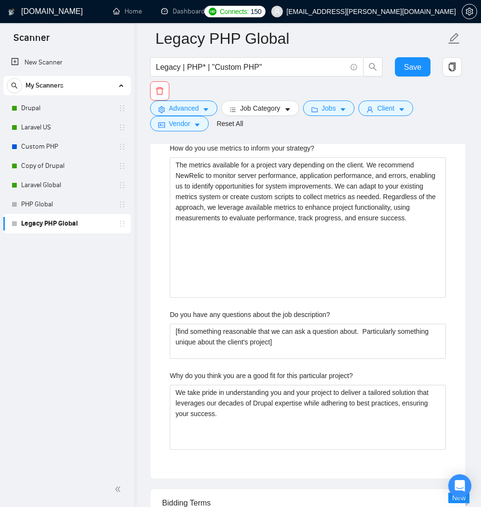
scroll to position [2423, 0]
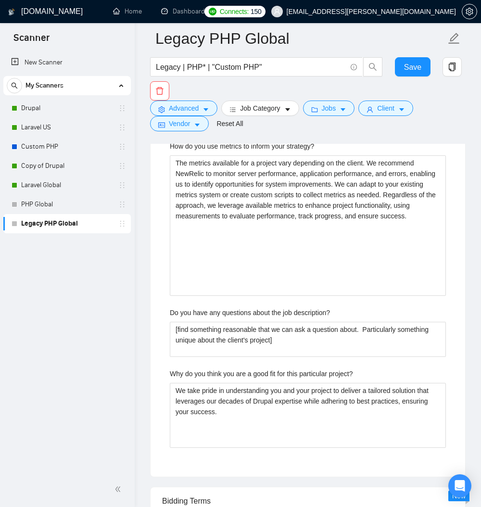
paste methods
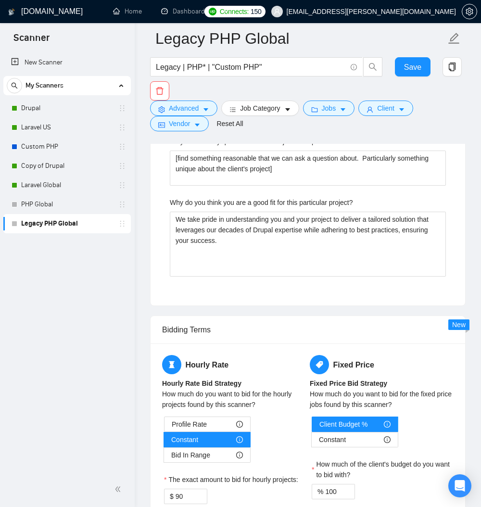
scroll to position [2596, 0]
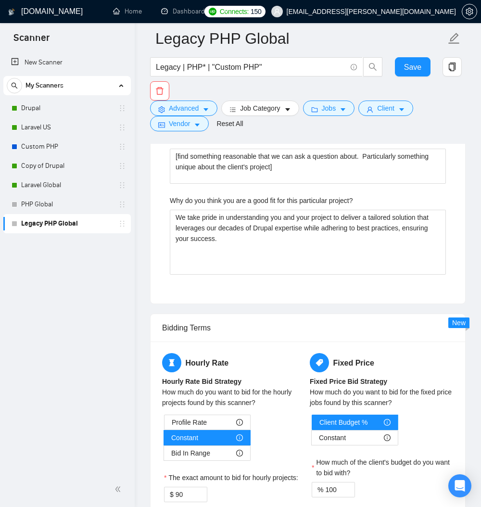
type methods "The first step is thorough communication with the client to fully understand th…"
paste why\? "​[Based on the provided context, craft a positive, human-like response that add…"
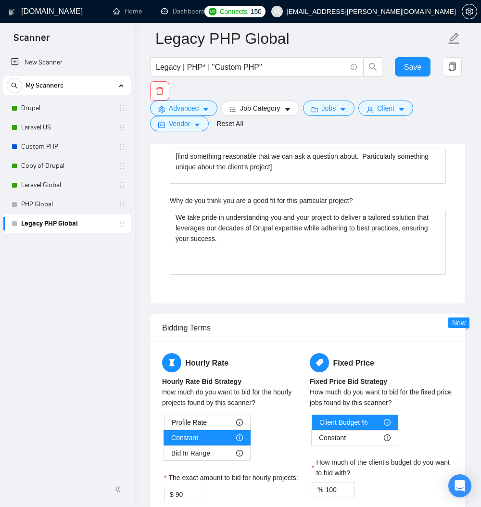
type why\? "​[Based on the provided context, craft a positive, human-like response that add…"
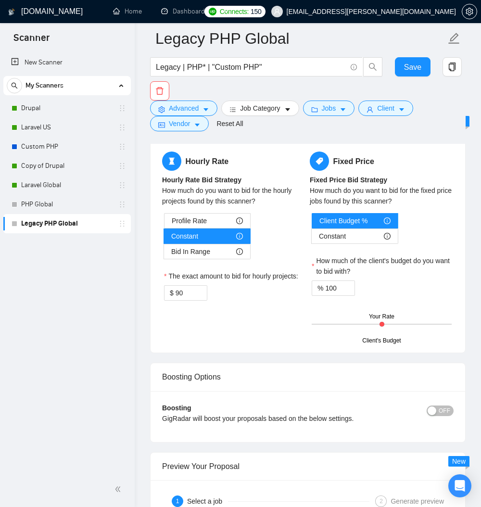
scroll to position [2769, 0]
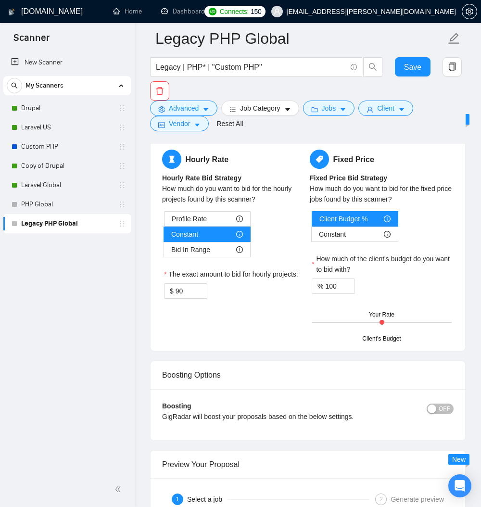
type why\? "​[Based on the provided context, craft a positive, human-like response that add…"
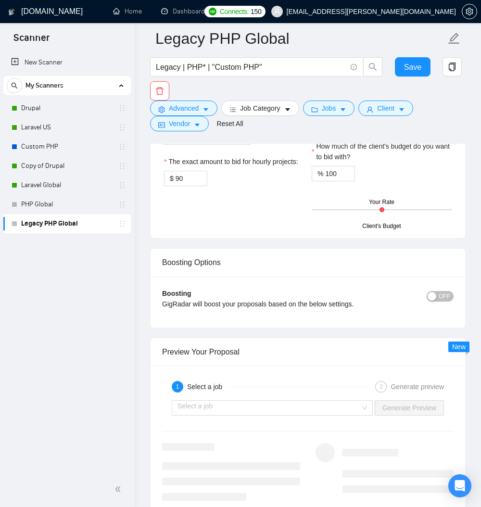
scroll to position [2885, 0]
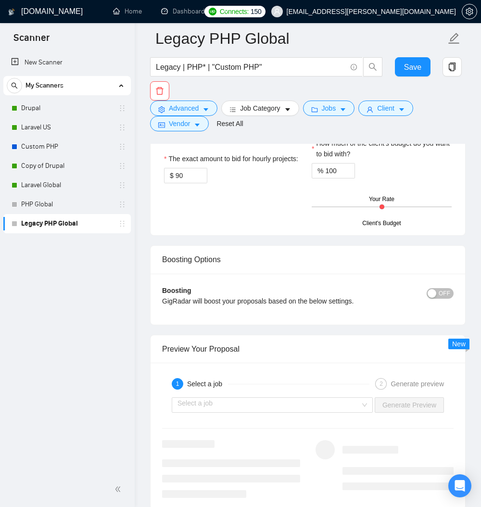
paste description\? "​[Based on the provided context, craft a positive, human-like response that ask…"
type description\? "​[Based on the provided context, craft a positive, human-like response that ask…"
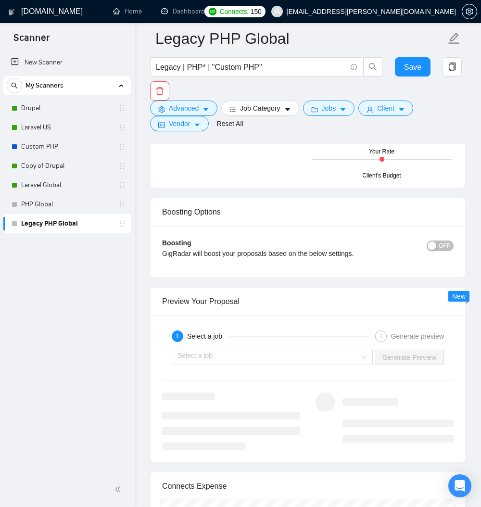
scroll to position [3058, 0]
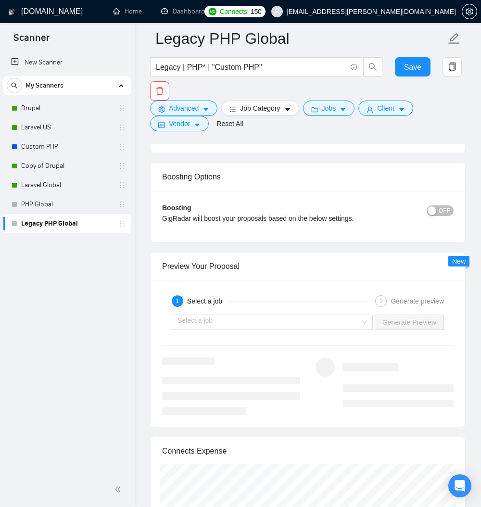
type description\? "​[Based on the provided context, craft a positive, human-like response that ask…"
paste project\? "​[Based on the provided context, craft a positive, human-like response that add…"
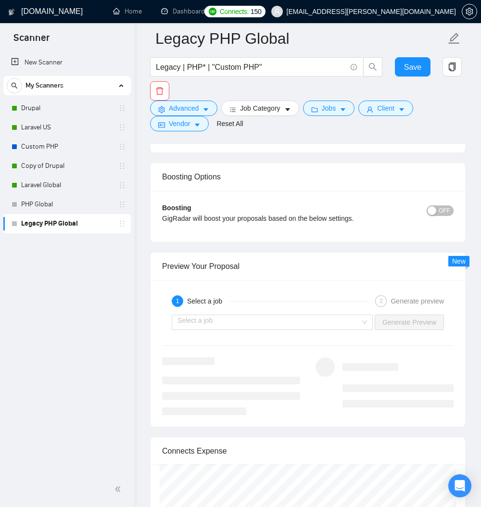
type project\? "​[Based on the provided context, craft a positive, human-like response that add…"
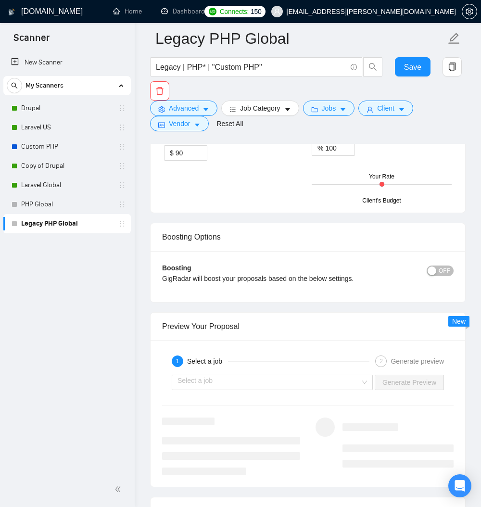
type project\? "​[Based on the provided context, craft a positive, human-like response that add…"
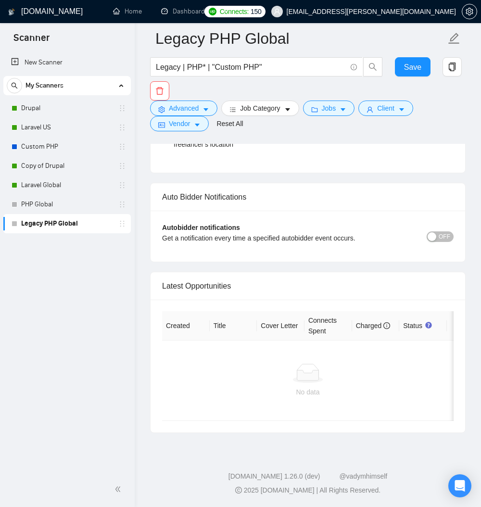
scroll to position [4300, 0]
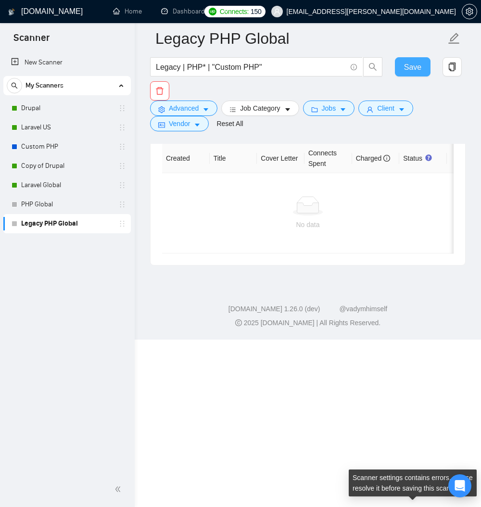
click at [415, 67] on span "Save" at bounding box center [412, 67] width 17 height 12
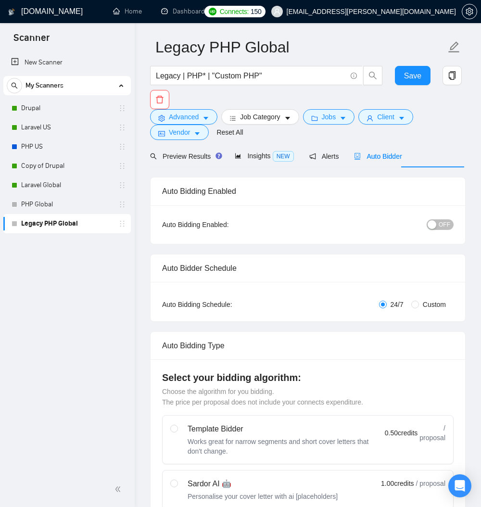
scroll to position [0, 0]
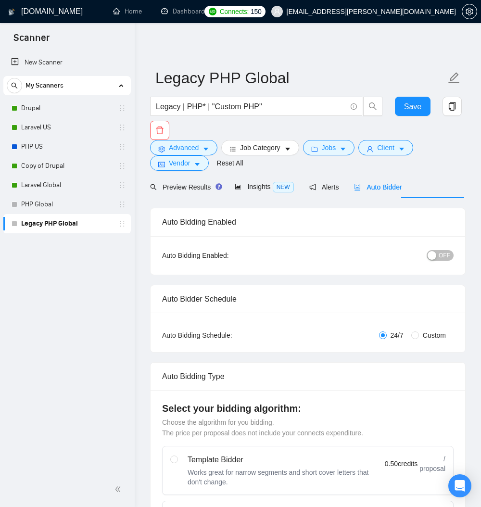
click at [443, 261] on span "OFF" at bounding box center [444, 255] width 12 height 11
click at [410, 107] on span "Save" at bounding box center [412, 106] width 17 height 12
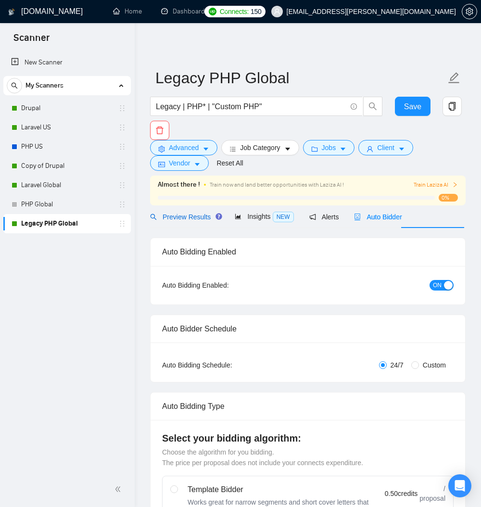
click at [213, 221] on span "Preview Results" at bounding box center [184, 217] width 69 height 8
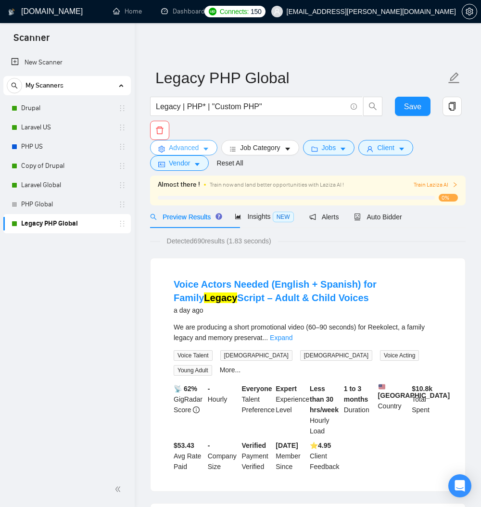
click at [199, 151] on span "Advanced" at bounding box center [184, 147] width 30 height 11
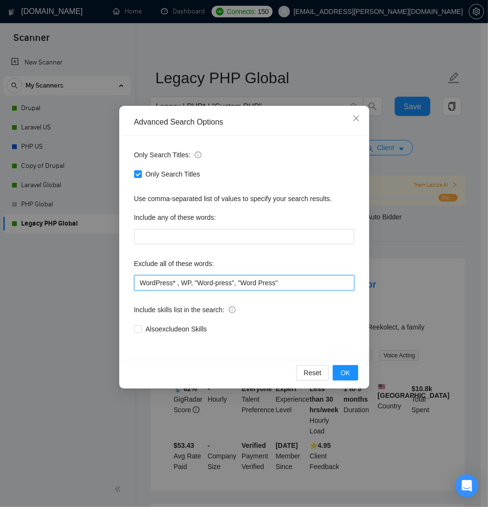
click at [347, 290] on input "WordPress* , WP, "Word-press", "Word Press"" at bounding box center [244, 282] width 220 height 15
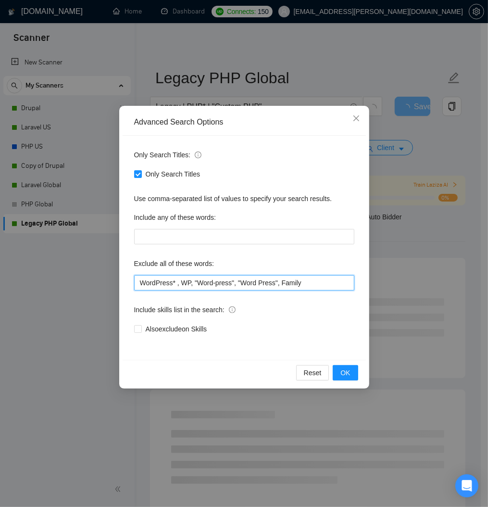
scroll to position [0, 22]
type input "WordPress* , WP, "Word-press", "Word Press", Family"
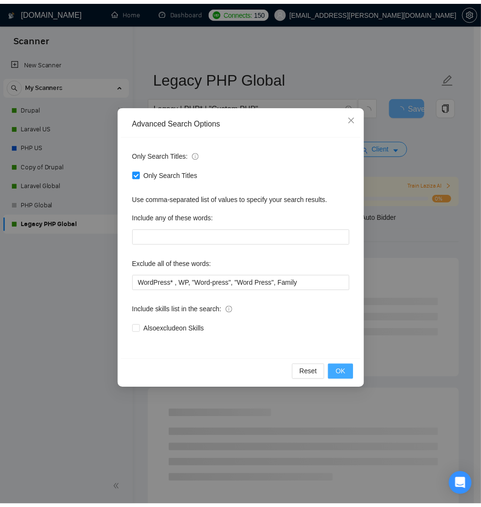
scroll to position [0, 0]
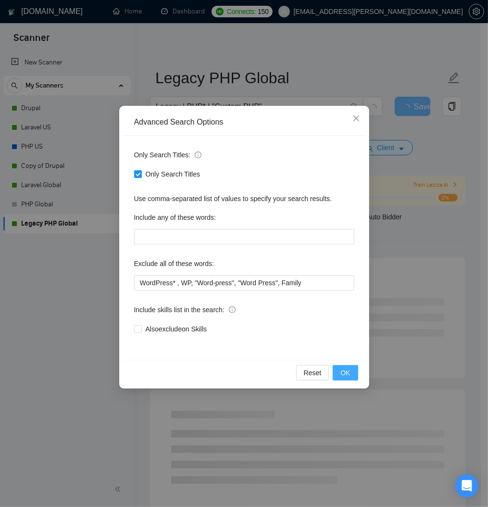
click at [345, 378] on span "OK" at bounding box center [345, 372] width 10 height 11
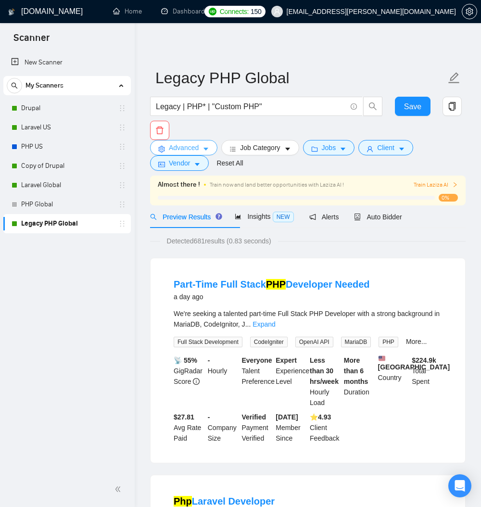
click at [209, 150] on span "caret-down" at bounding box center [205, 148] width 7 height 7
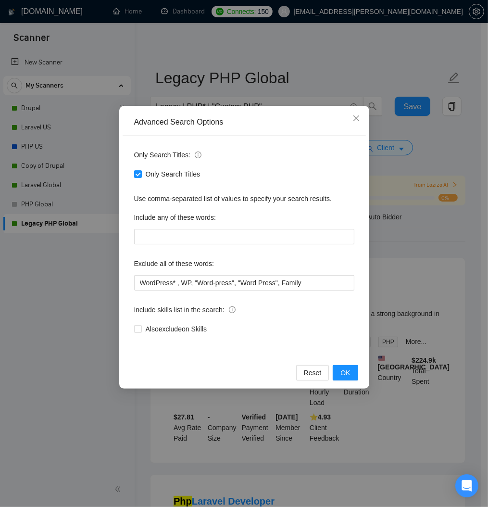
drag, startPoint x: 441, startPoint y: 175, endPoint x: 436, endPoint y: 174, distance: 5.5
click at [438, 175] on div "Advanced Search Options Only Search Titles: Only Search Titles Use comma-separa…" at bounding box center [244, 253] width 488 height 507
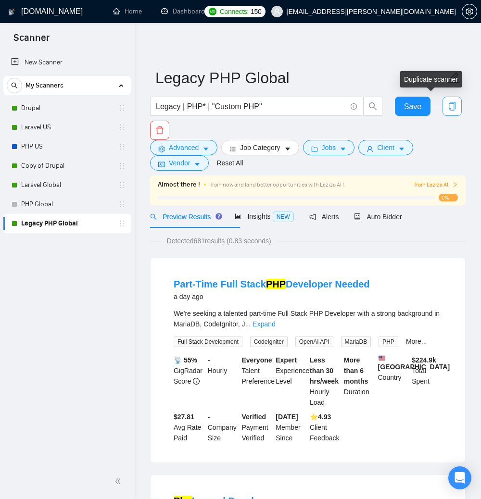
click at [456, 109] on icon "copy" at bounding box center [452, 106] width 9 height 9
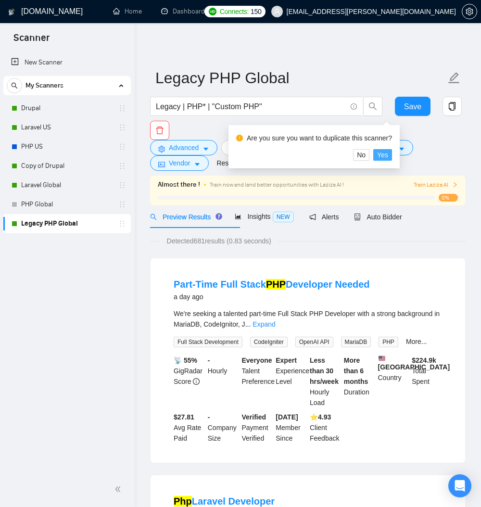
click at [388, 160] on span "Yes" at bounding box center [382, 155] width 11 height 11
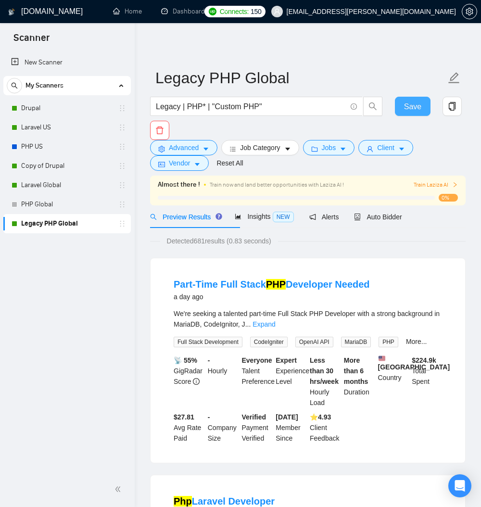
click at [410, 105] on span "Save" at bounding box center [412, 106] width 17 height 12
drag, startPoint x: 427, startPoint y: 250, endPoint x: 415, endPoint y: 251, distance: 11.6
click at [401, 221] on span "Auto Bidder" at bounding box center [378, 217] width 48 height 8
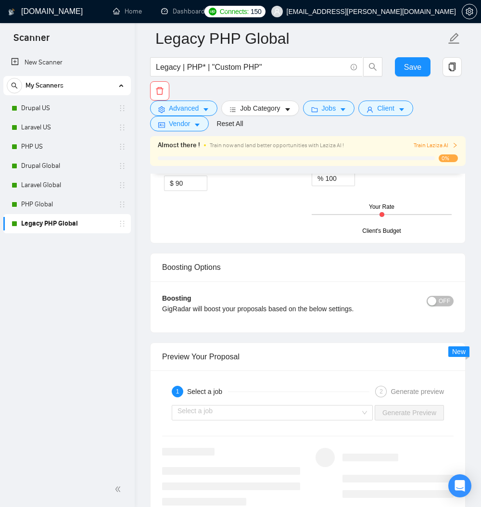
scroll to position [1789, 0]
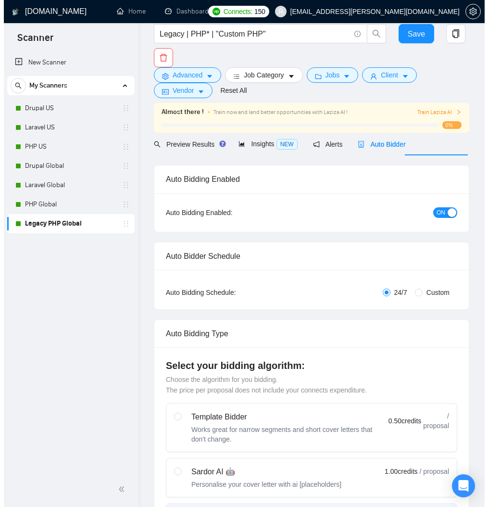
scroll to position [0, 0]
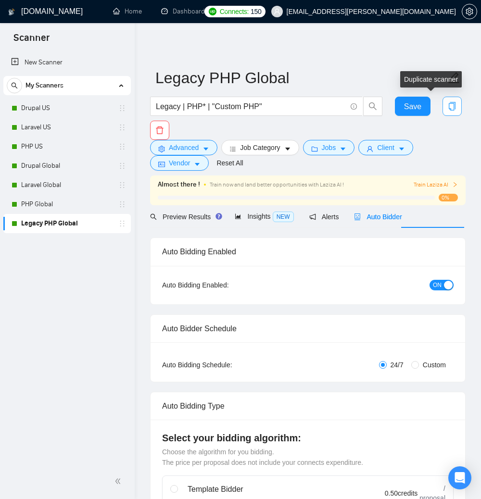
click at [450, 103] on icon "copy" at bounding box center [452, 106] width 7 height 9
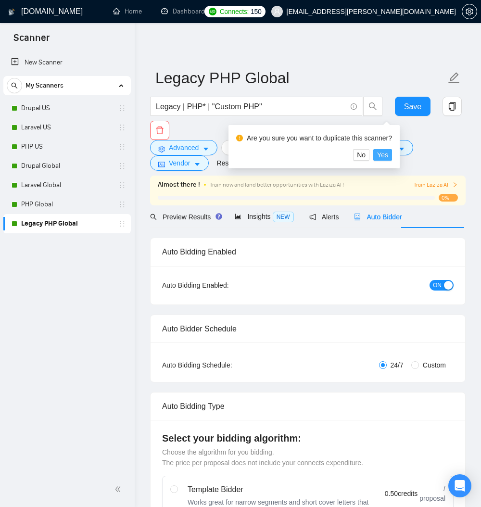
click at [388, 160] on span "Yes" at bounding box center [382, 155] width 11 height 11
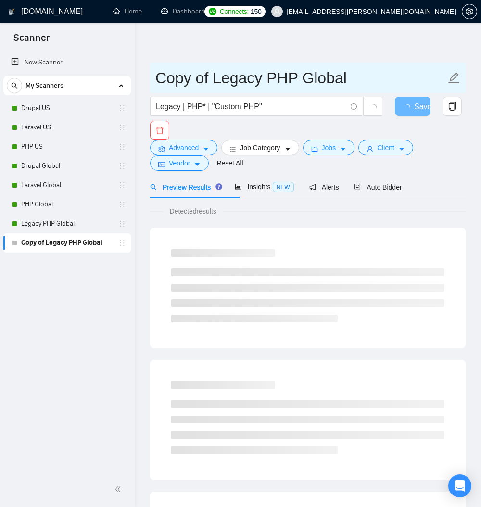
click at [458, 78] on icon "edit" at bounding box center [454, 78] width 13 height 13
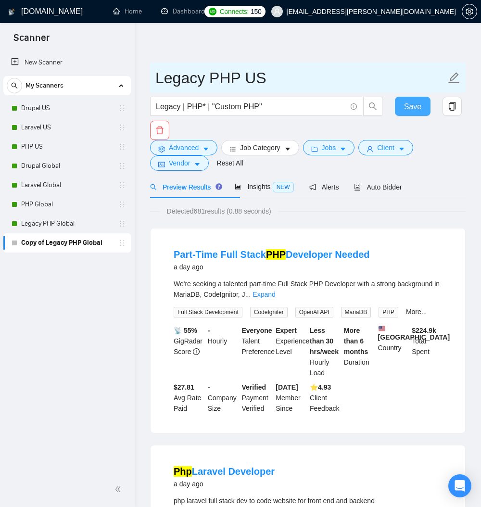
type input "Legacy PHP US"
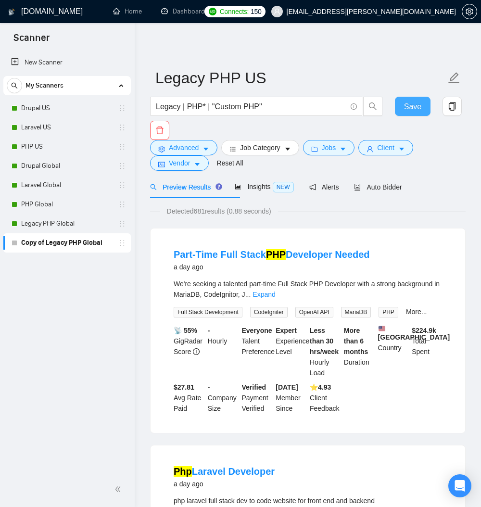
click at [414, 109] on span "Save" at bounding box center [412, 106] width 17 height 12
click at [199, 151] on span "Advanced" at bounding box center [184, 147] width 30 height 11
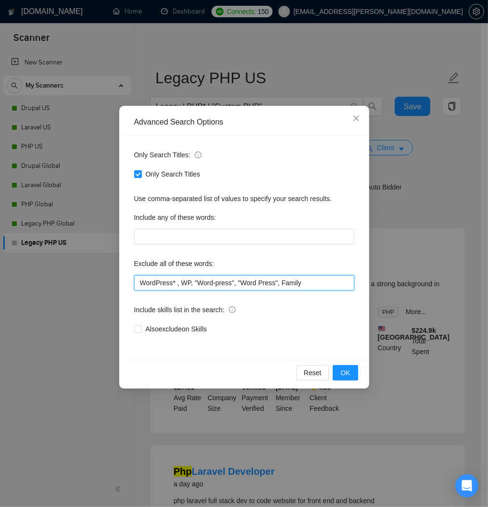
click at [277, 290] on input "WordPress* , WP, "Word-press", "Word Press", Family" at bounding box center [244, 282] width 220 height 15
click at [346, 290] on input "WordPress* , WP, "Word-press", "Word Press", Family" at bounding box center [244, 282] width 220 height 15
click at [350, 290] on input "WordPress* , WP, "Word-press", "Word Press", Family" at bounding box center [244, 282] width 220 height 15
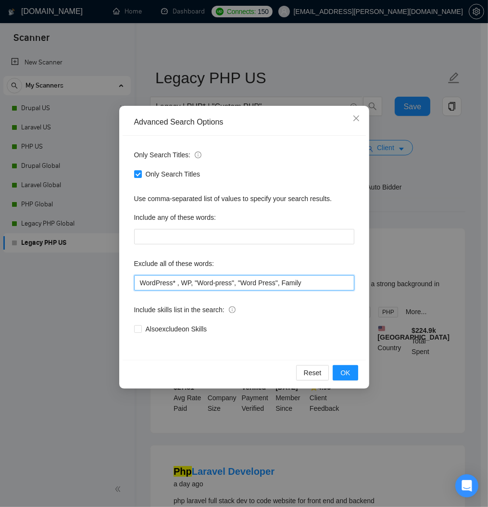
click at [351, 290] on input "WordPress* , WP, "Word-press", "Word Press", Family" at bounding box center [244, 282] width 220 height 15
click at [350, 290] on input "WordPress* , WP, "Word-press", "Word Press", Family" at bounding box center [244, 282] width 220 height 15
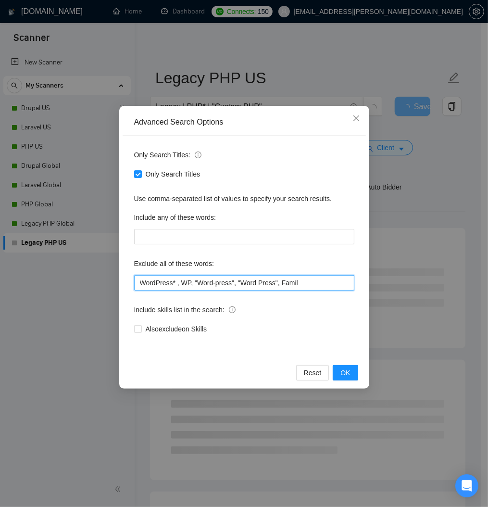
scroll to position [0, 17]
type input "WordPress* , WP, "Word-press", "Word Press", Family"
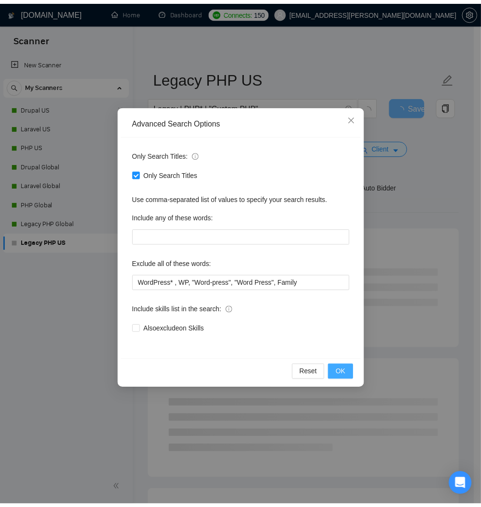
scroll to position [0, 0]
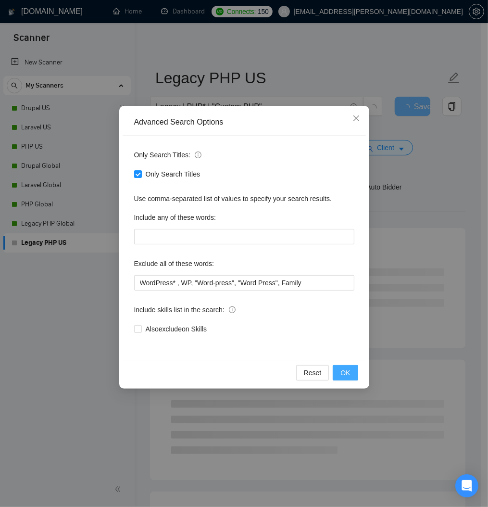
click at [350, 380] on button "OK" at bounding box center [345, 372] width 25 height 15
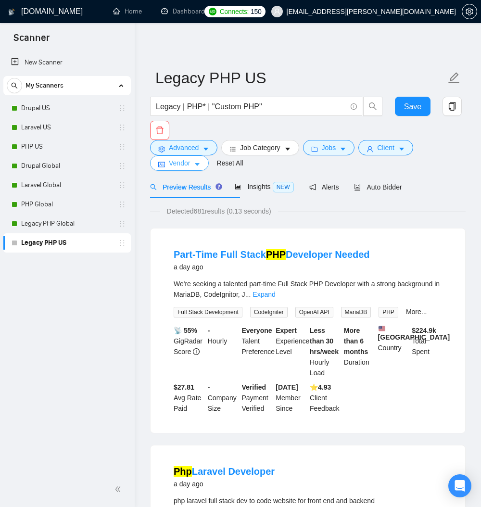
drag, startPoint x: 186, startPoint y: 171, endPoint x: 190, endPoint y: 173, distance: 5.2
click at [187, 168] on span "Vendor" at bounding box center [179, 163] width 21 height 11
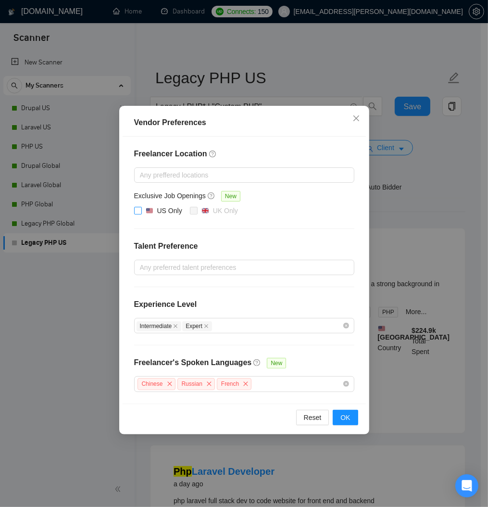
click at [137, 213] on input "US Only" at bounding box center [137, 210] width 7 height 7
checkbox input "true"
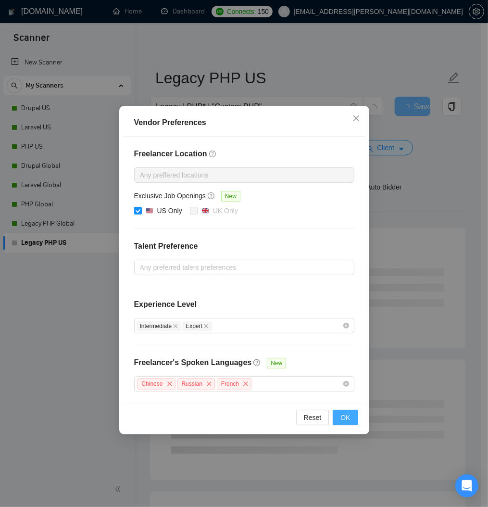
click at [346, 423] on span "OK" at bounding box center [345, 417] width 10 height 11
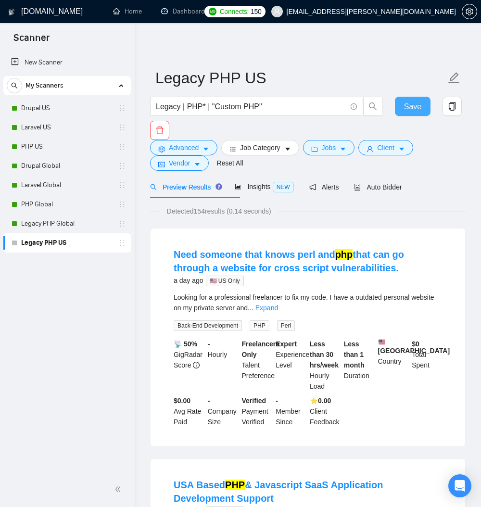
click at [414, 101] on span "Save" at bounding box center [412, 106] width 17 height 12
click at [401, 191] on span "Auto Bidder" at bounding box center [378, 187] width 48 height 8
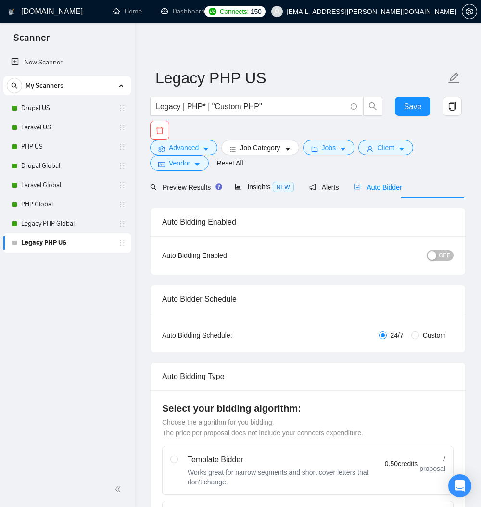
click at [438, 261] on span "OFF" at bounding box center [444, 255] width 12 height 11
click at [417, 103] on span "Save" at bounding box center [412, 106] width 17 height 12
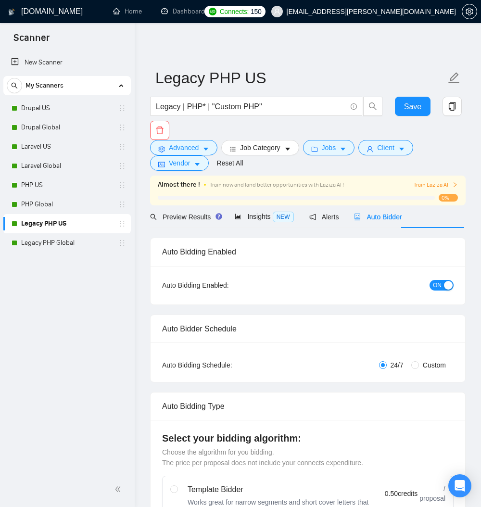
drag, startPoint x: 65, startPoint y: 289, endPoint x: 70, endPoint y: 273, distance: 17.2
click at [70, 273] on div "New Scanner My Scanners Drupal US Drupal Global Laravel US Laravel Global PHP U…" at bounding box center [67, 261] width 135 height 421
click at [69, 274] on div "New Scanner My Scanners Drupal US Drupal Global Laravel US Laravel Global PHP U…" at bounding box center [67, 261] width 135 height 421
click at [411, 105] on span "Save" at bounding box center [412, 106] width 17 height 12
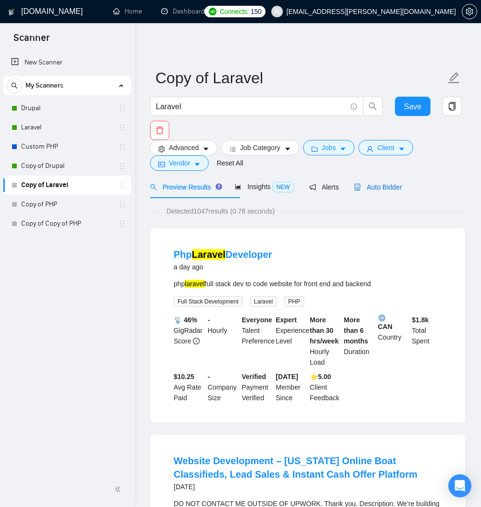
click at [401, 191] on span "Auto Bidder" at bounding box center [378, 187] width 48 height 8
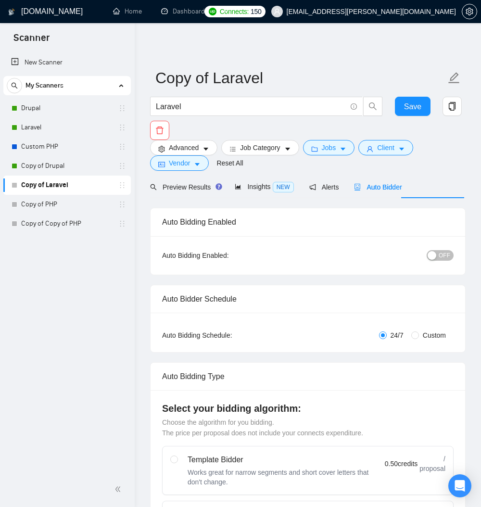
click at [438, 261] on span "OFF" at bounding box center [444, 255] width 12 height 11
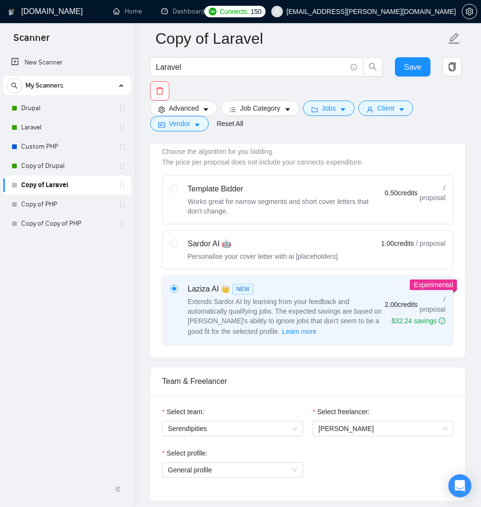
scroll to position [288, 0]
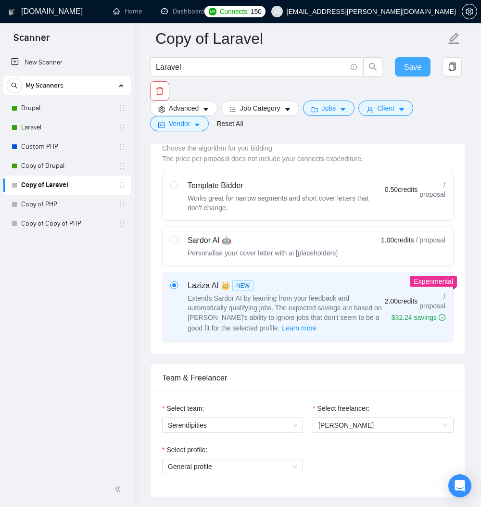
click at [415, 67] on span "Save" at bounding box center [412, 67] width 17 height 12
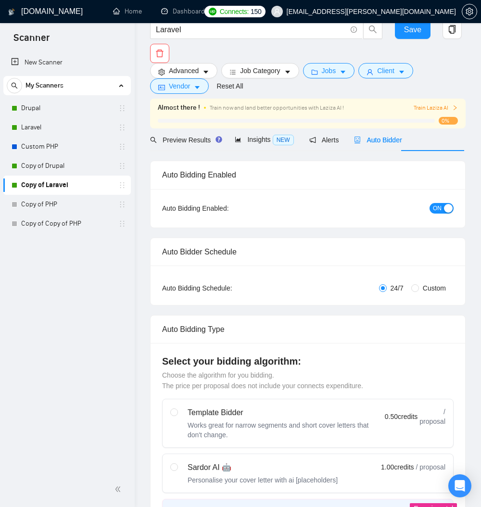
scroll to position [0, 0]
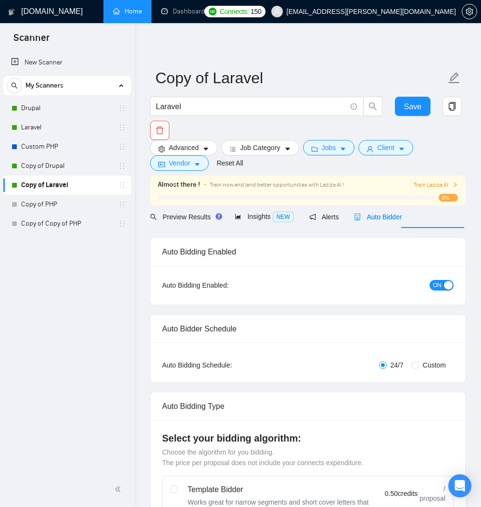
click at [126, 15] on link "Home" at bounding box center [127, 11] width 29 height 8
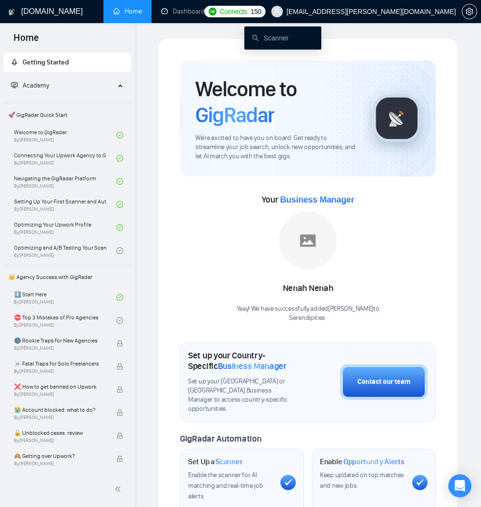
click at [231, 12] on icon "ellipsis" at bounding box center [227, 11] width 7 height 7
click at [273, 42] on link "Scanner" at bounding box center [270, 38] width 37 height 8
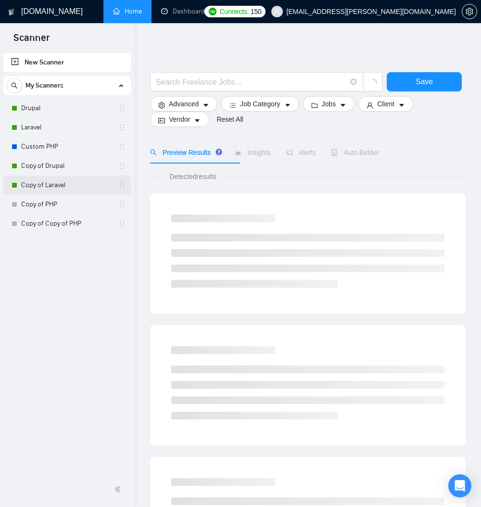
click at [69, 185] on link "Copy of Laravel" at bounding box center [66, 184] width 91 height 19
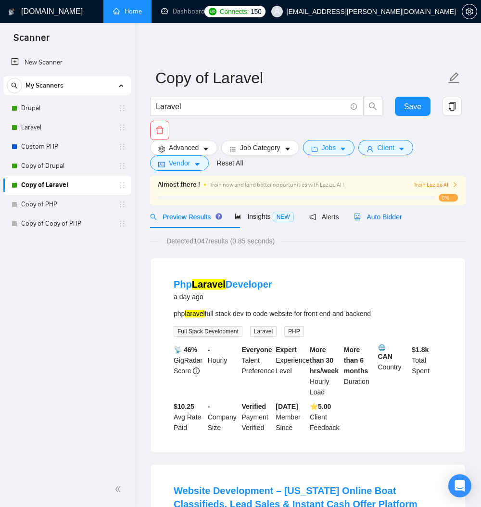
click at [401, 221] on span "Auto Bidder" at bounding box center [378, 217] width 48 height 8
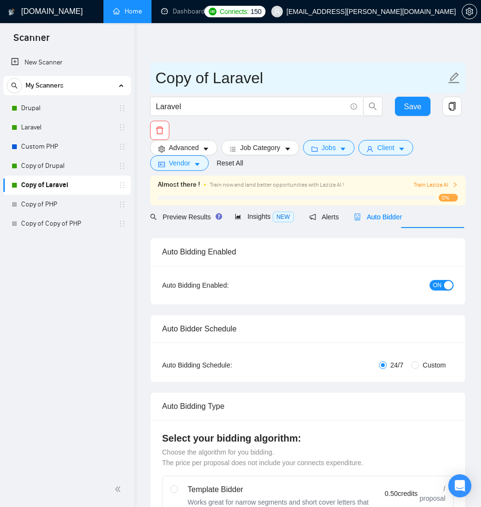
click at [453, 78] on icon "edit" at bounding box center [454, 77] width 11 height 11
type input "Laravel Global"
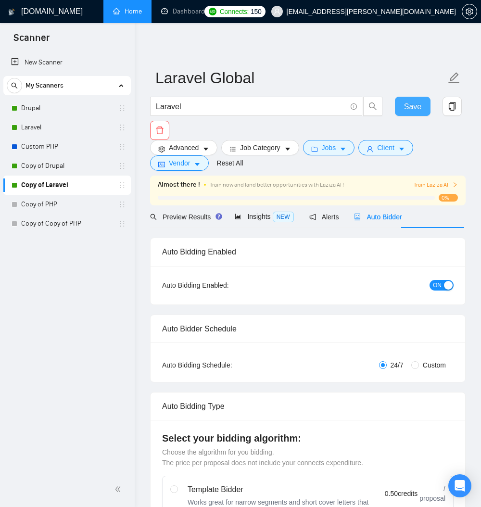
click at [421, 109] on span "Save" at bounding box center [412, 106] width 17 height 12
click at [401, 221] on span "Auto Bidder" at bounding box center [378, 217] width 48 height 8
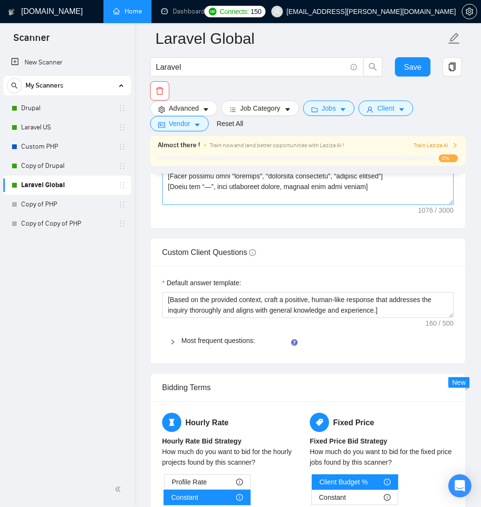
scroll to position [1385, 0]
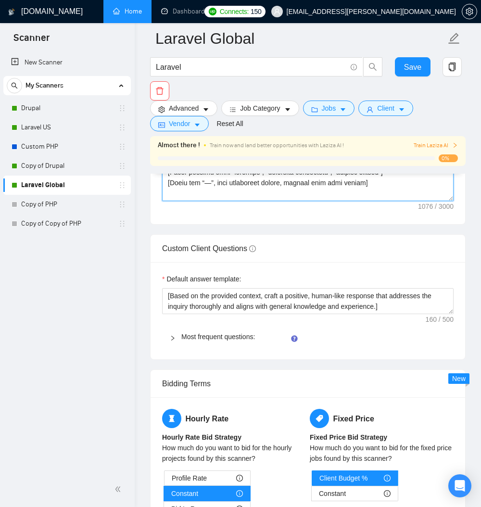
click at [282, 201] on textarea "Cover letter template:" at bounding box center [307, 93] width 291 height 216
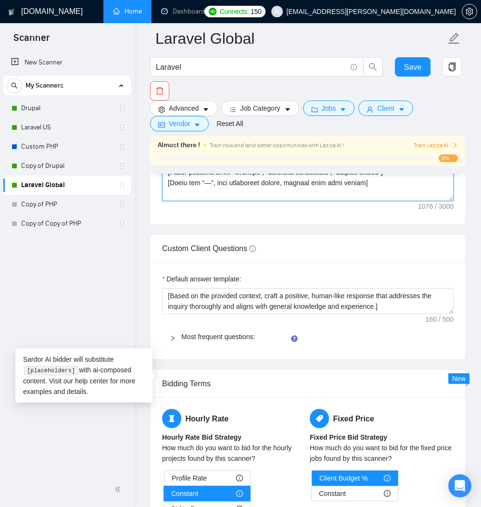
click at [282, 201] on textarea "Cover letter template:" at bounding box center [307, 93] width 291 height 216
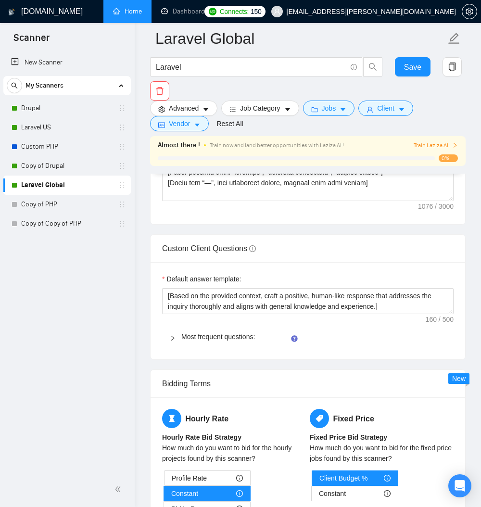
click at [146, 314] on div "GigRadar.io Home Dashboard Scanner Connects: 150 me@janean.net Laravel Global L…" at bounding box center [308, 63] width 346 height 2896
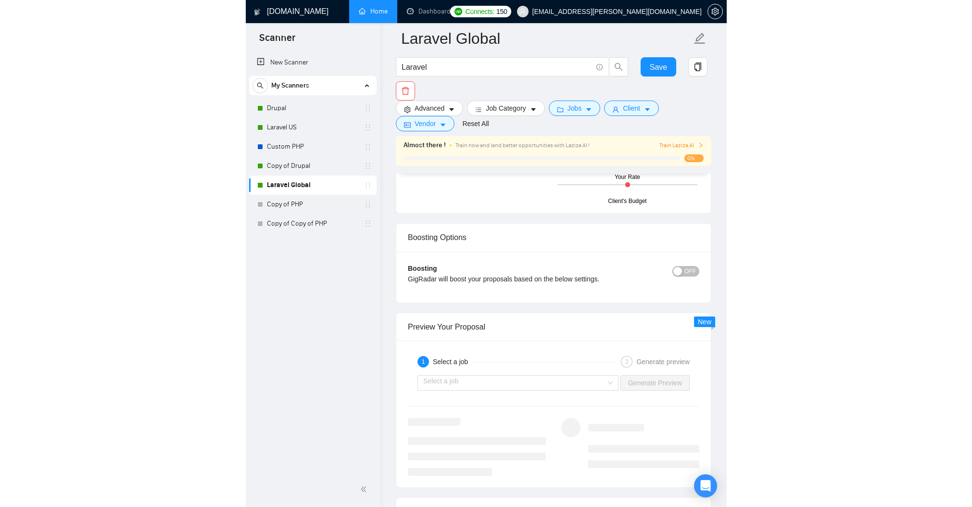
scroll to position [1789, 0]
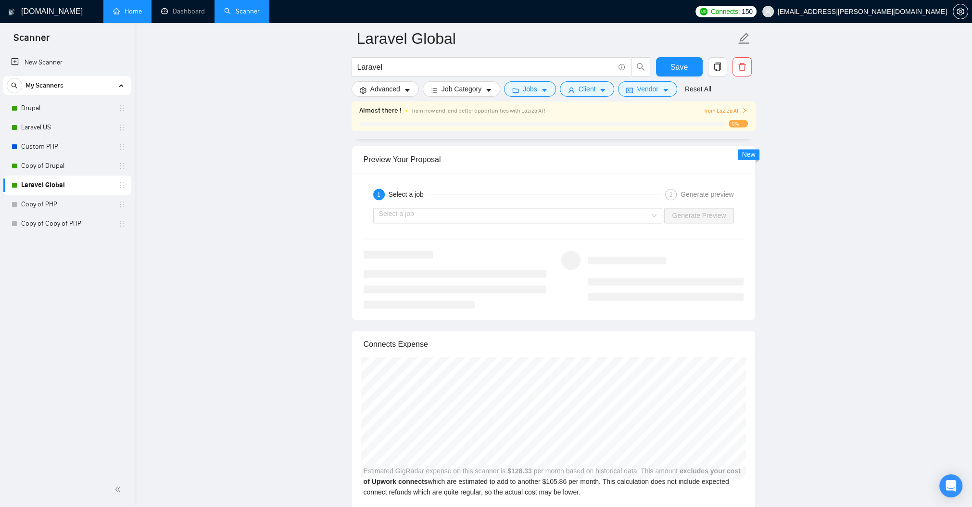
click at [137, 11] on link "Home" at bounding box center [127, 11] width 29 height 8
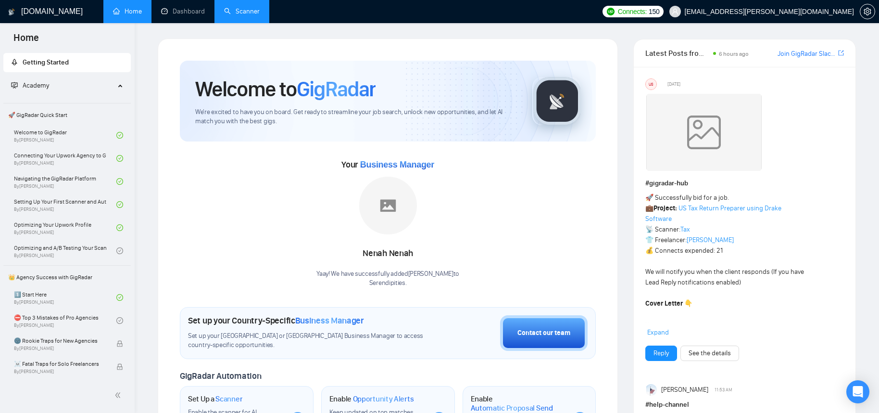
click at [260, 9] on link "Scanner" at bounding box center [242, 11] width 36 height 8
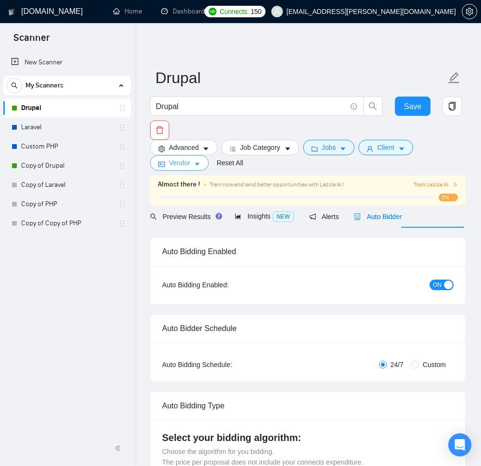
click at [182, 168] on span "Vendor" at bounding box center [179, 163] width 21 height 11
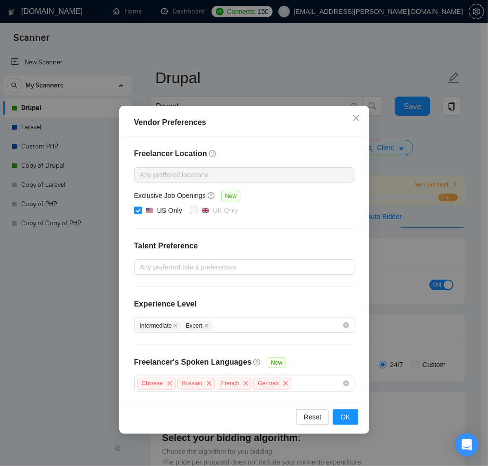
click at [374, 69] on div "Vendor Preferences Freelancer Location Any preffered locations Exclusive Job Op…" at bounding box center [244, 233] width 488 height 466
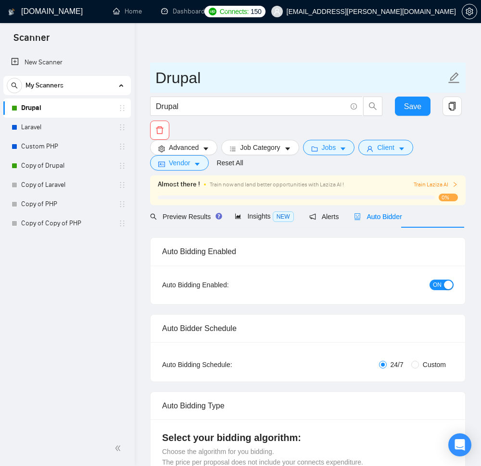
click at [455, 78] on icon "edit" at bounding box center [454, 78] width 13 height 13
type input "Drupal US"
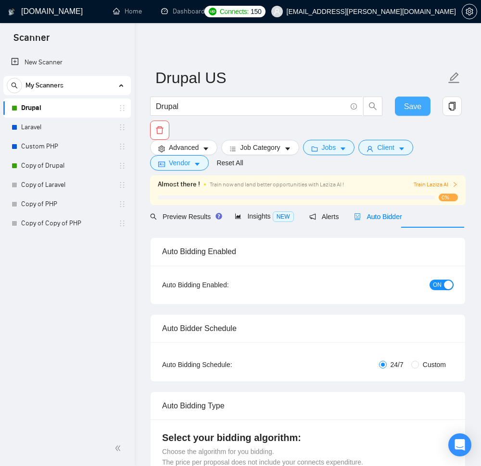
click at [414, 109] on span "Save" at bounding box center [412, 106] width 17 height 12
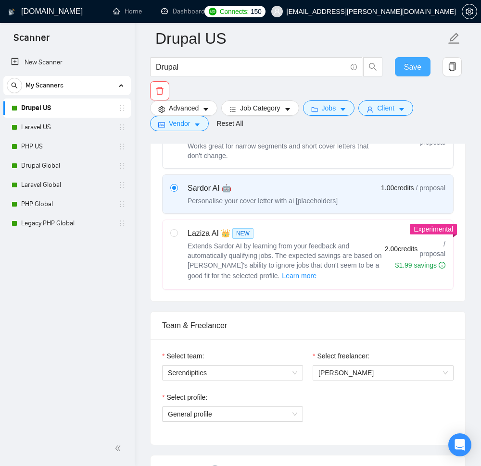
scroll to position [346, 0]
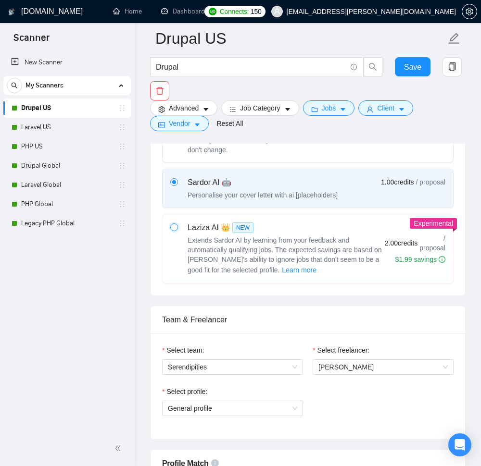
click at [176, 230] on input "radio" at bounding box center [173, 227] width 7 height 7
radio input "true"
radio input "false"
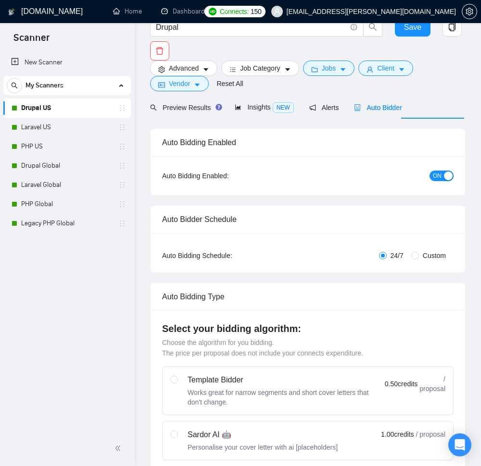
scroll to position [0, 0]
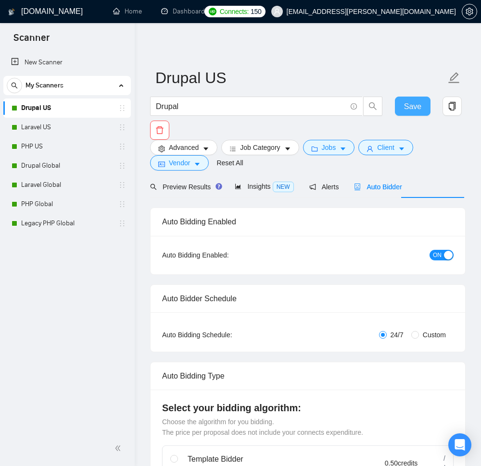
click at [413, 105] on span "Save" at bounding box center [412, 106] width 17 height 12
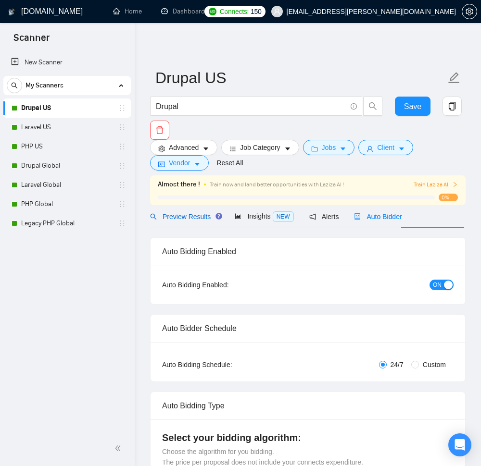
click at [190, 221] on span "Preview Results" at bounding box center [184, 217] width 69 height 8
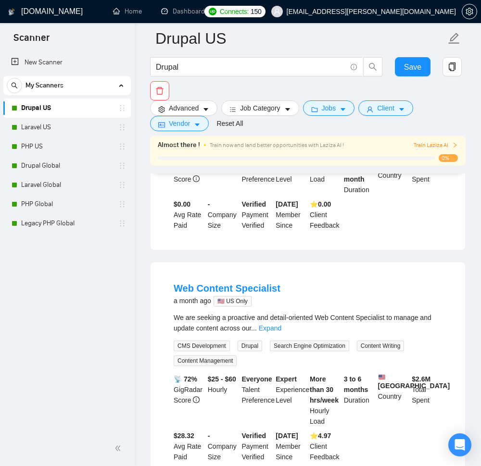
scroll to position [692, 0]
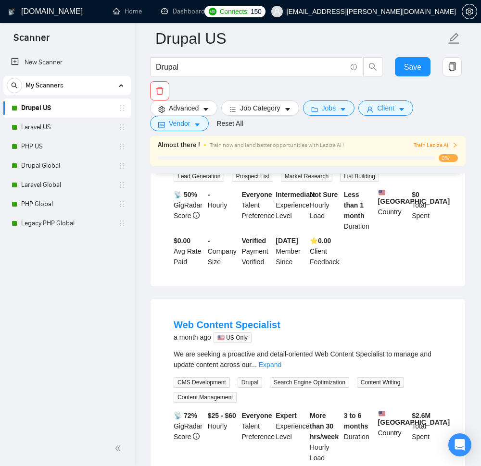
drag, startPoint x: 235, startPoint y: 323, endPoint x: 302, endPoint y: 321, distance: 67.8
click at [302, 164] on div "We’re hiring a lead-generation pro with a keen eye for accuracy to deliver 100 …" at bounding box center [308, 153] width 268 height 21
click at [247, 164] on div "We’re hiring a lead-generation pro with a keen eye for accuracy to deliver 100 …" at bounding box center [308, 153] width 268 height 21
drag, startPoint x: 236, startPoint y: 323, endPoint x: 318, endPoint y: 323, distance: 82.2
click at [318, 164] on div "We’re hiring a lead-generation pro with a keen eye for accuracy to deliver 100 …" at bounding box center [308, 153] width 268 height 21
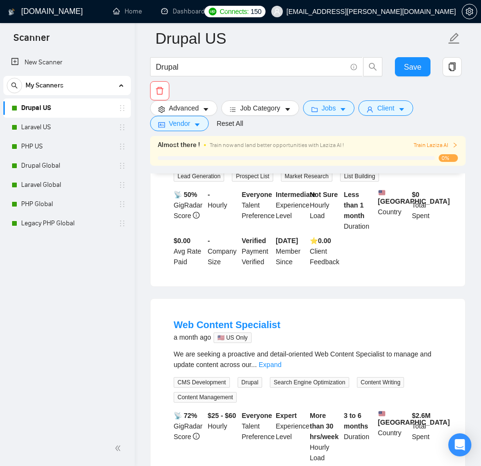
copy div "lead-generation pro"
click at [460, 287] on div "Highly Skilled Lead-Generation Specialist Wanted:100 Verified Emails from MidSi…" at bounding box center [307, 182] width 314 height 207
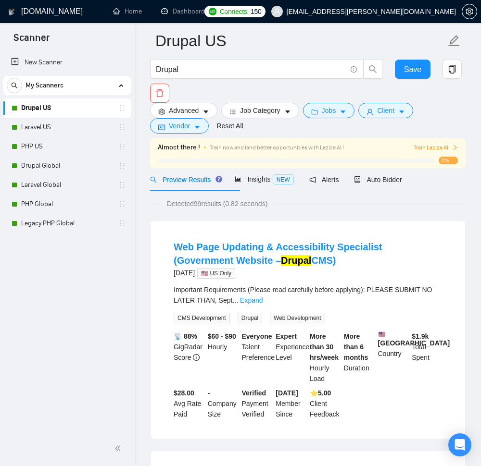
scroll to position [0, 0]
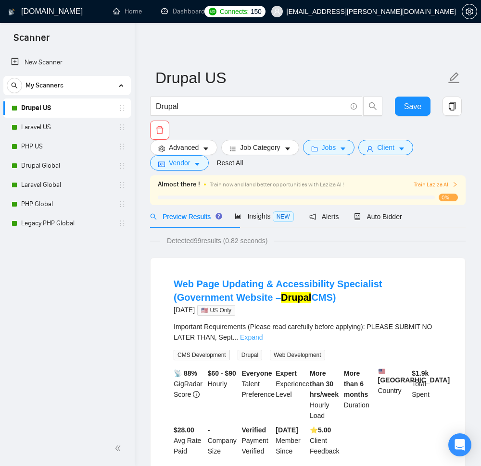
click at [263, 341] on link "Expand" at bounding box center [251, 338] width 23 height 8
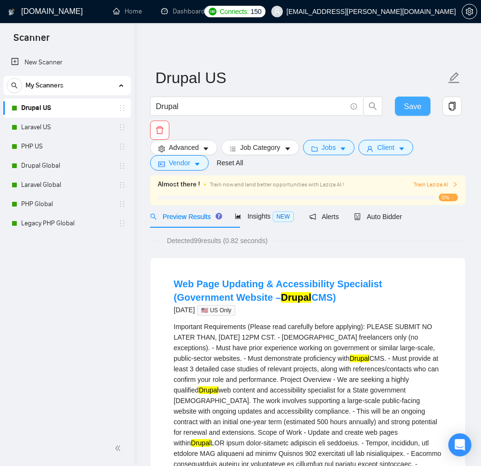
click at [411, 106] on span "Save" at bounding box center [412, 106] width 17 height 12
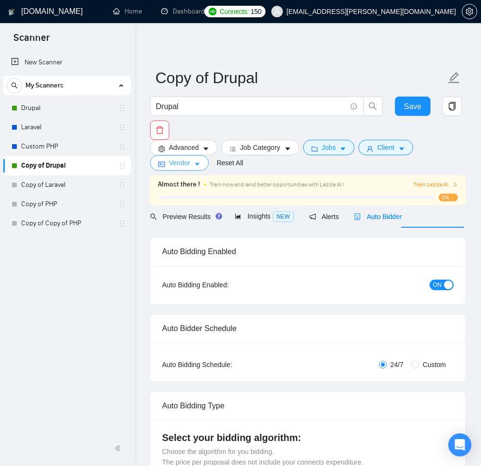
click at [190, 168] on span "Vendor" at bounding box center [179, 163] width 21 height 11
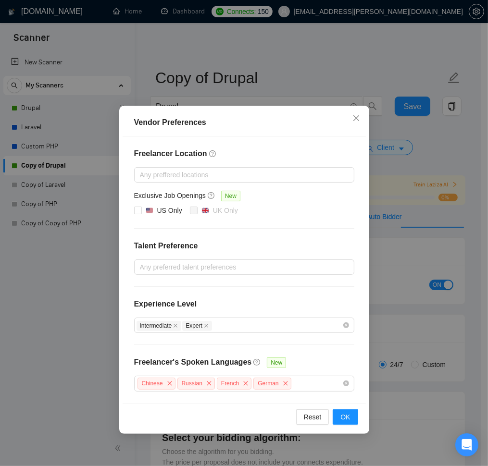
click at [279, 75] on div "Vendor Preferences Freelancer Location Any preffered locations Exclusive Job Op…" at bounding box center [244, 233] width 488 height 466
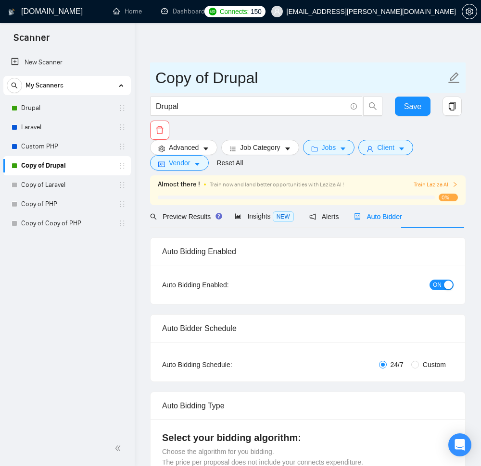
click at [461, 78] on span "Copy of Drupal" at bounding box center [307, 78] width 315 height 30
type input "Drupal Global"
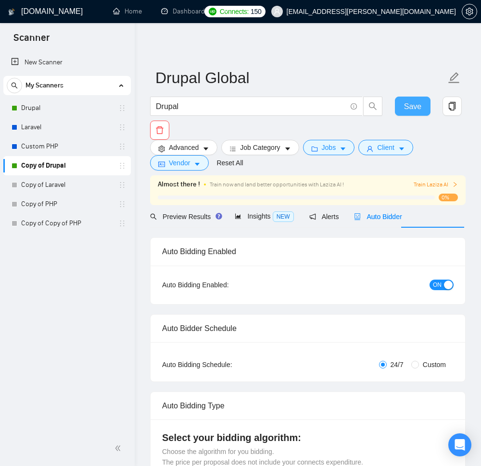
click at [410, 111] on span "Save" at bounding box center [412, 106] width 17 height 12
click at [200, 221] on span "Preview Results" at bounding box center [184, 217] width 69 height 8
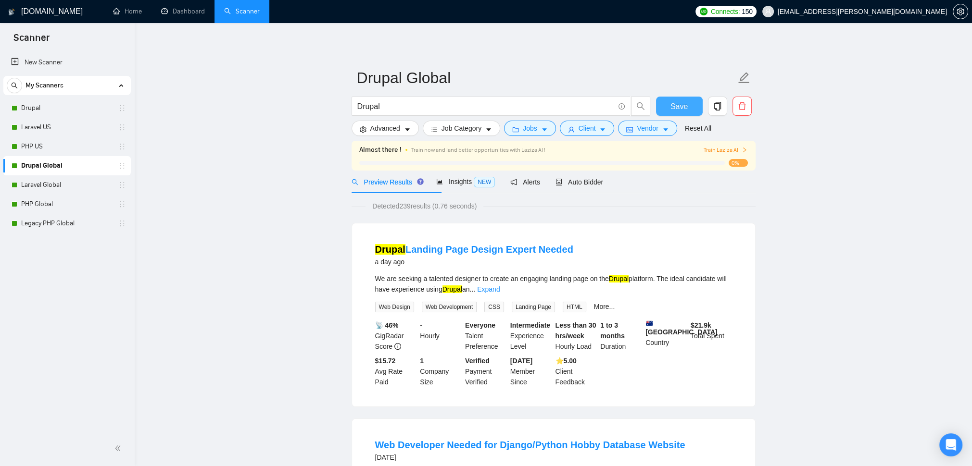
click at [480, 106] on span "Save" at bounding box center [678, 106] width 17 height 12
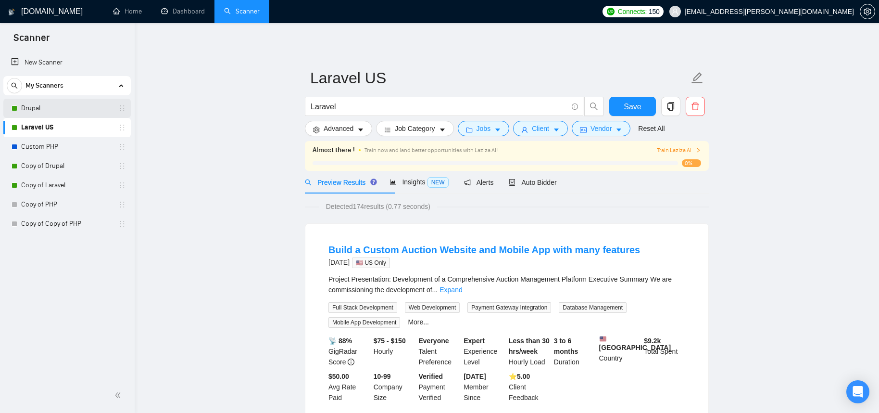
click at [46, 105] on link "Drupal" at bounding box center [66, 108] width 91 height 19
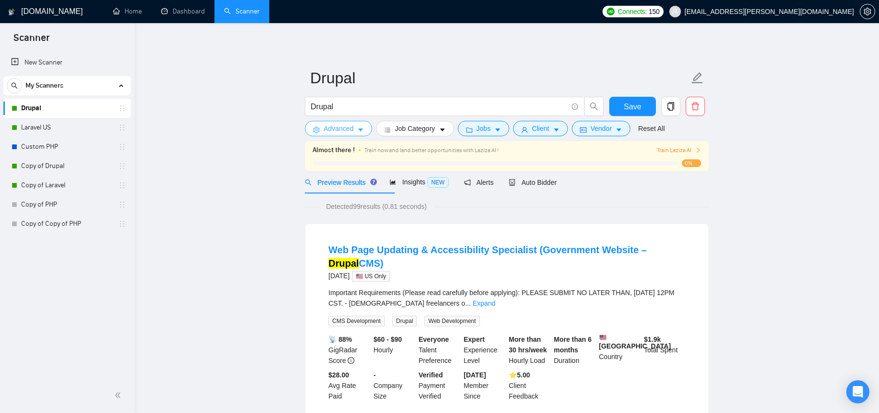
click at [353, 128] on span "Advanced" at bounding box center [339, 128] width 30 height 11
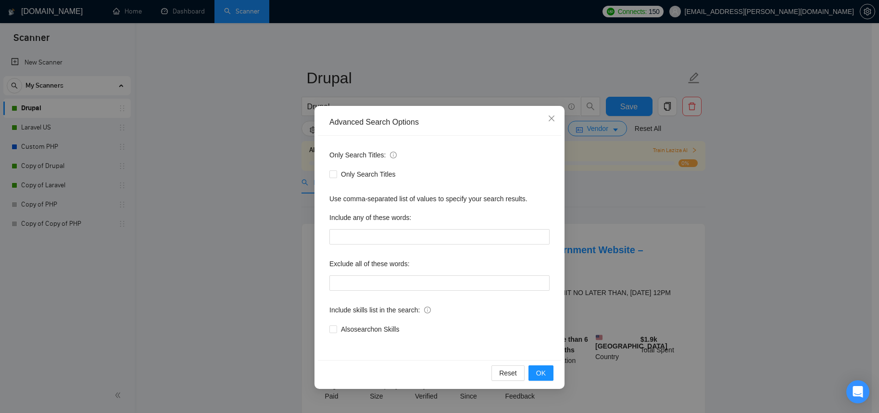
click at [273, 180] on div "Advanced Search Options Only Search Titles: Only Search Titles Use comma-separa…" at bounding box center [439, 206] width 879 height 413
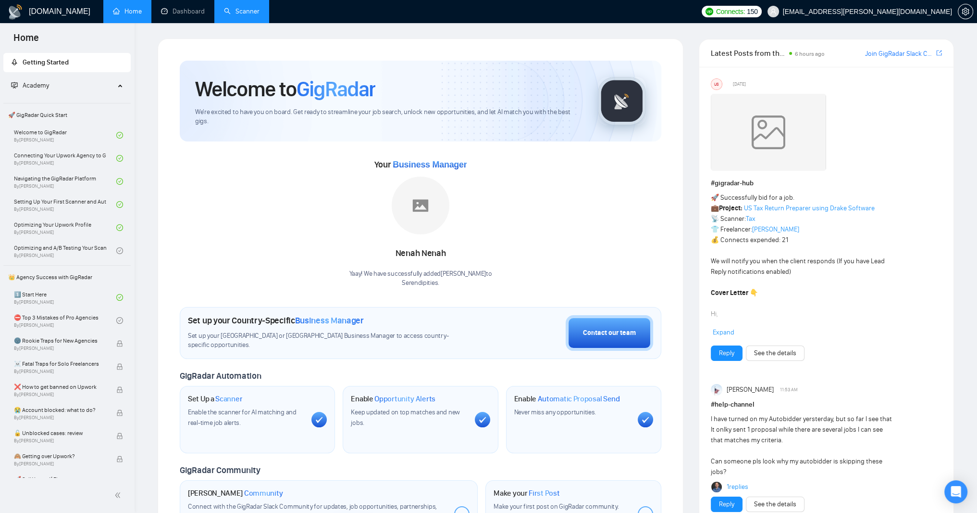
click at [260, 14] on link "Scanner" at bounding box center [242, 11] width 36 height 8
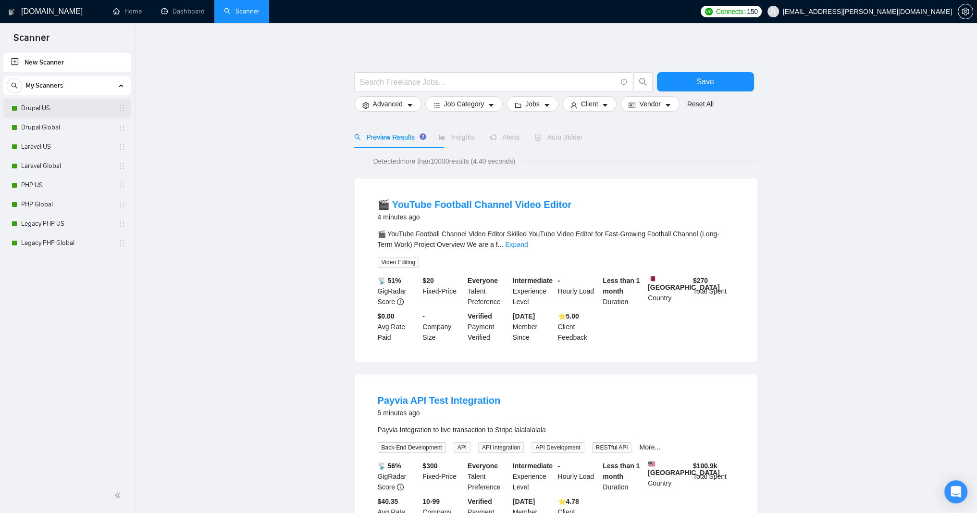
click at [58, 104] on link "Drupal US" at bounding box center [66, 108] width 91 height 19
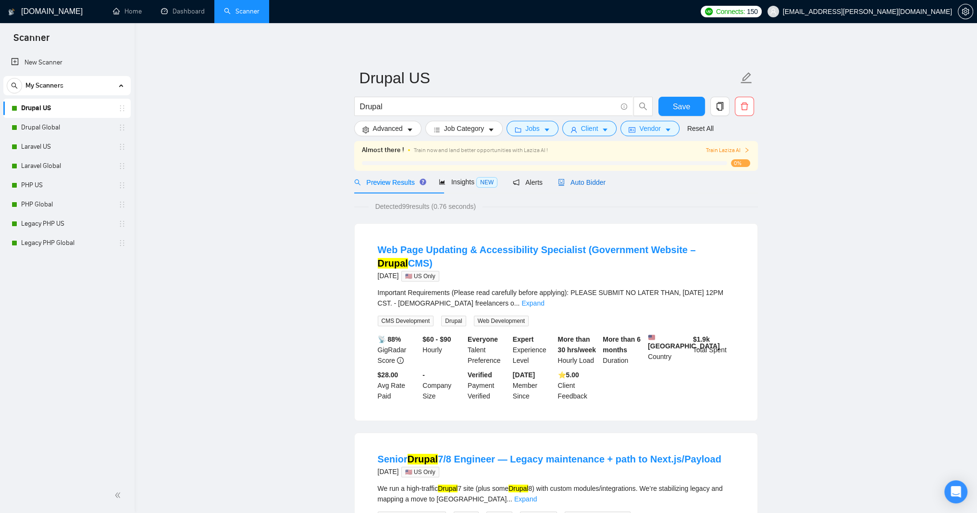
click at [606, 186] on span "Auto Bidder" at bounding box center [582, 182] width 48 height 8
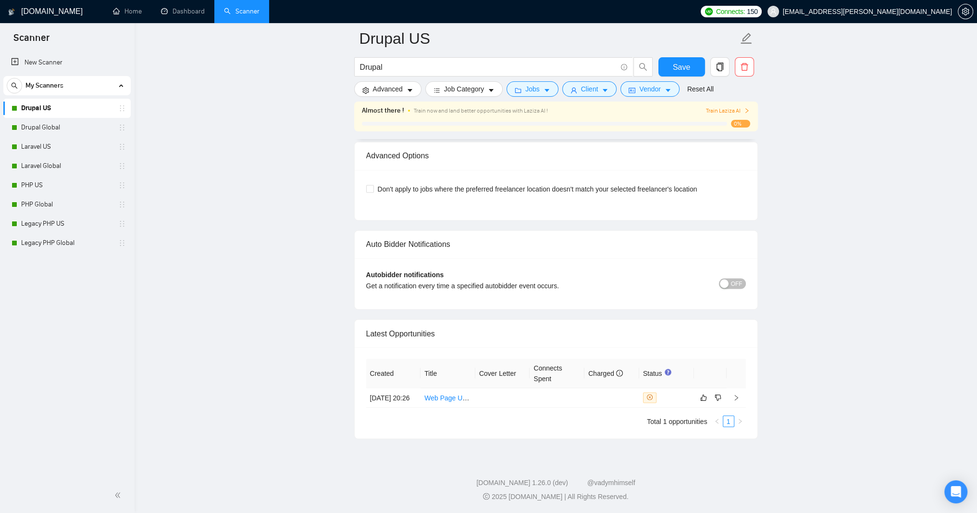
scroll to position [2619, 0]
click at [447, 393] on link "Web Page Updating & Accessibility Specialist (Government Website – Drupal CMS)" at bounding box center [549, 397] width 249 height 8
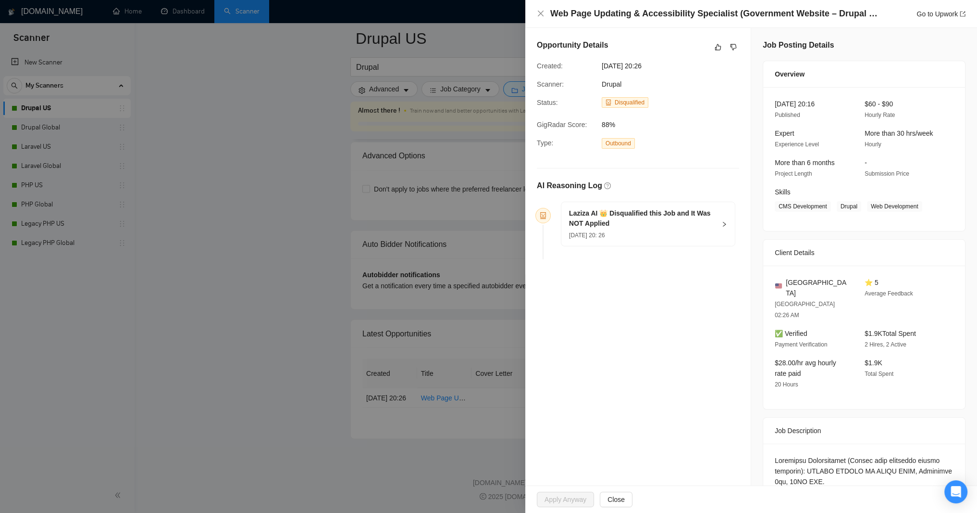
scroll to position [2562, 0]
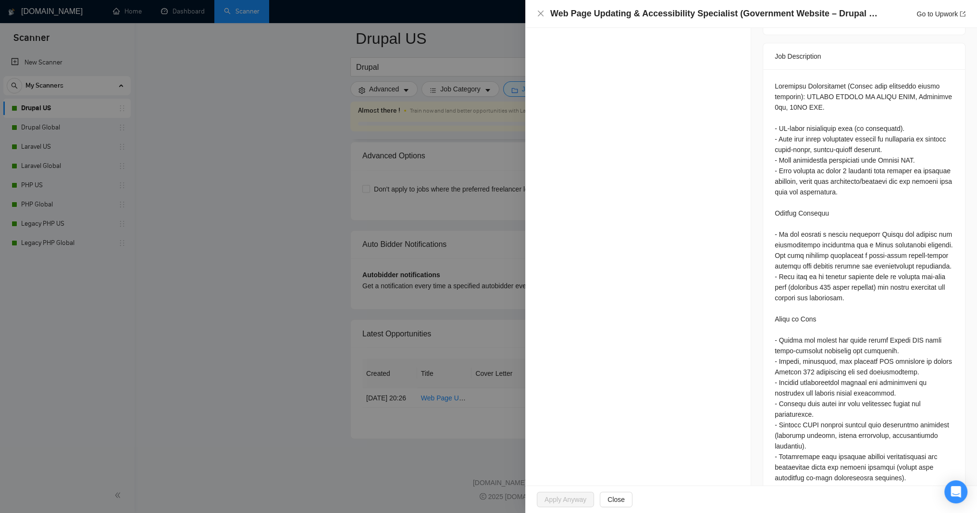
scroll to position [231, 0]
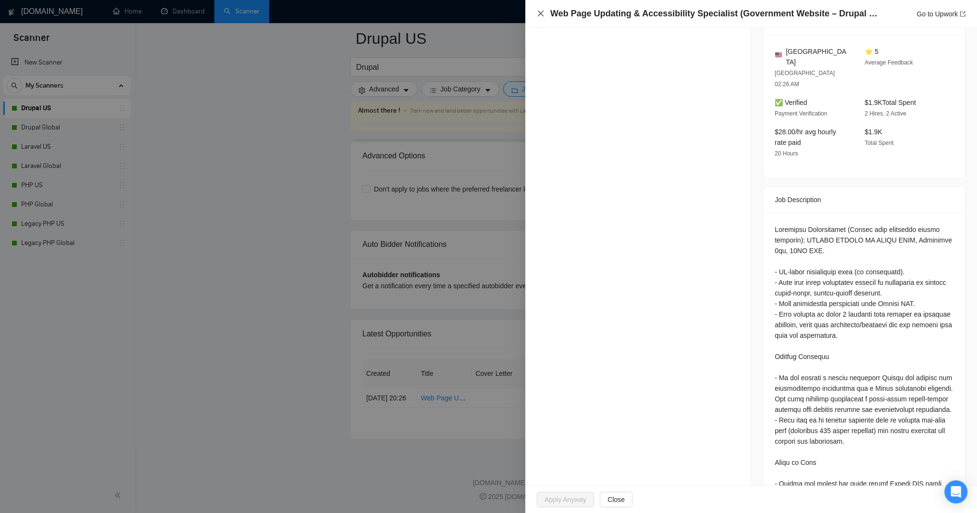
drag, startPoint x: 543, startPoint y: 11, endPoint x: 540, endPoint y: 19, distance: 8.1
click at [543, 12] on icon "close" at bounding box center [541, 14] width 8 height 8
